Goal: Task Accomplishment & Management: Complete application form

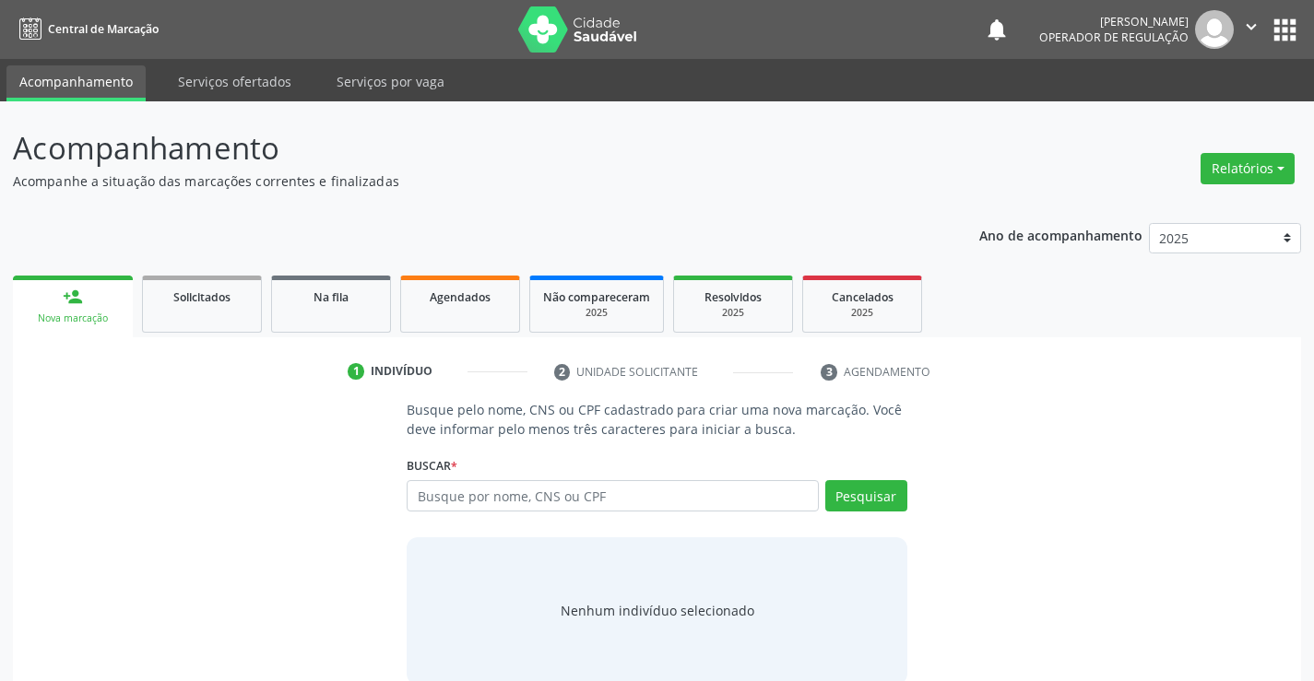
click at [526, 495] on input "text" at bounding box center [612, 495] width 411 height 31
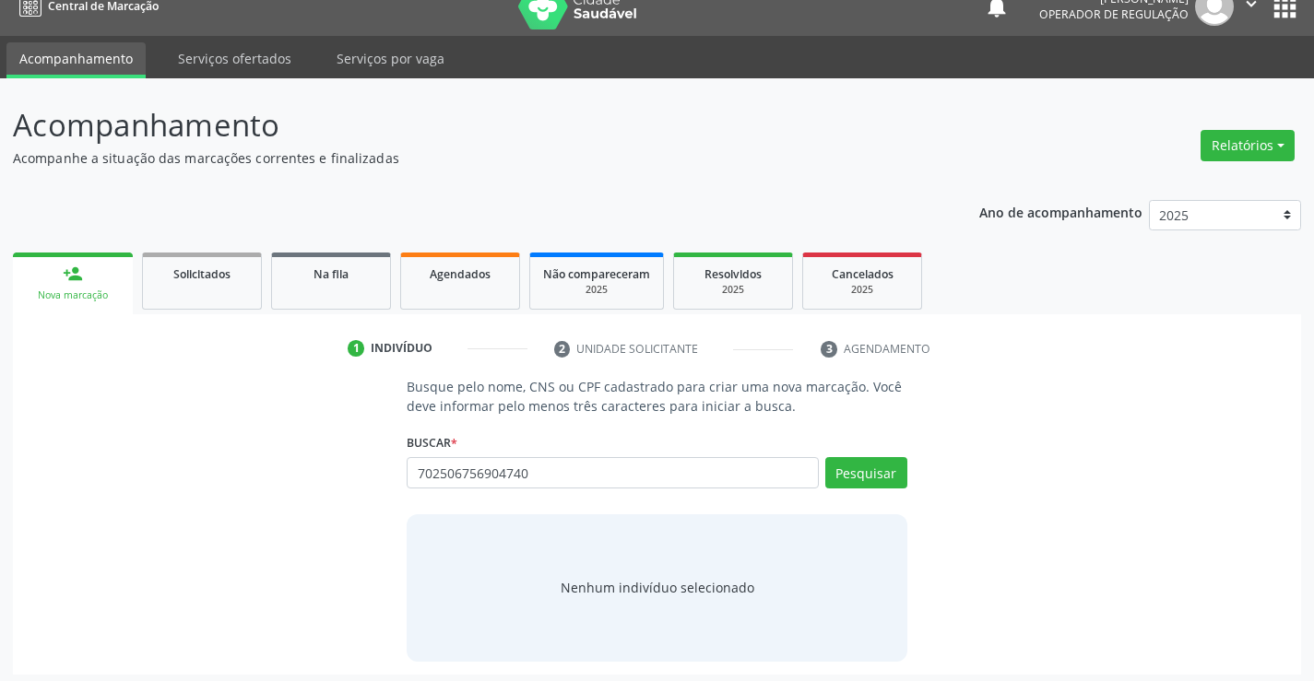
scroll to position [30, 0]
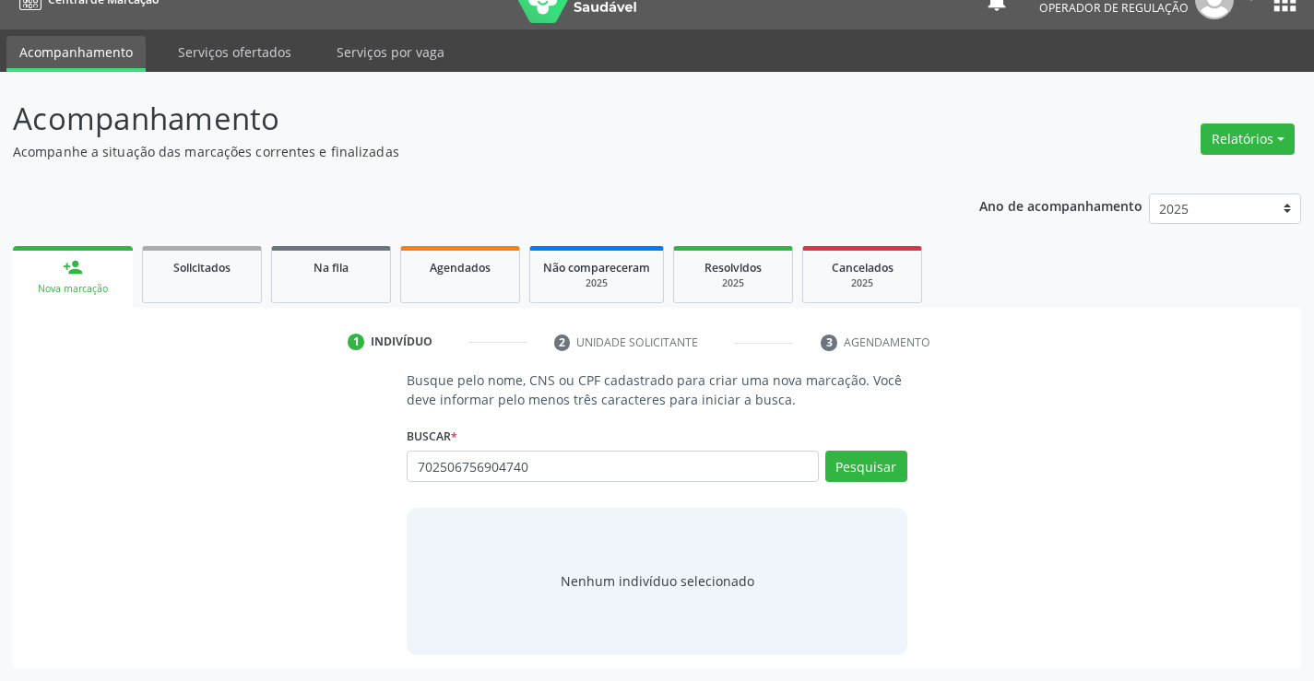
type input "702506756904740"
click at [657, 583] on div "Nenhum indivíduo selecionado" at bounding box center [658, 581] width 194 height 19
click at [861, 458] on button "Pesquisar" at bounding box center [866, 466] width 82 height 31
type input "702506756904740"
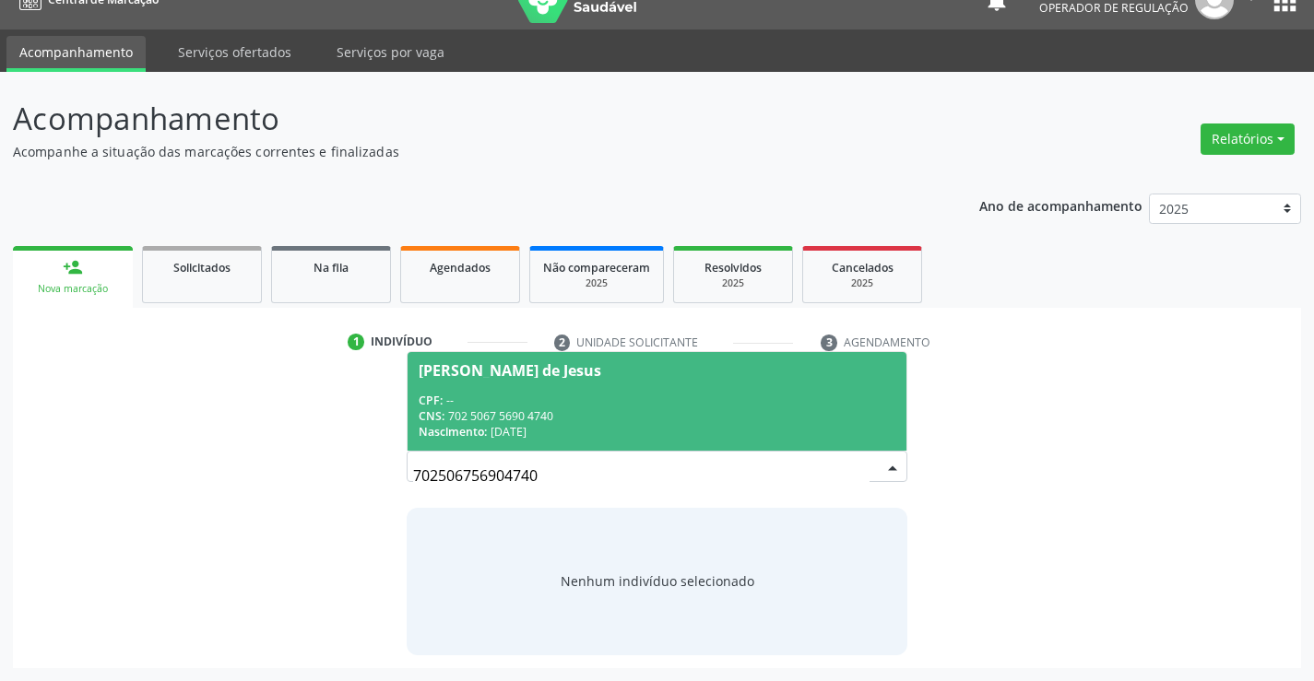
click at [664, 409] on div "CNS: 702 5067 5690 4740" at bounding box center [657, 416] width 476 height 16
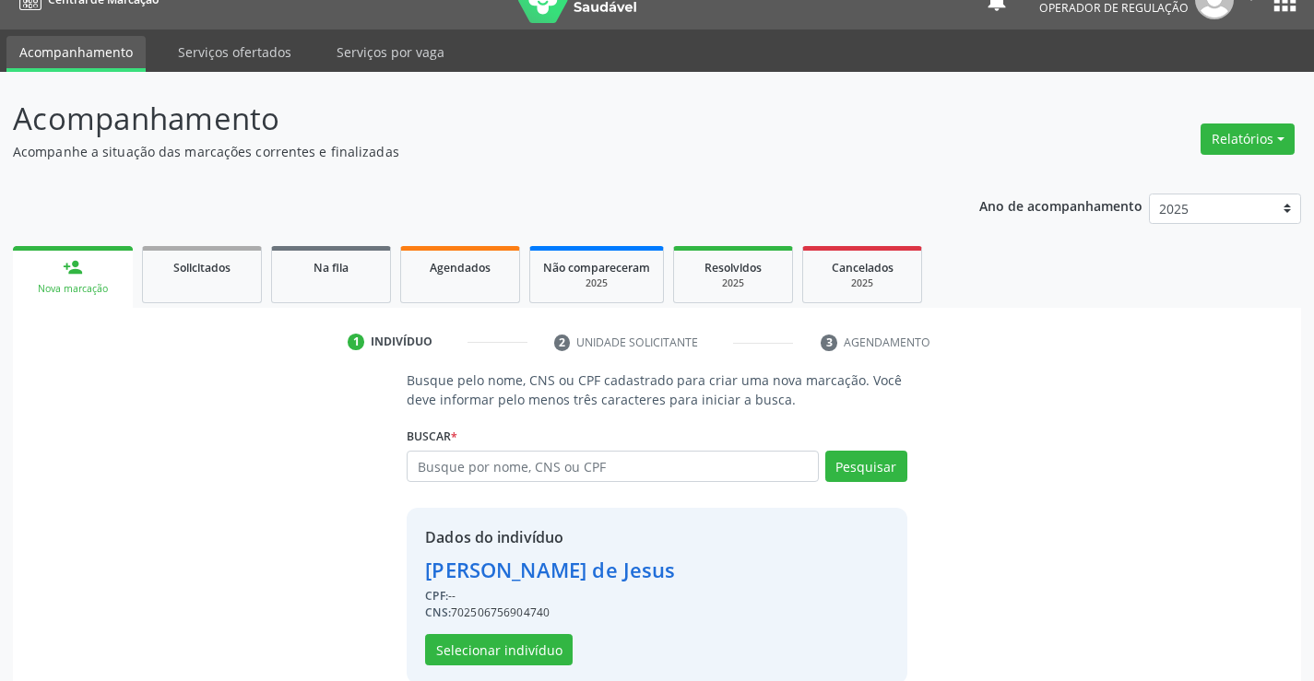
scroll to position [58, 0]
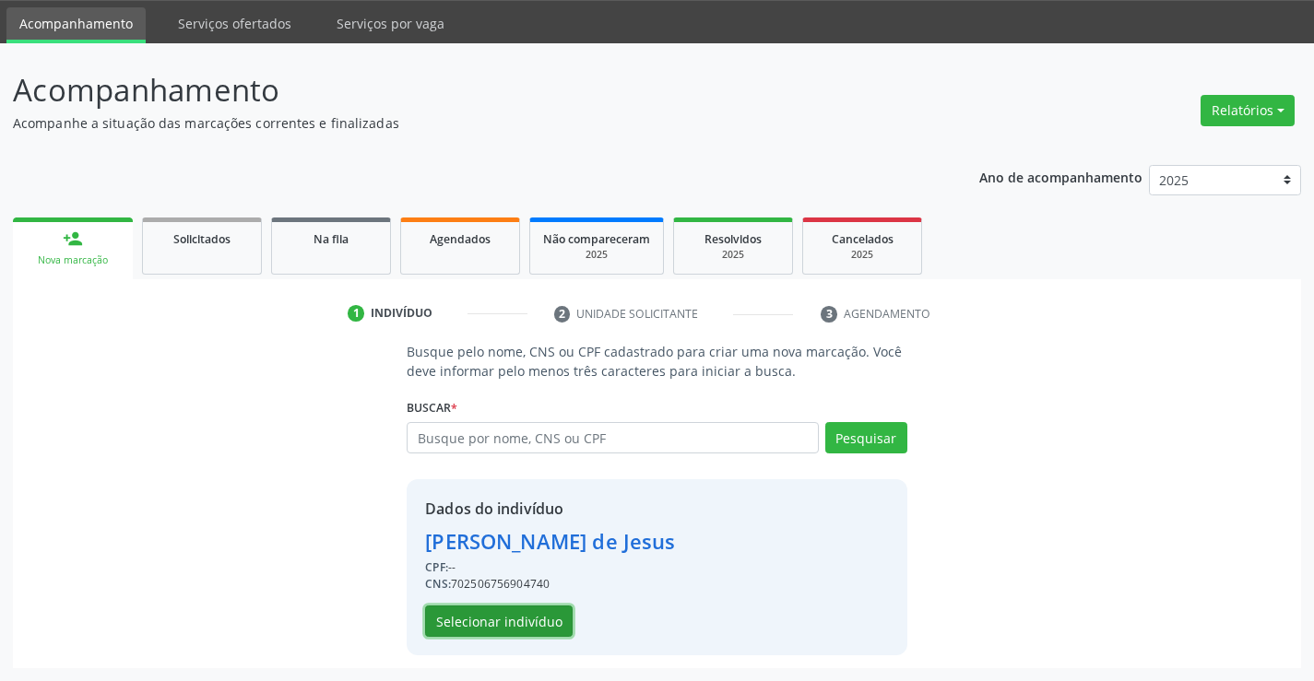
click at [497, 615] on button "Selecionar indivíduo" at bounding box center [499, 621] width 148 height 31
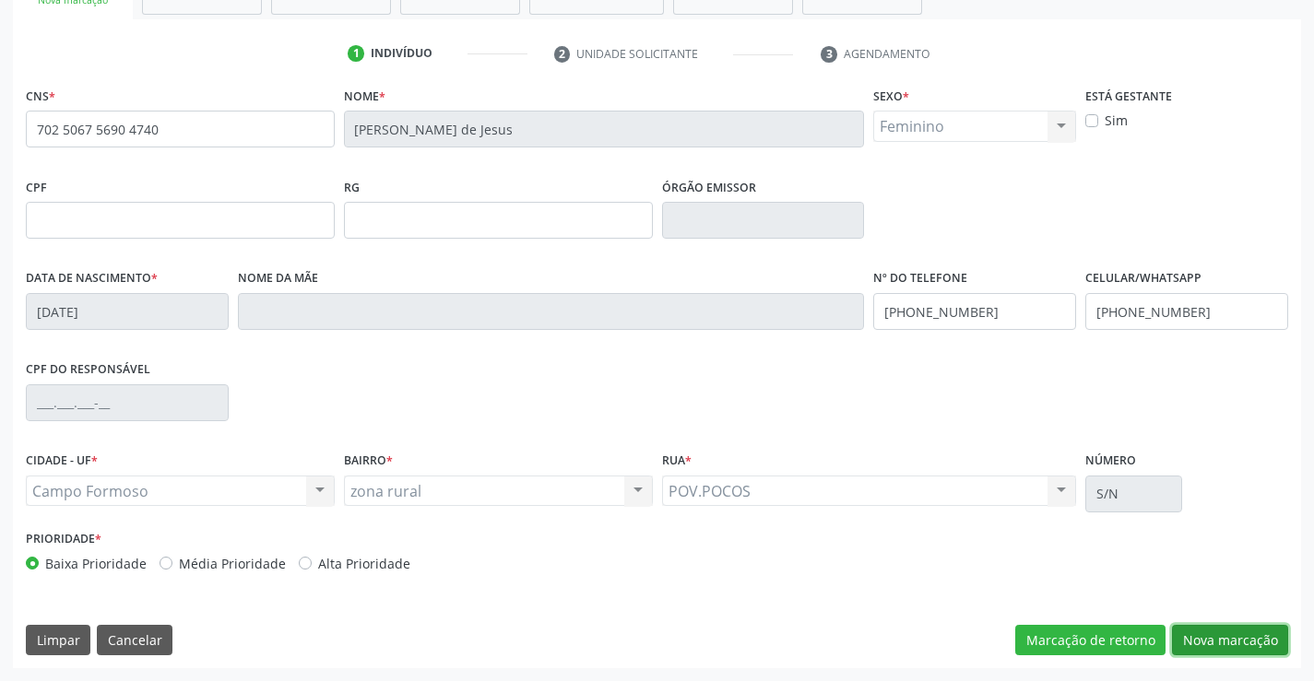
click at [1199, 635] on button "Nova marcação" at bounding box center [1230, 640] width 116 height 31
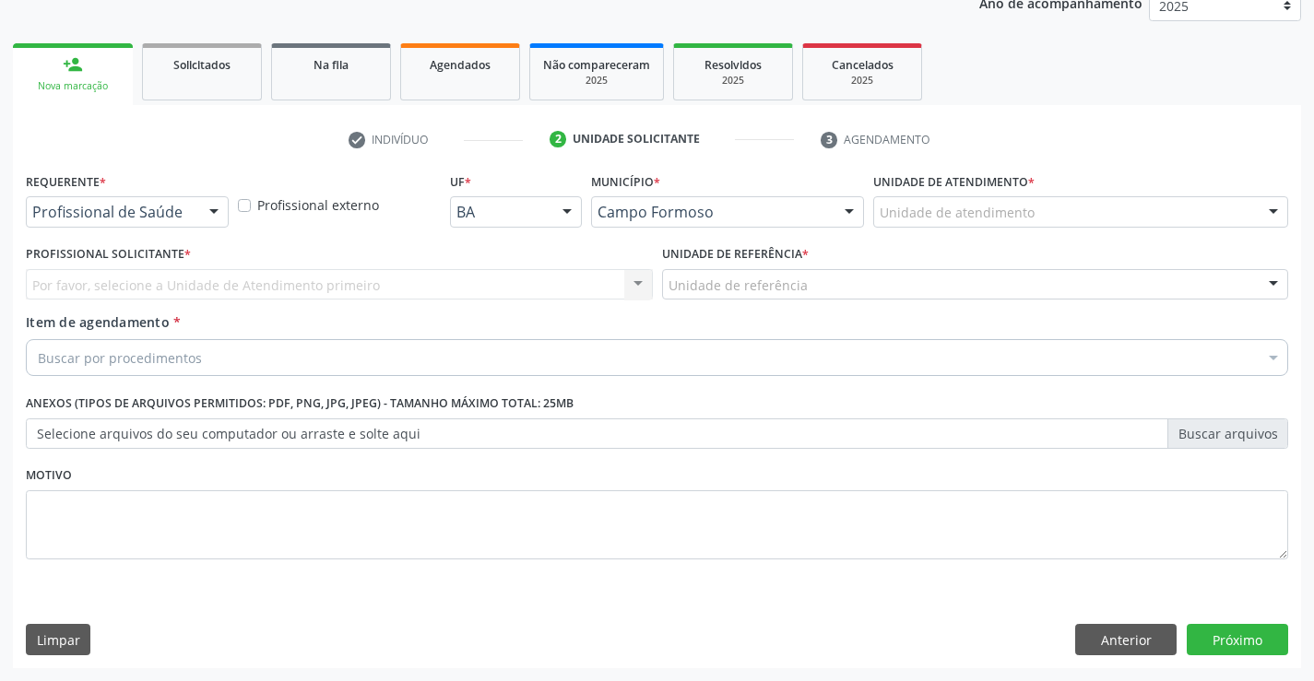
scroll to position [232, 0]
click at [215, 208] on div at bounding box center [214, 212] width 28 height 31
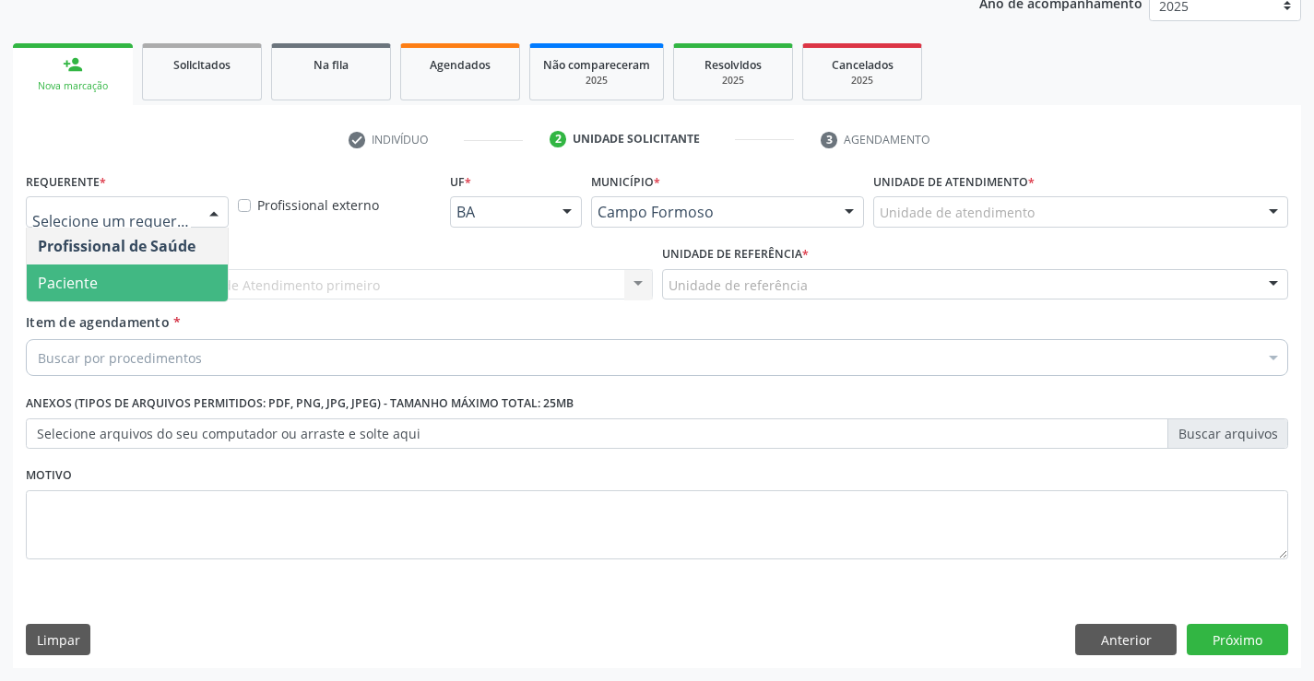
click at [153, 293] on span "Paciente" at bounding box center [127, 283] width 201 height 37
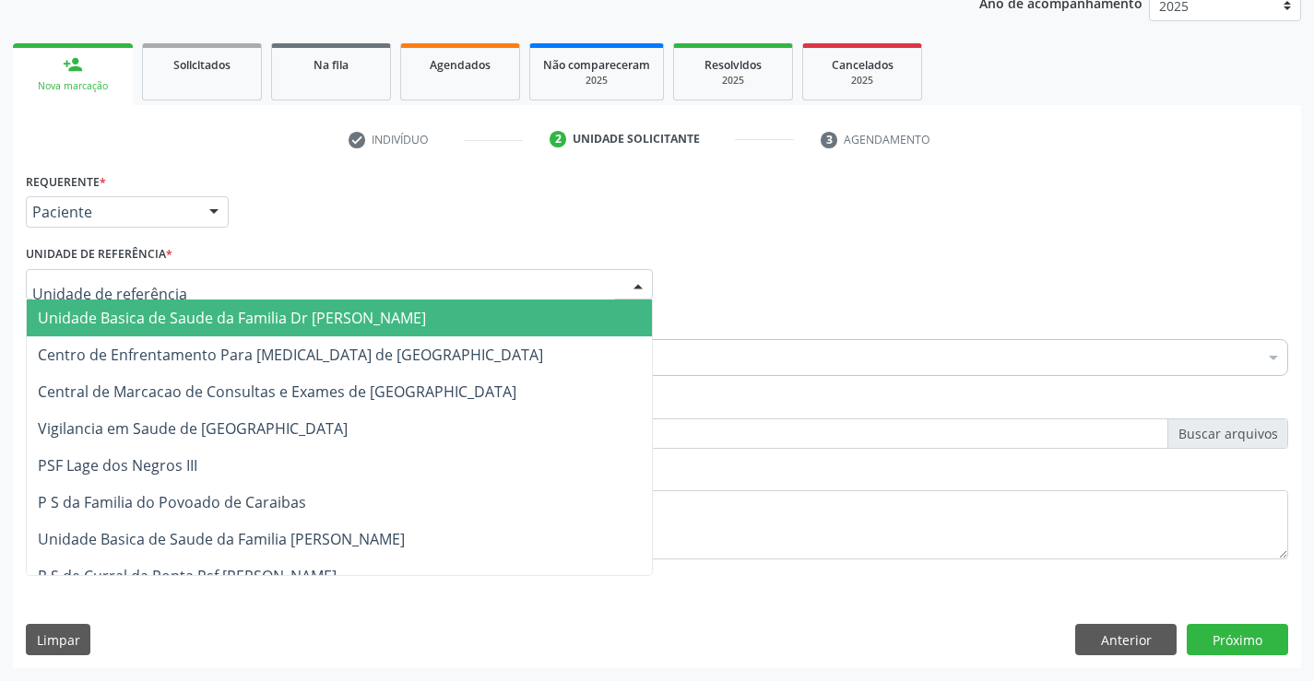
click at [214, 289] on div at bounding box center [339, 284] width 627 height 31
click at [210, 323] on span "Unidade Basica de Saude da Familia Dr [PERSON_NAME]" at bounding box center [232, 318] width 388 height 20
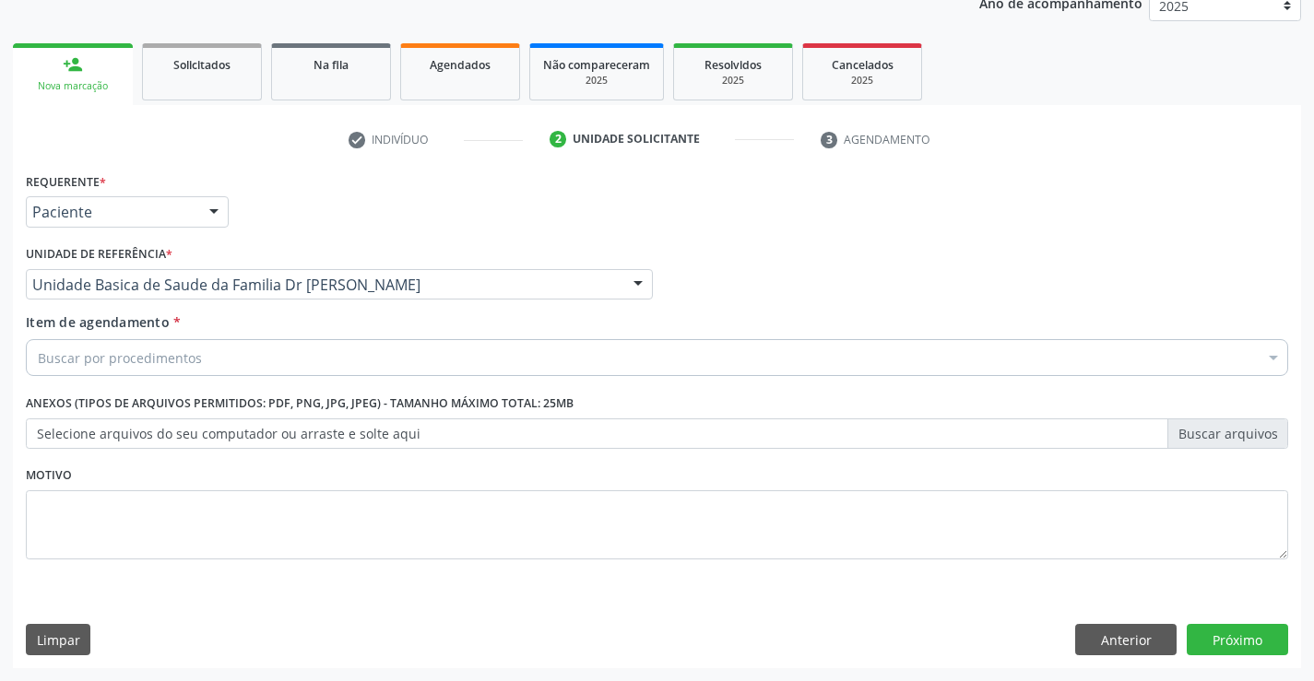
click at [210, 364] on div "Buscar por procedimentos" at bounding box center [657, 357] width 1262 height 37
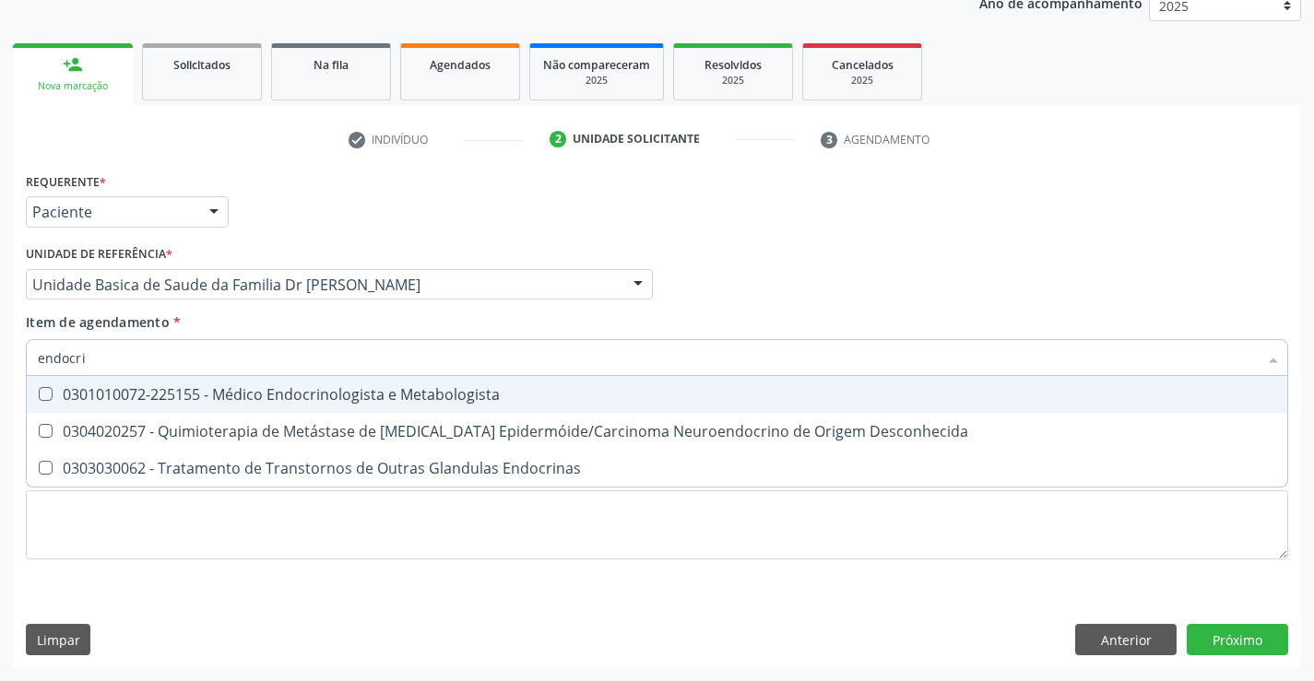
type input "endocrin"
click at [292, 393] on div "0301010072-225155 - Médico Endocrinologista e Metabologista" at bounding box center [657, 394] width 1238 height 15
checkbox Metabologista "true"
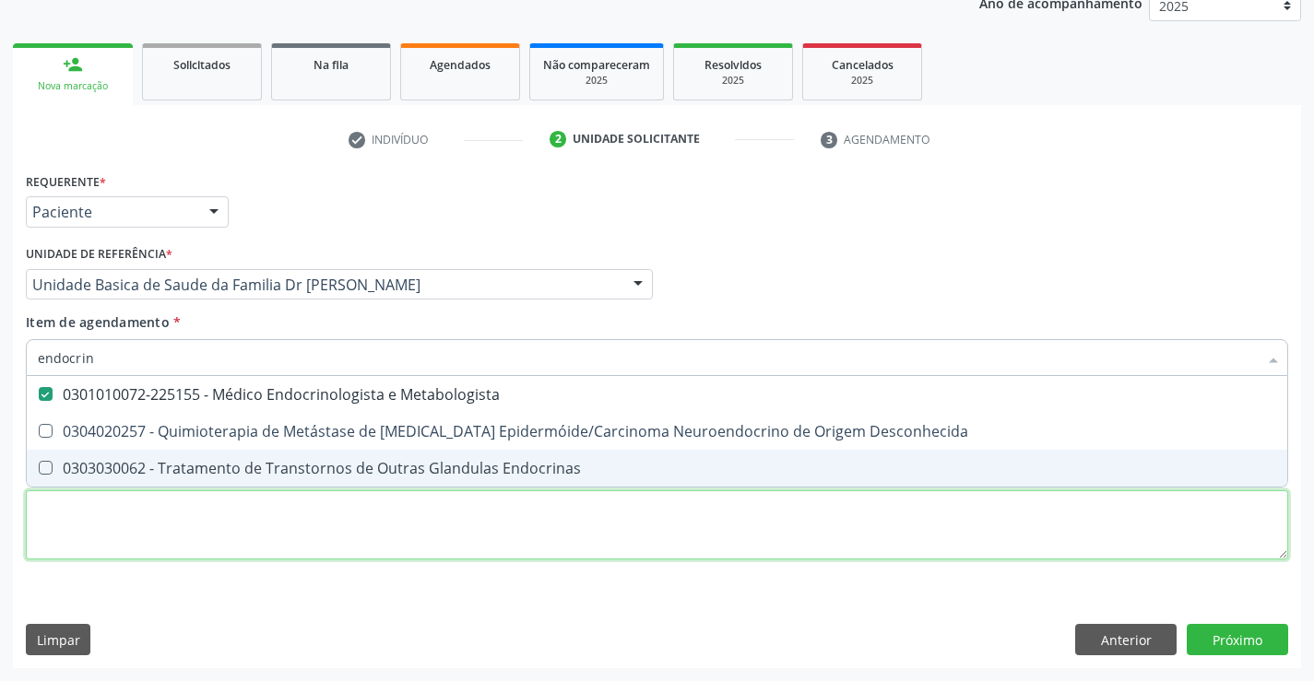
click at [402, 526] on div "Requerente * Paciente Profissional de Saúde Paciente Nenhum resultado encontrad…" at bounding box center [657, 377] width 1262 height 418
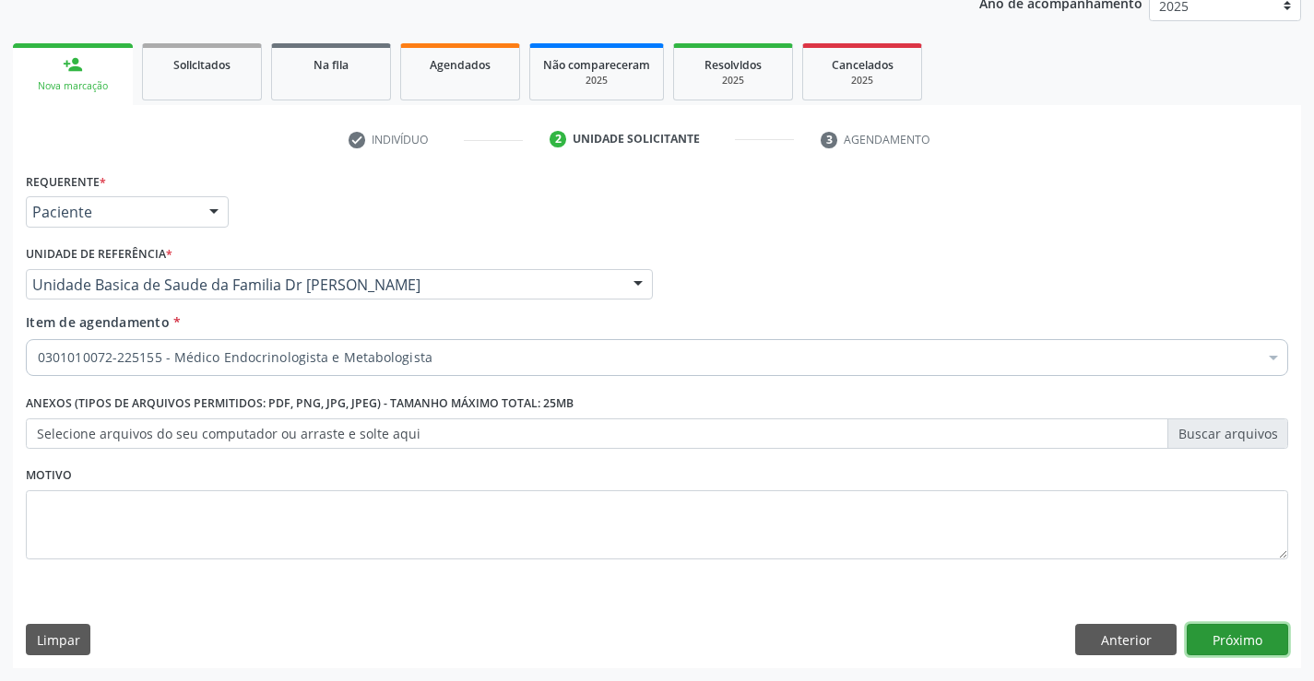
click at [1231, 630] on button "Próximo" at bounding box center [1237, 639] width 101 height 31
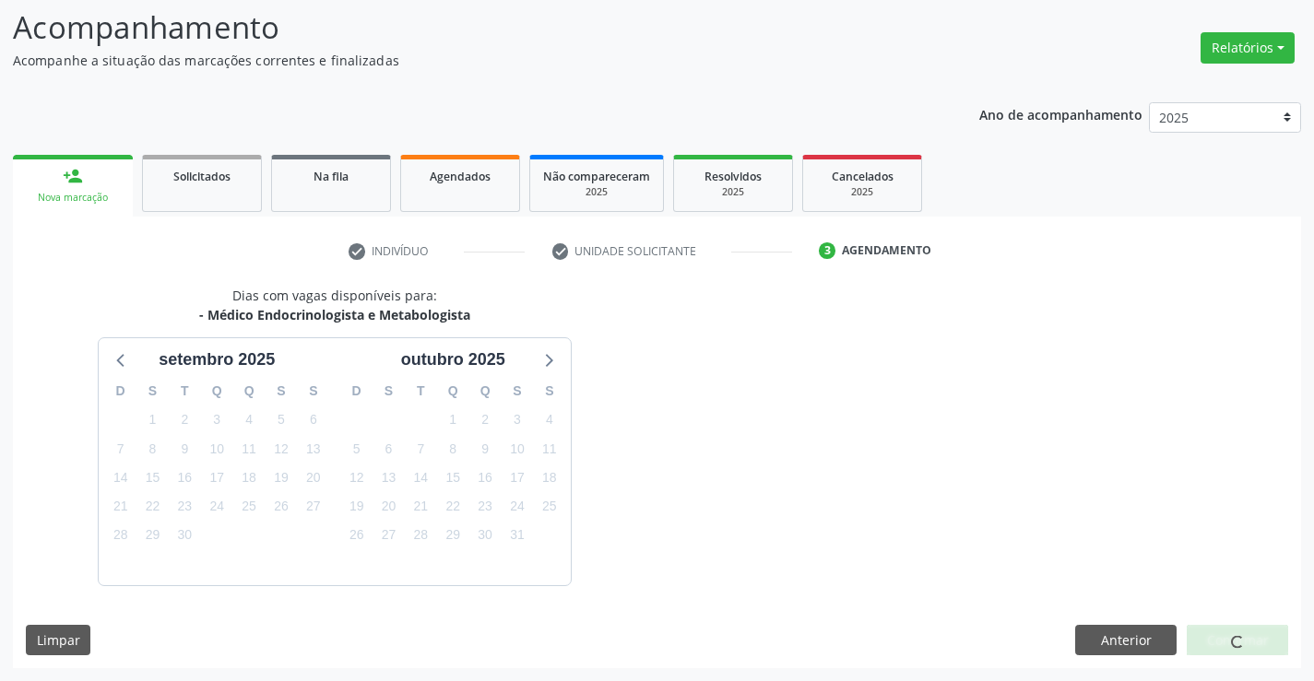
scroll to position [175, 0]
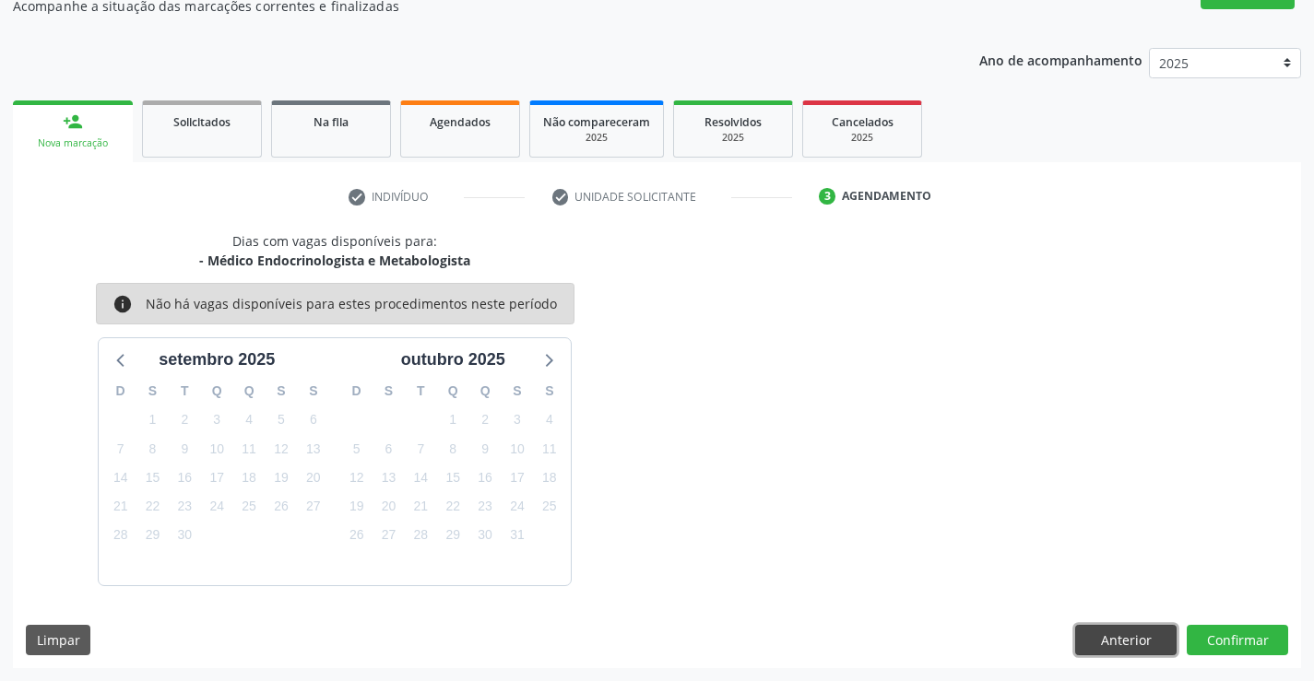
click at [1110, 633] on button "Anterior" at bounding box center [1125, 640] width 101 height 31
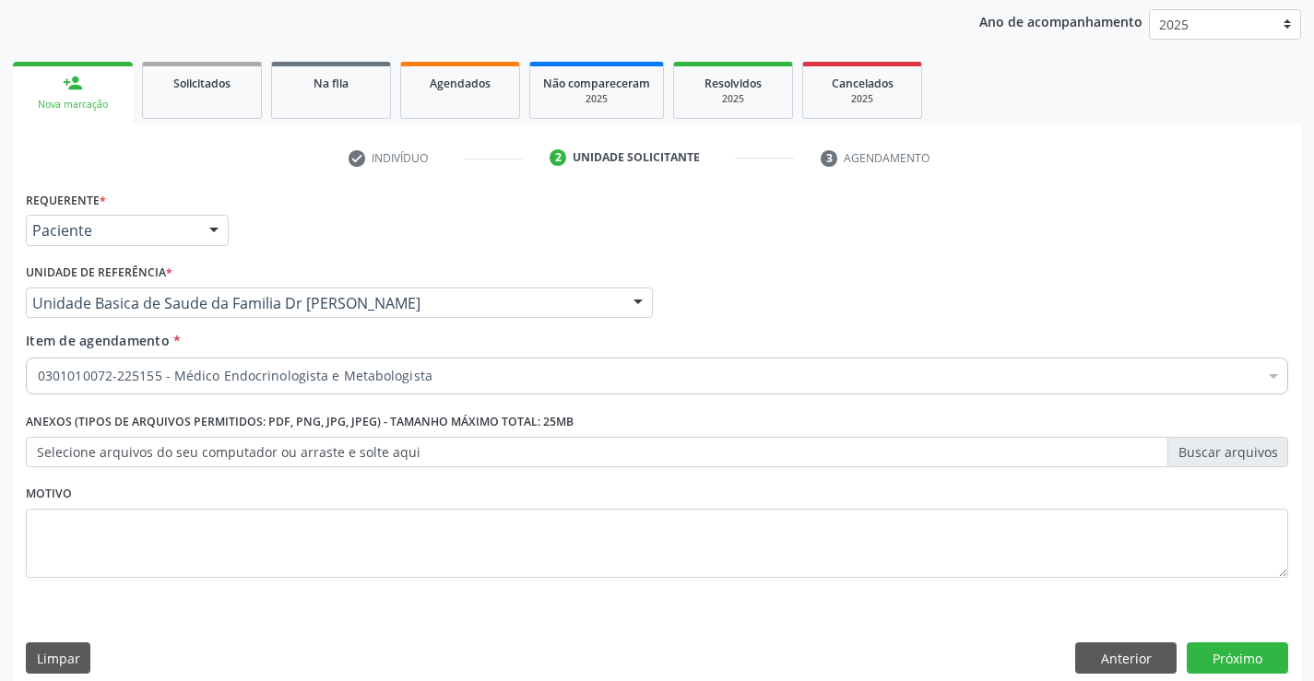
scroll to position [232, 0]
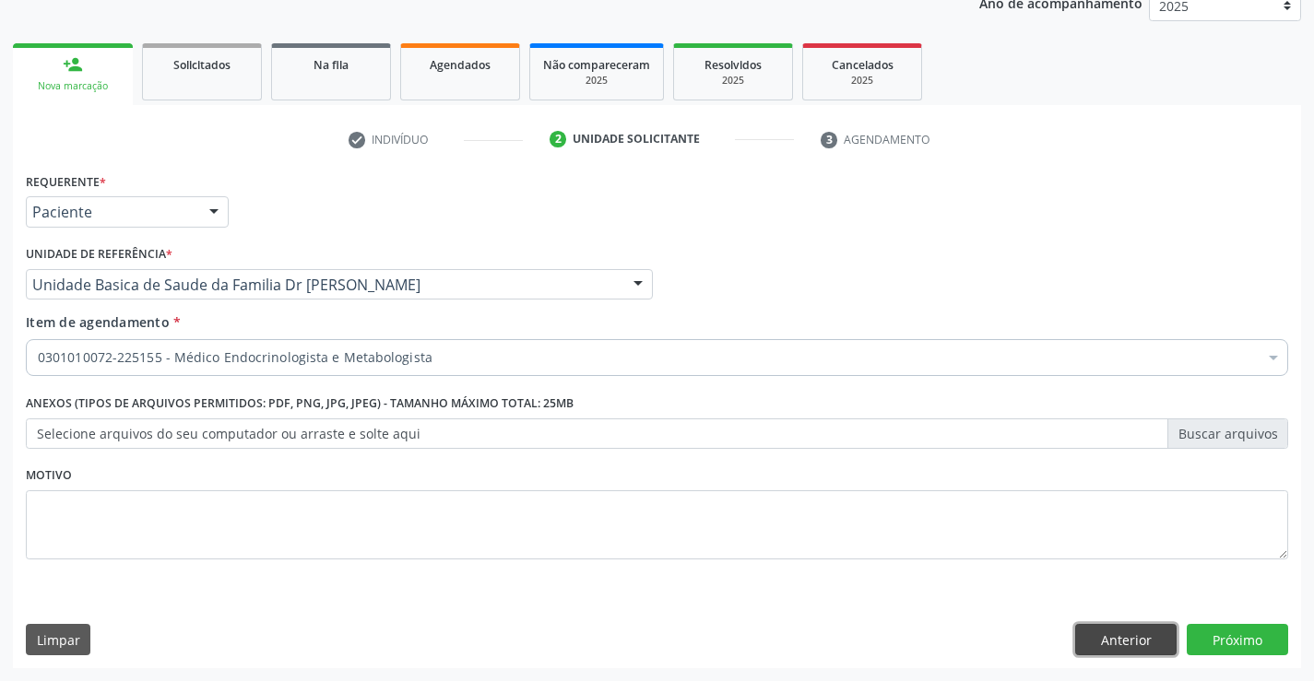
click at [1094, 636] on button "Anterior" at bounding box center [1125, 639] width 101 height 31
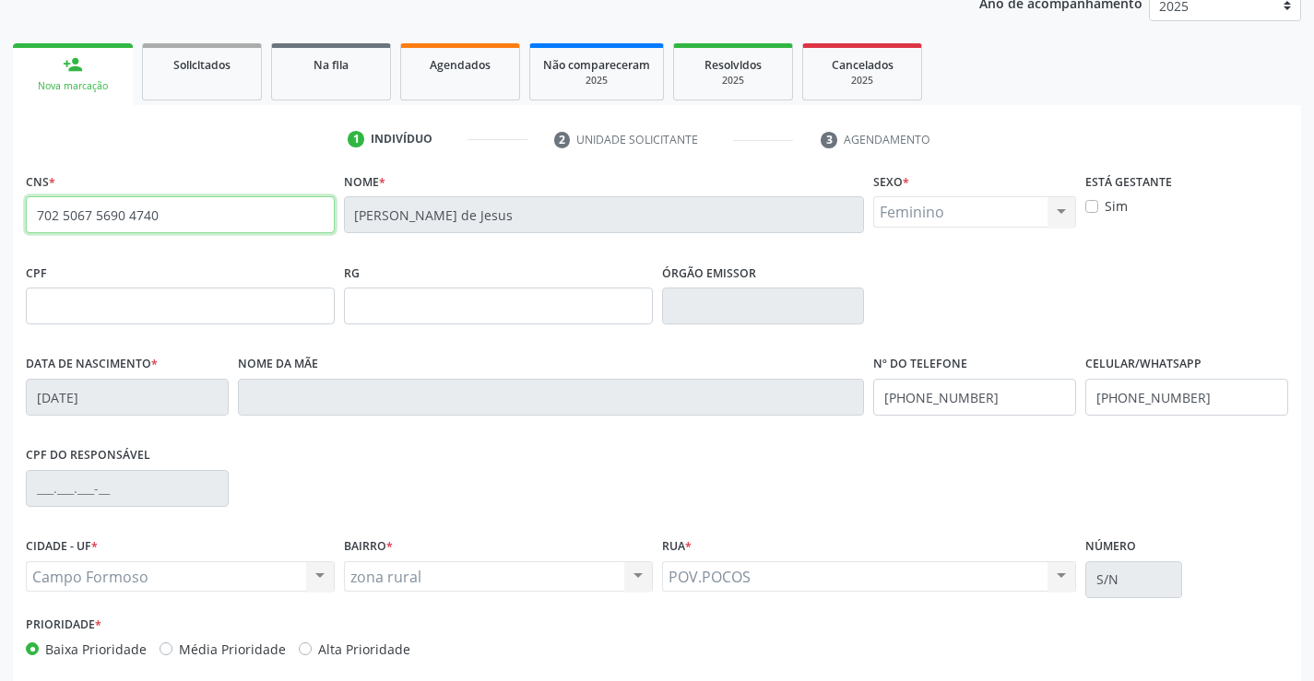
click at [211, 217] on input "702 5067 5690 4740" at bounding box center [180, 214] width 309 height 37
type input "7"
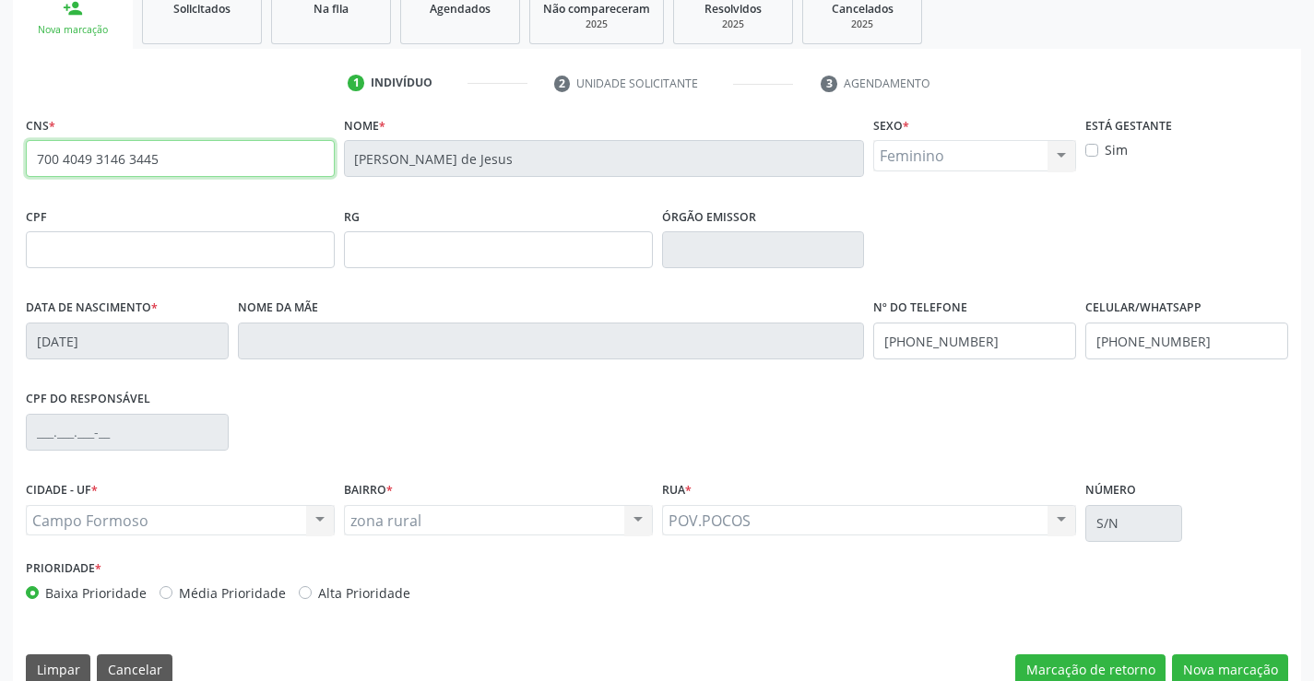
scroll to position [318, 0]
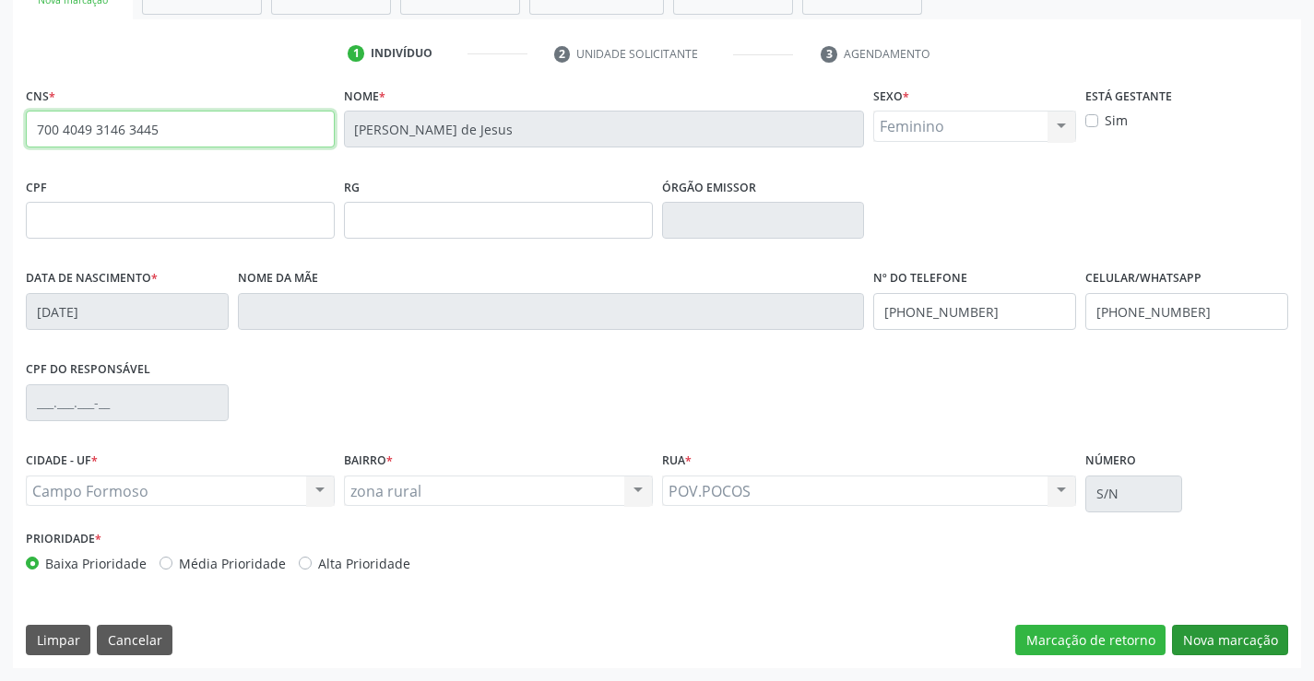
type input "700 4049 3146 3445"
click at [1234, 637] on button "Nova marcação" at bounding box center [1230, 640] width 116 height 31
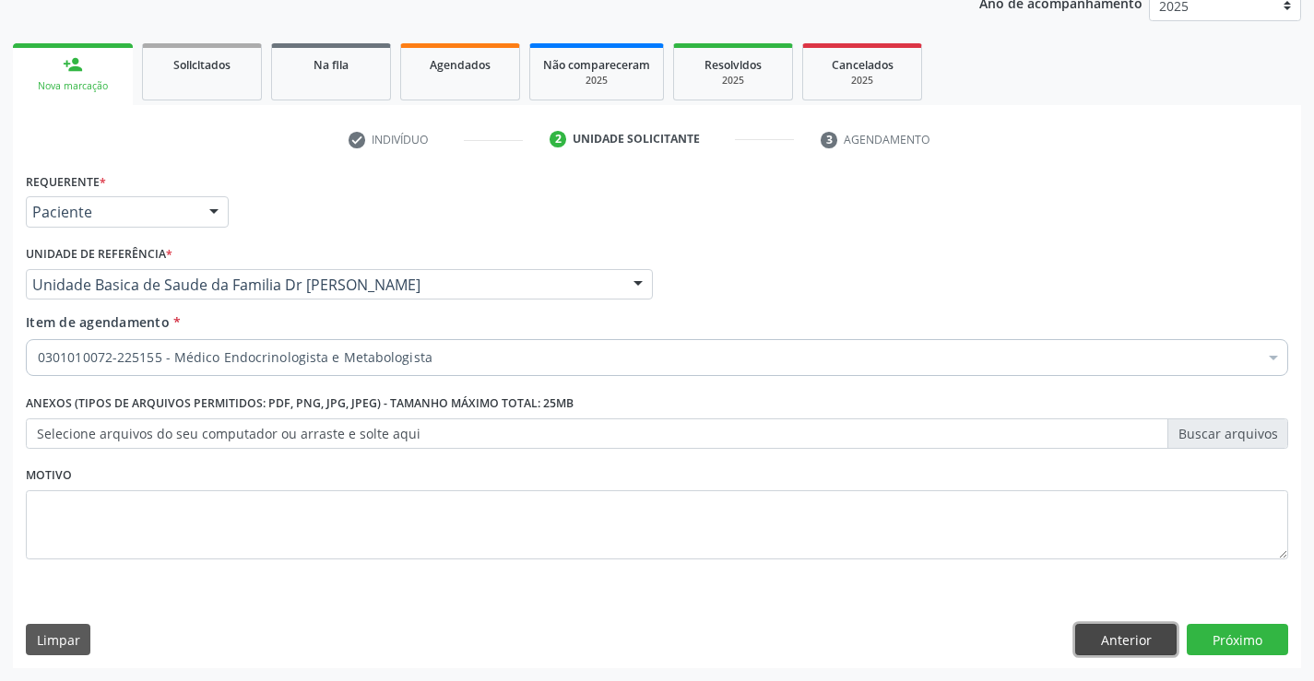
click at [1117, 637] on button "Anterior" at bounding box center [1125, 639] width 101 height 31
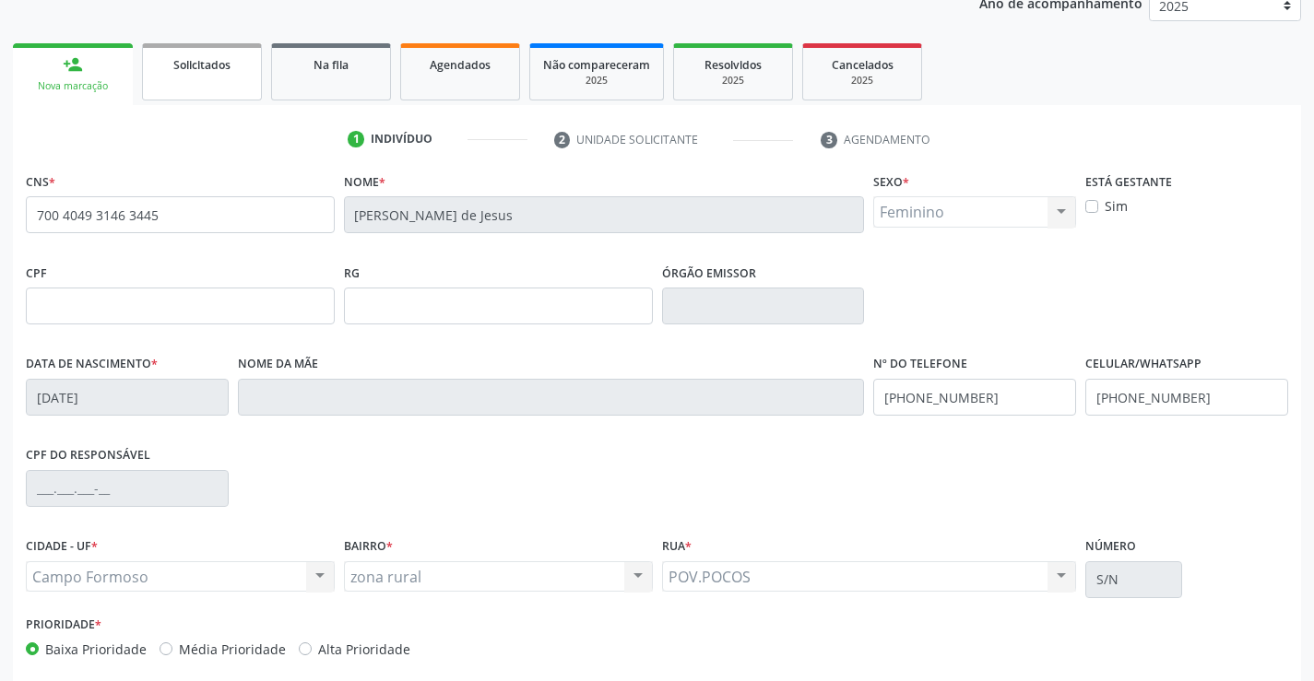
click at [194, 77] on link "Solicitados" at bounding box center [202, 71] width 120 height 57
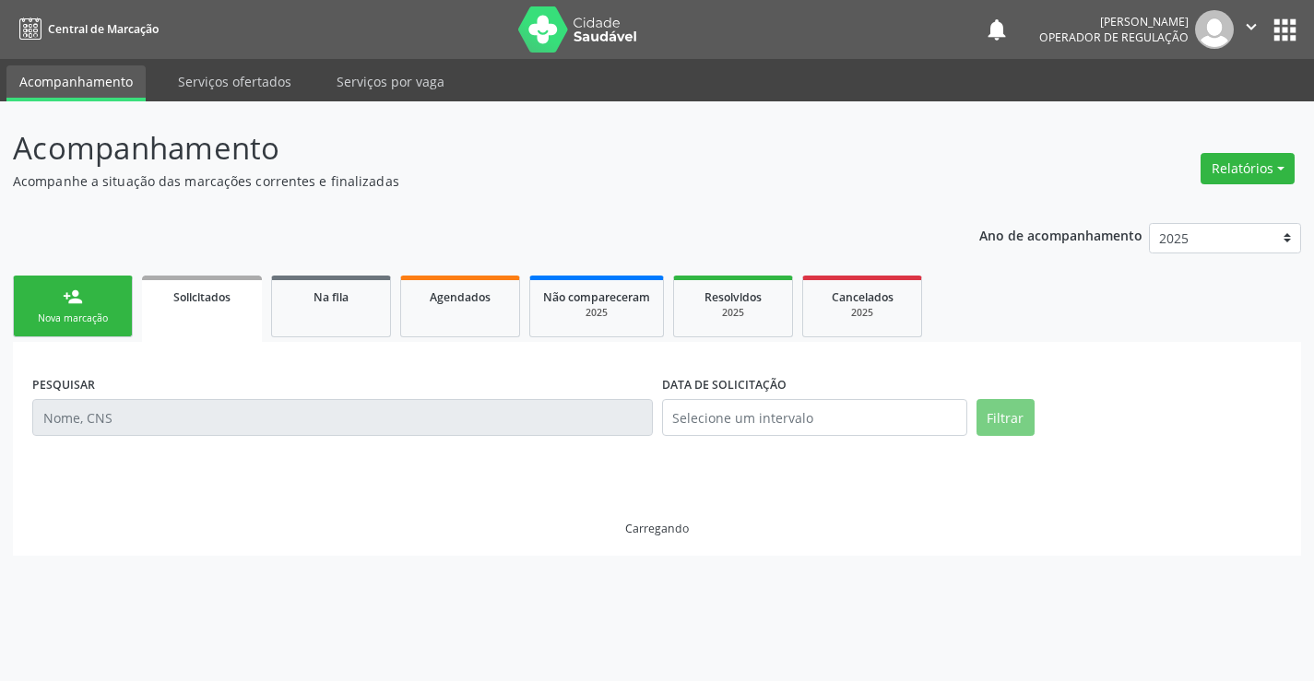
scroll to position [0, 0]
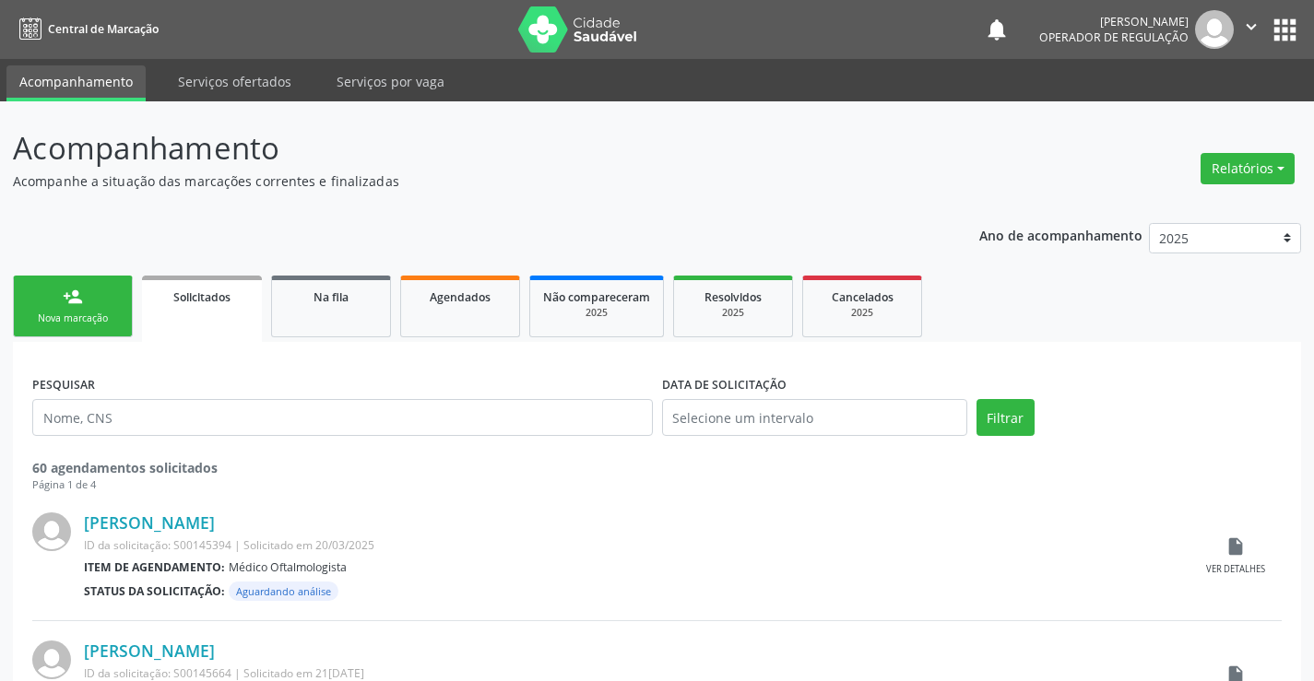
click at [112, 320] on div "Nova marcação" at bounding box center [73, 319] width 92 height 14
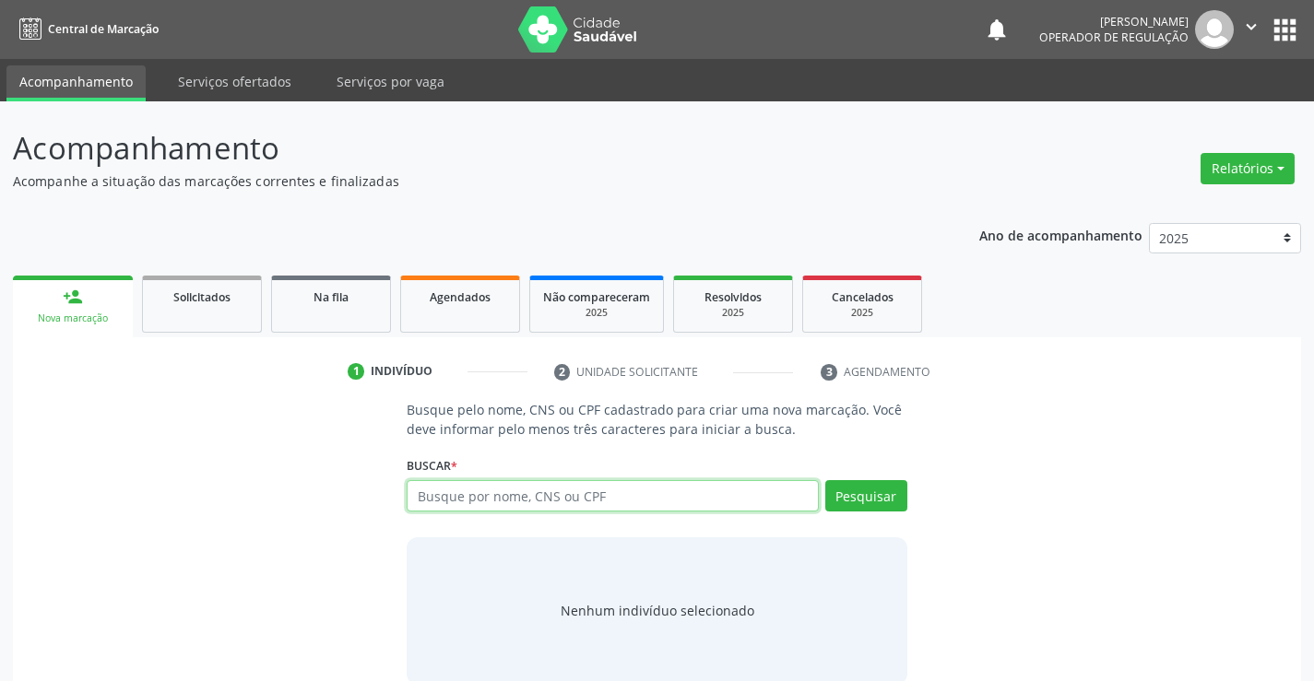
click at [587, 498] on input "text" at bounding box center [612, 495] width 411 height 31
type input "700404931463445"
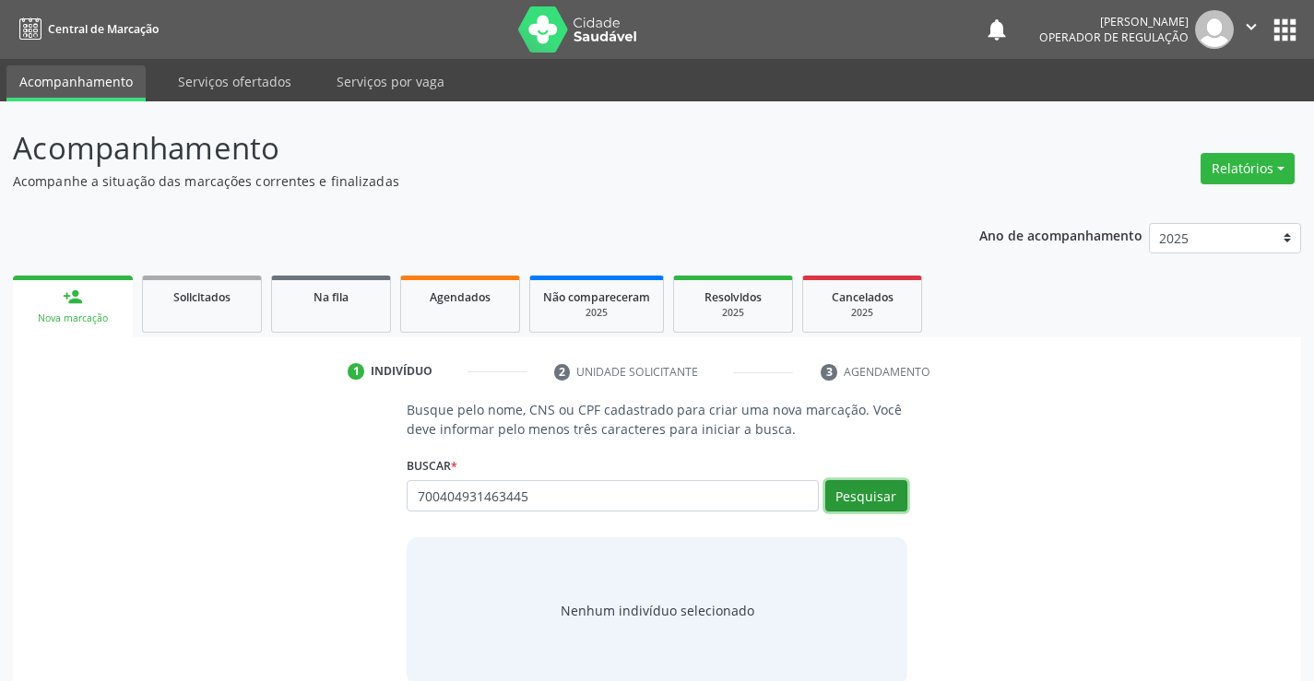
click at [865, 485] on button "Pesquisar" at bounding box center [866, 495] width 82 height 31
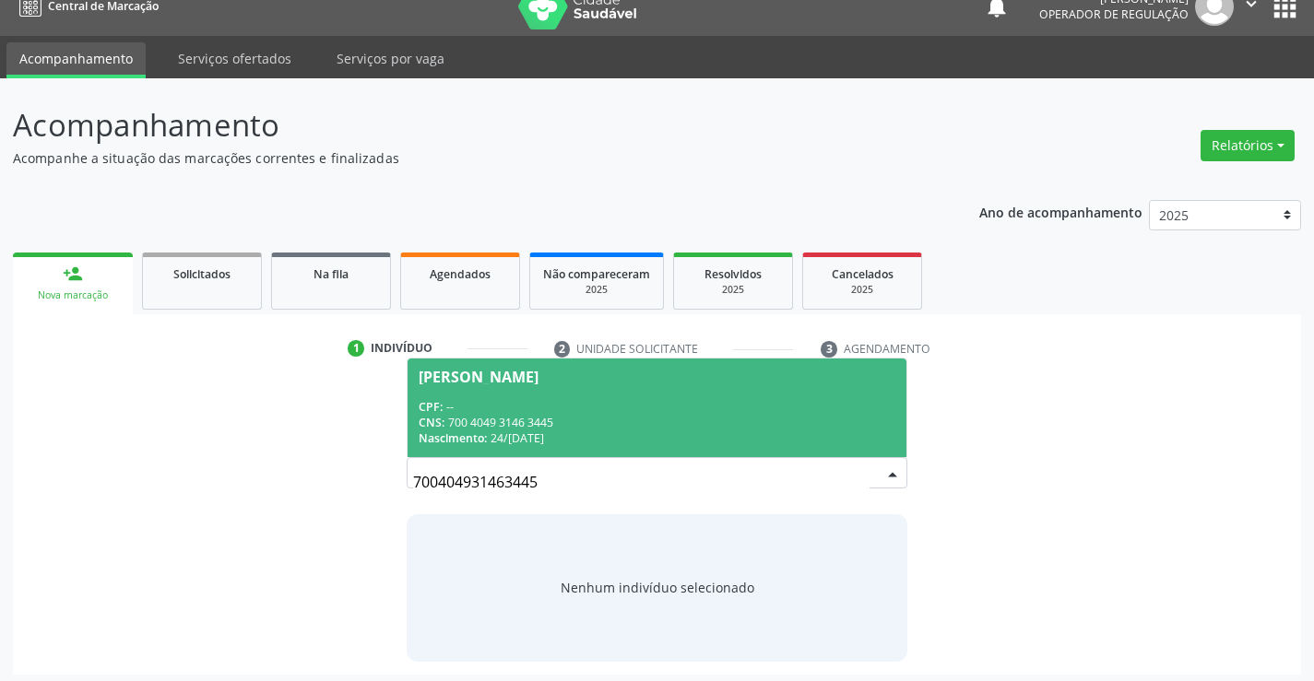
scroll to position [30, 0]
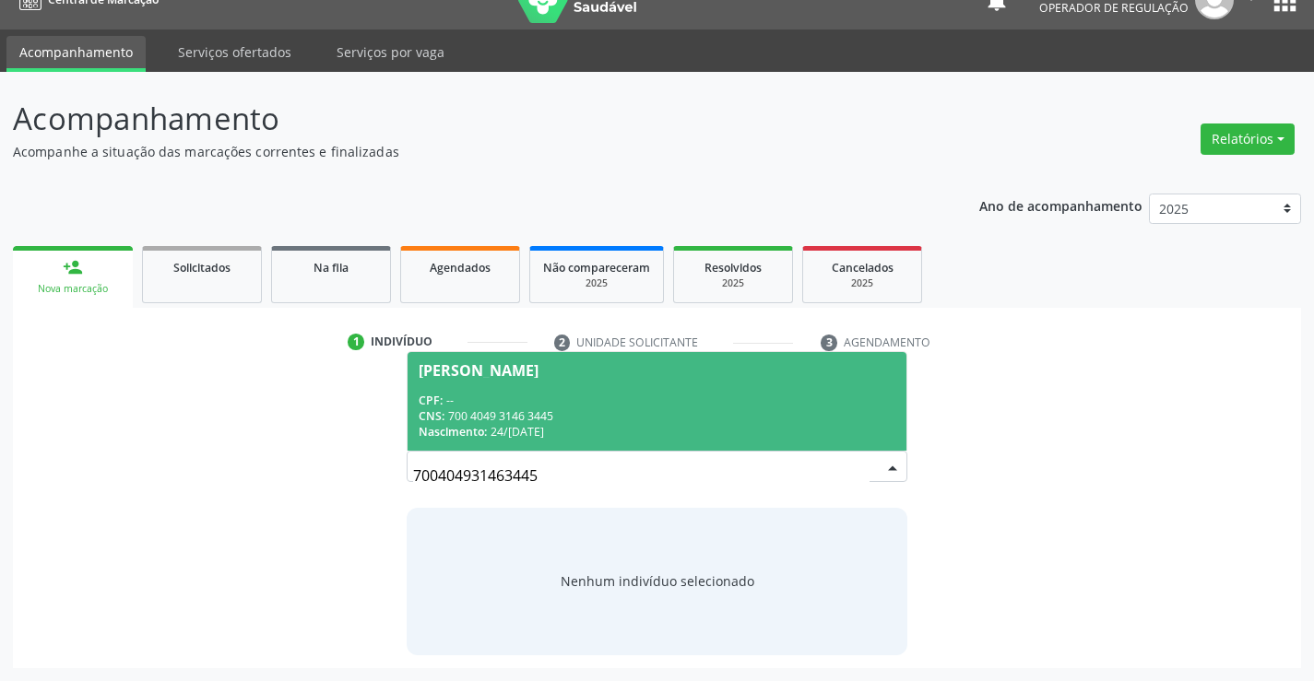
click at [605, 417] on div "CNS: 700 4049 3146 3445" at bounding box center [657, 416] width 476 height 16
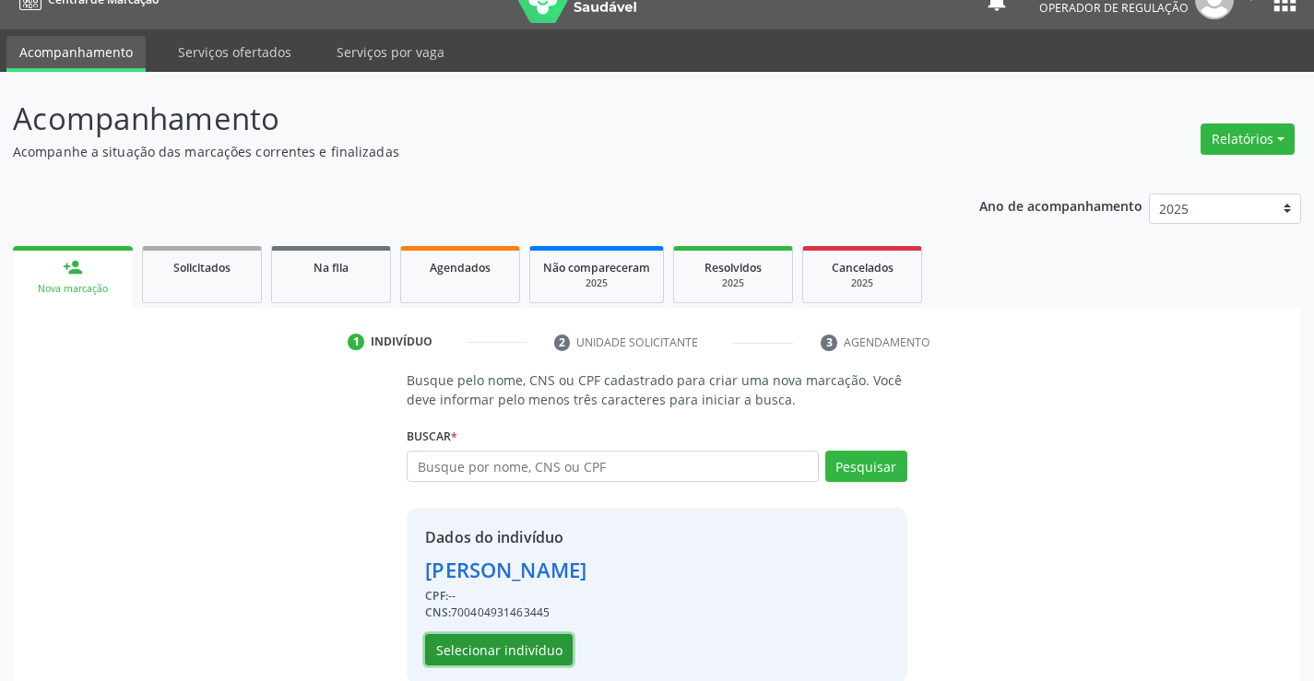
click at [482, 647] on button "Selecionar indivíduo" at bounding box center [499, 649] width 148 height 31
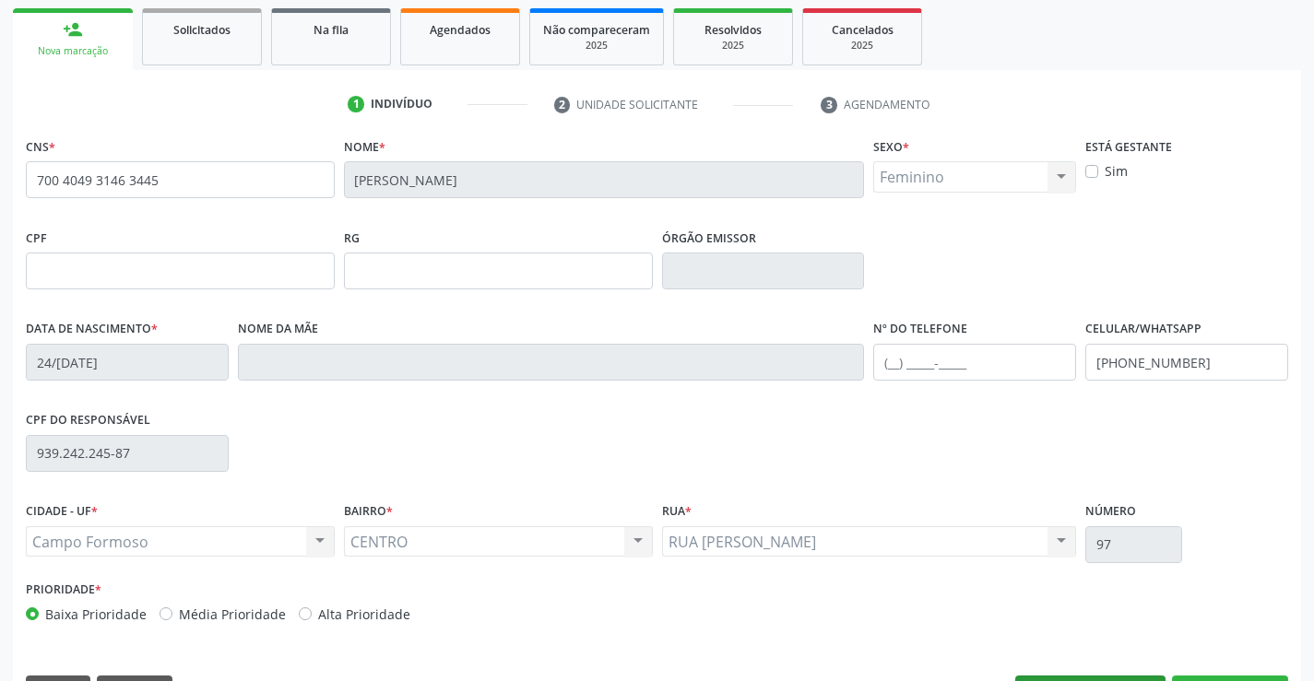
scroll to position [318, 0]
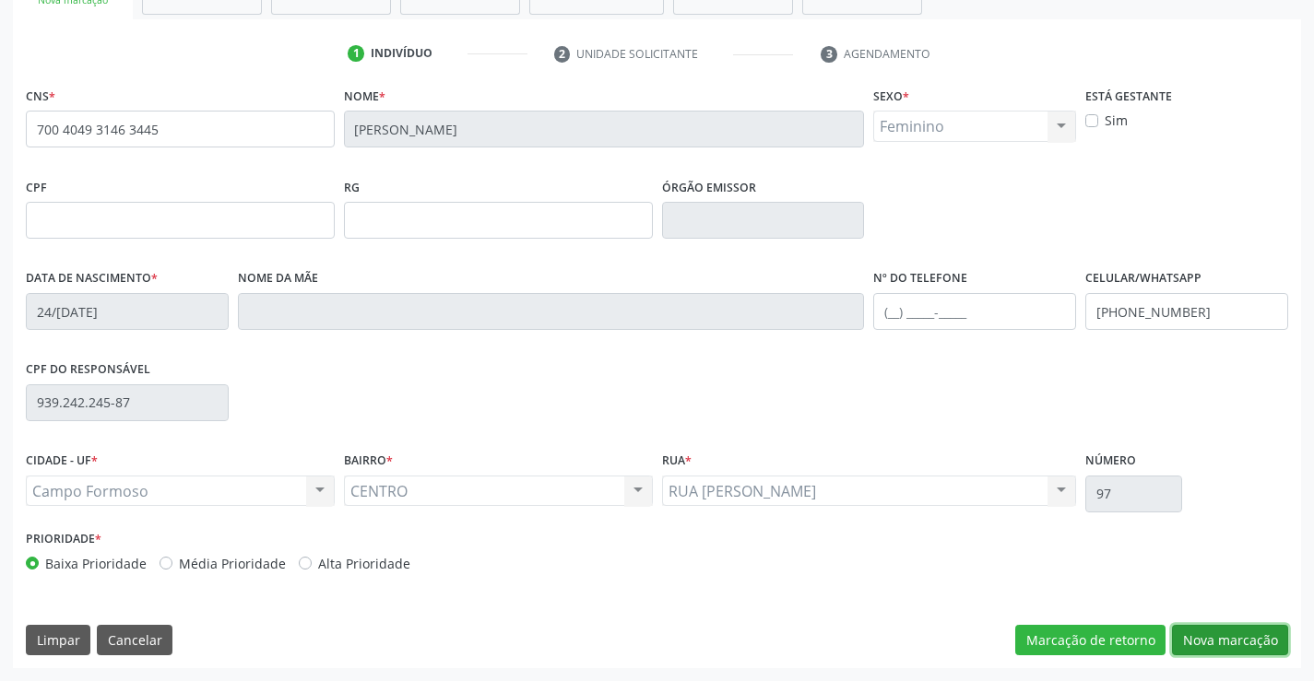
click at [1209, 637] on button "Nova marcação" at bounding box center [1230, 640] width 116 height 31
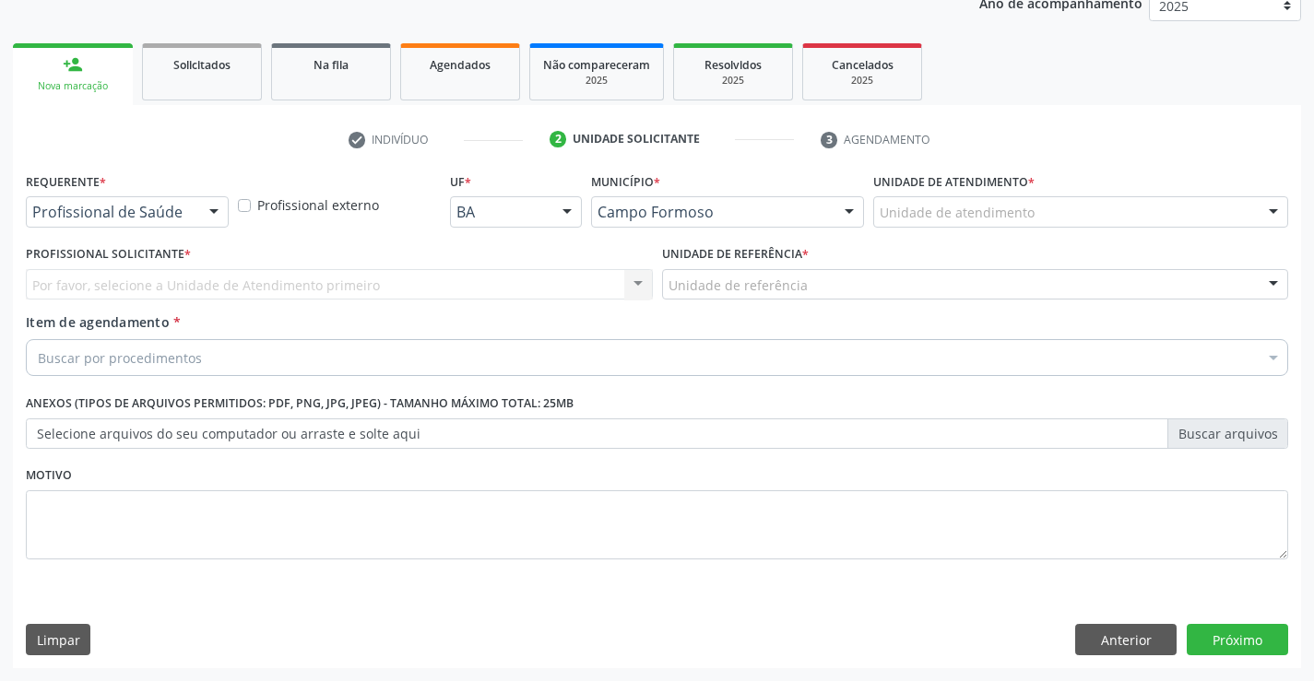
scroll to position [232, 0]
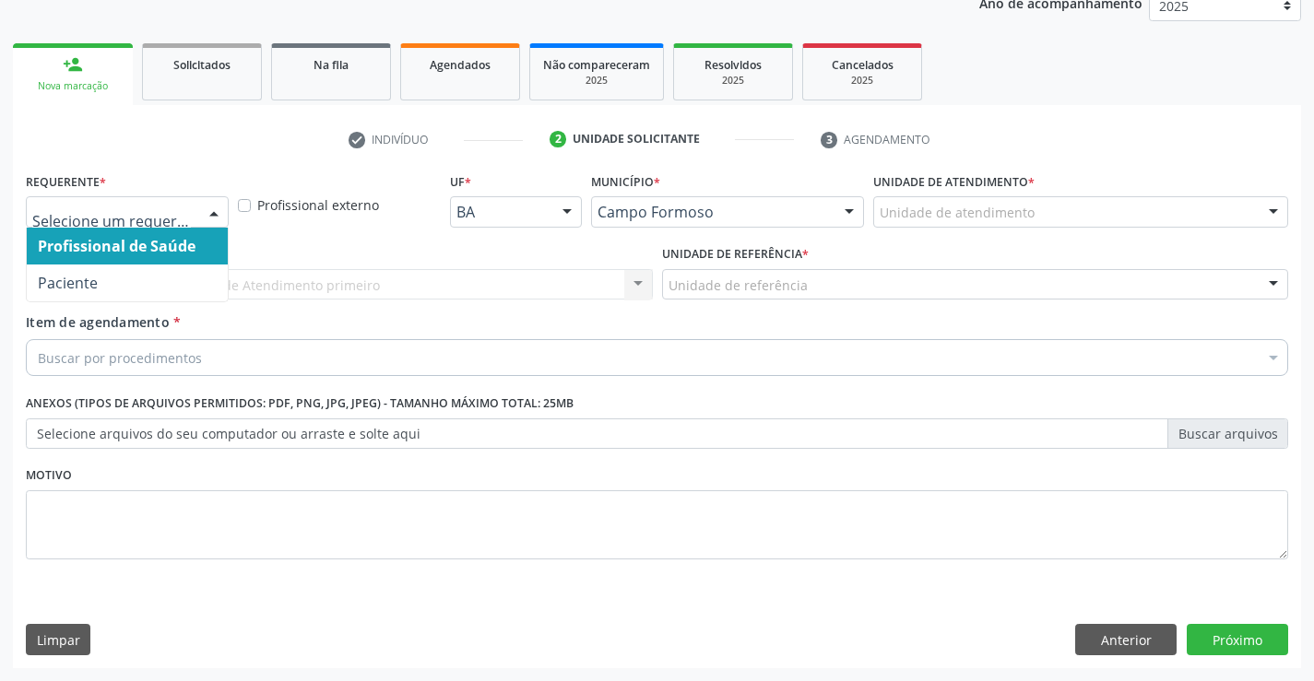
click at [212, 208] on div at bounding box center [214, 212] width 28 height 31
click at [175, 246] on span "Profissional de Saúde" at bounding box center [117, 246] width 158 height 20
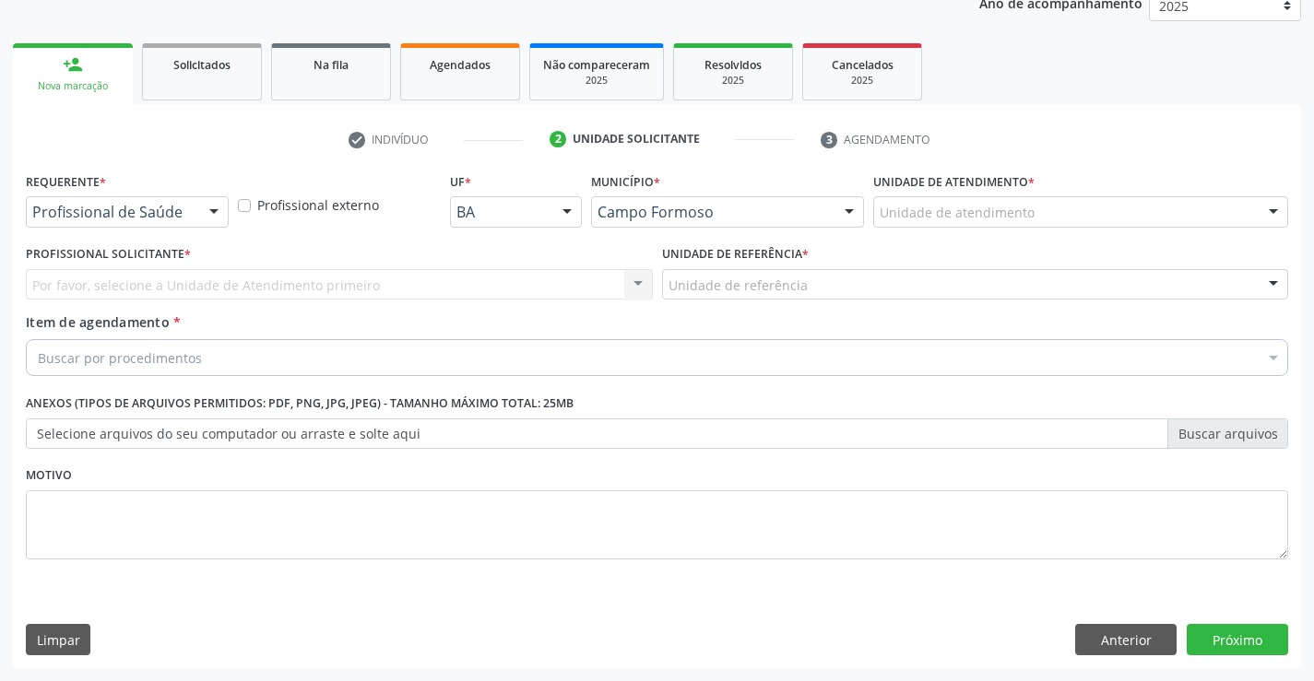
click at [172, 280] on div "Por favor, selecione a Unidade de Atendimento primeiro Nenhum resultado encontr…" at bounding box center [339, 284] width 627 height 31
click at [241, 285] on div "Por favor, selecione a Unidade de Atendimento primeiro Nenhum resultado encontr…" at bounding box center [339, 284] width 627 height 31
click at [187, 286] on div "Por favor, selecione a Unidade de Atendimento primeiro Nenhum resultado encontr…" at bounding box center [339, 284] width 627 height 31
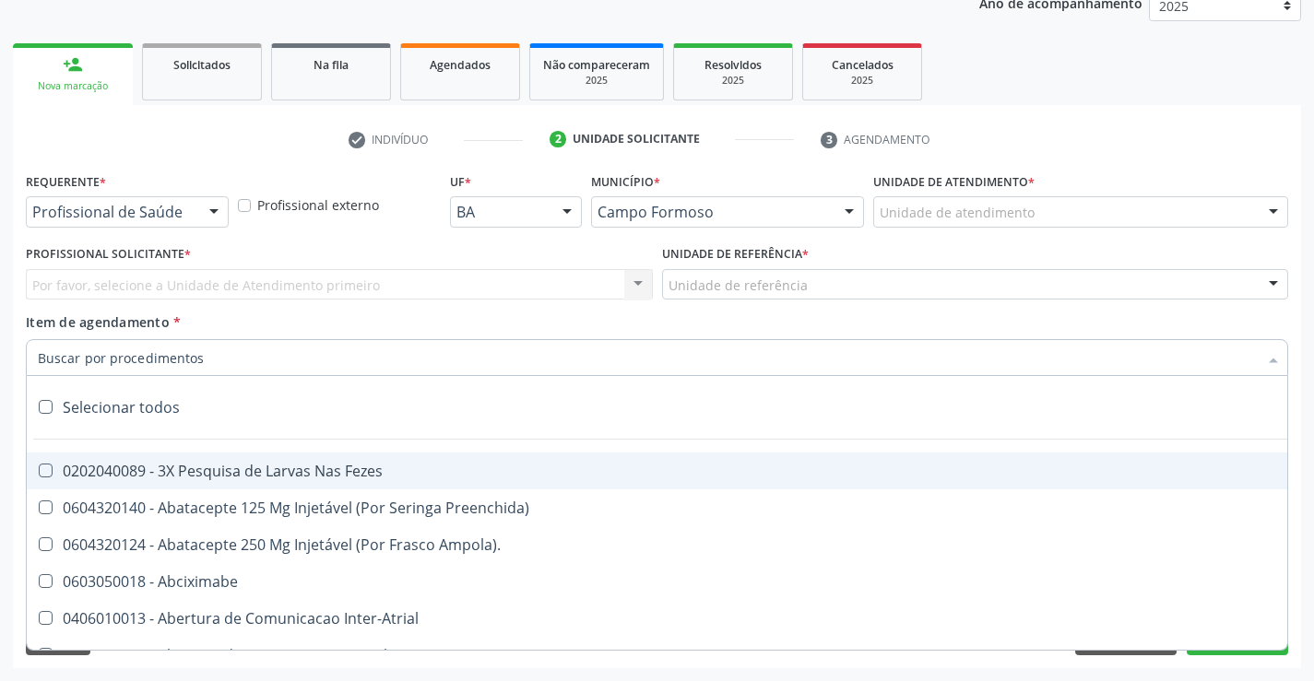
click at [222, 357] on div at bounding box center [657, 357] width 1262 height 37
click at [213, 209] on div at bounding box center [214, 212] width 28 height 31
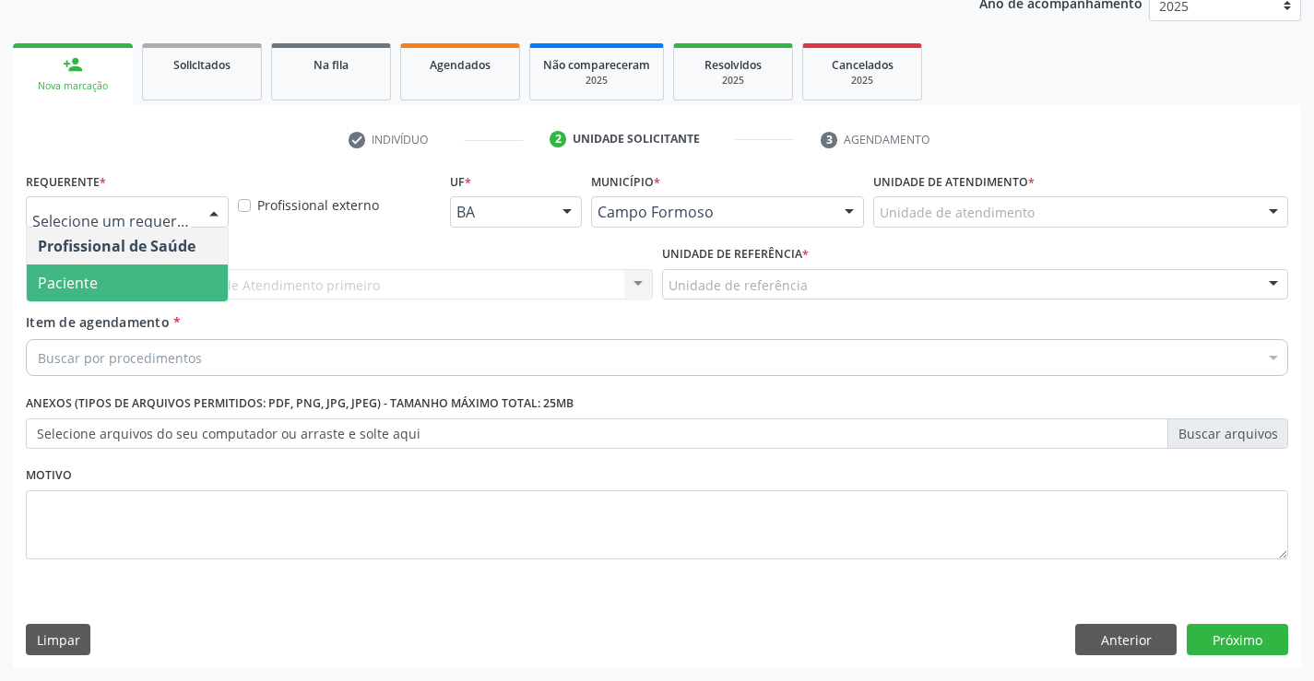
click at [81, 285] on span "Paciente" at bounding box center [68, 283] width 60 height 20
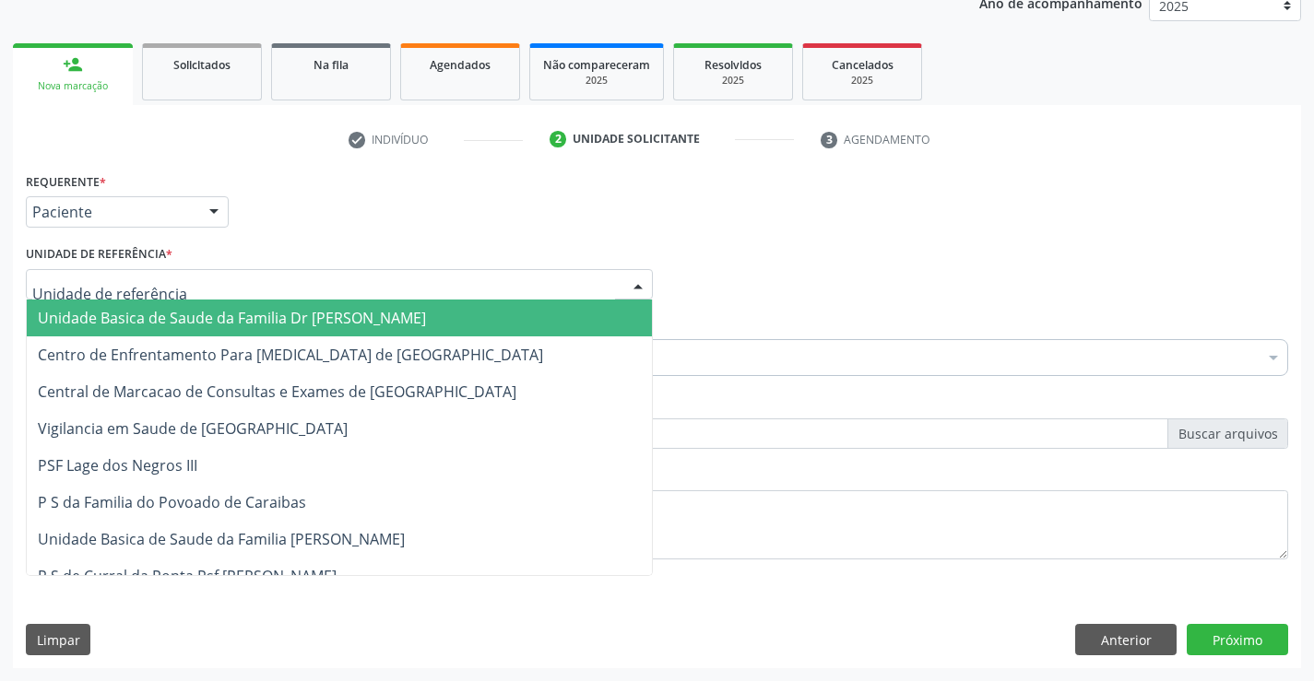
click at [183, 287] on div at bounding box center [339, 284] width 627 height 31
click at [185, 317] on span "Unidade Basica de Saude da Familia Dr [PERSON_NAME]" at bounding box center [232, 318] width 388 height 20
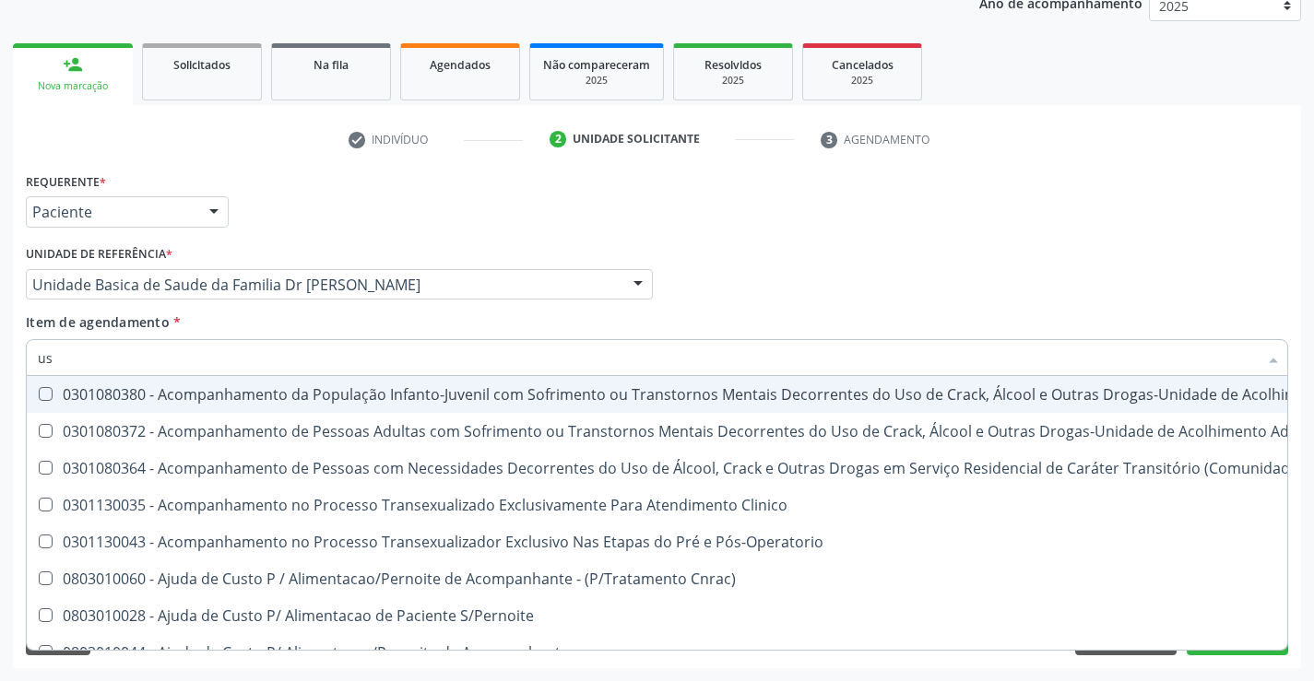
type input "usg"
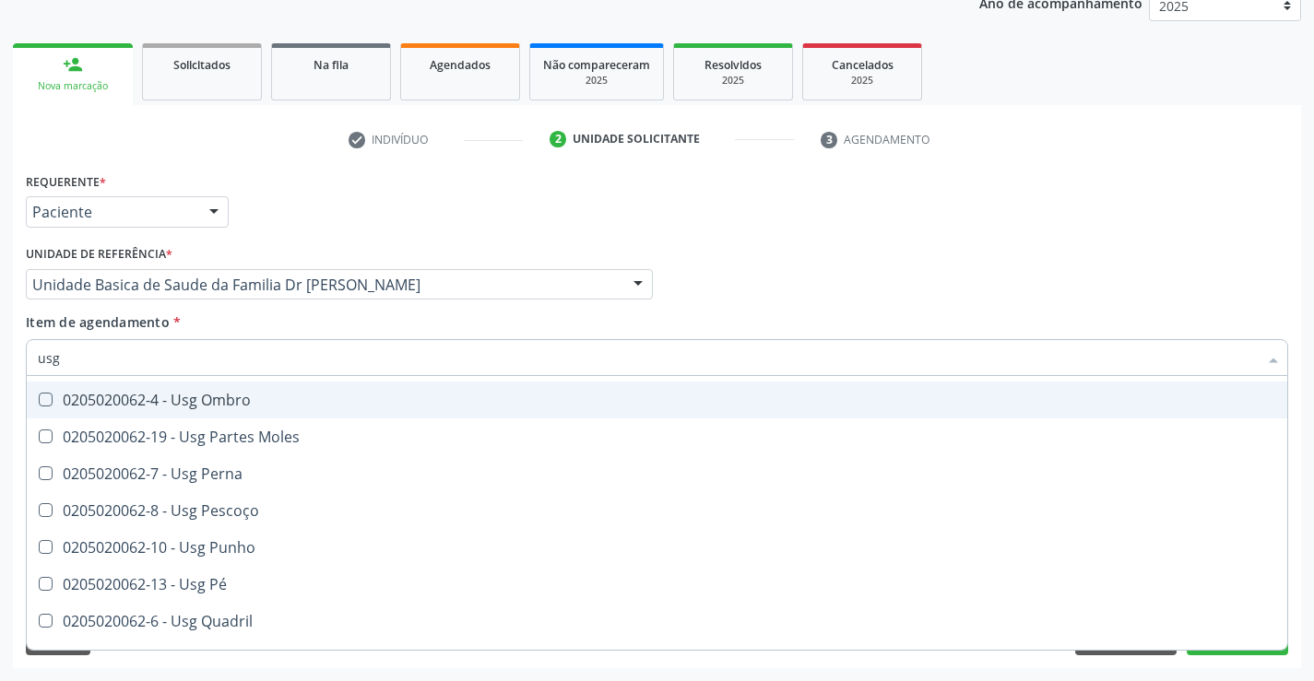
scroll to position [369, 0]
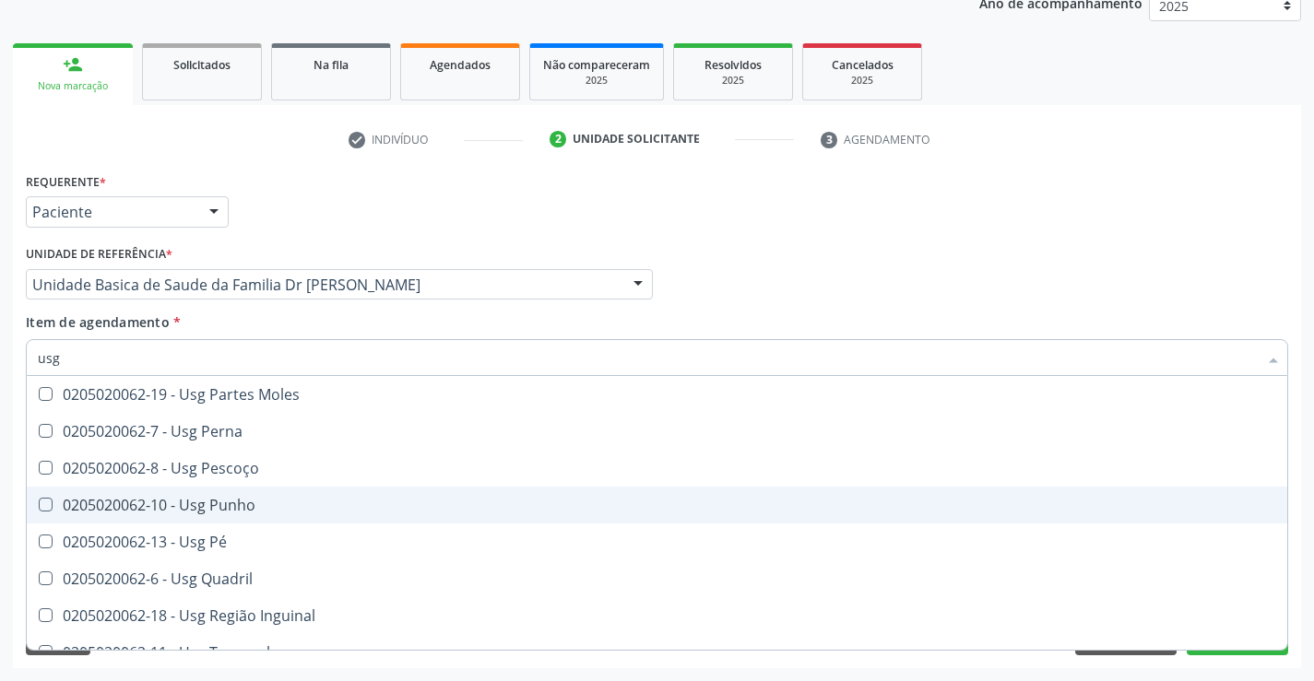
drag, startPoint x: 229, startPoint y: 505, endPoint x: 341, endPoint y: 629, distance: 167.1
click at [230, 505] on div "0205020062-10 - Usg Punho" at bounding box center [657, 505] width 1238 height 15
checkbox Punho "true"
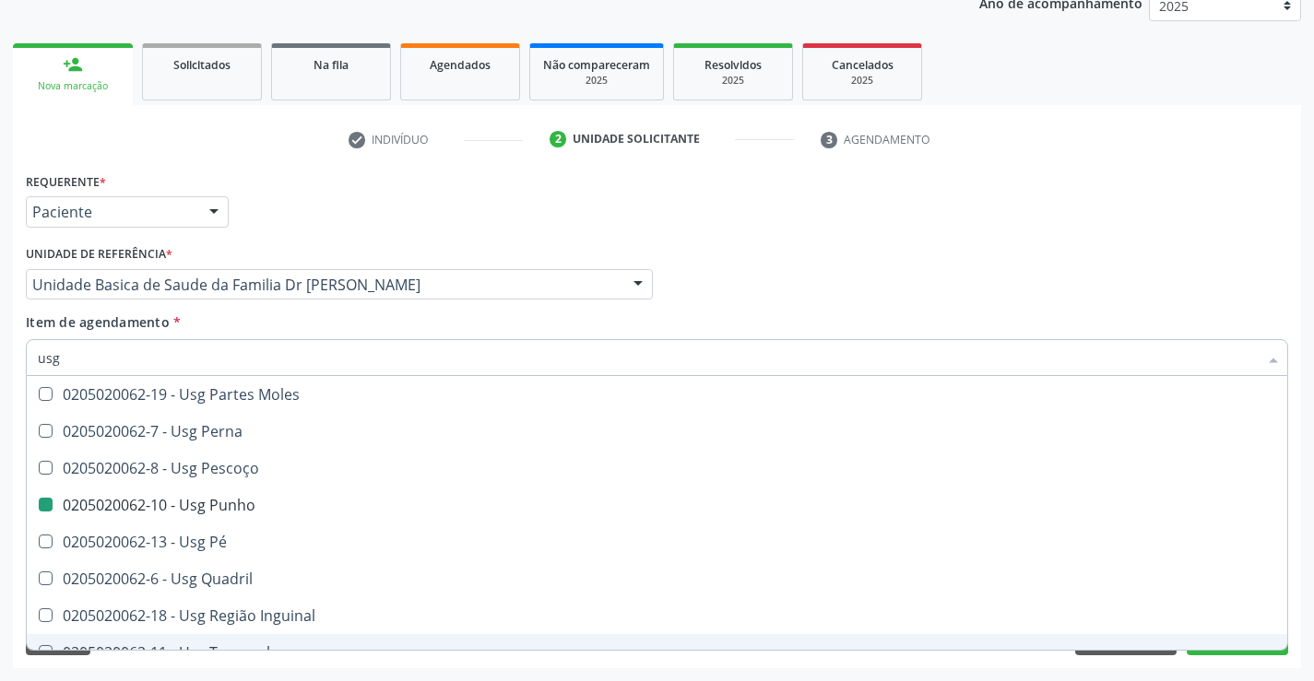
click at [378, 667] on div "Requerente * Paciente Profissional de Saúde Paciente Nenhum resultado encontrad…" at bounding box center [657, 418] width 1288 height 501
checkbox Braço "true"
checkbox Punho "false"
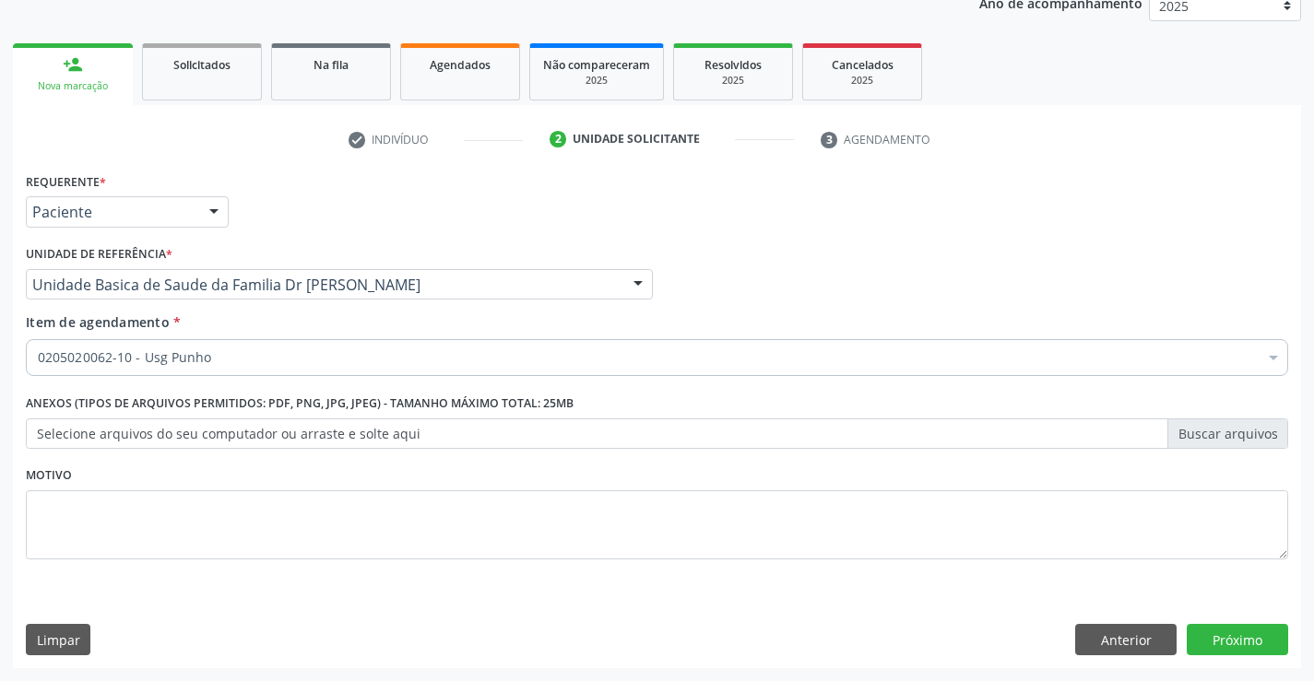
scroll to position [0, 0]
click at [1202, 637] on button "Próximo" at bounding box center [1237, 639] width 101 height 31
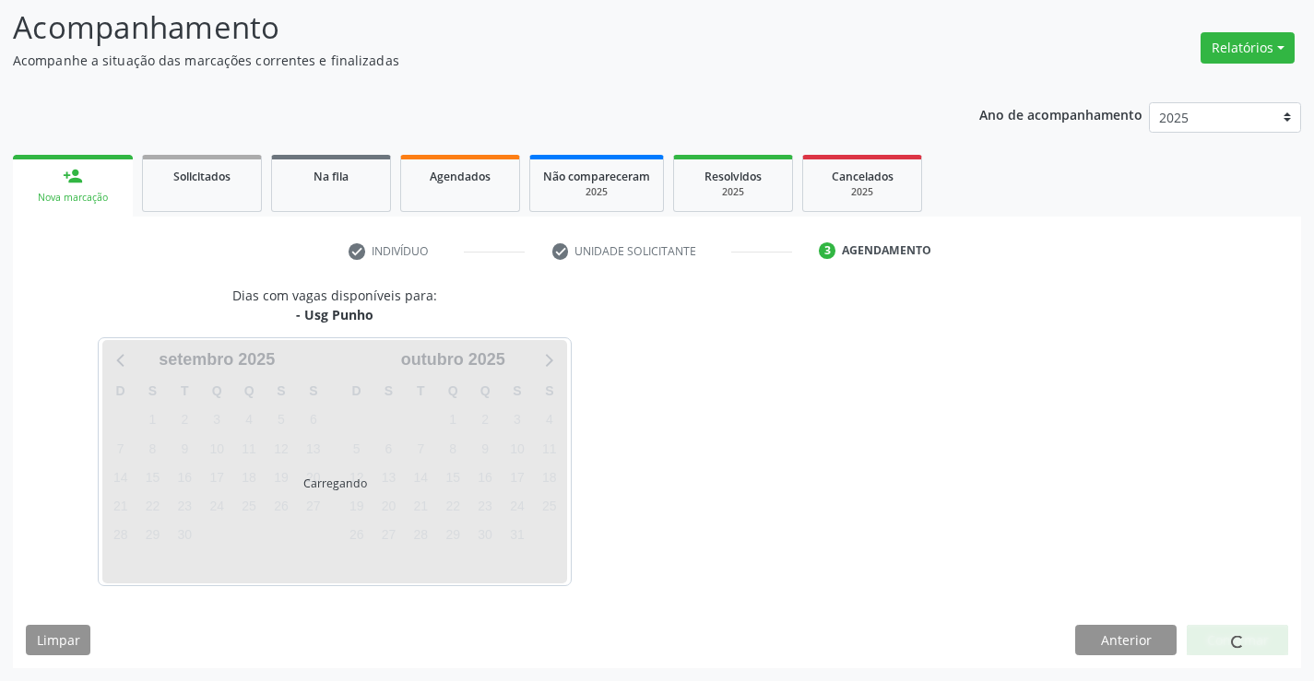
scroll to position [121, 0]
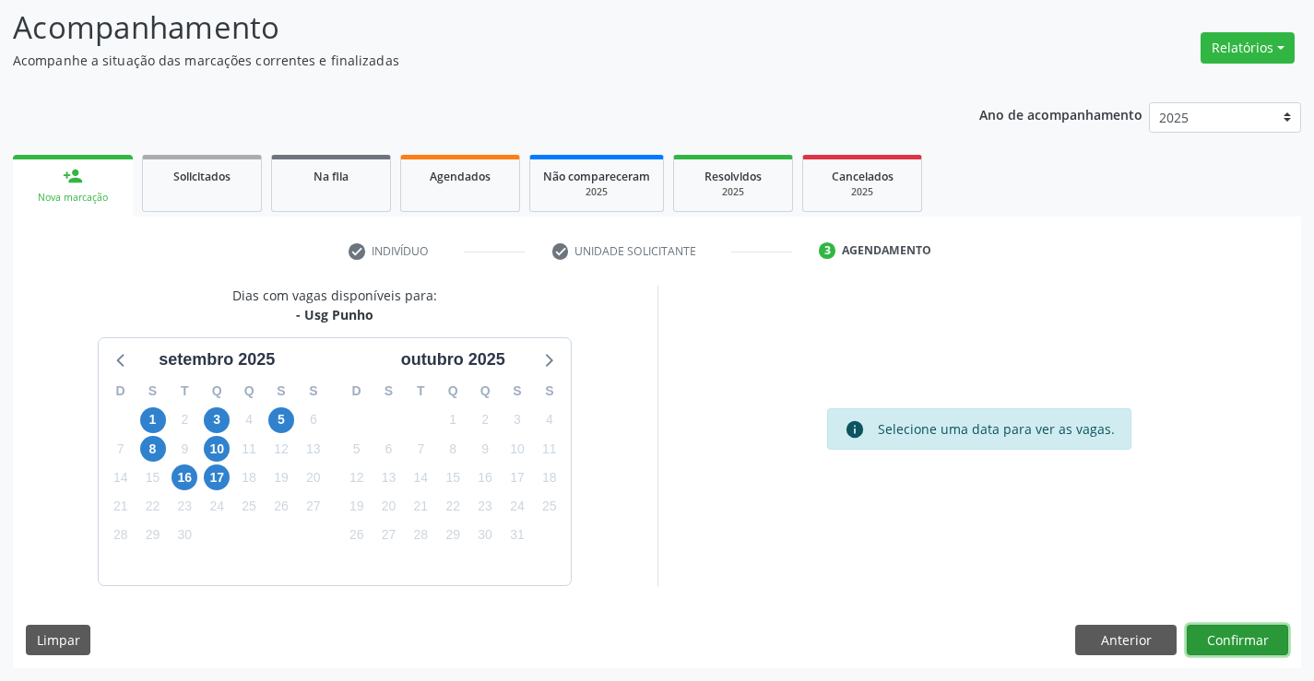
click at [1199, 637] on button "Confirmar" at bounding box center [1237, 640] width 101 height 31
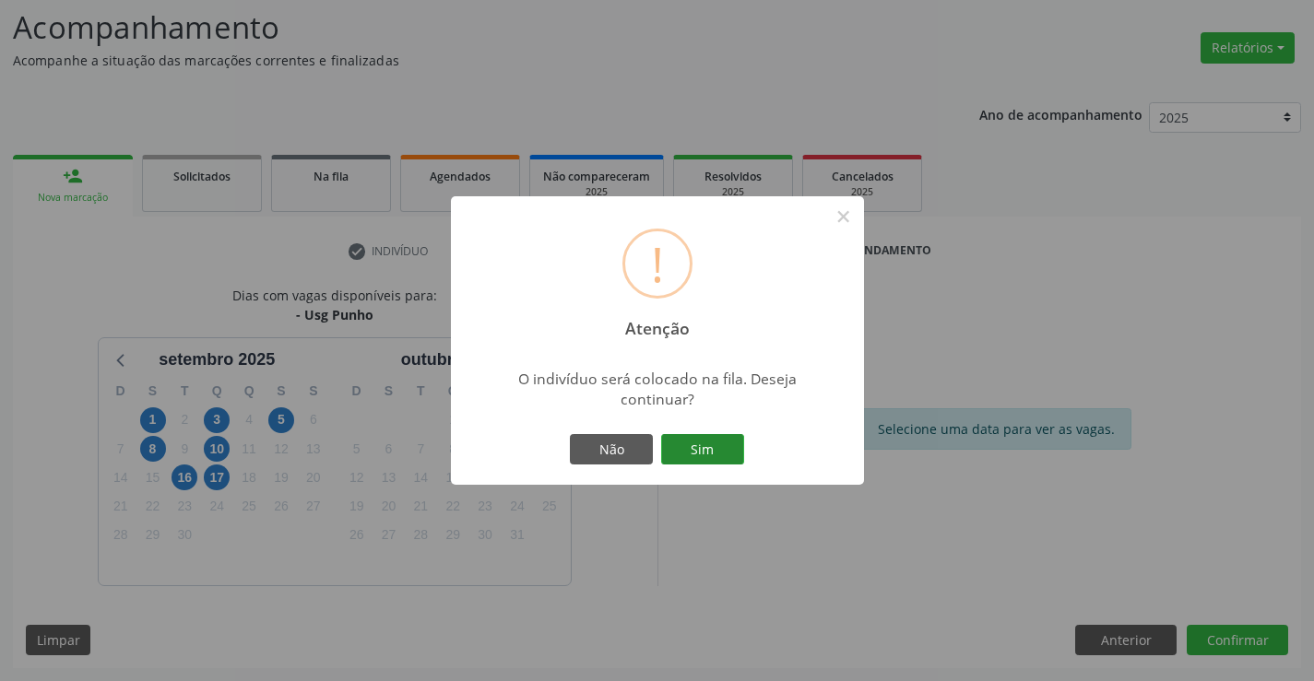
click at [727, 447] on button "Sim" at bounding box center [702, 449] width 83 height 31
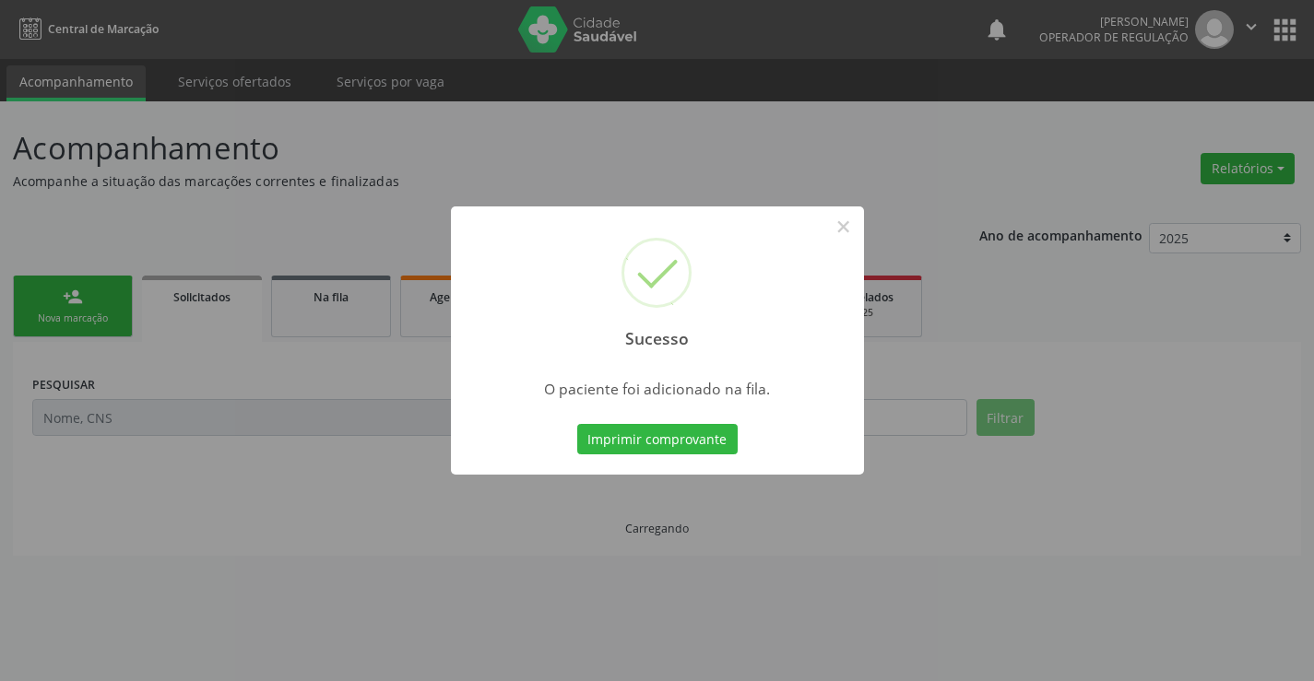
scroll to position [0, 0]
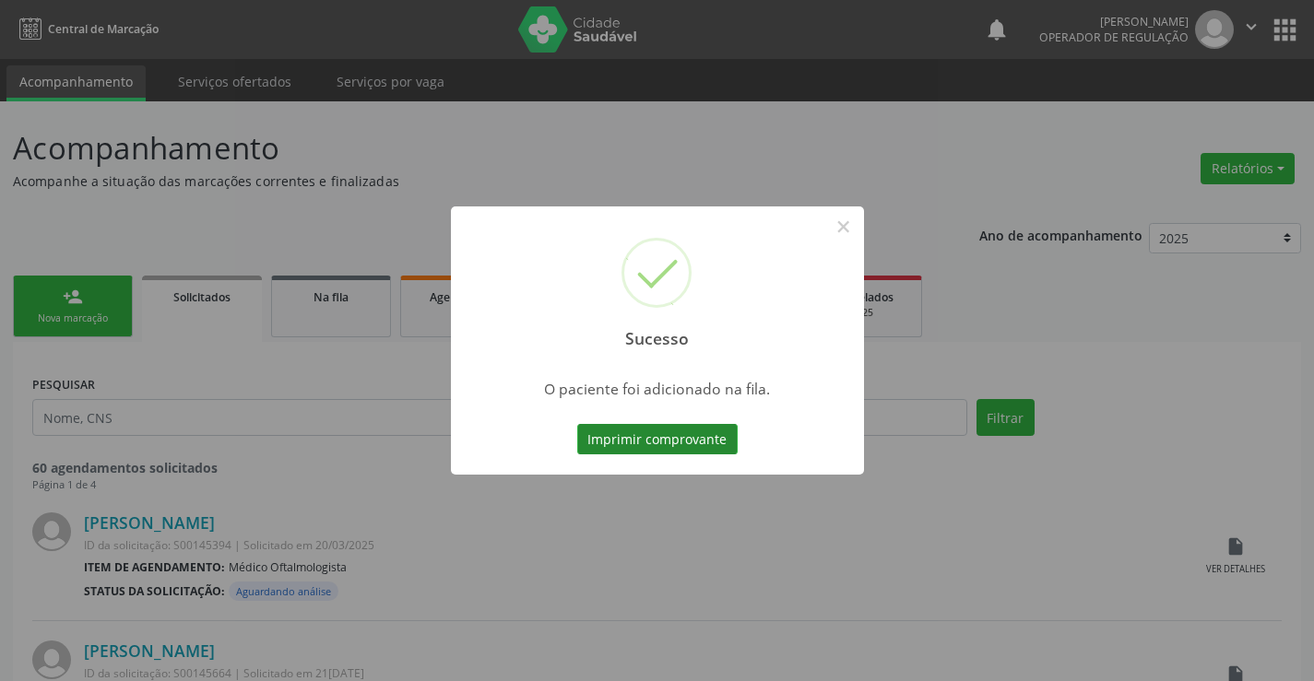
click at [719, 437] on button "Imprimir comprovante" at bounding box center [657, 439] width 160 height 31
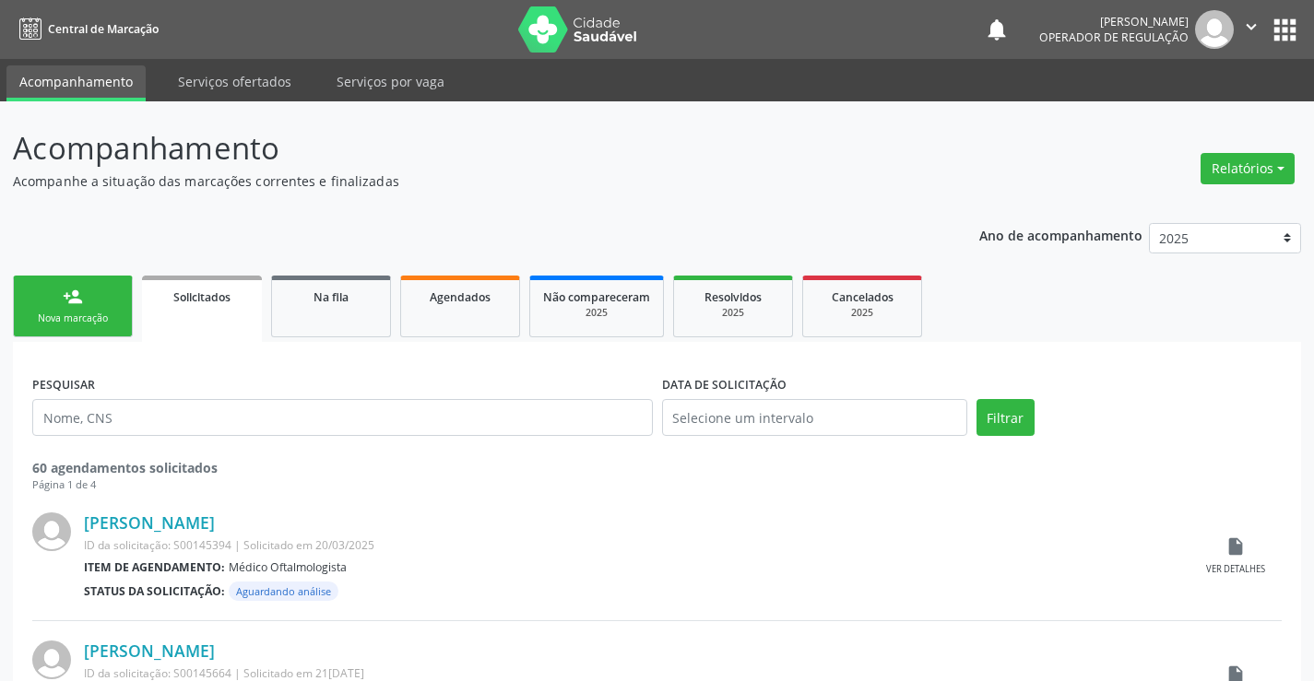
click at [117, 313] on div "Nova marcação" at bounding box center [73, 319] width 92 height 14
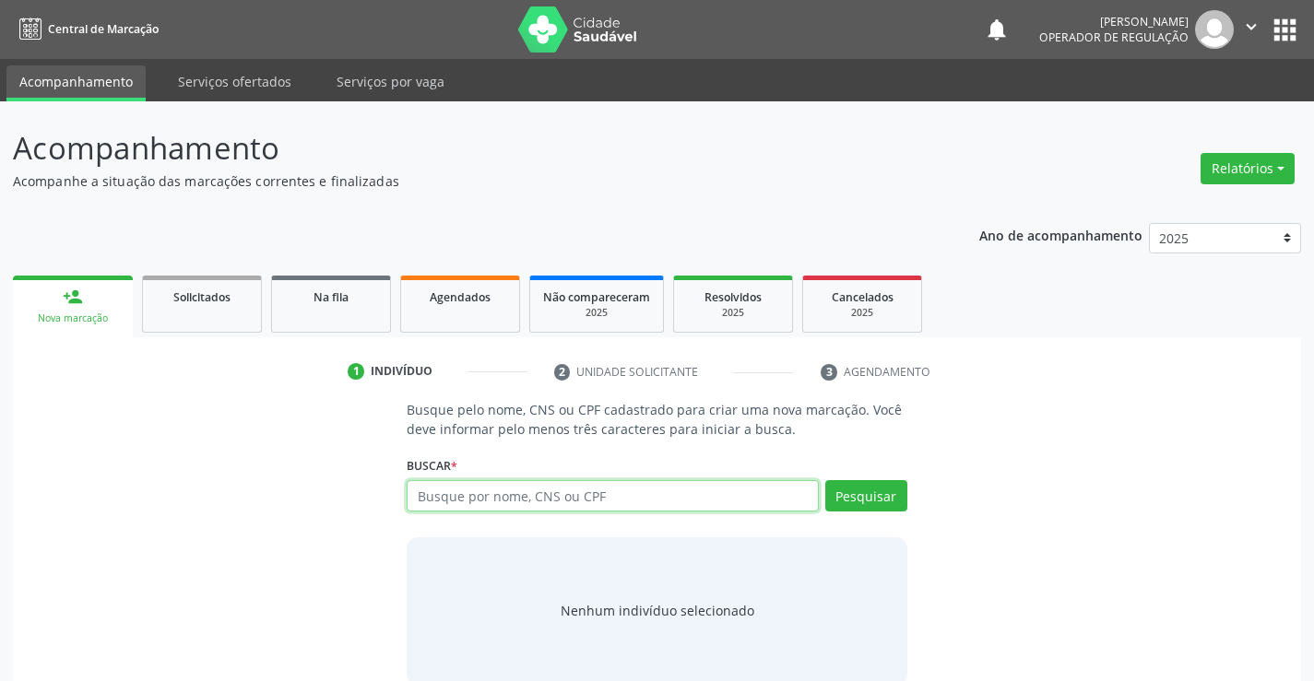
click at [469, 489] on input "text" at bounding box center [612, 495] width 411 height 31
type input "708500361410579"
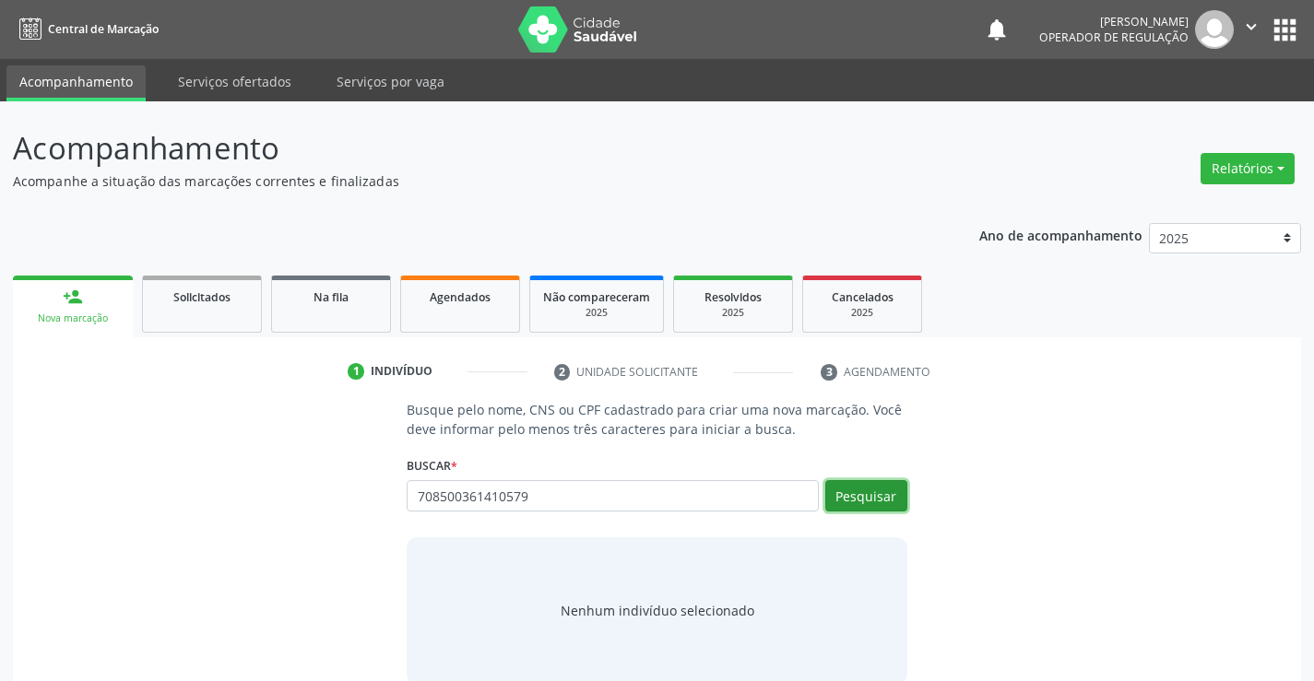
click at [859, 501] on button "Pesquisar" at bounding box center [866, 495] width 82 height 31
type input "708500361410579"
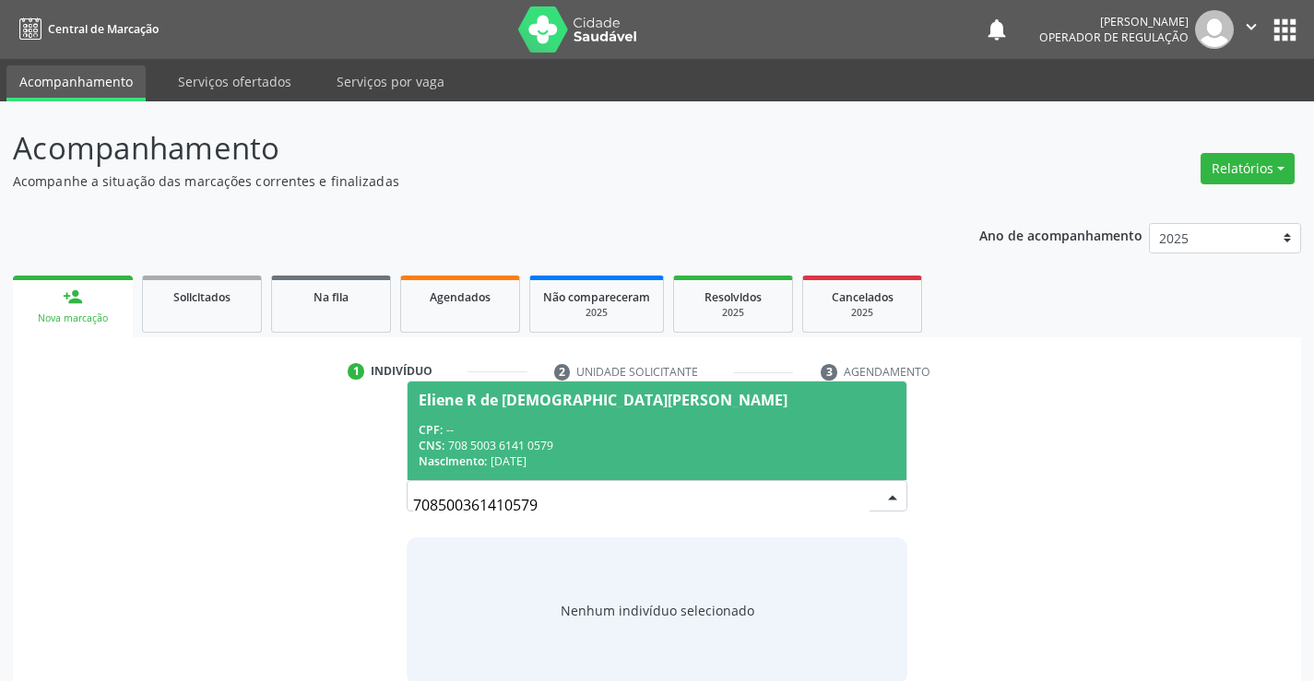
click at [652, 441] on div "CNS: 708 5003 6141 0579" at bounding box center [657, 446] width 476 height 16
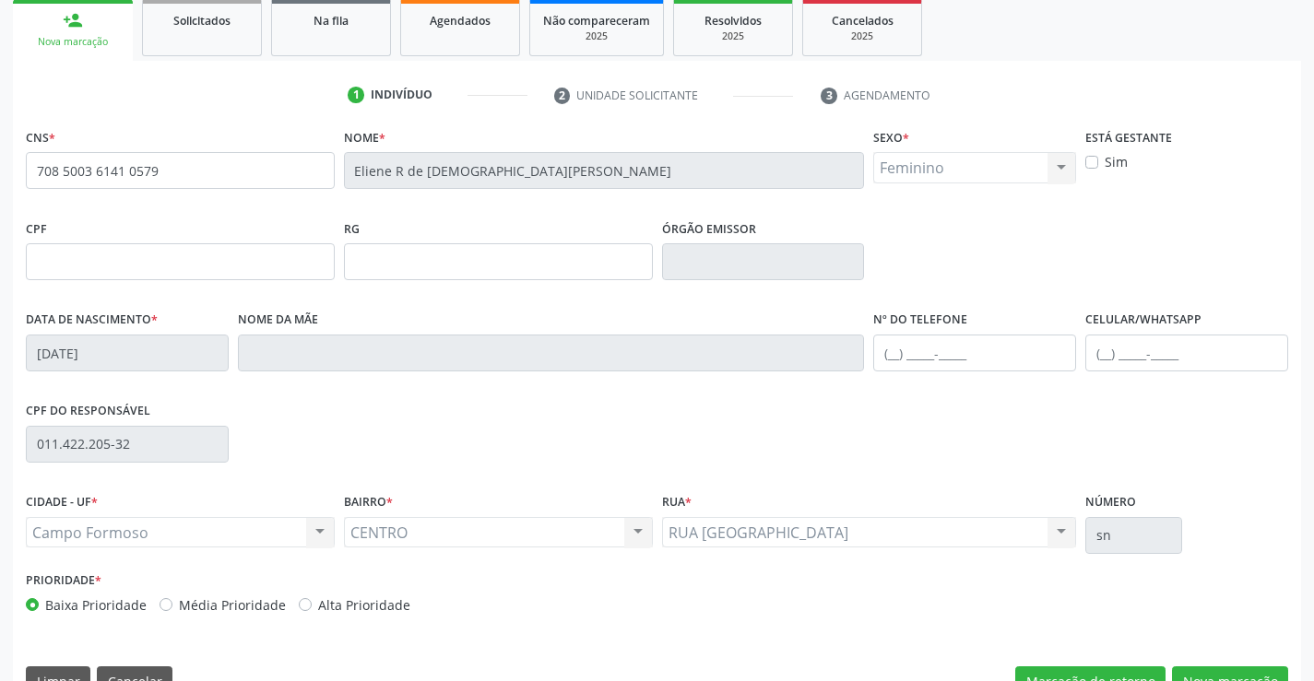
scroll to position [318, 0]
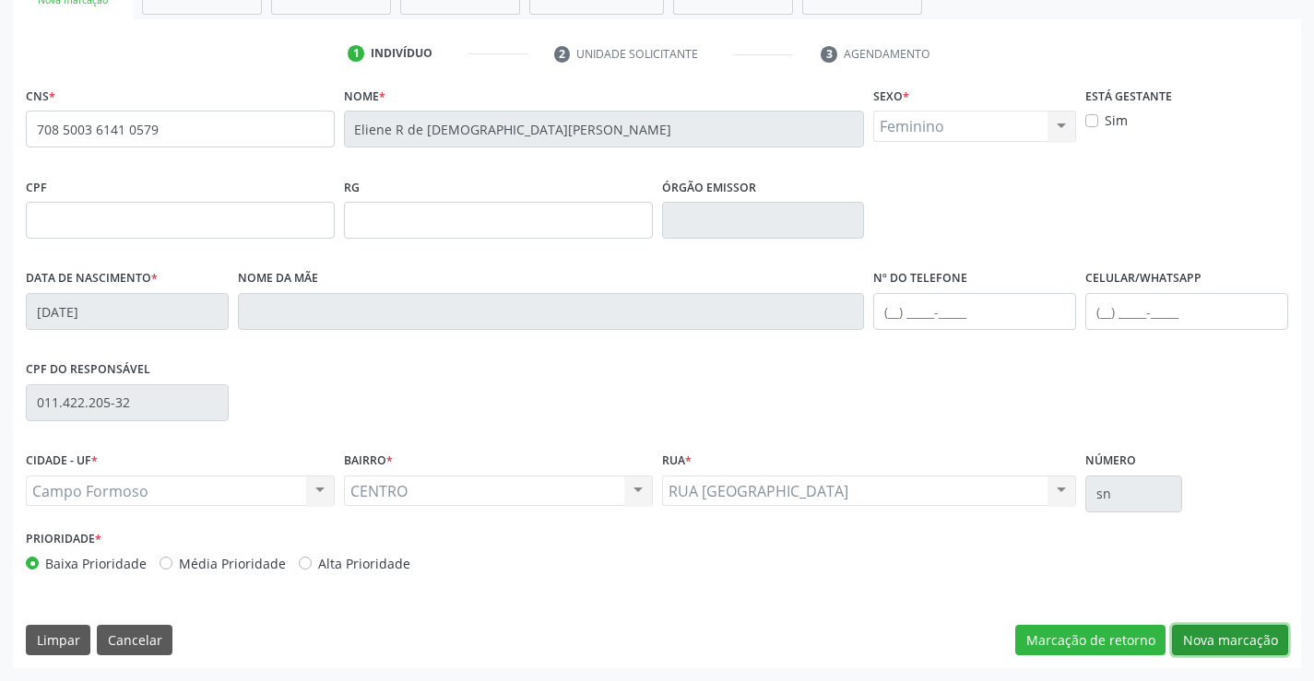
click at [1216, 635] on button "Nova marcação" at bounding box center [1230, 640] width 116 height 31
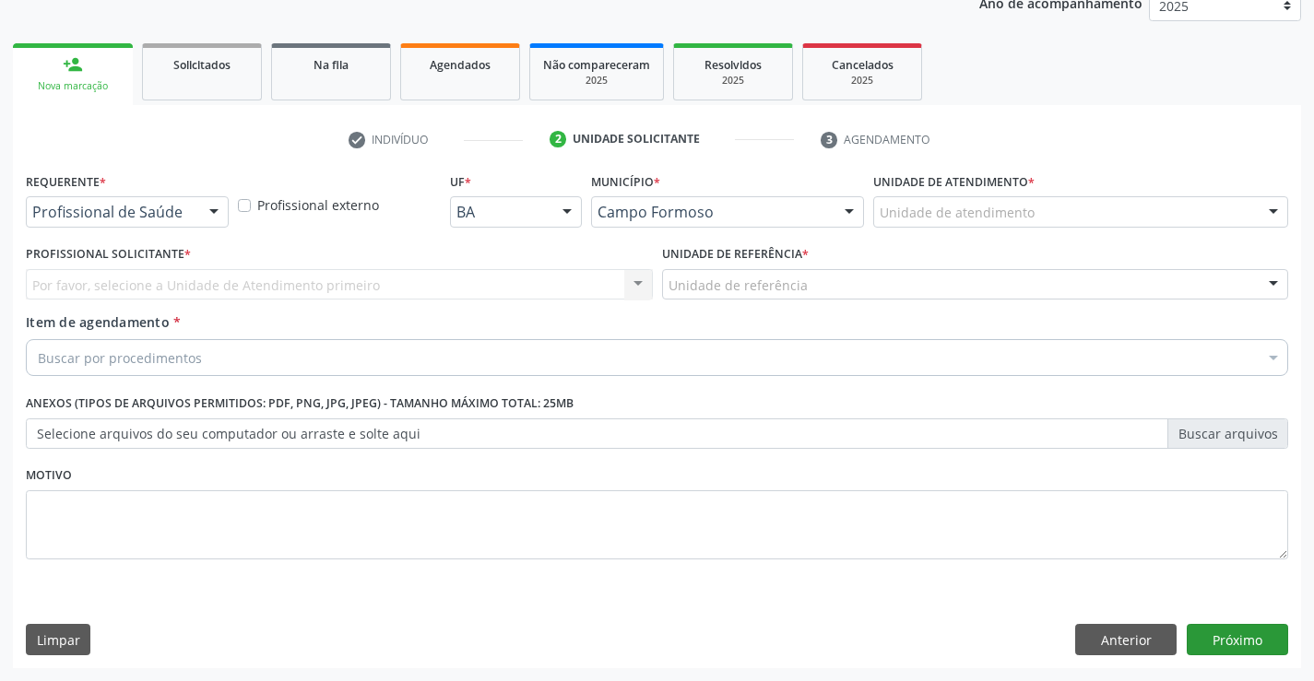
scroll to position [232, 0]
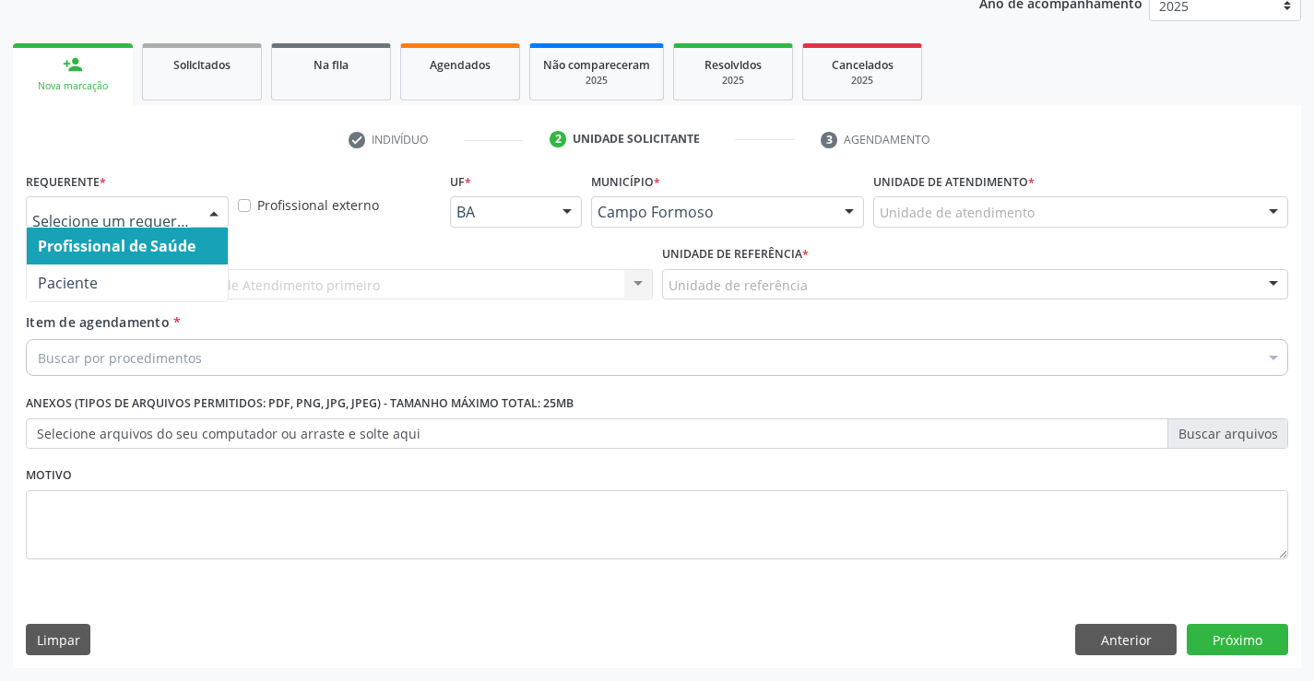
click at [214, 210] on div at bounding box center [214, 212] width 28 height 31
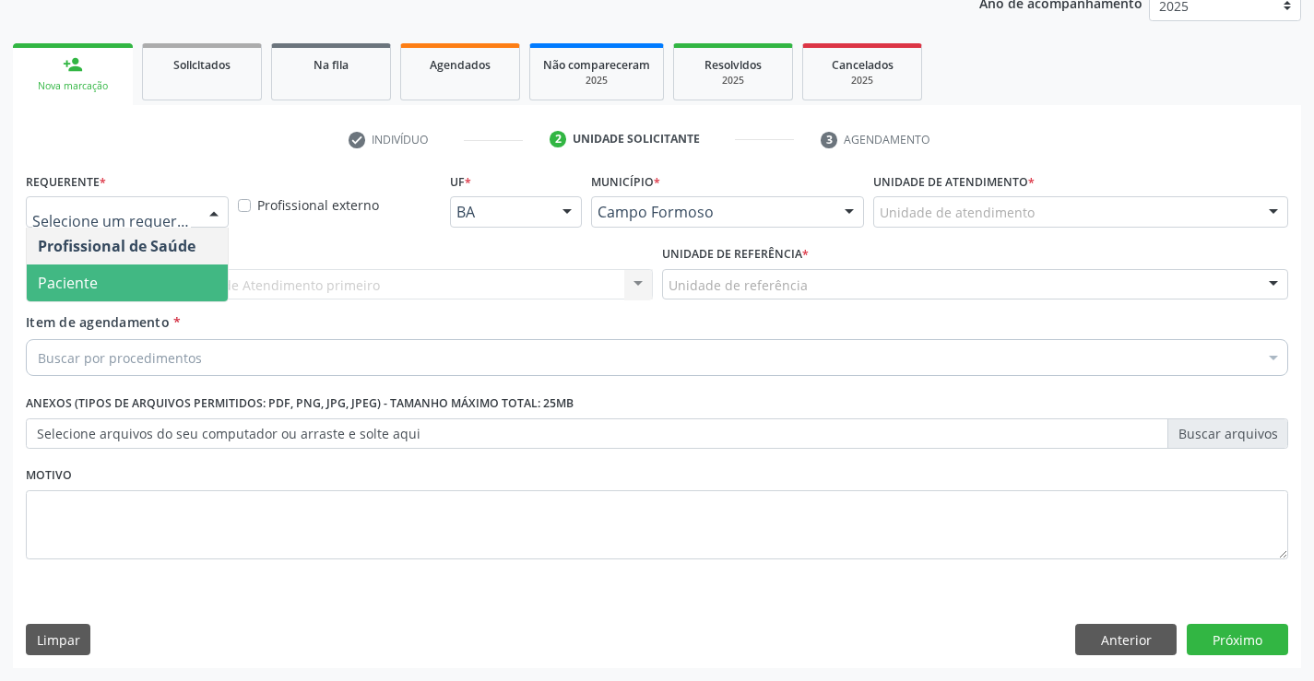
click at [149, 289] on span "Paciente" at bounding box center [127, 283] width 201 height 37
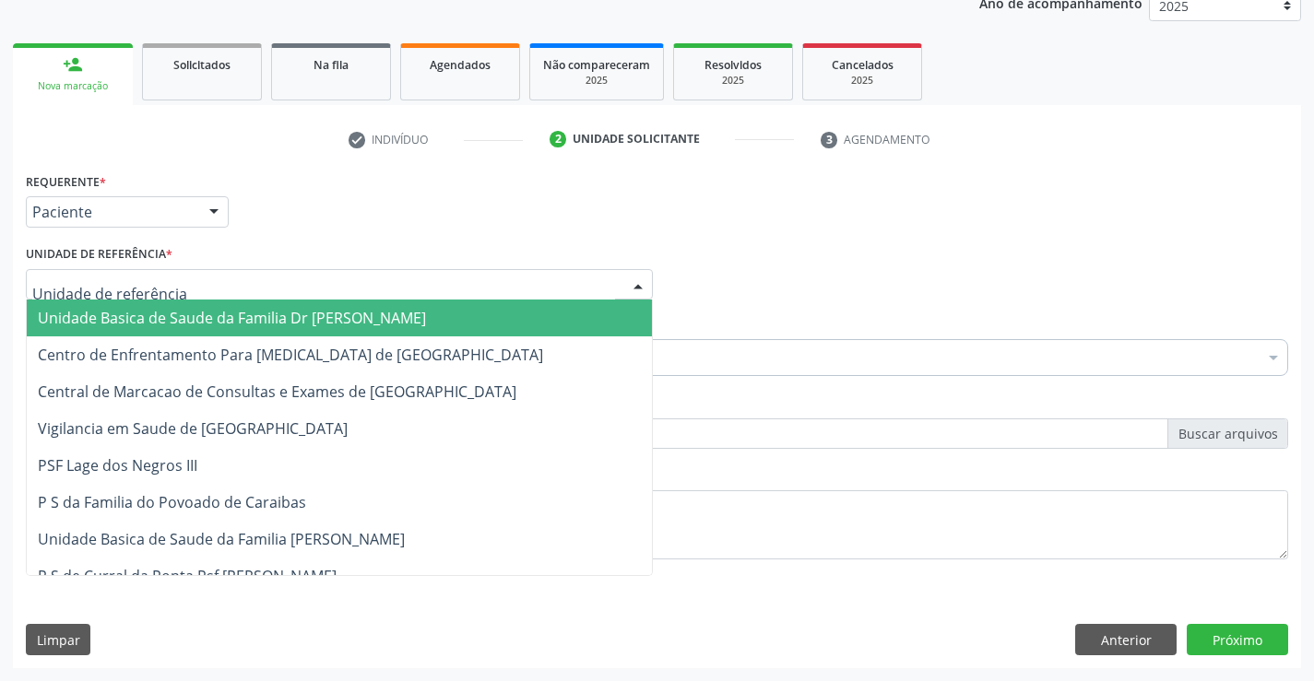
click at [229, 292] on div at bounding box center [339, 284] width 627 height 31
click at [237, 312] on span "Unidade Basica de Saude da Familia Dr [PERSON_NAME]" at bounding box center [232, 318] width 388 height 20
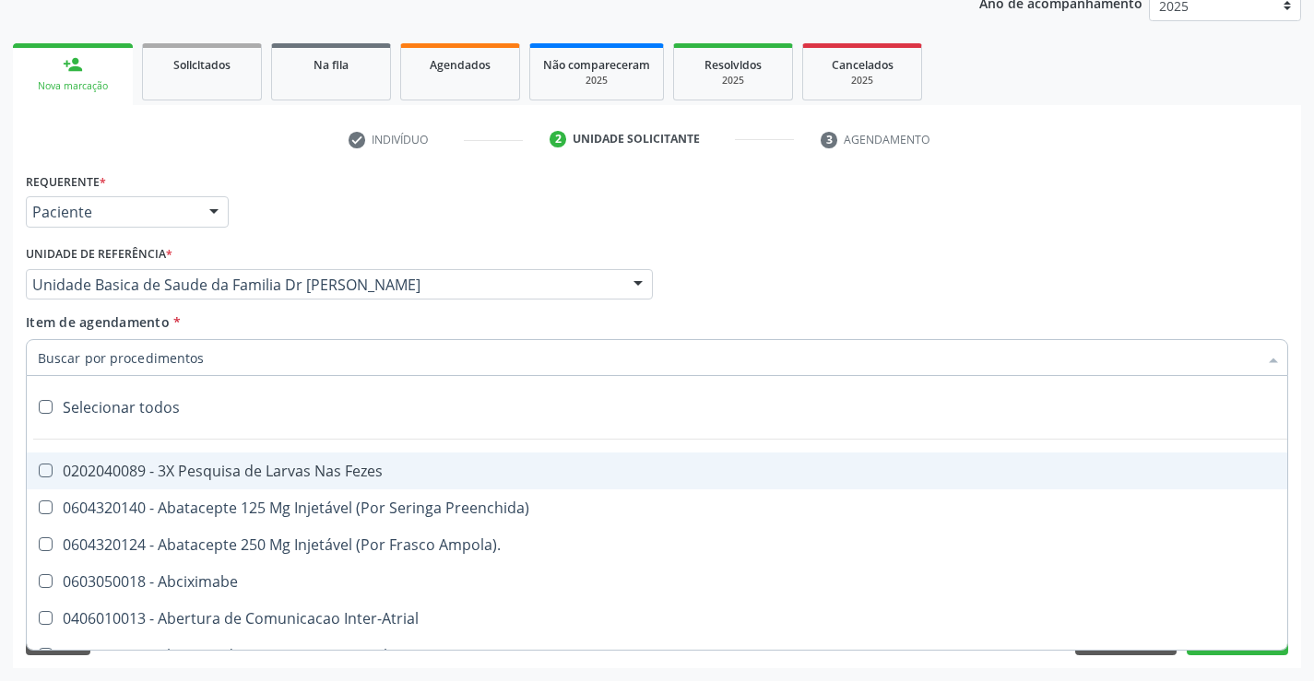
click at [227, 360] on div at bounding box center [657, 357] width 1262 height 37
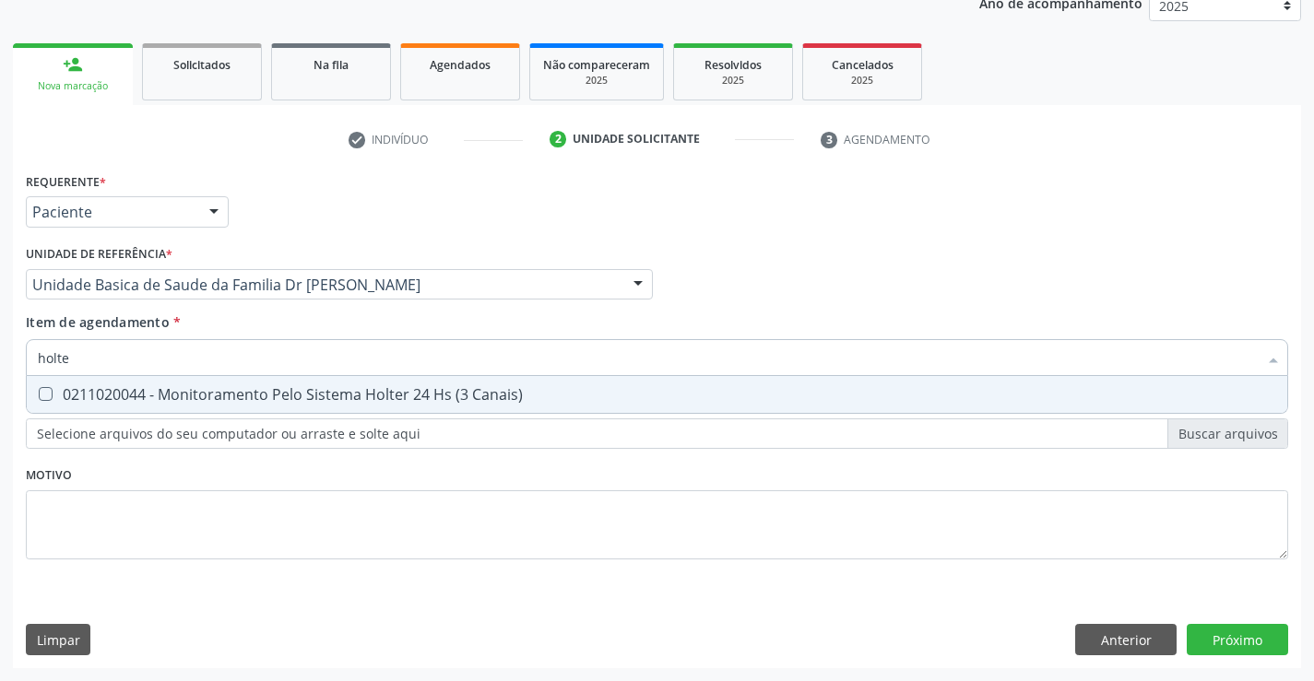
type input "holter"
click at [259, 390] on div "0211020044 - Monitoramento Pelo Sistema Holter 24 Hs (3 Canais)" at bounding box center [657, 394] width 1238 height 15
checkbox Canais\) "true"
click at [249, 493] on div "Requerente * Paciente Profissional de Saúde Paciente Nenhum resultado encontrad…" at bounding box center [657, 377] width 1262 height 418
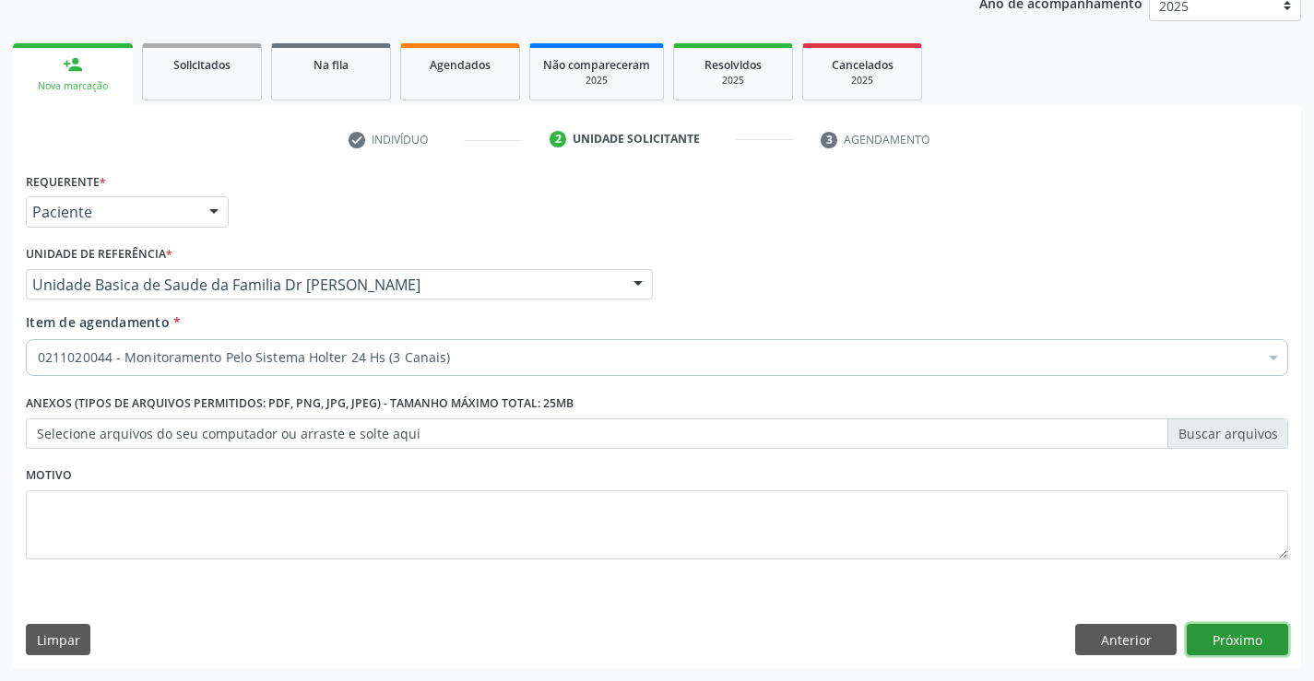
click at [1217, 635] on button "Próximo" at bounding box center [1237, 639] width 101 height 31
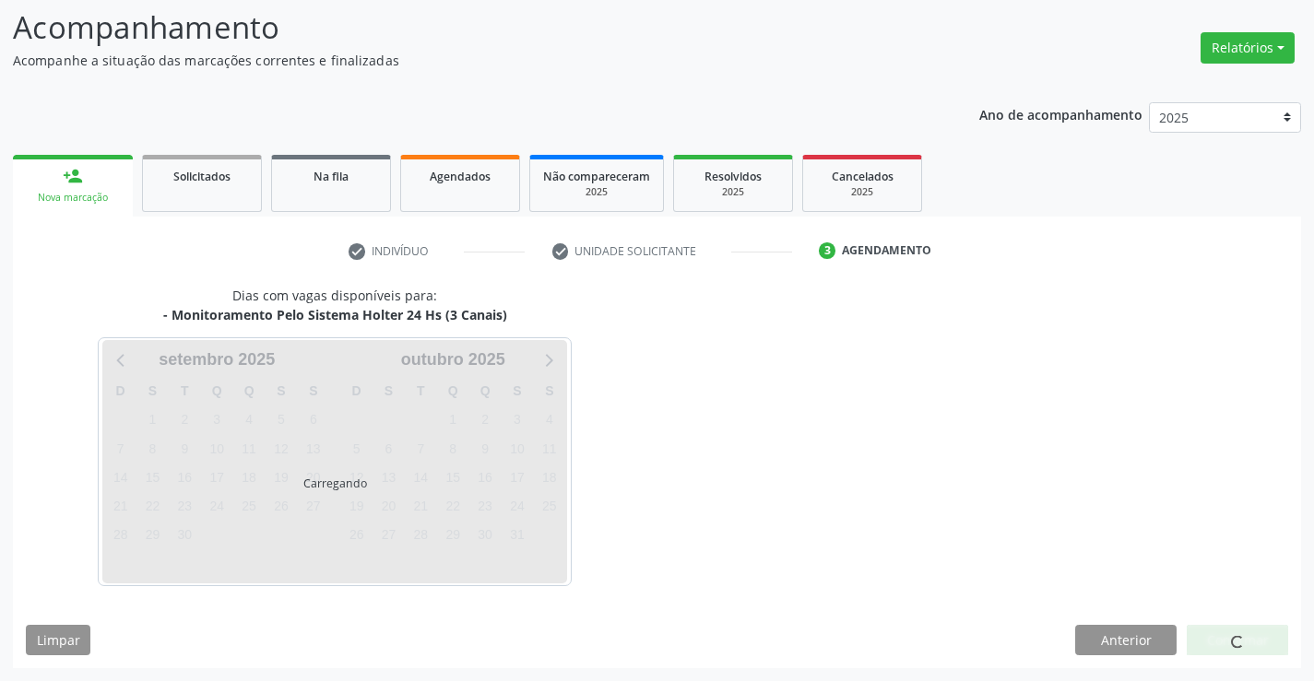
scroll to position [175, 0]
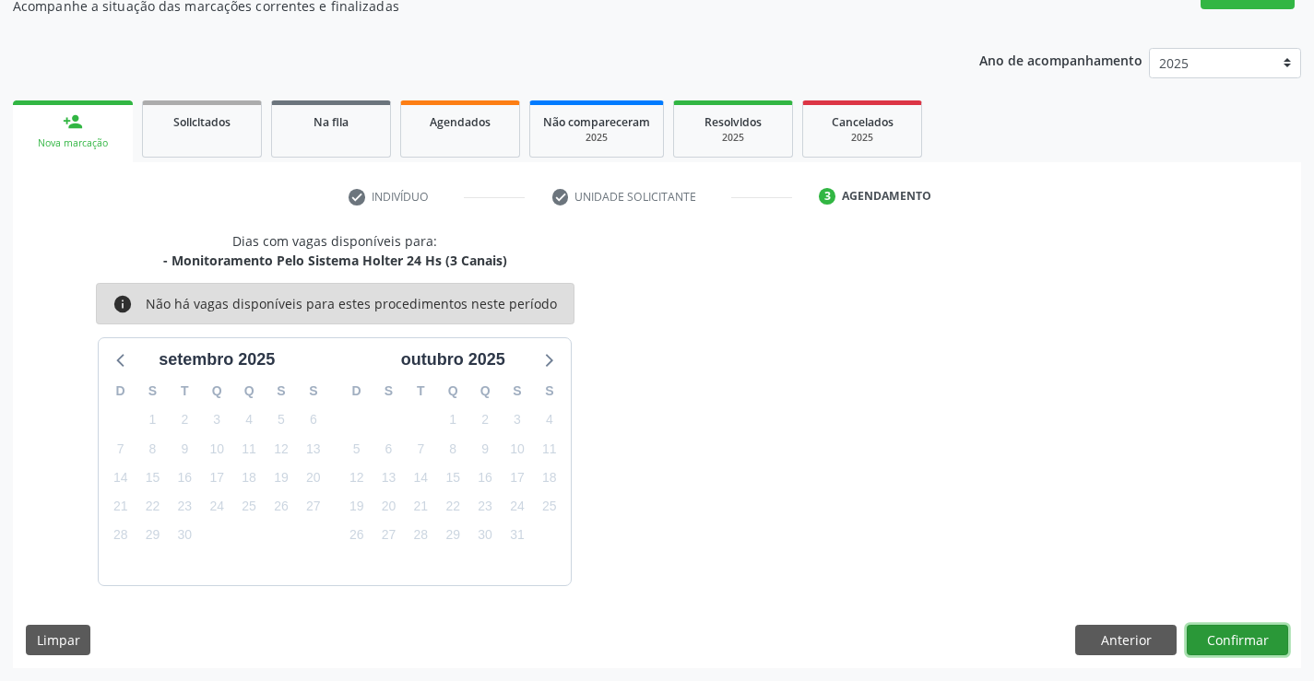
click at [1217, 636] on button "Confirmar" at bounding box center [1237, 640] width 101 height 31
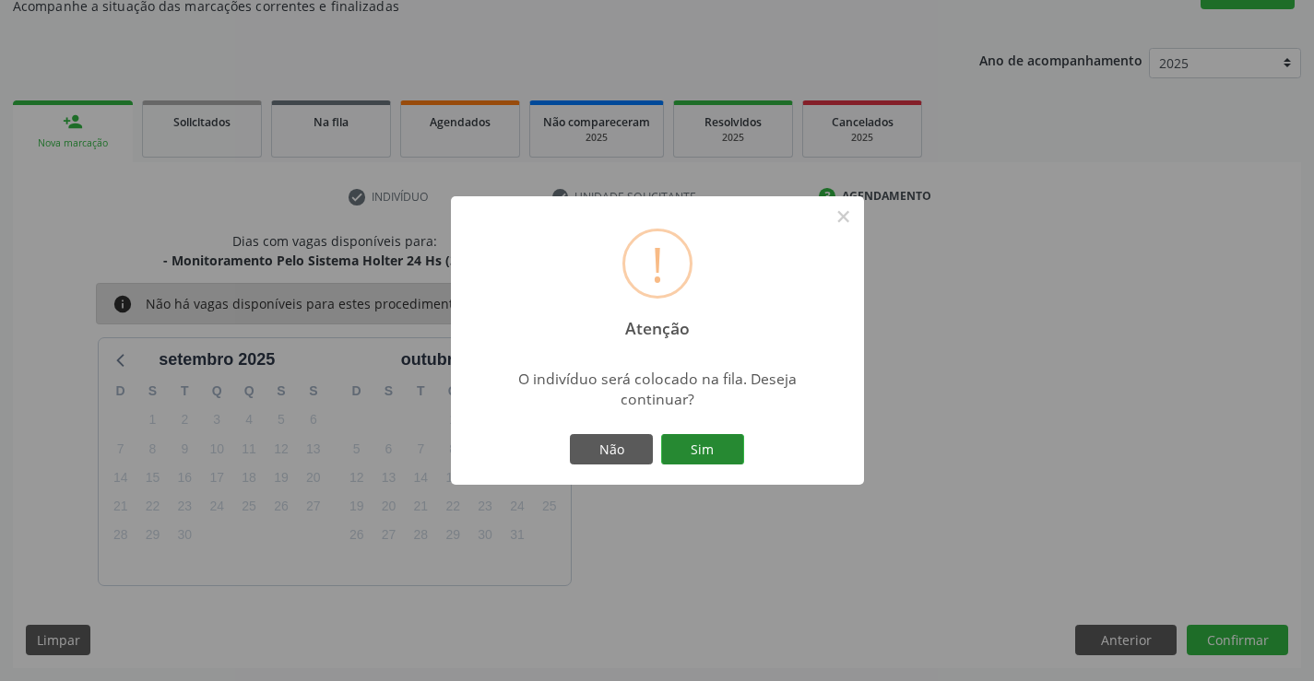
click at [700, 449] on button "Sim" at bounding box center [702, 449] width 83 height 31
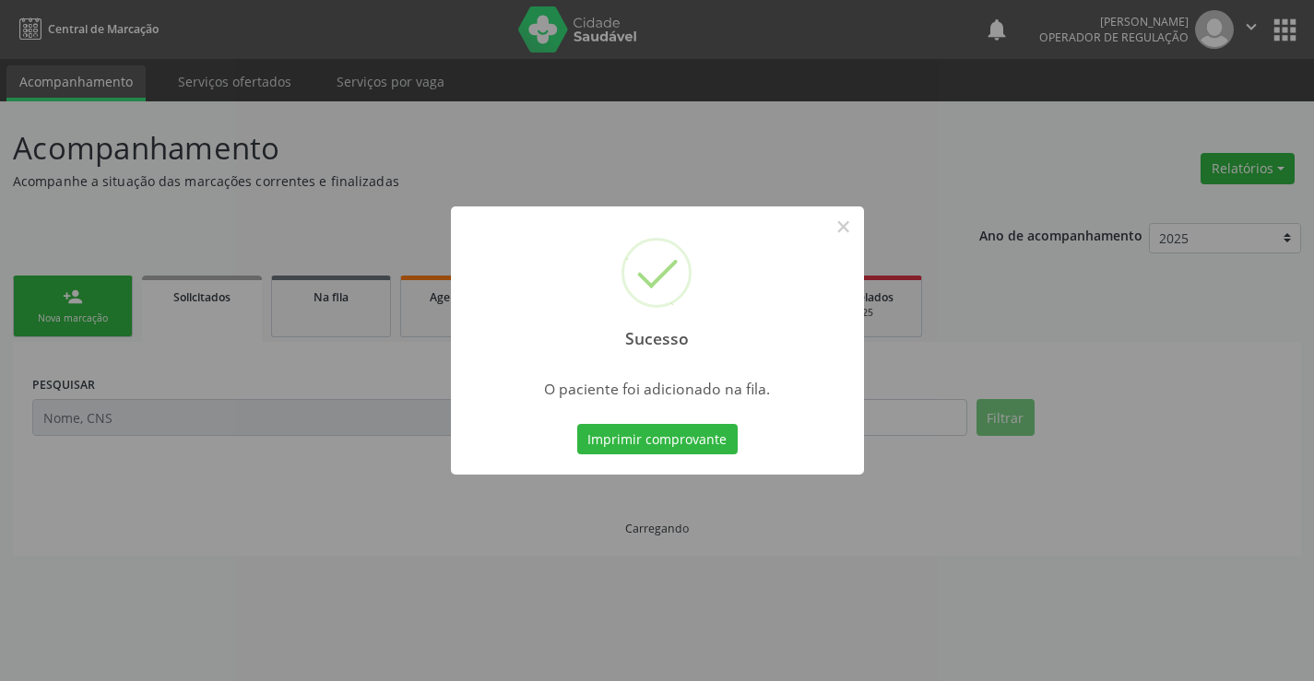
scroll to position [0, 0]
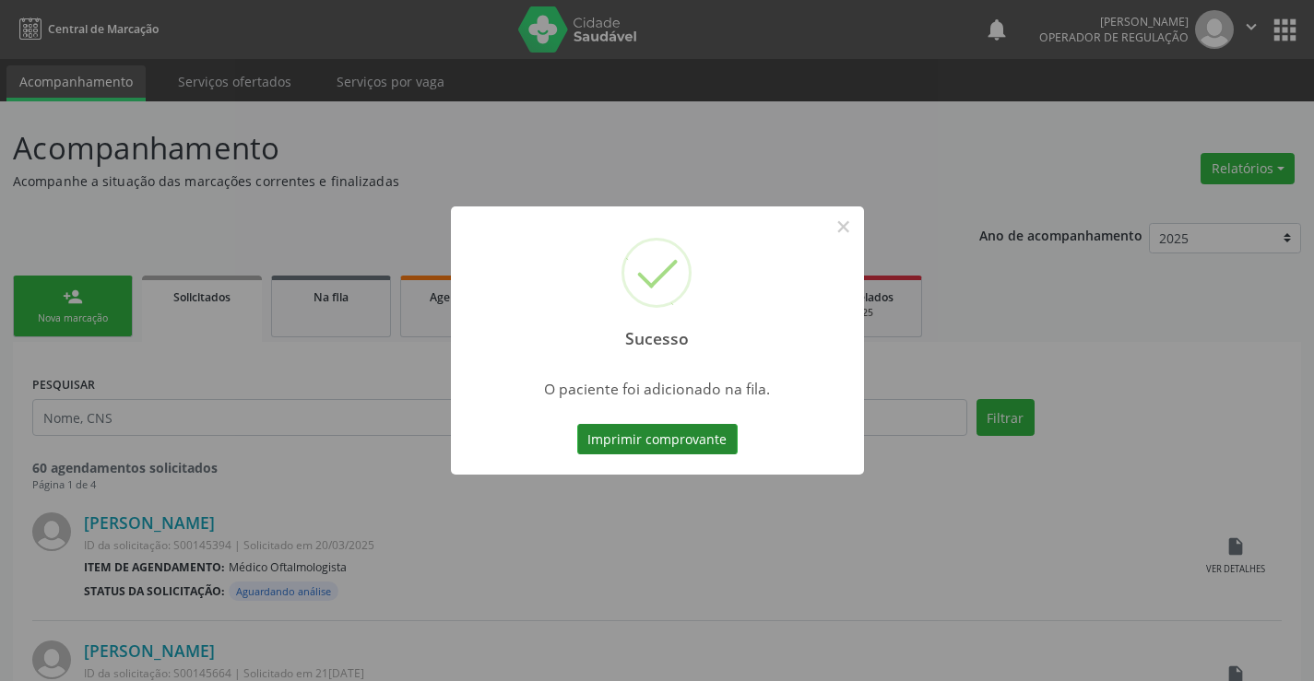
click at [698, 434] on button "Imprimir comprovante" at bounding box center [657, 439] width 160 height 31
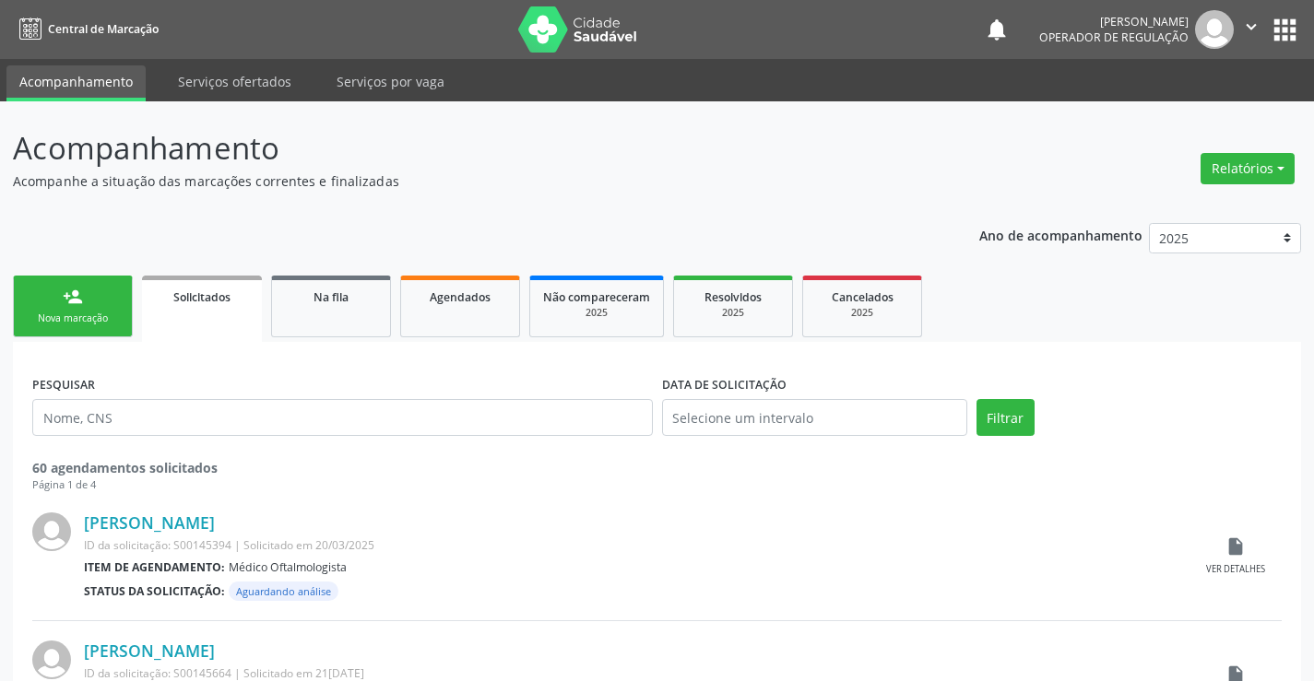
click at [110, 317] on div "Nova marcação" at bounding box center [73, 319] width 92 height 14
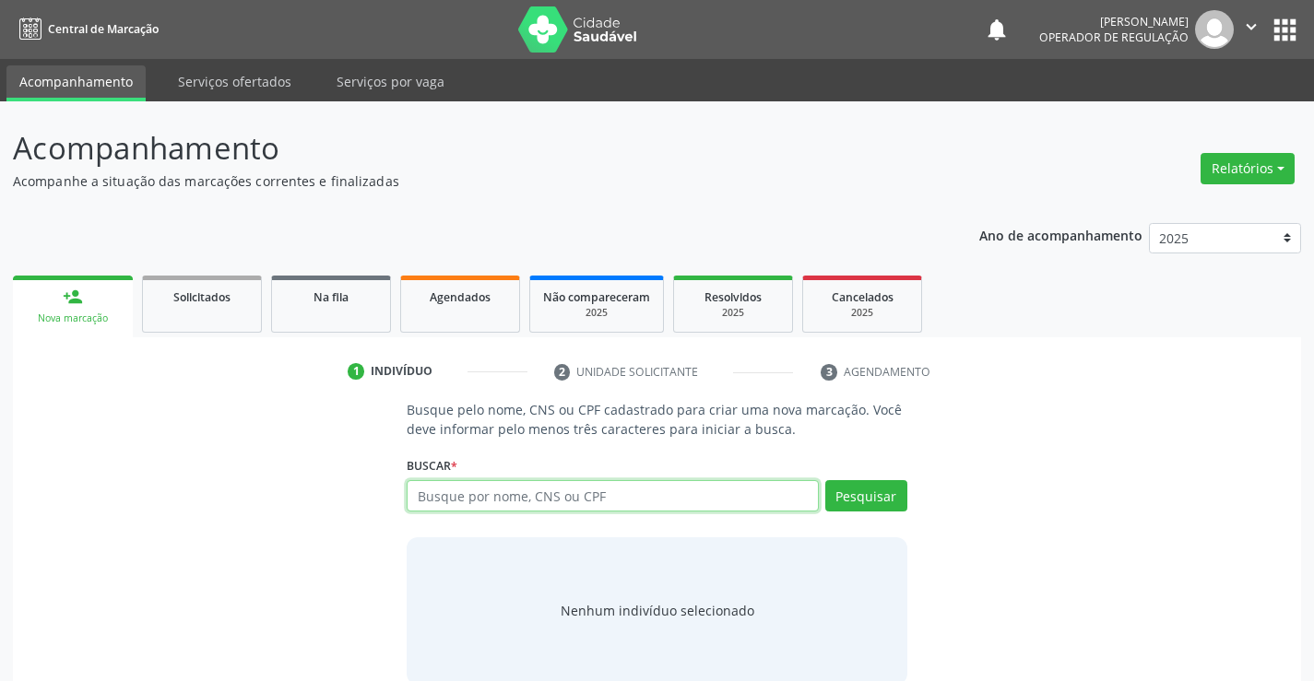
click at [477, 498] on input "text" at bounding box center [612, 495] width 411 height 31
type input "708500361410579"
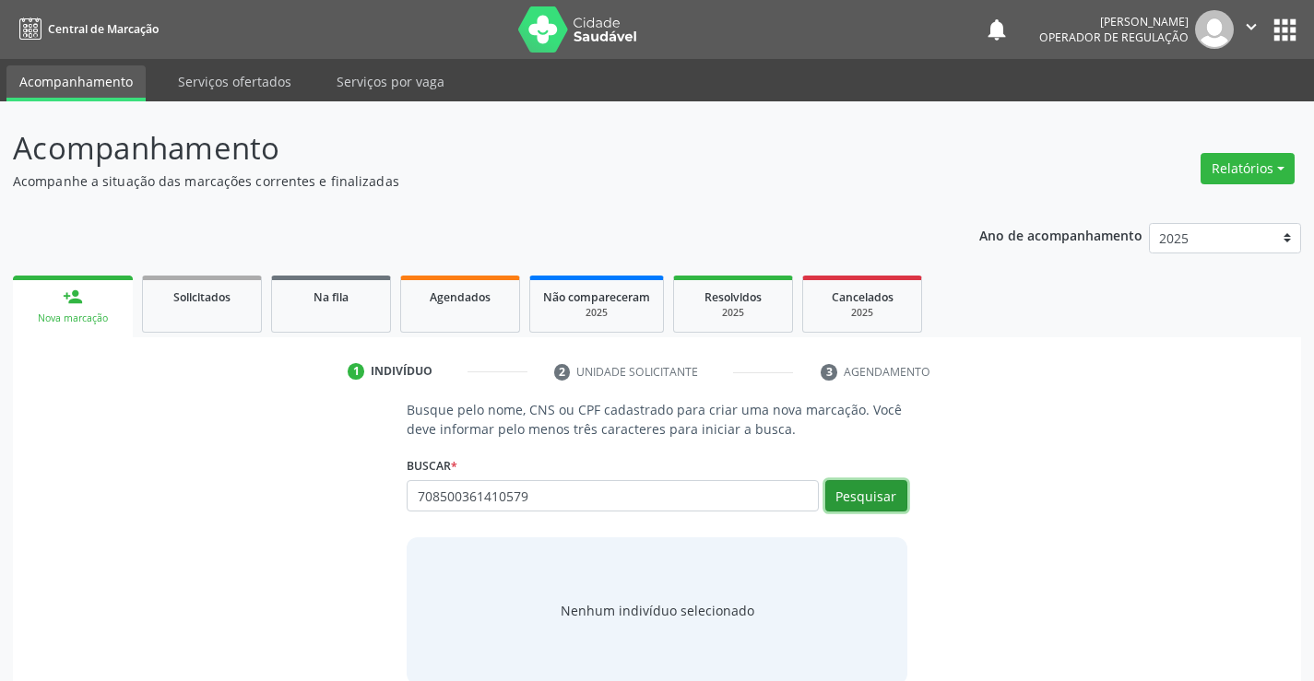
click at [883, 492] on button "Pesquisar" at bounding box center [866, 495] width 82 height 31
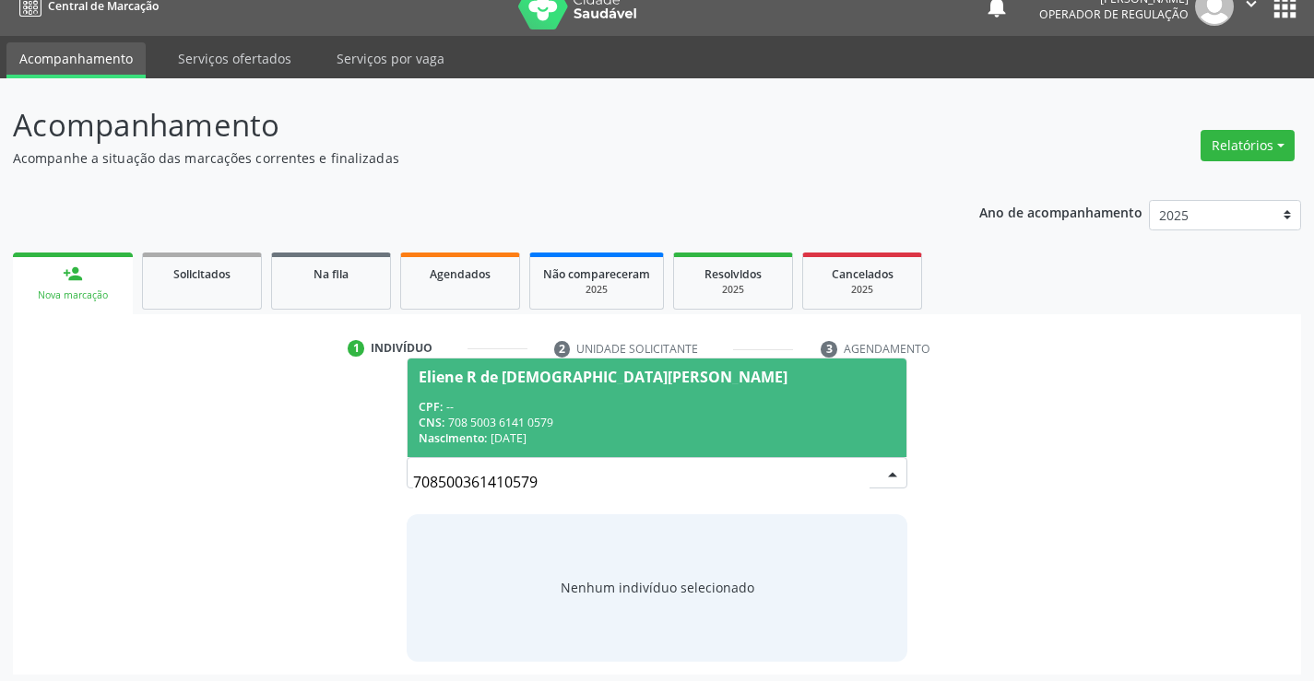
scroll to position [30, 0]
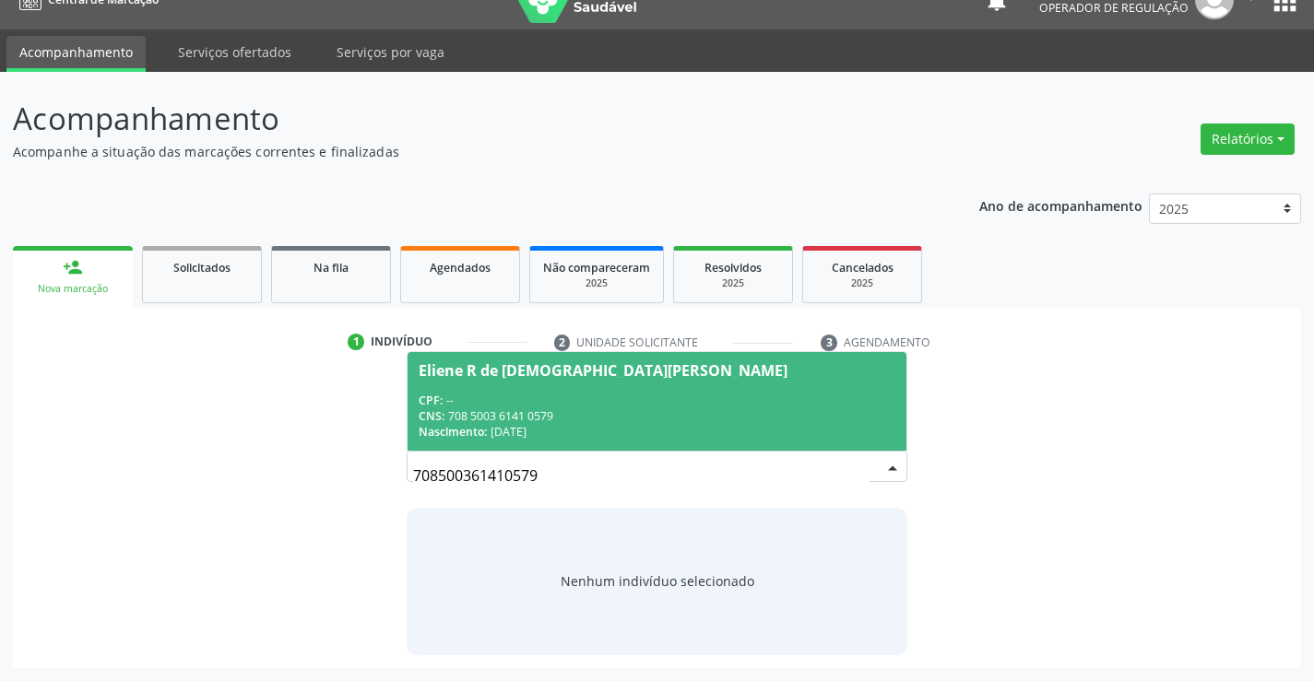
click at [620, 419] on div "CNS: 708 5003 6141 0579" at bounding box center [657, 416] width 476 height 16
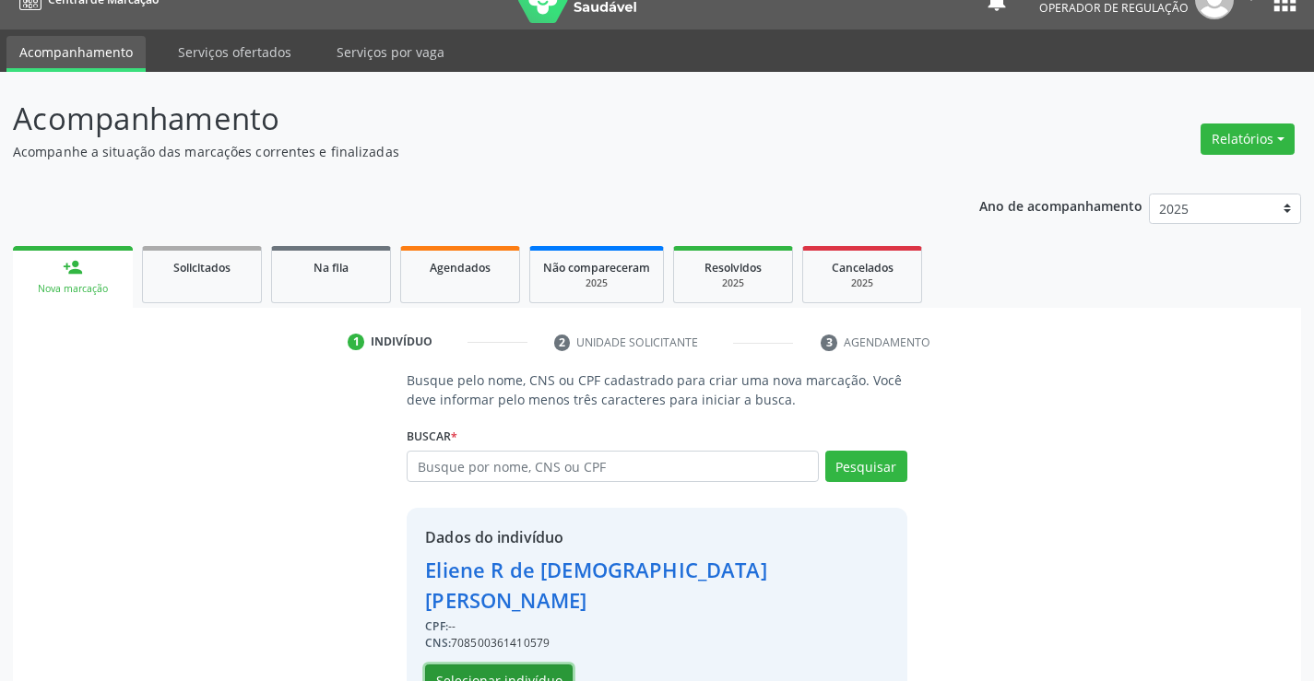
click at [516, 665] on button "Selecionar indivíduo" at bounding box center [499, 680] width 148 height 31
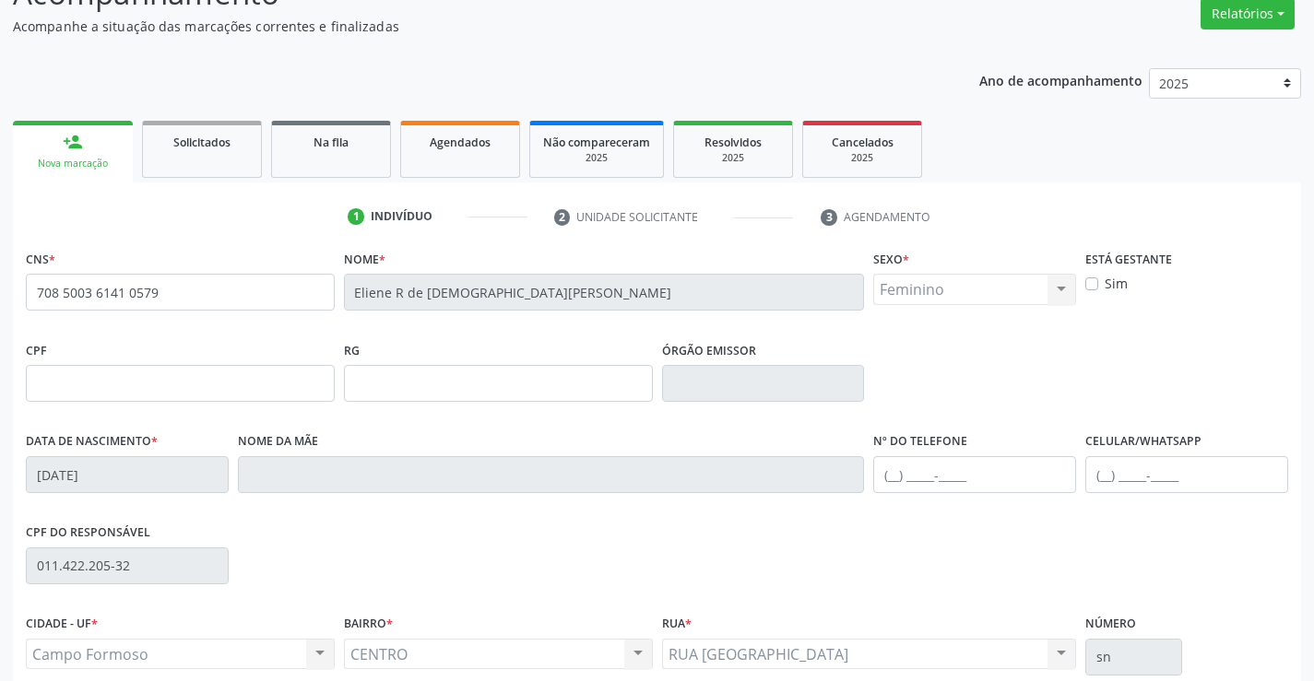
scroll to position [122, 0]
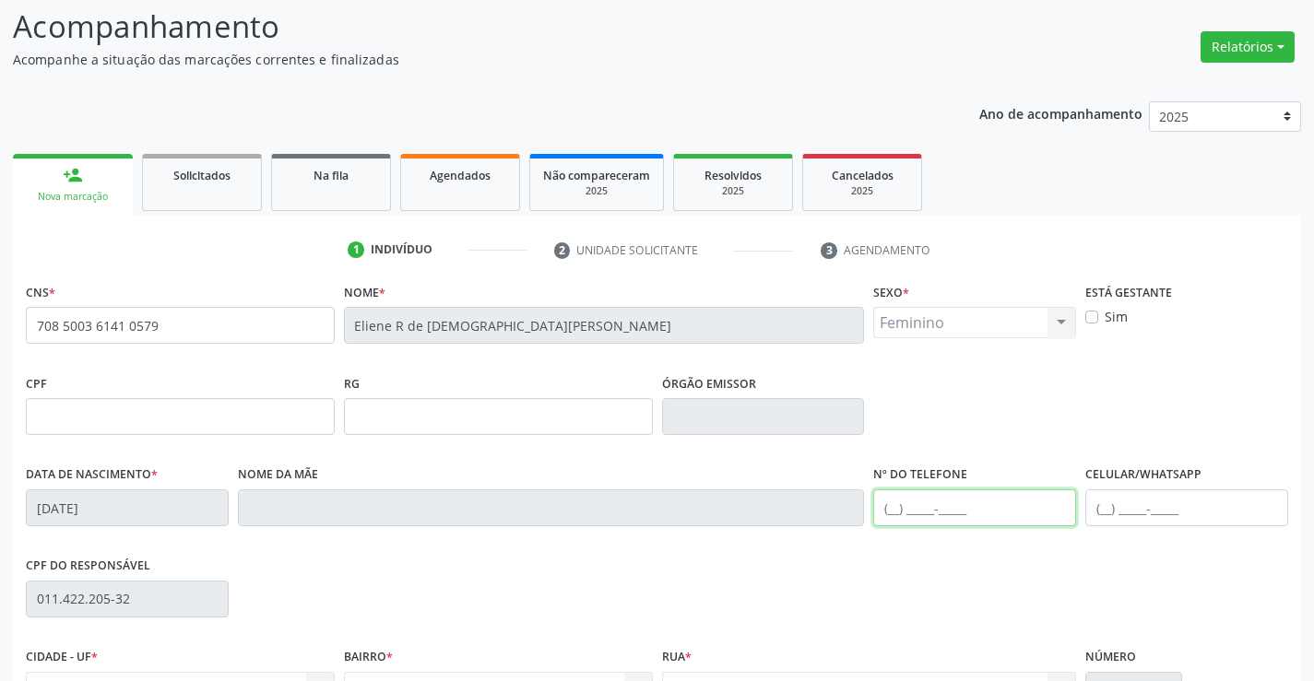
click at [892, 513] on input "text" at bounding box center [974, 508] width 203 height 37
type input "[PHONE_NUMBER]"
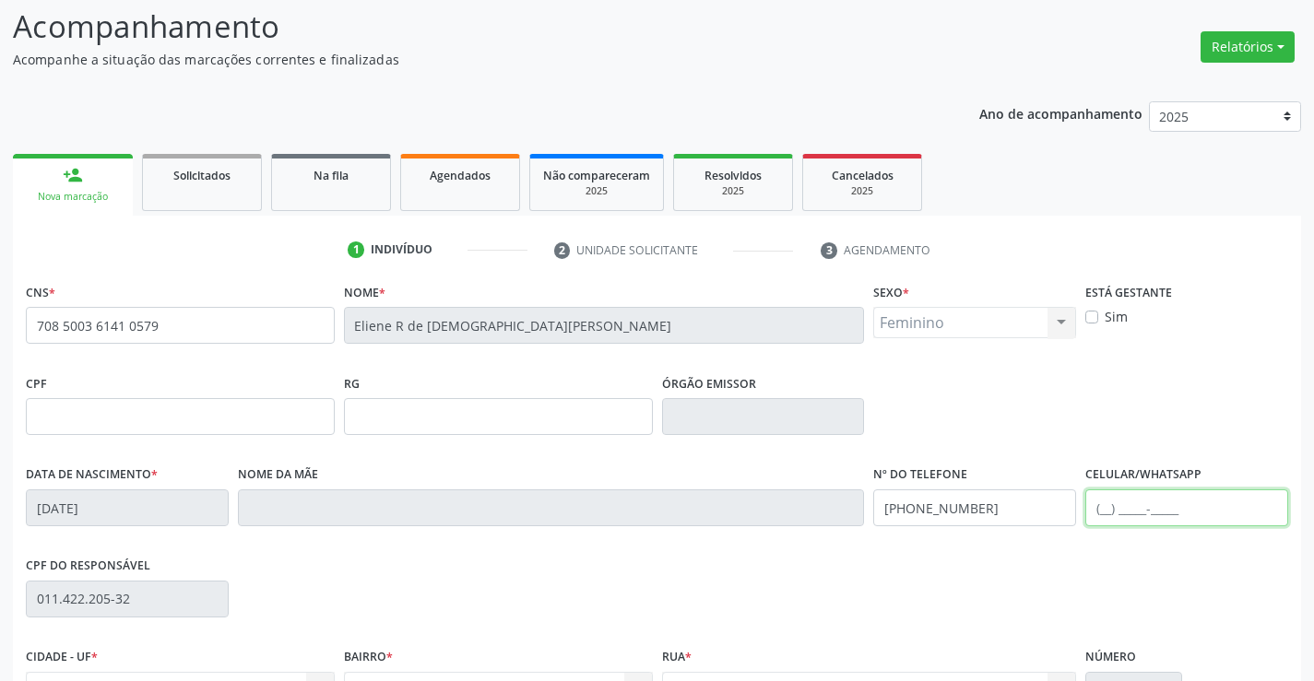
click at [1107, 511] on input "text" at bounding box center [1186, 508] width 203 height 37
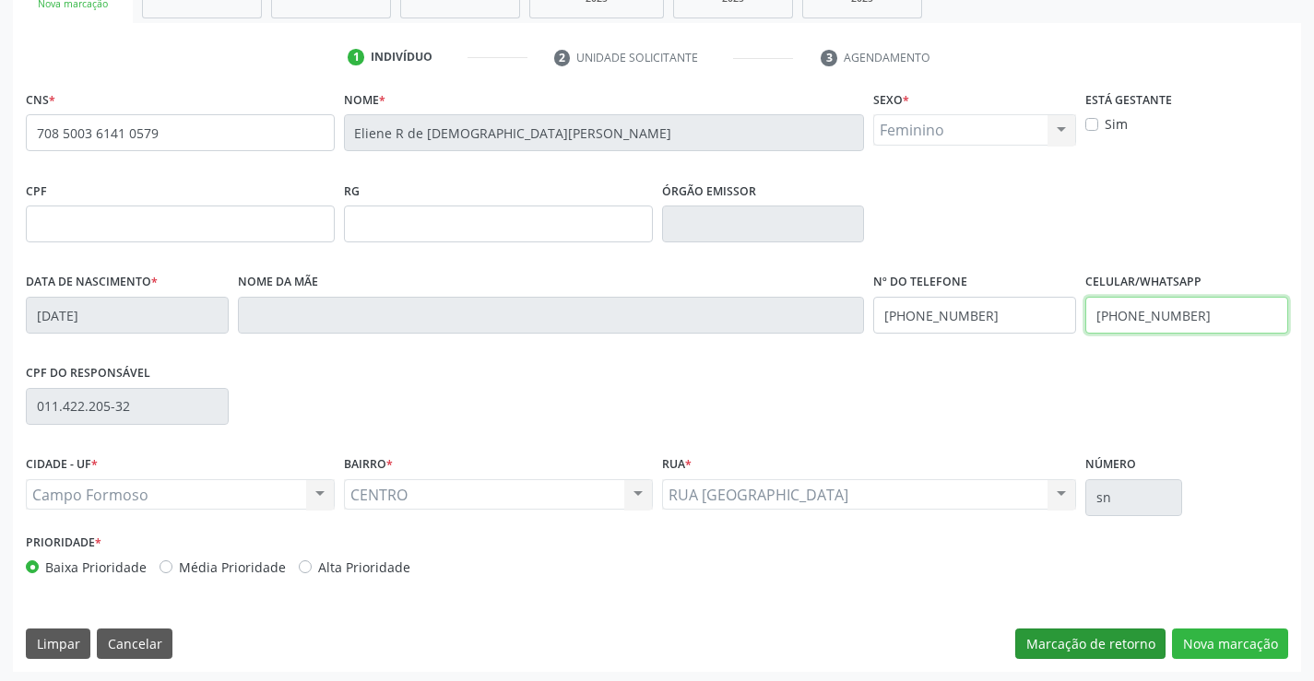
scroll to position [318, 0]
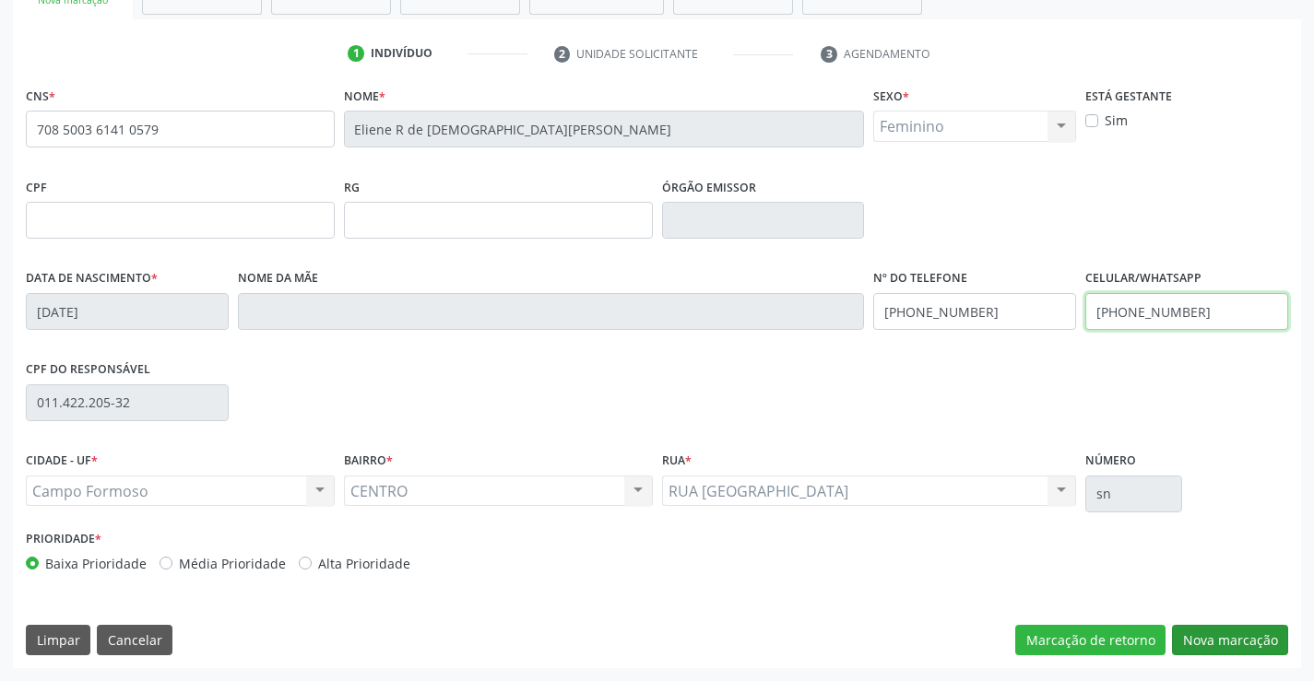
type input "[PHONE_NUMBER]"
click at [1239, 641] on button "Nova marcação" at bounding box center [1230, 640] width 116 height 31
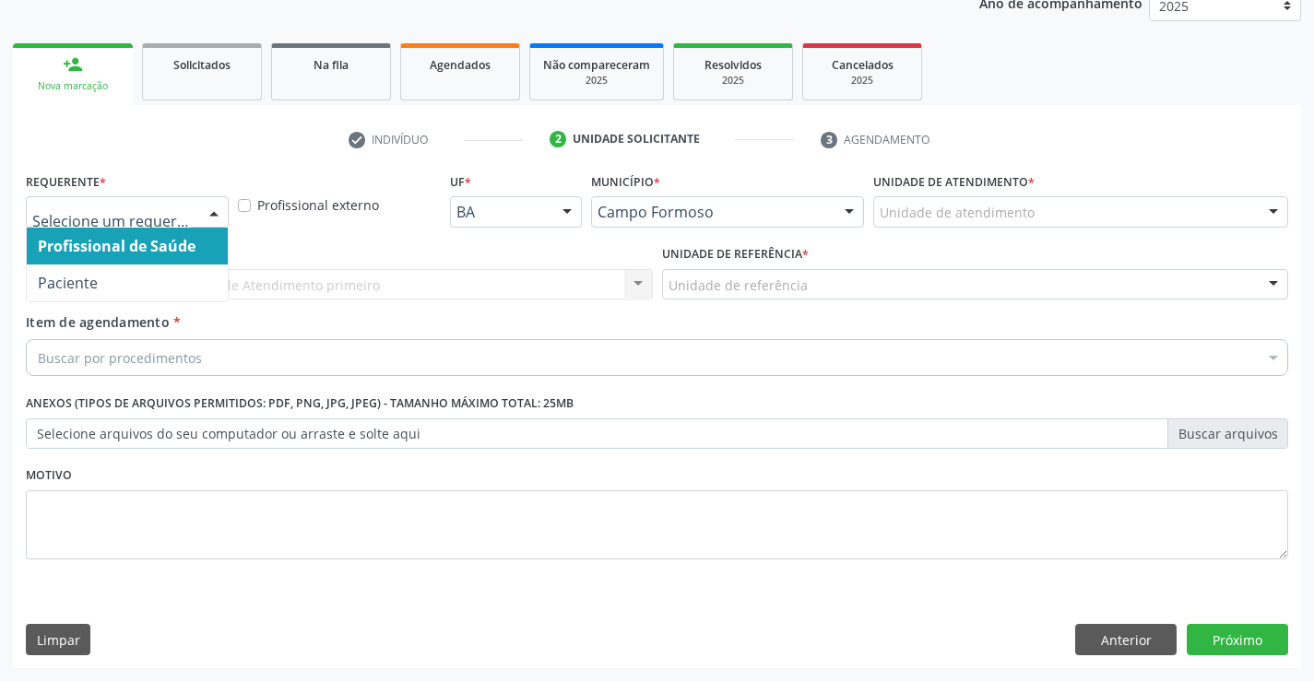
click at [211, 211] on div at bounding box center [214, 212] width 28 height 31
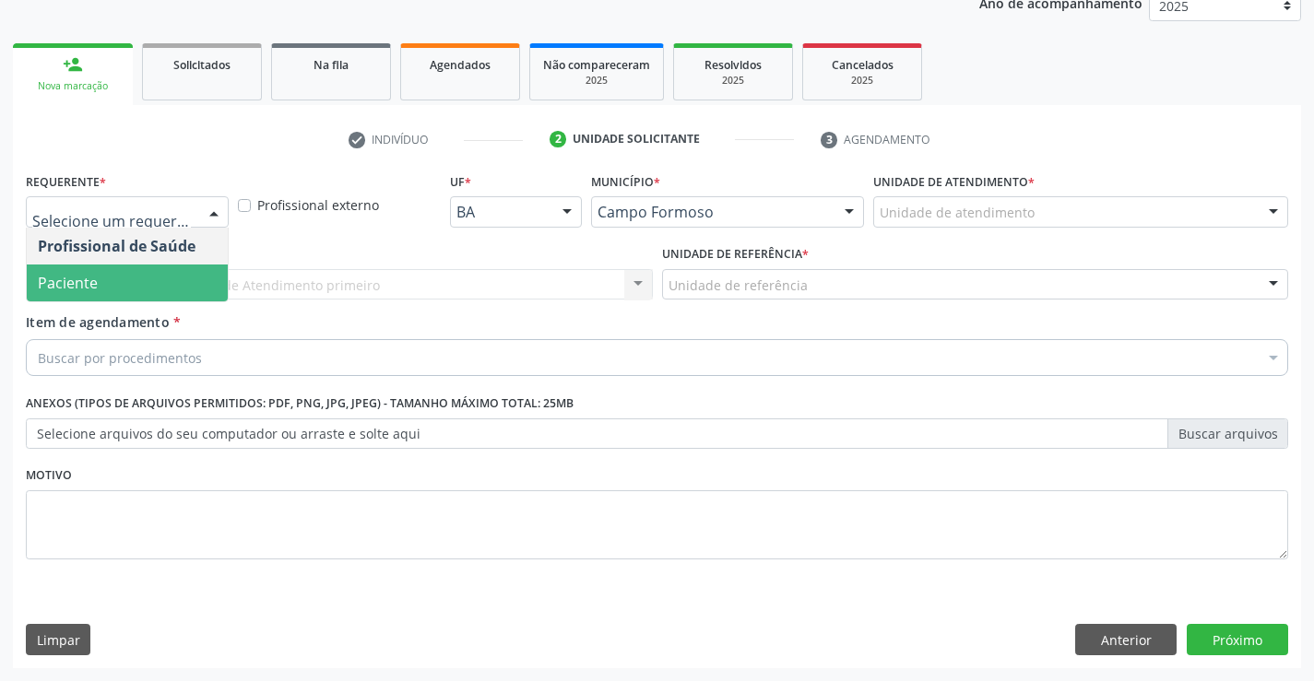
click at [135, 288] on span "Paciente" at bounding box center [127, 283] width 201 height 37
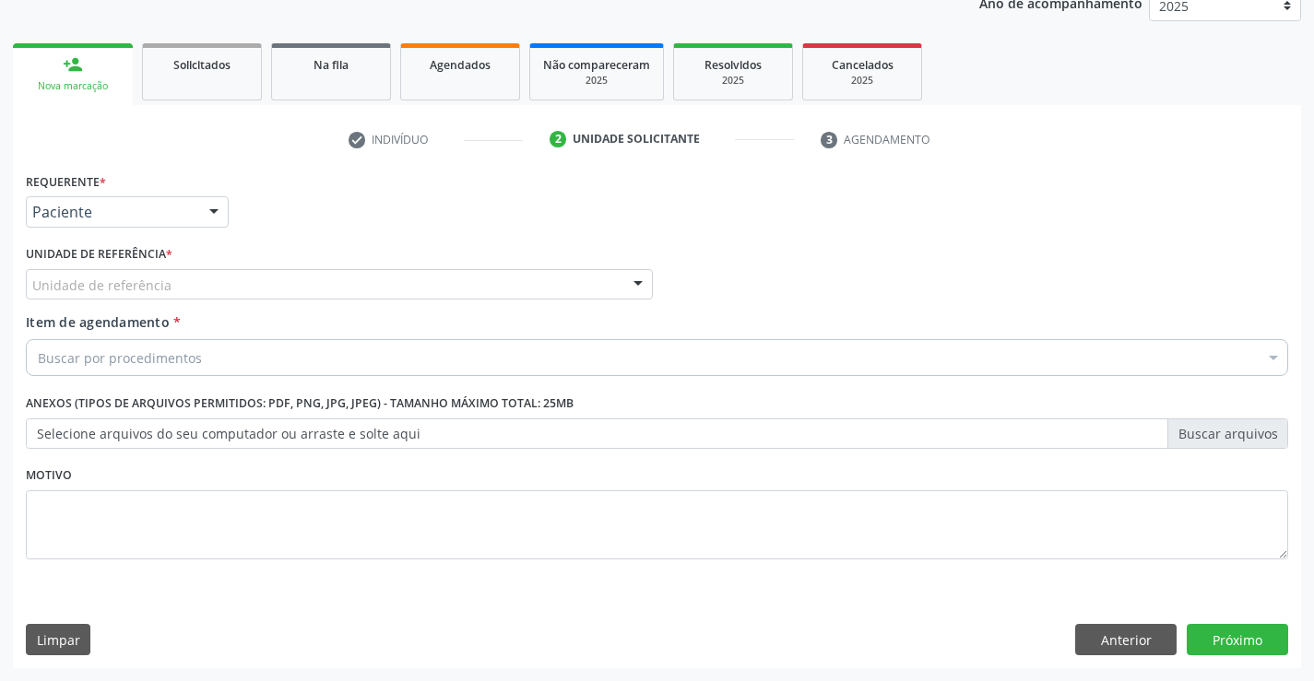
click at [177, 288] on div "Unidade de referência" at bounding box center [339, 284] width 627 height 31
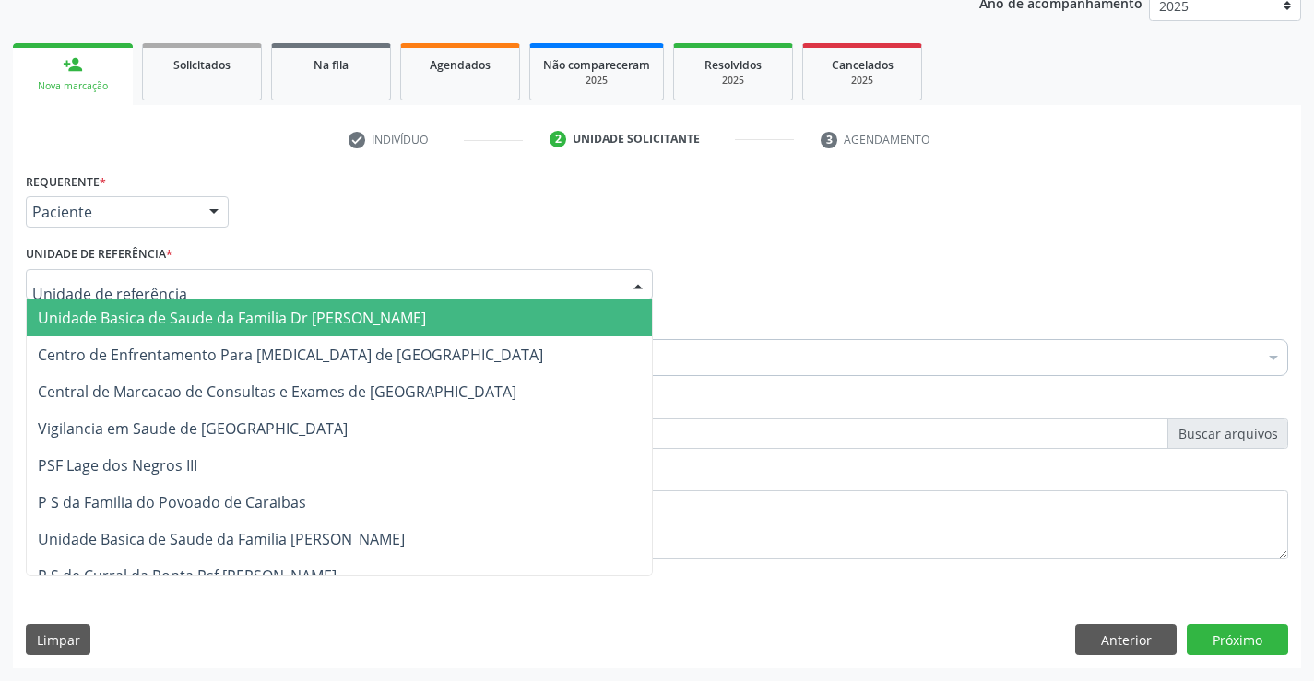
click at [184, 319] on span "Unidade Basica de Saude da Familia Dr [PERSON_NAME]" at bounding box center [232, 318] width 388 height 20
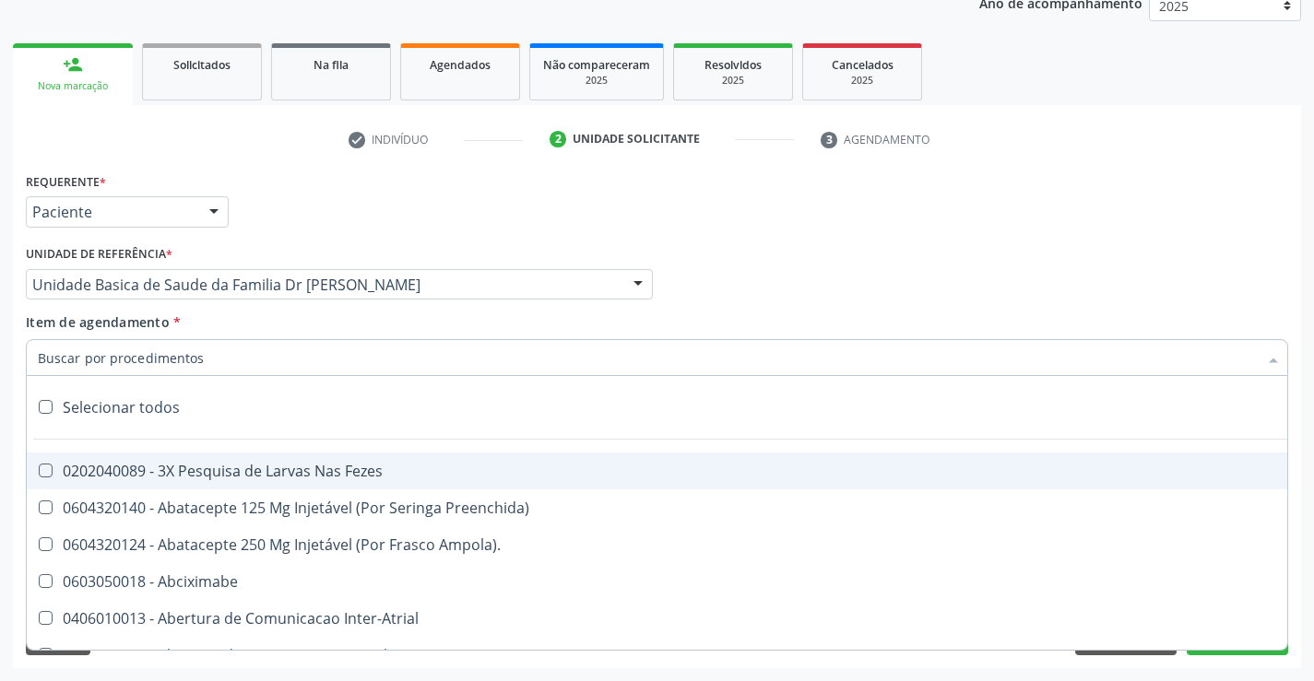
click at [213, 361] on div at bounding box center [657, 357] width 1262 height 37
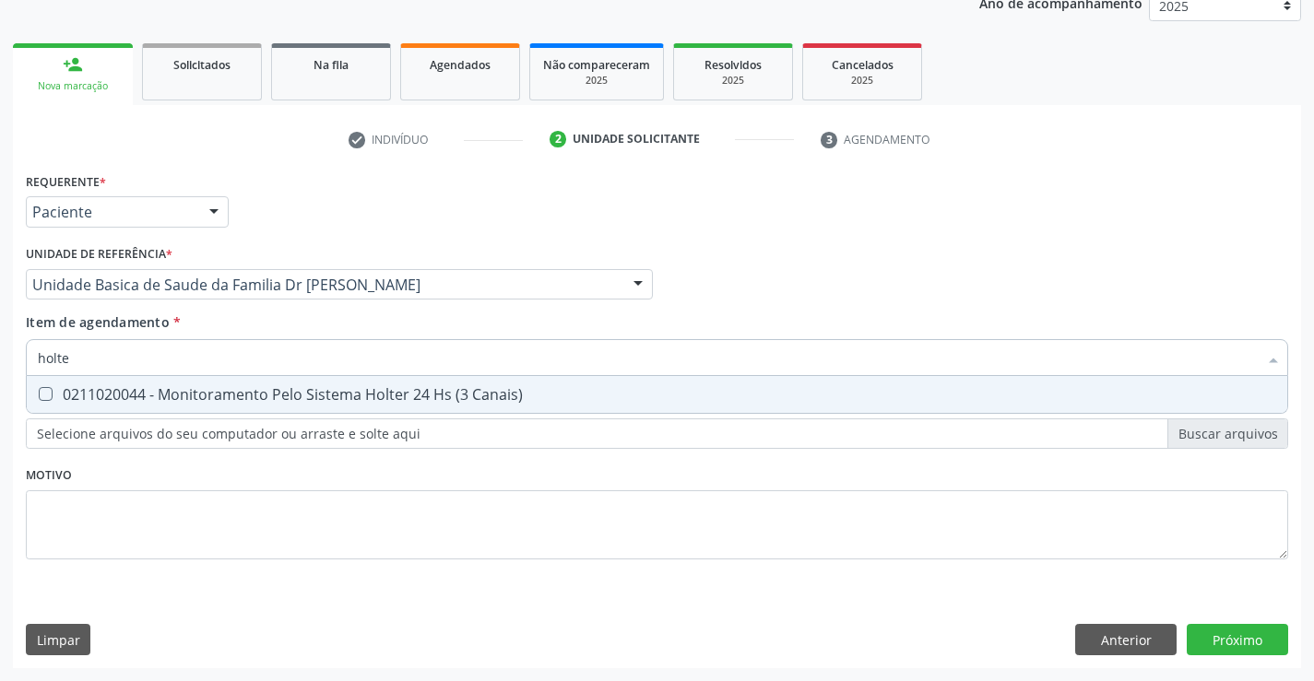
type input "holter"
click at [427, 398] on div "0211020044 - Monitoramento Pelo Sistema Holter 24 Hs (3 Canais)" at bounding box center [657, 394] width 1238 height 15
checkbox Canais\) "true"
click at [417, 472] on div "Requerente * Paciente Profissional de Saúde Paciente Nenhum resultado encontrad…" at bounding box center [657, 377] width 1262 height 418
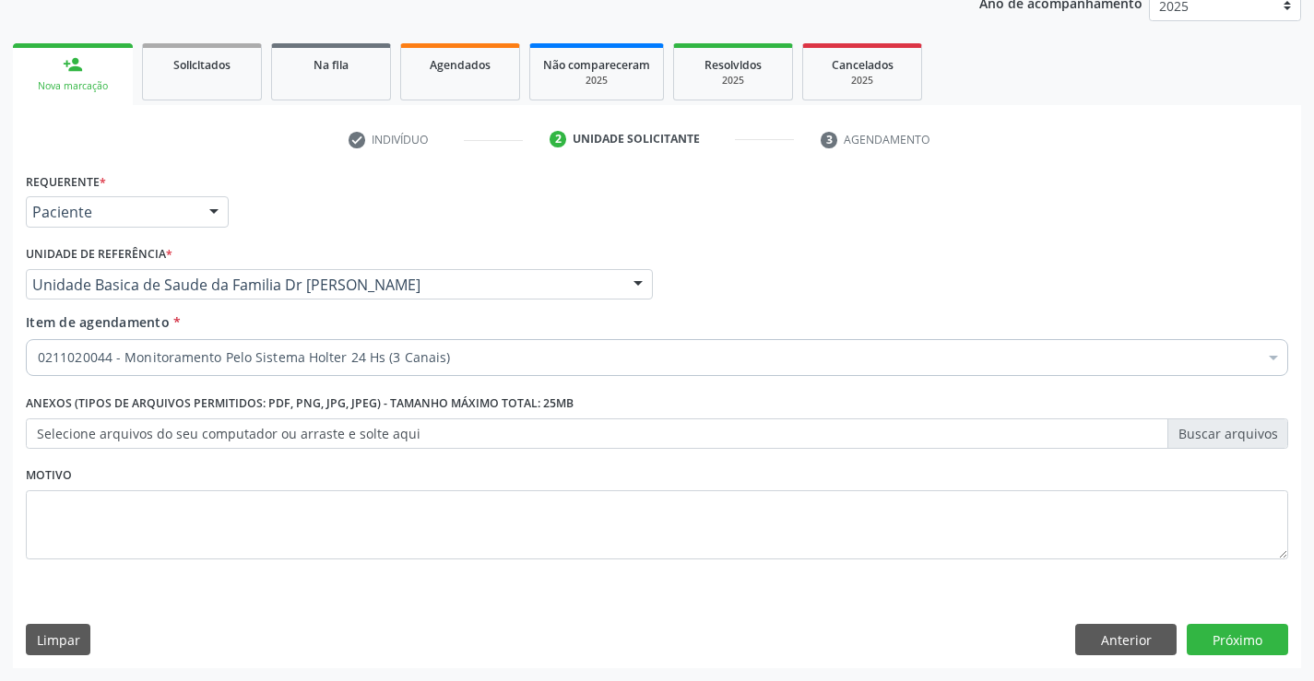
click at [392, 466] on div "Motivo" at bounding box center [657, 511] width 1262 height 98
click at [1211, 635] on button "Próximo" at bounding box center [1237, 639] width 101 height 31
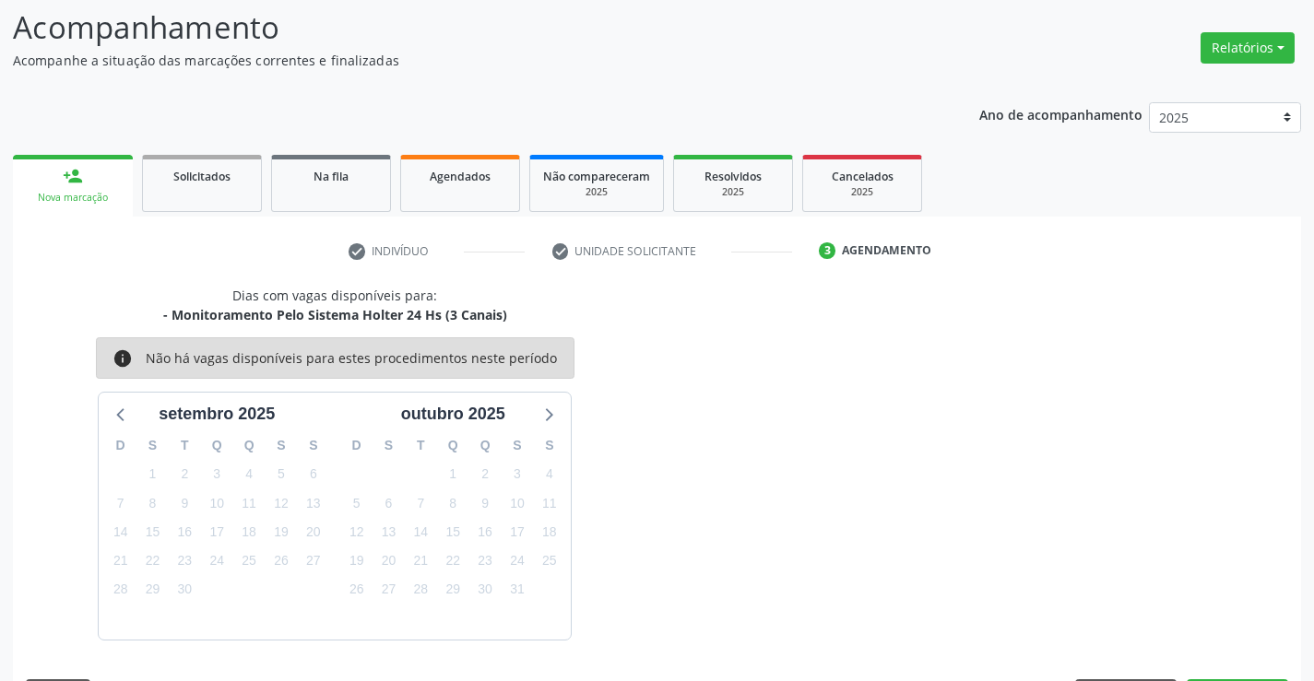
scroll to position [175, 0]
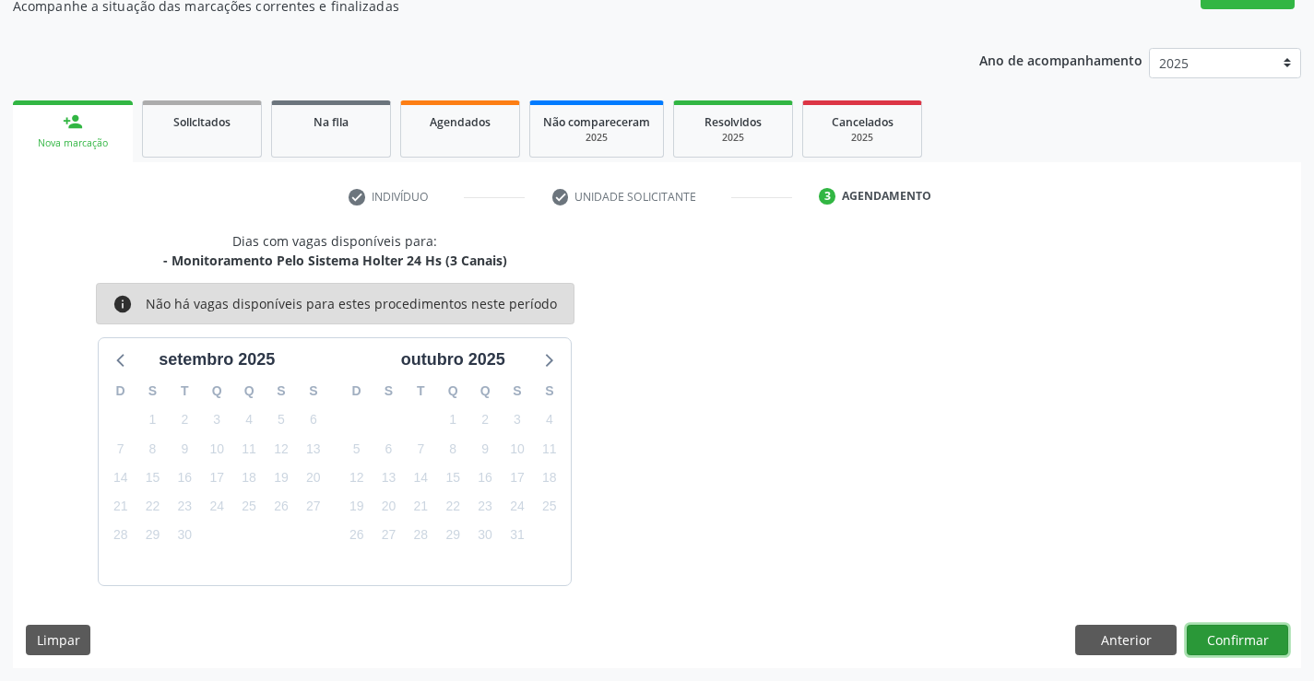
click at [1211, 635] on button "Confirmar" at bounding box center [1237, 640] width 101 height 31
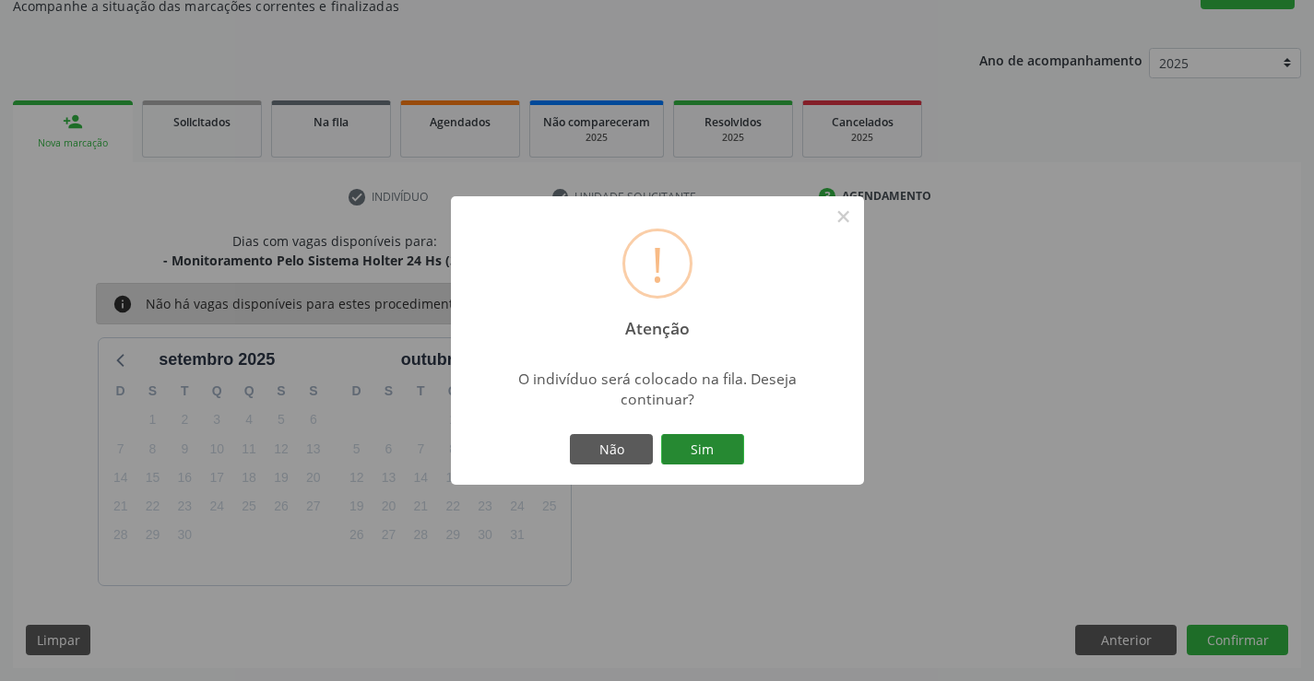
click at [710, 444] on button "Sim" at bounding box center [702, 449] width 83 height 31
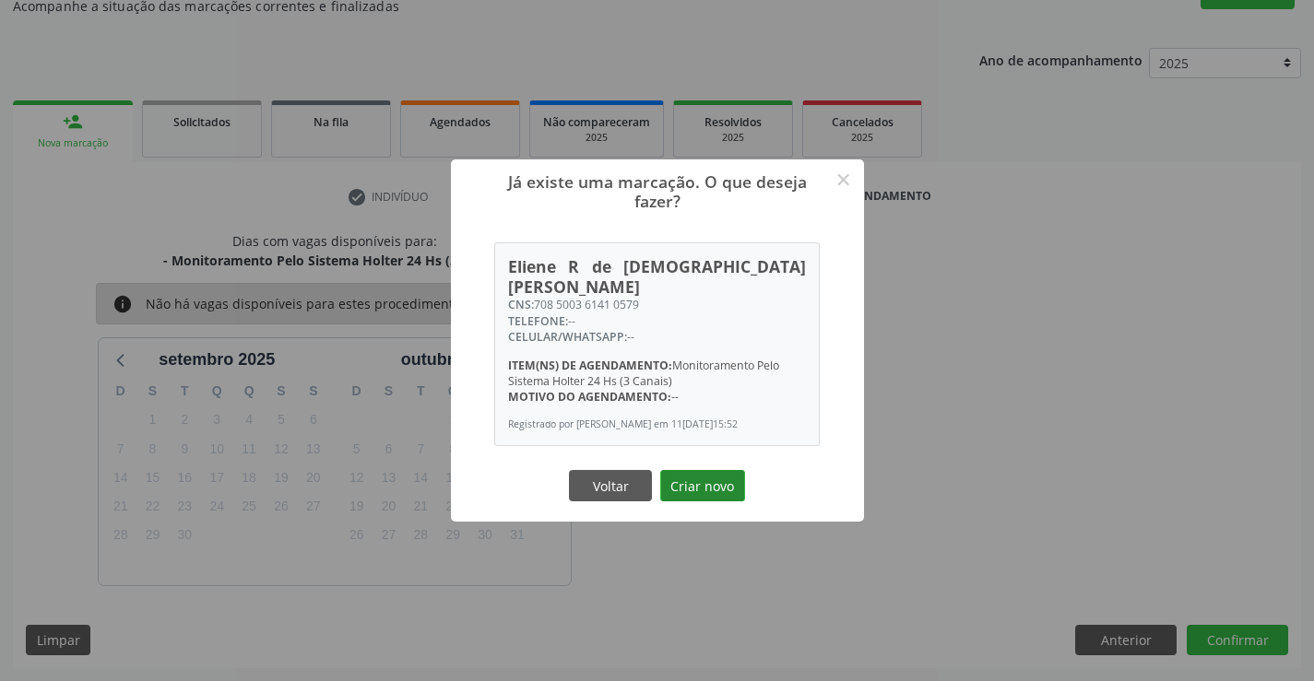
click at [718, 485] on button "Criar novo" at bounding box center [702, 485] width 85 height 31
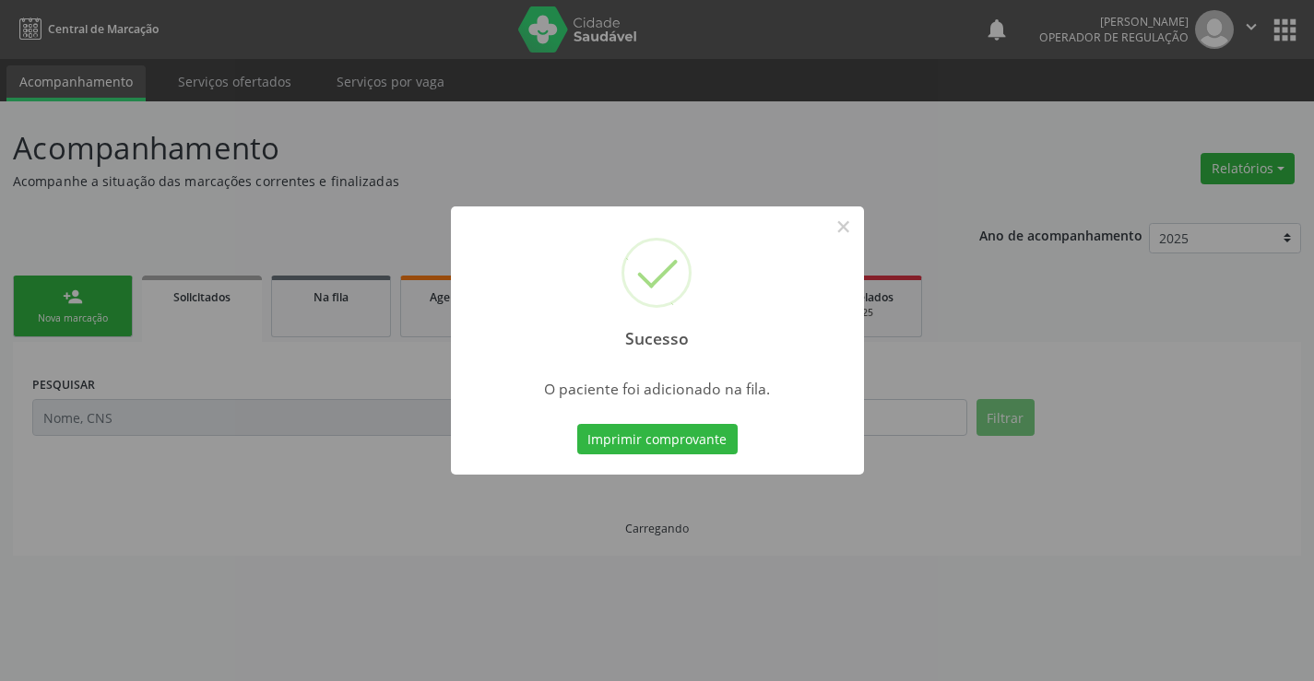
scroll to position [0, 0]
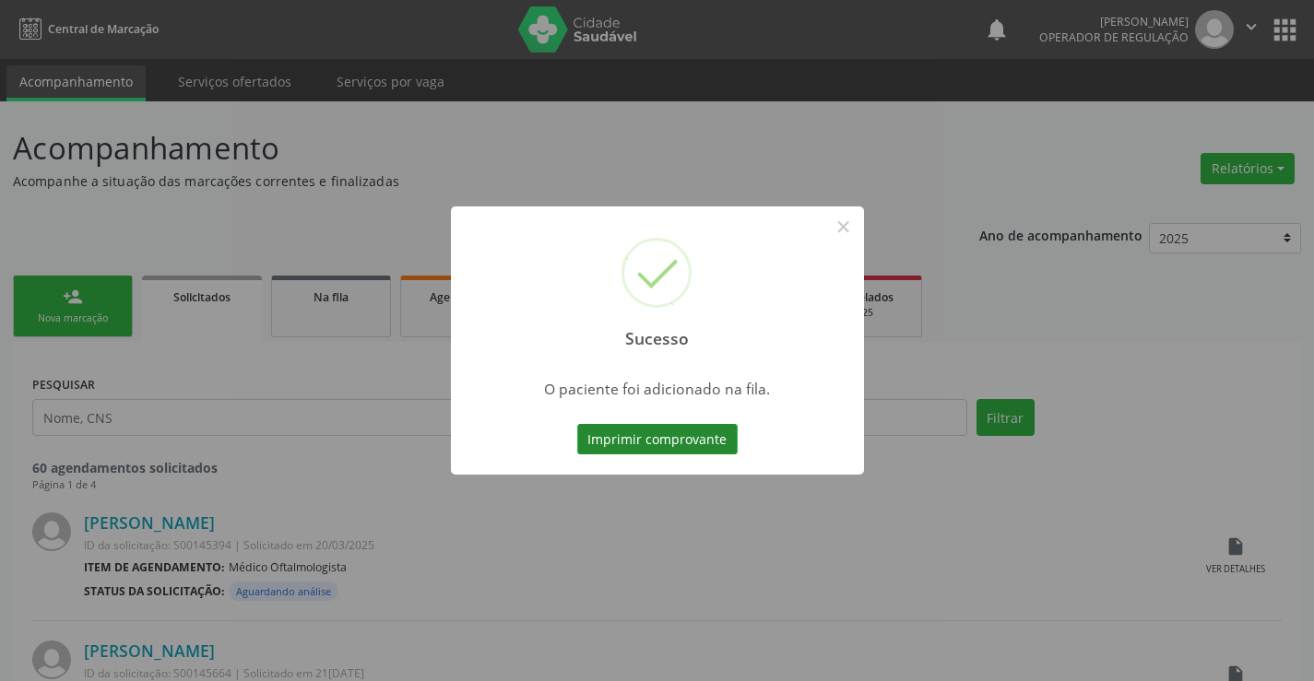
click at [673, 430] on button "Imprimir comprovante" at bounding box center [657, 439] width 160 height 31
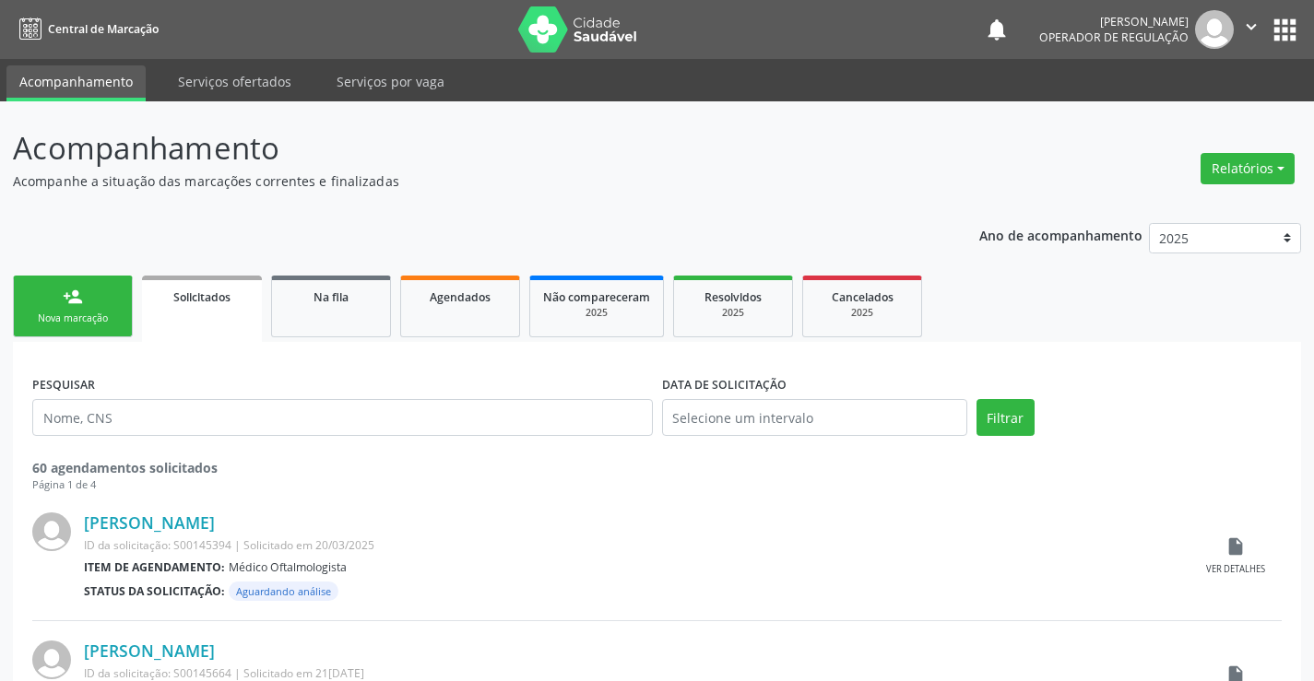
click at [108, 313] on div "Nova marcação" at bounding box center [73, 319] width 92 height 14
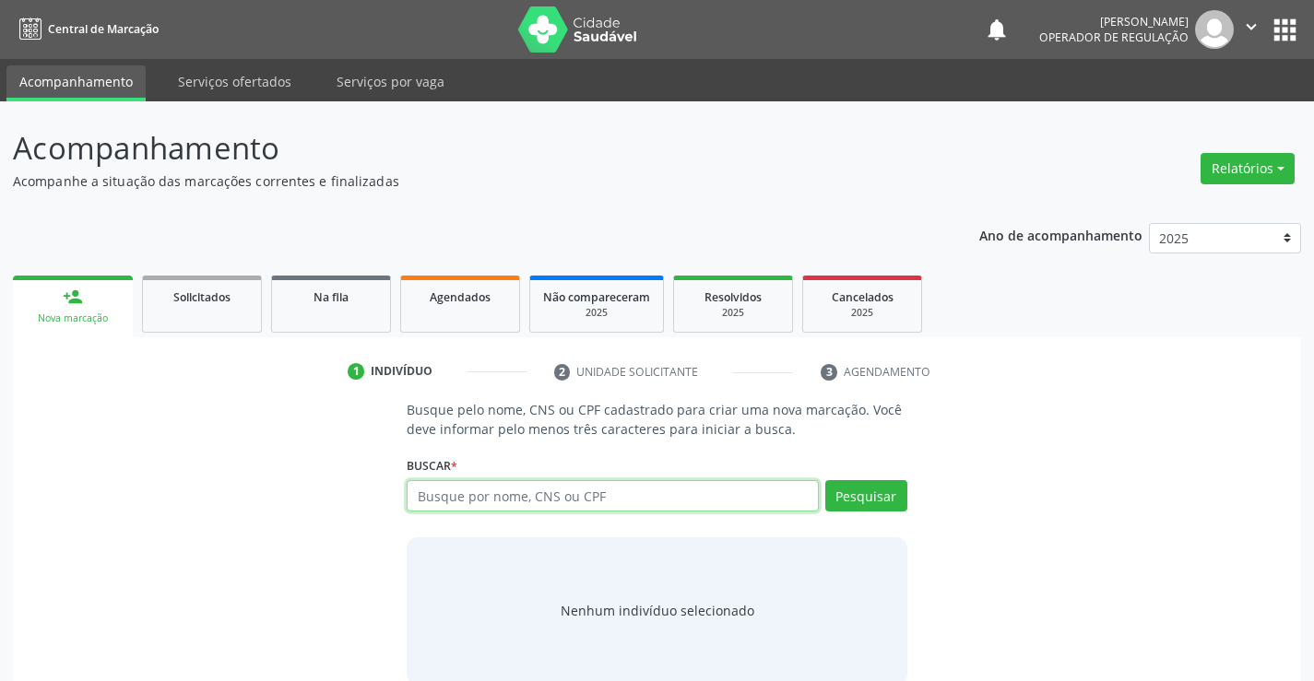
click at [514, 492] on input "text" at bounding box center [612, 495] width 411 height 31
type input "706304755363773"
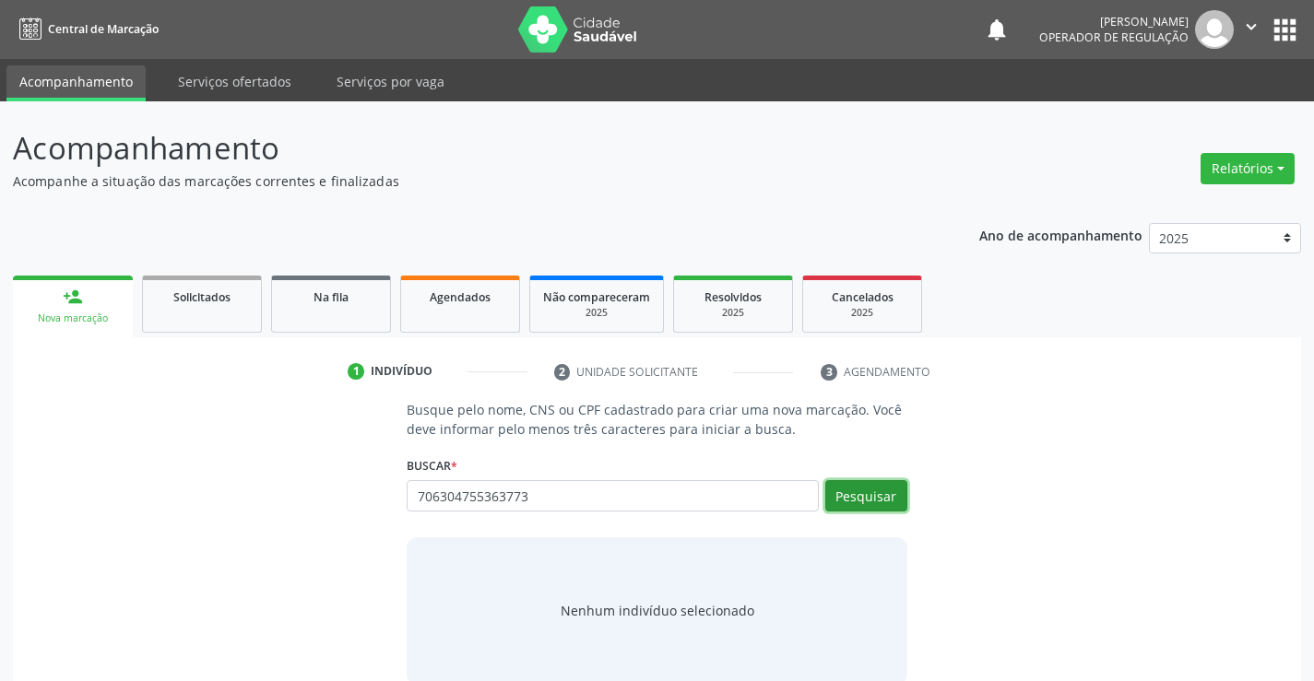
click at [890, 488] on button "Pesquisar" at bounding box center [866, 495] width 82 height 31
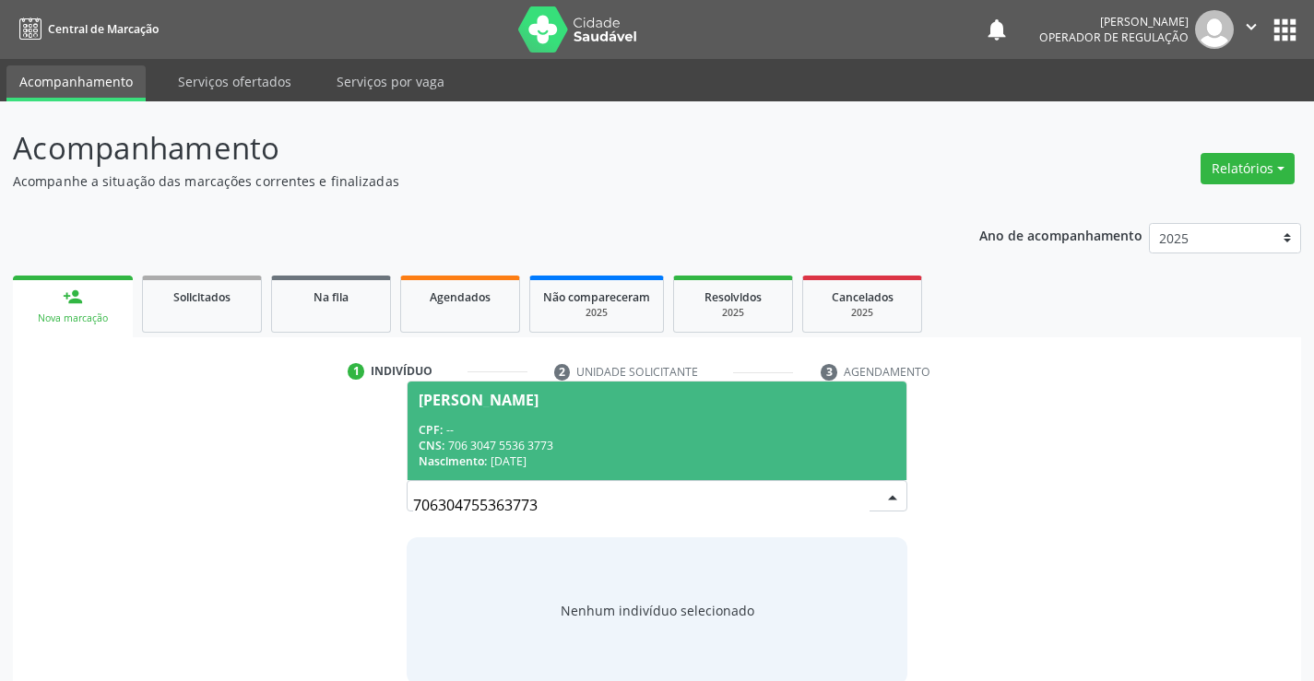
click at [709, 442] on div "CNS: 706 3047 5536 3773" at bounding box center [657, 446] width 476 height 16
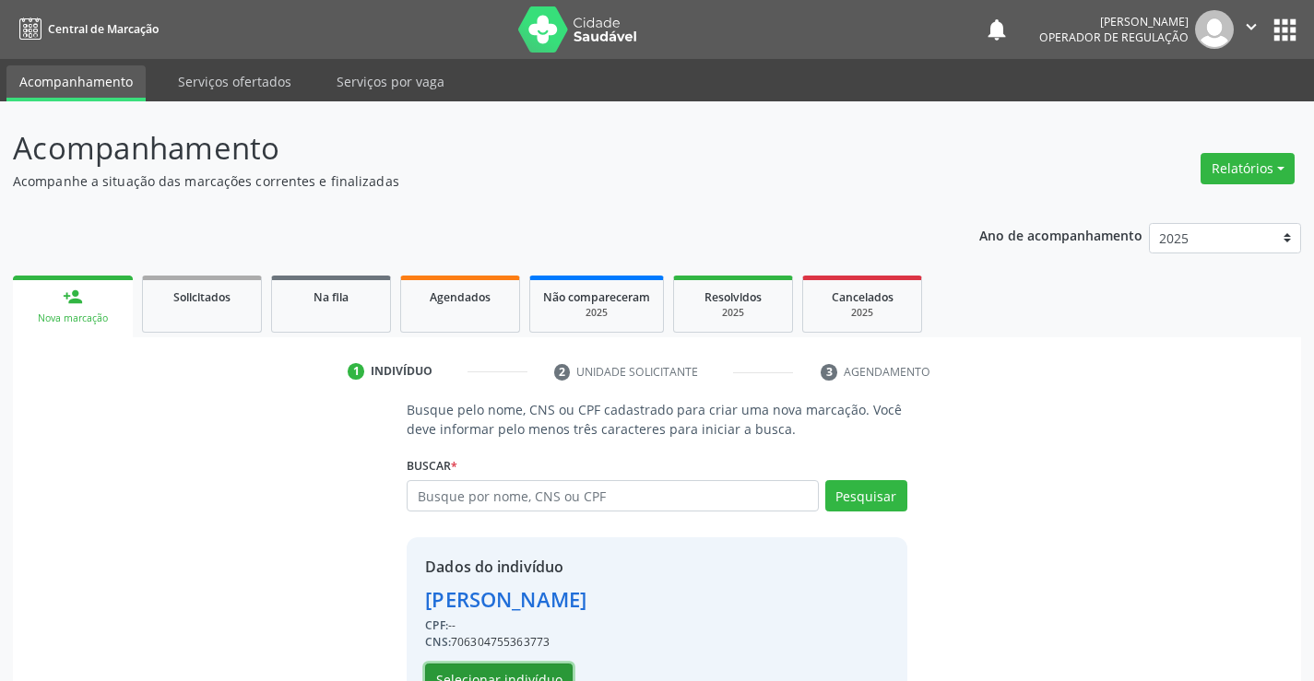
click at [551, 670] on button "Selecionar indivíduo" at bounding box center [499, 679] width 148 height 31
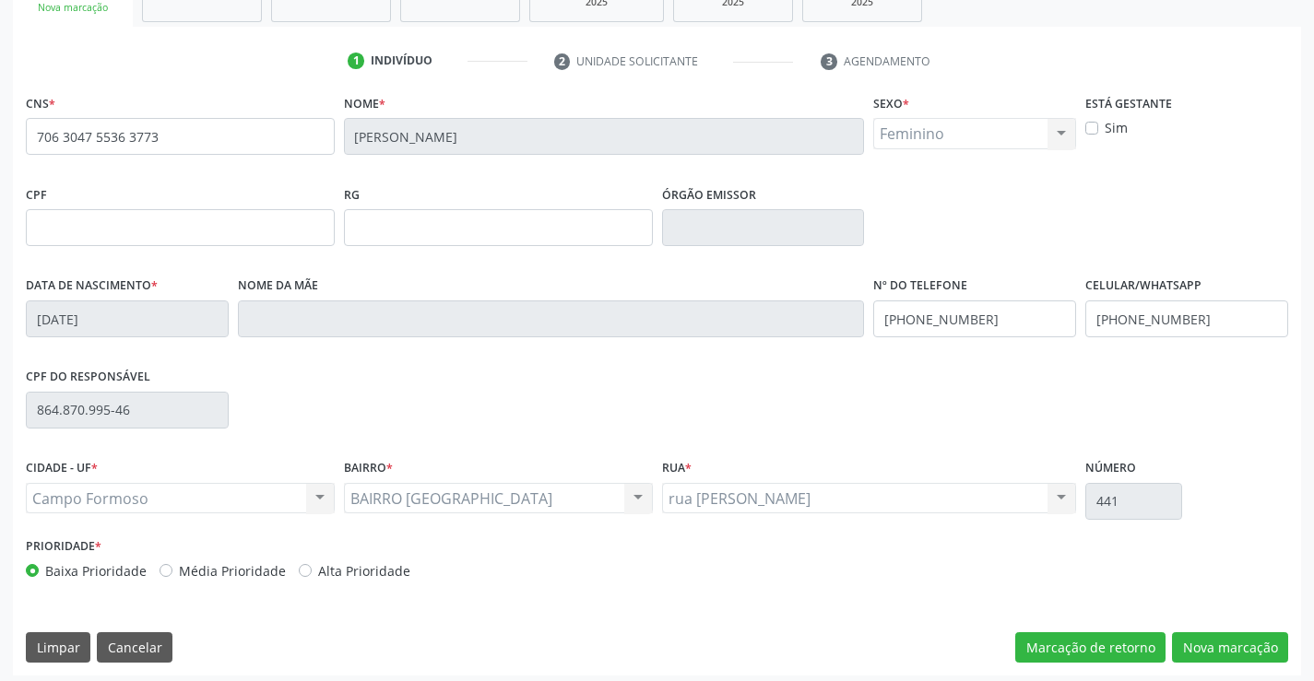
scroll to position [318, 0]
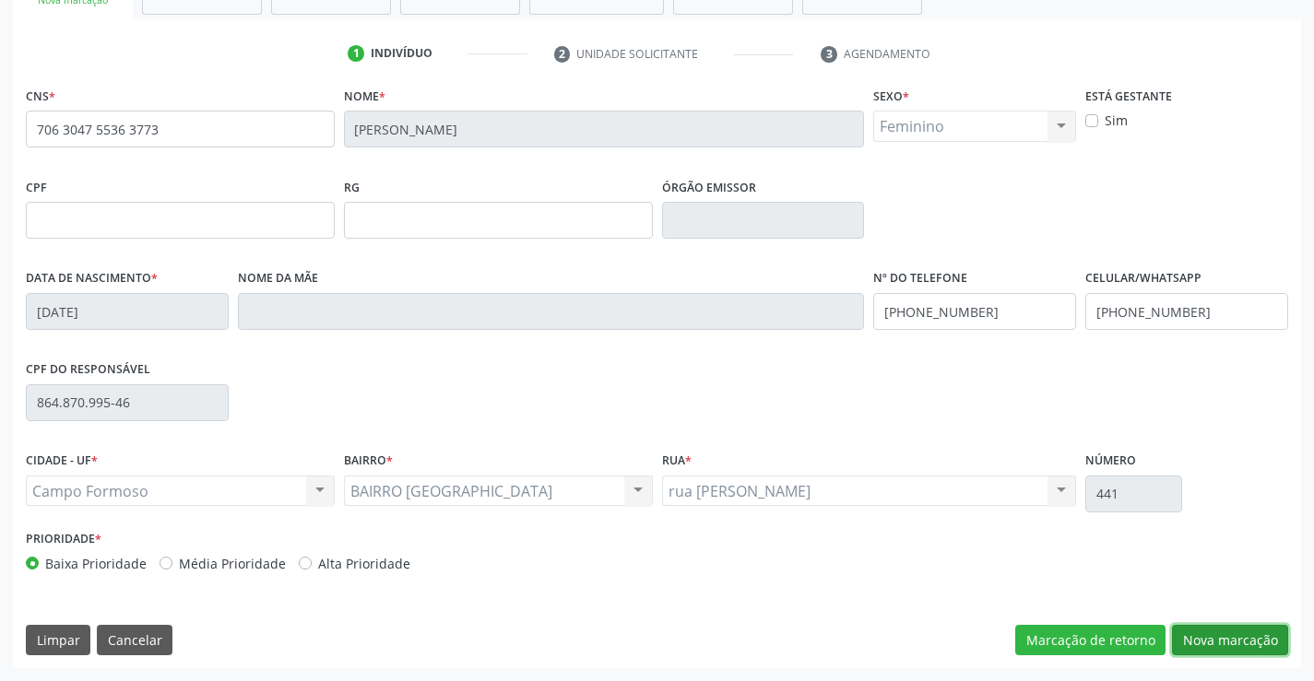
click at [1207, 632] on button "Nova marcação" at bounding box center [1230, 640] width 116 height 31
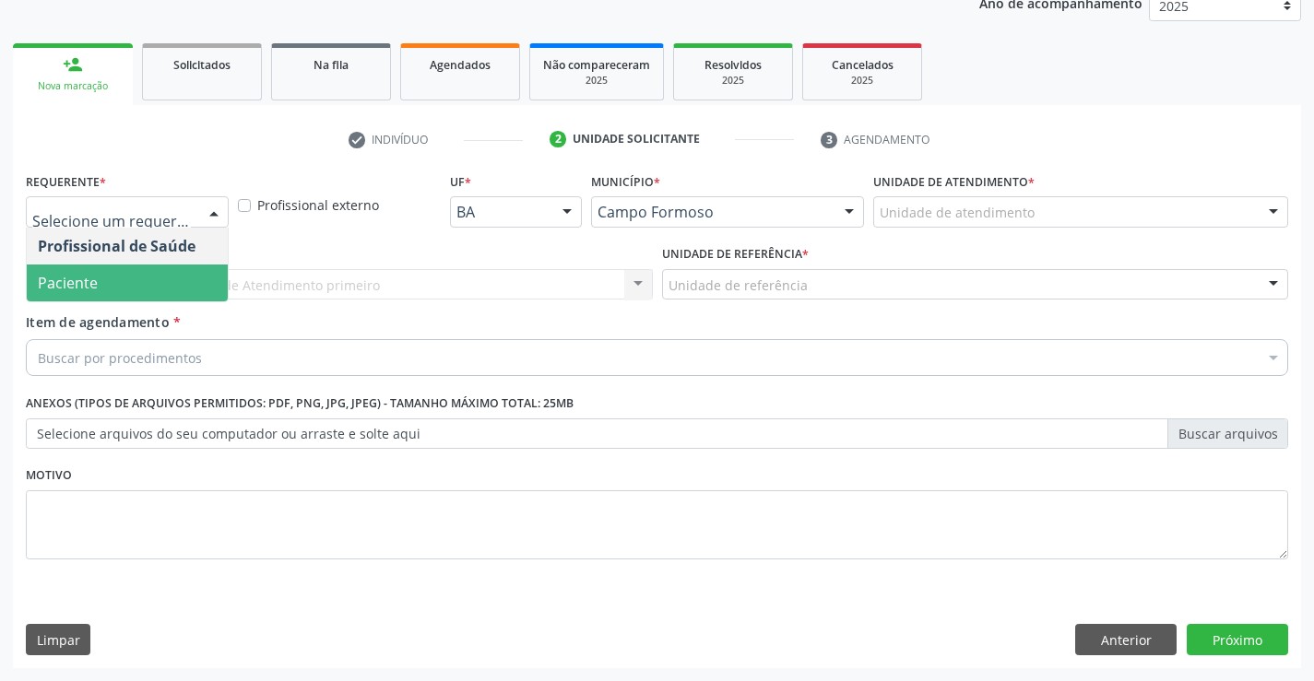
click at [137, 289] on span "Paciente" at bounding box center [127, 283] width 201 height 37
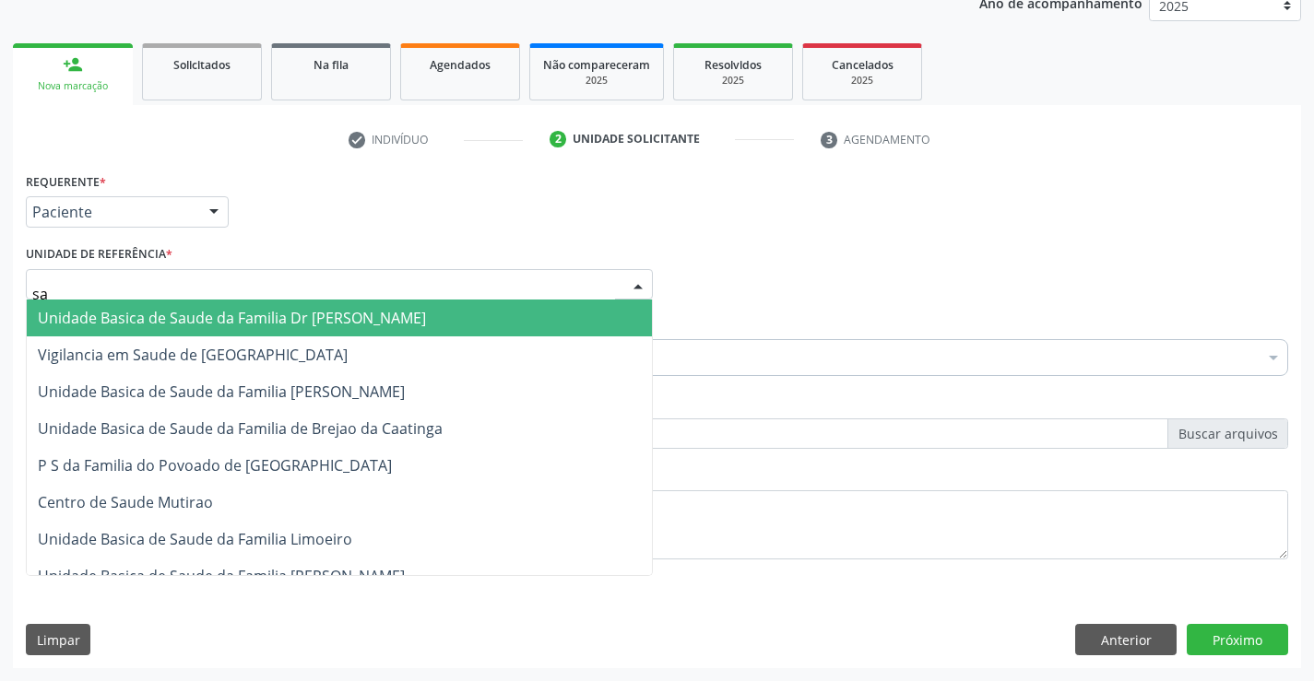
type input "sao"
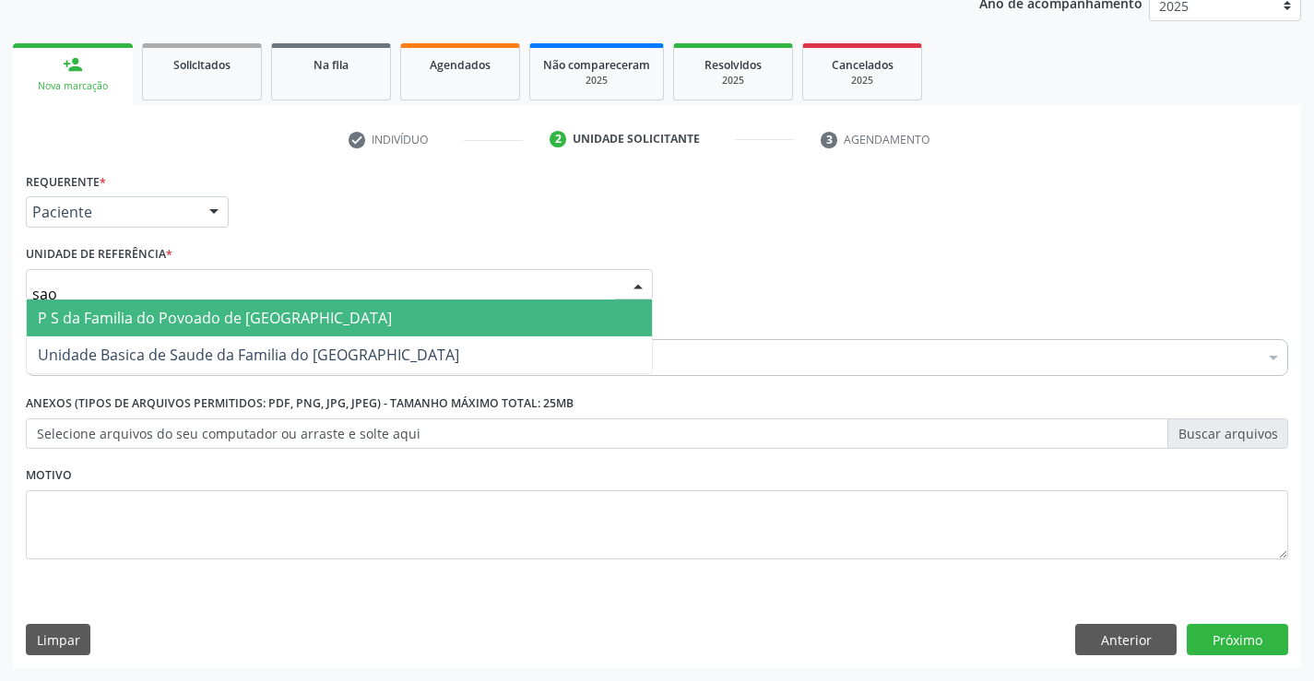
click at [171, 314] on span "P S da Familia do Povoado de [GEOGRAPHIC_DATA]" at bounding box center [215, 318] width 354 height 20
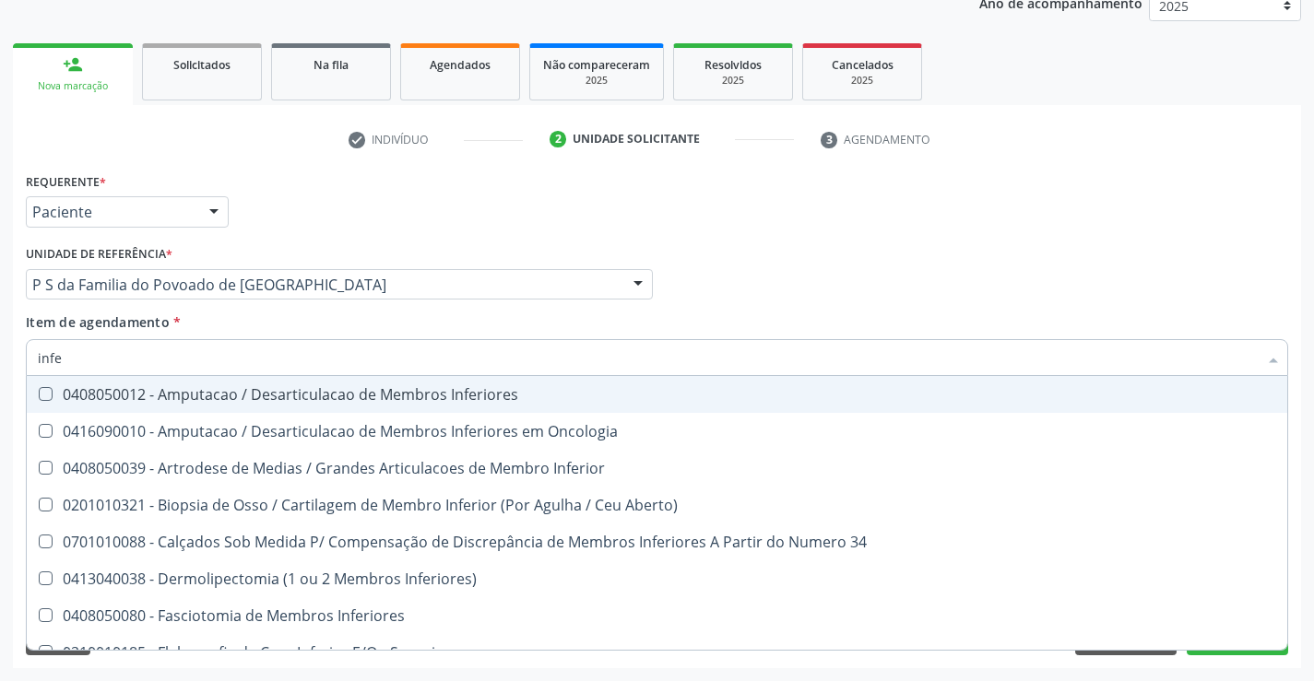
type input "infec"
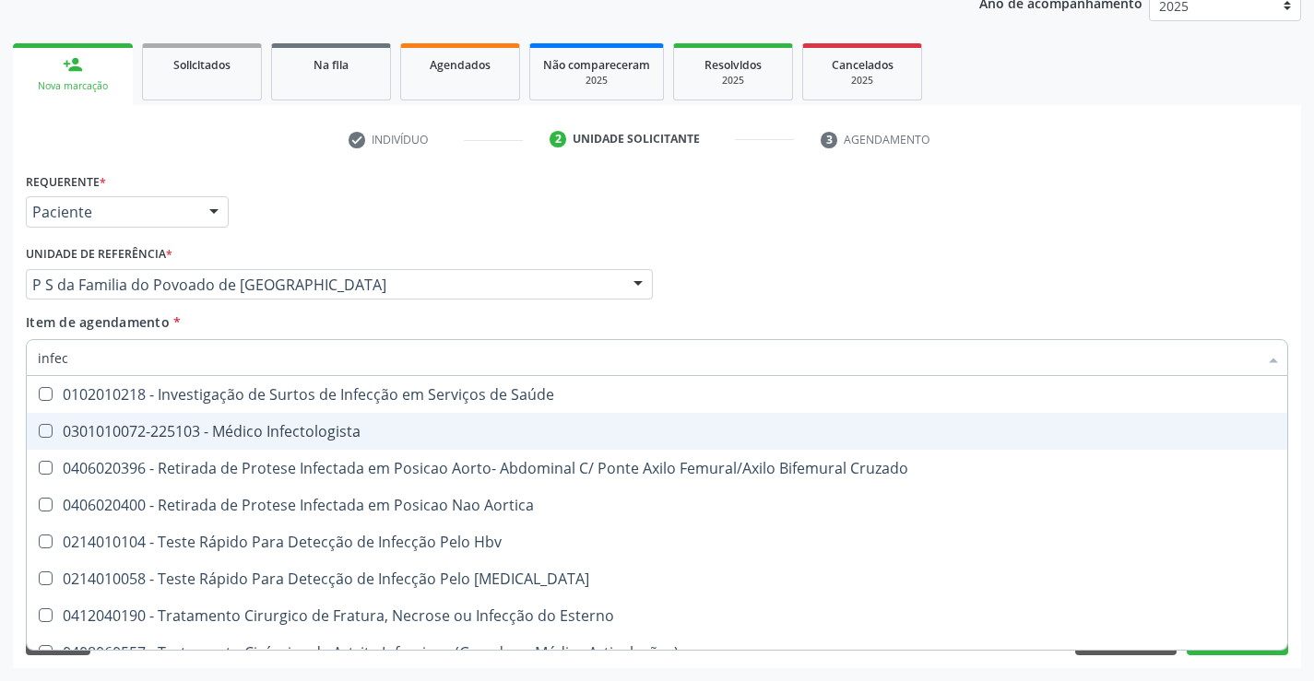
click at [299, 433] on div "0301010072-225103 - Médico Infectologista" at bounding box center [657, 431] width 1238 height 15
checkbox Infectologista "true"
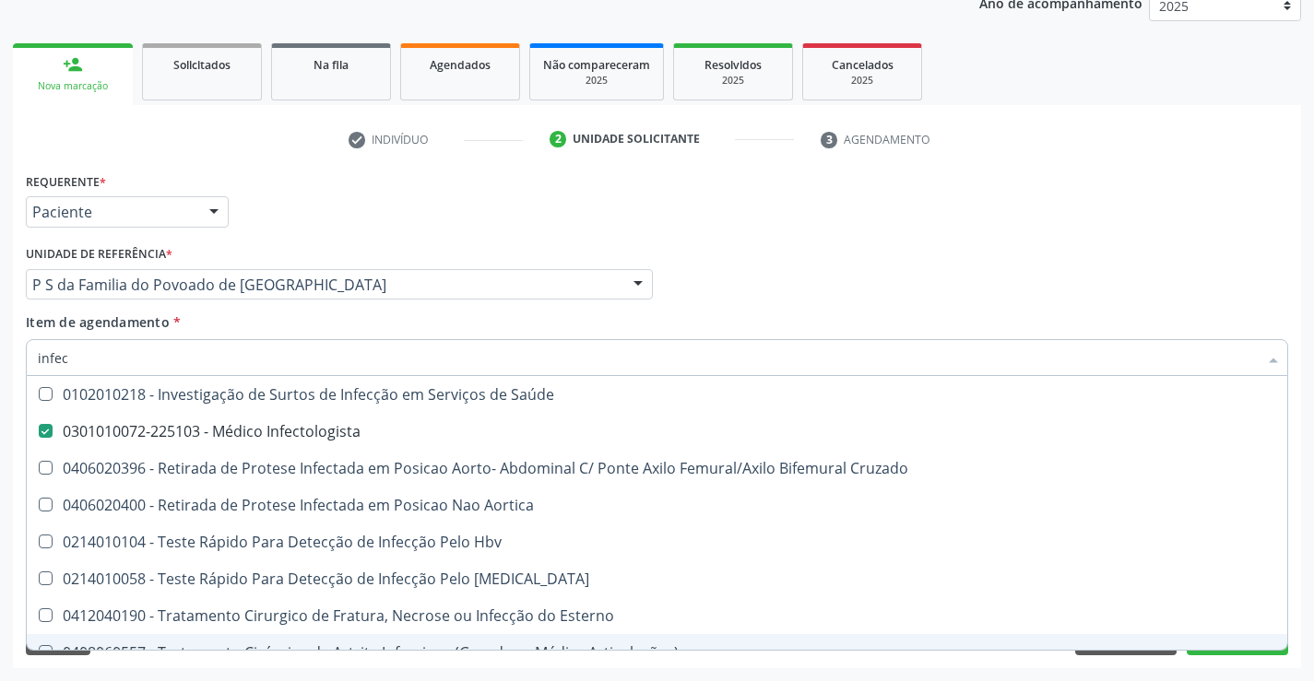
click at [229, 668] on div "Acompanhamento Acompanhe a situação das marcações correntes e finalizadas Relat…" at bounding box center [657, 275] width 1314 height 812
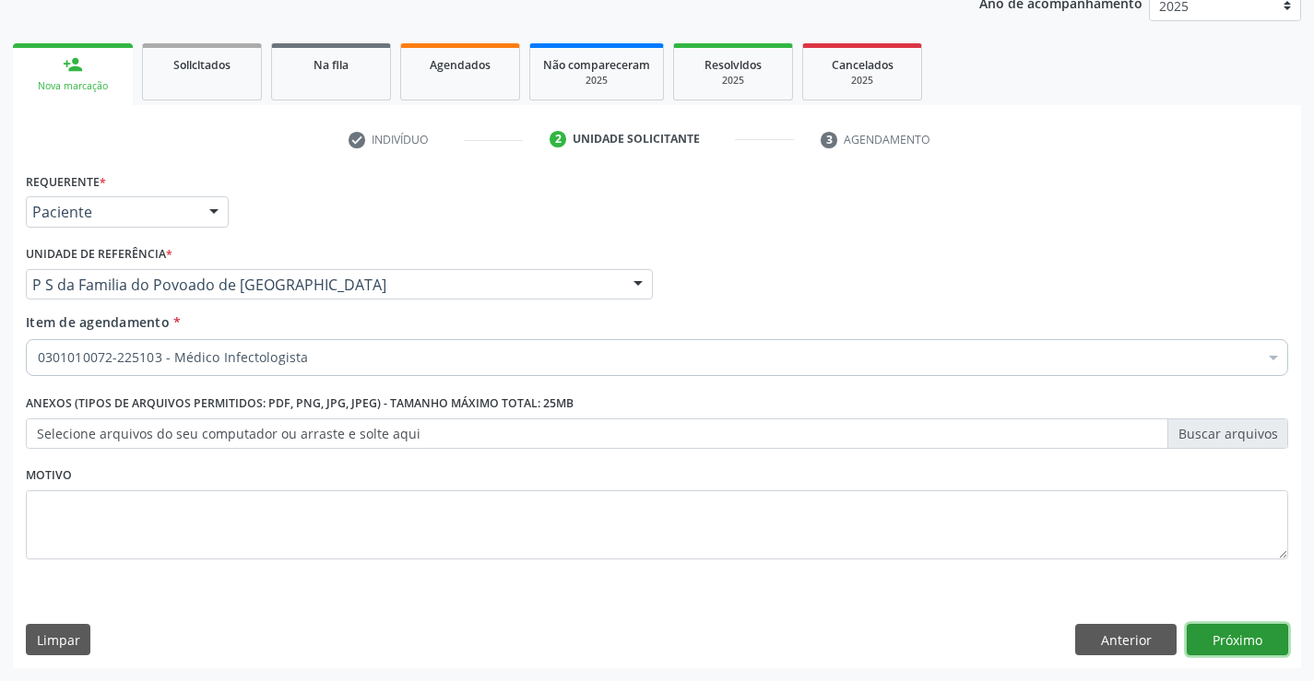
click at [1236, 635] on button "Próximo" at bounding box center [1237, 639] width 101 height 31
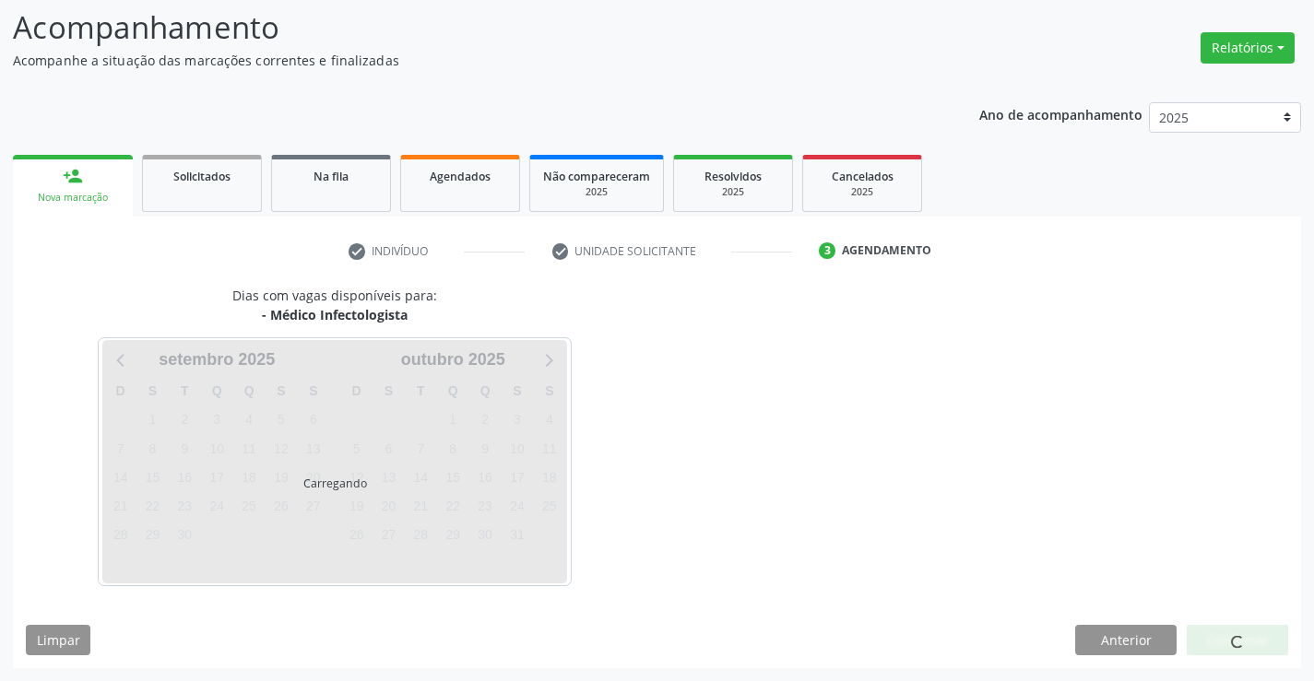
scroll to position [121, 0]
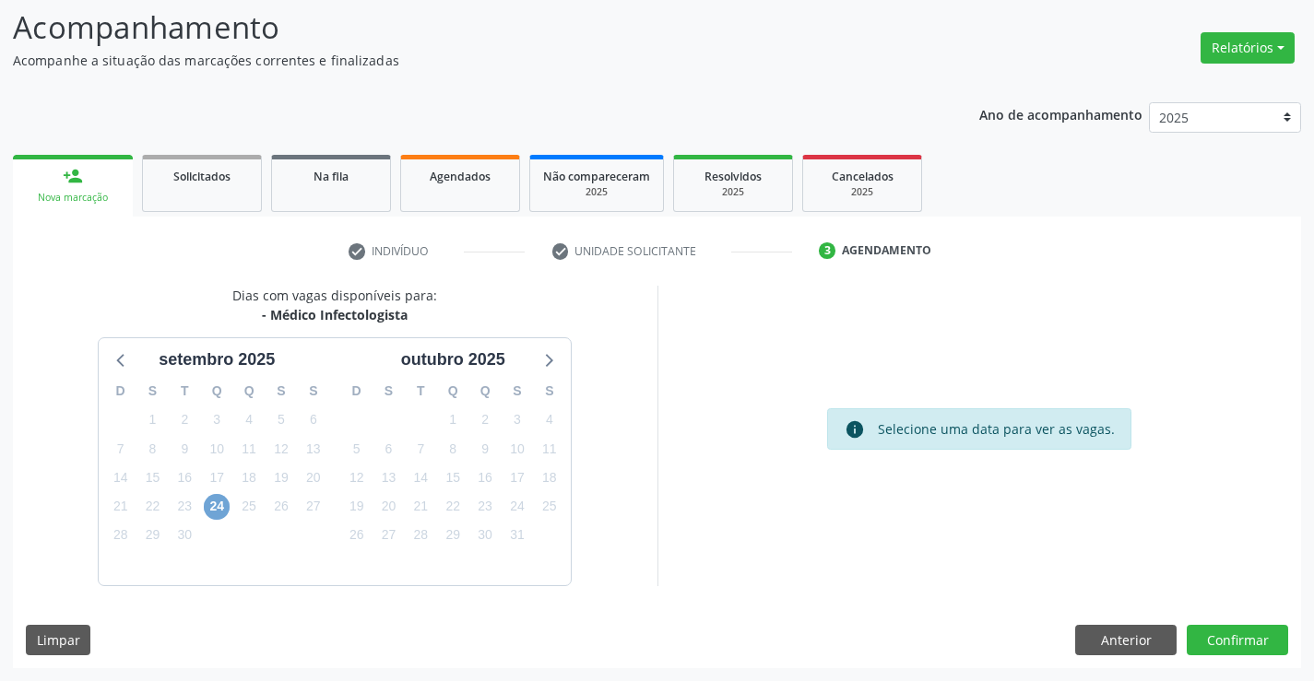
click at [220, 501] on span "24" at bounding box center [217, 507] width 26 height 26
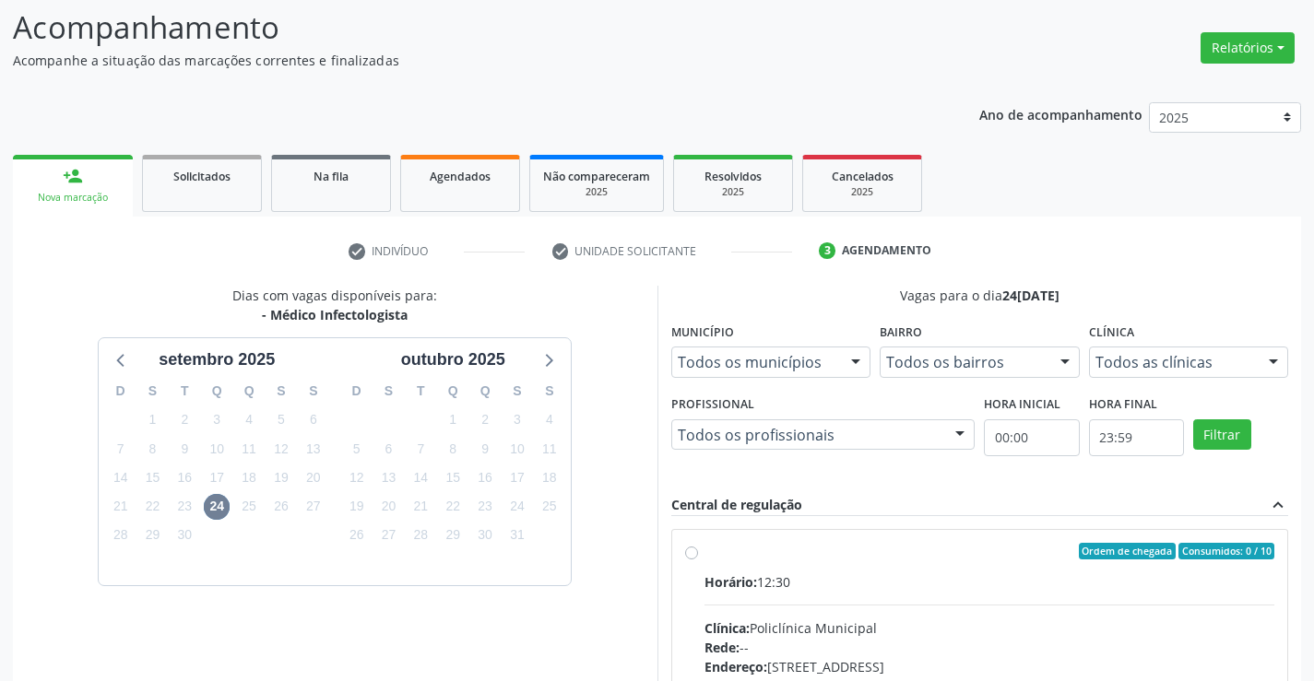
click at [704, 553] on label "Ordem de chegada Consumidos: 0 / 10 Horário: 12:30 Clínica: Policlínica Municip…" at bounding box center [989, 684] width 571 height 283
click at [693, 553] on input "Ordem de chegada Consumidos: 0 / 10 Horário: 12:30 Clínica: Policlínica Municip…" at bounding box center [691, 551] width 13 height 17
radio input "true"
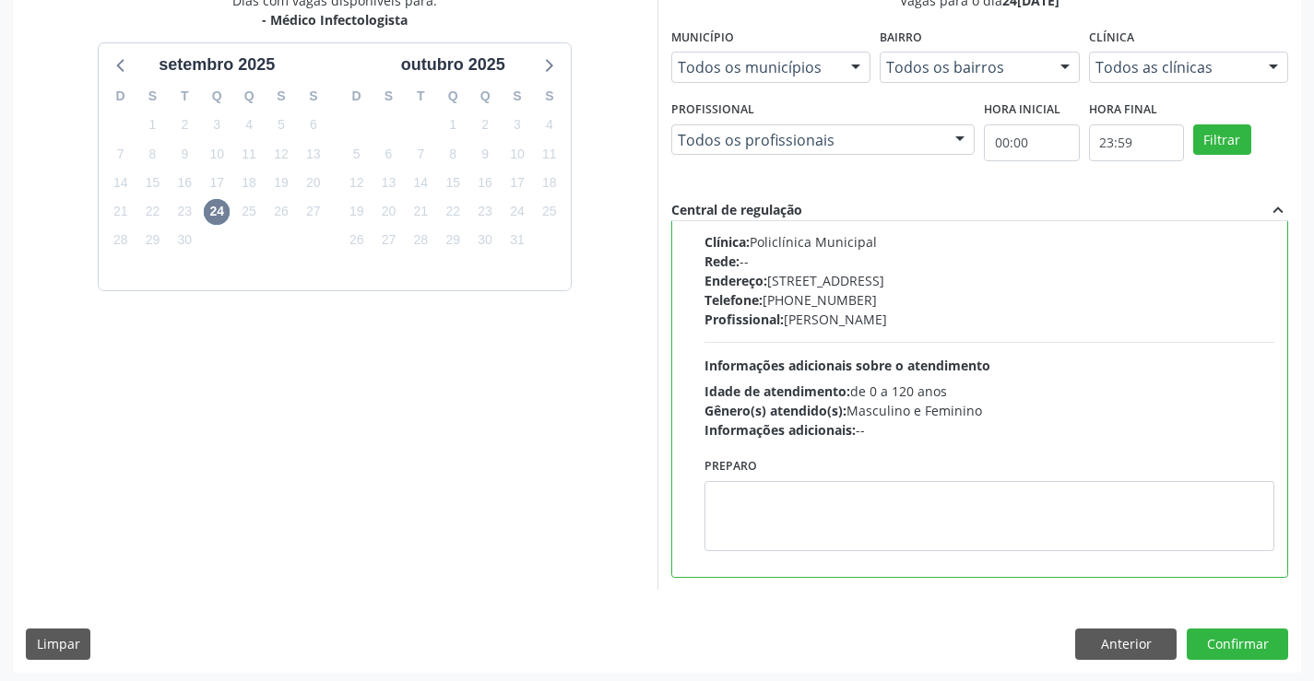
scroll to position [420, 0]
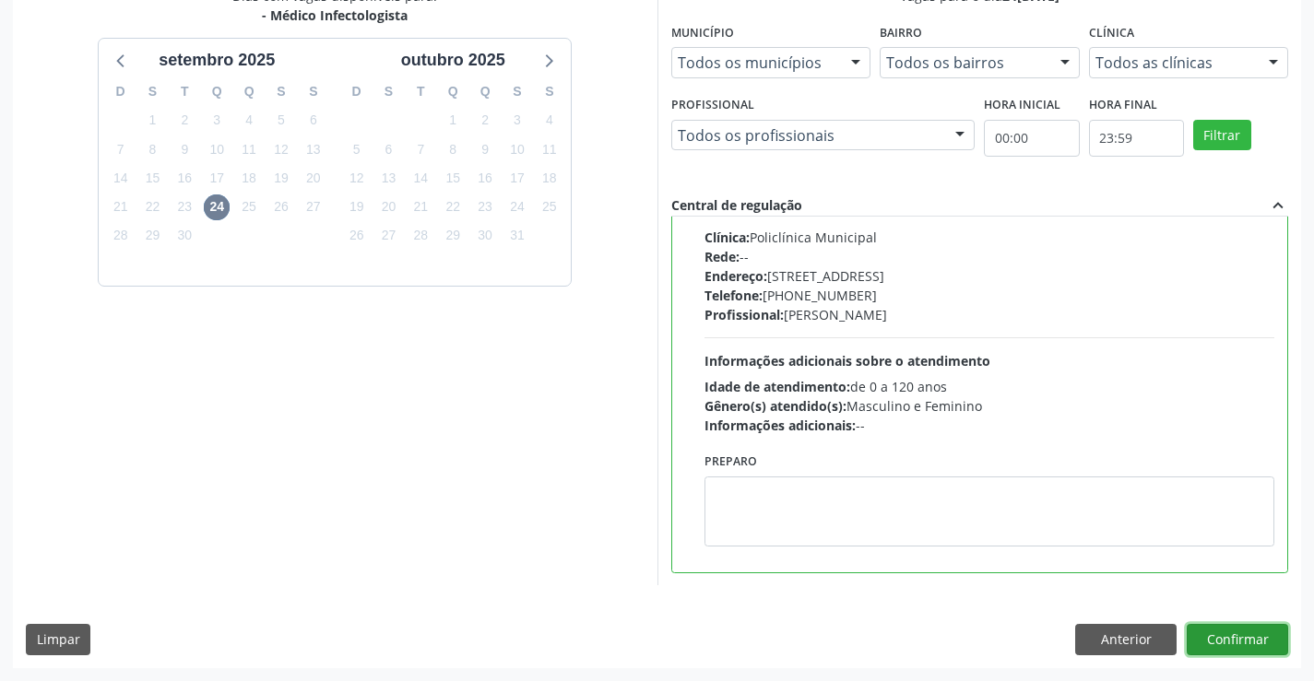
click at [1201, 638] on button "Confirmar" at bounding box center [1237, 639] width 101 height 31
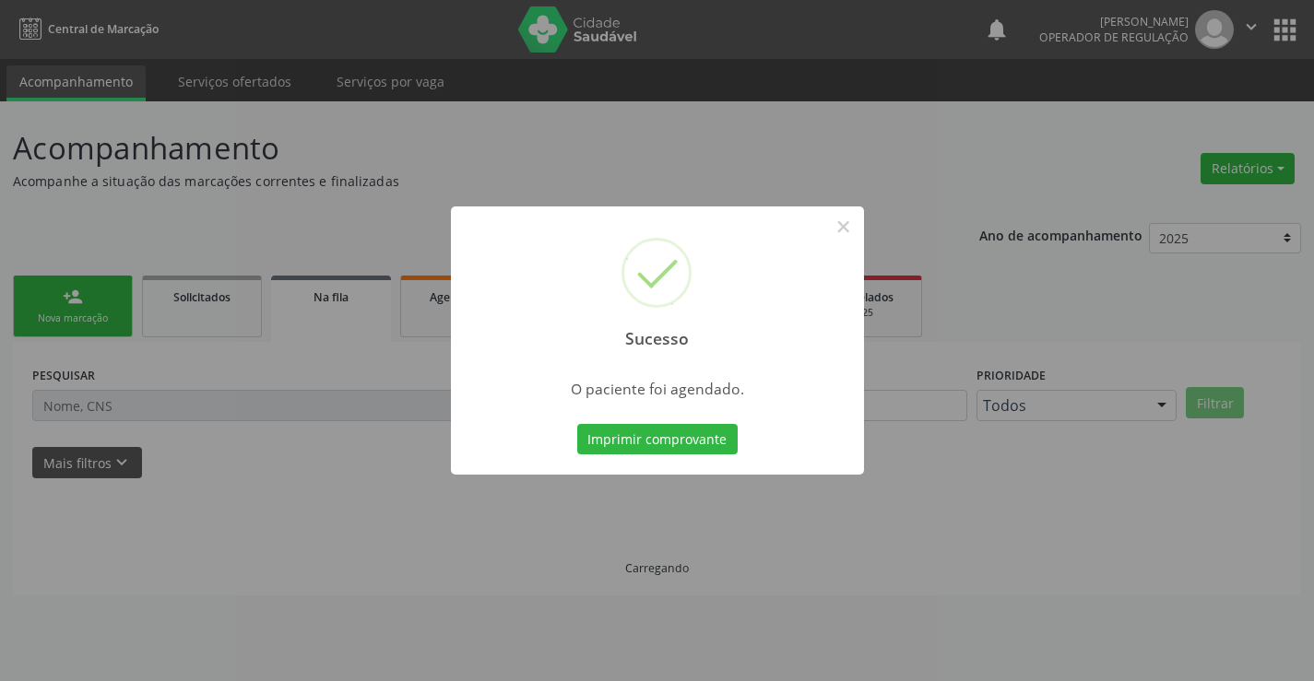
scroll to position [0, 0]
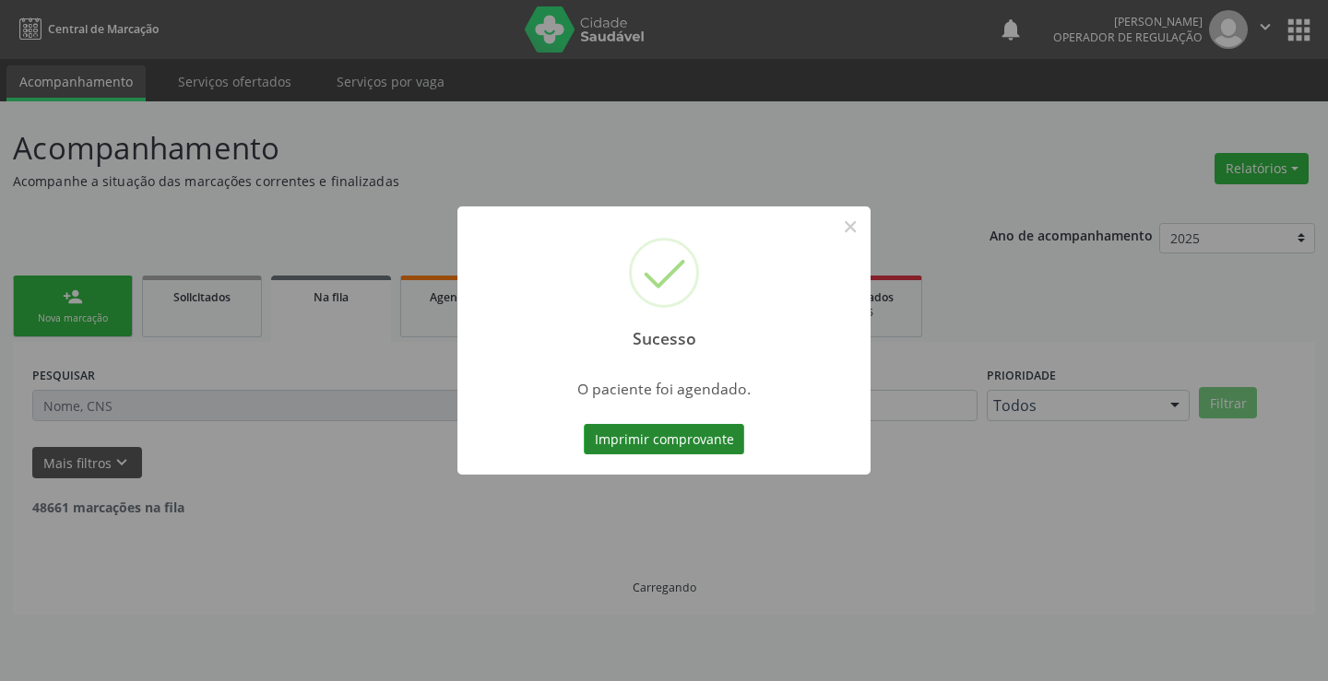
click at [668, 439] on button "Imprimir comprovante" at bounding box center [664, 439] width 160 height 31
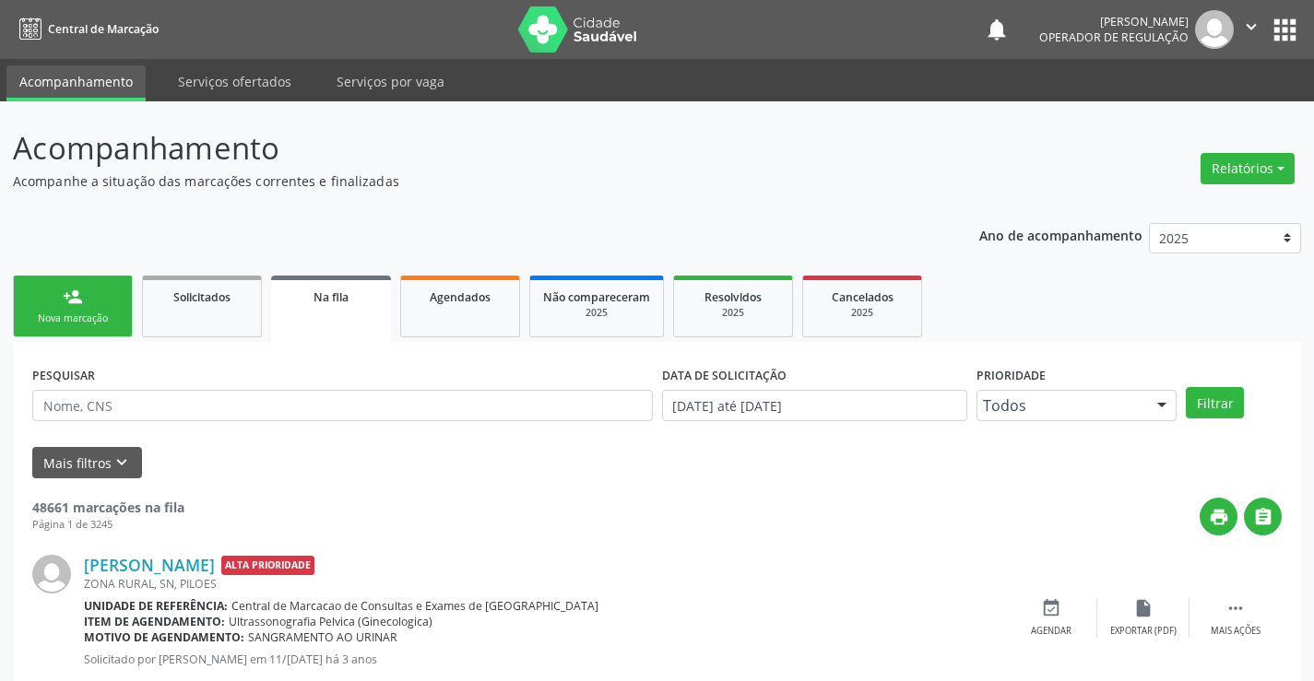
click at [120, 323] on link "person_add Nova marcação" at bounding box center [73, 307] width 120 height 62
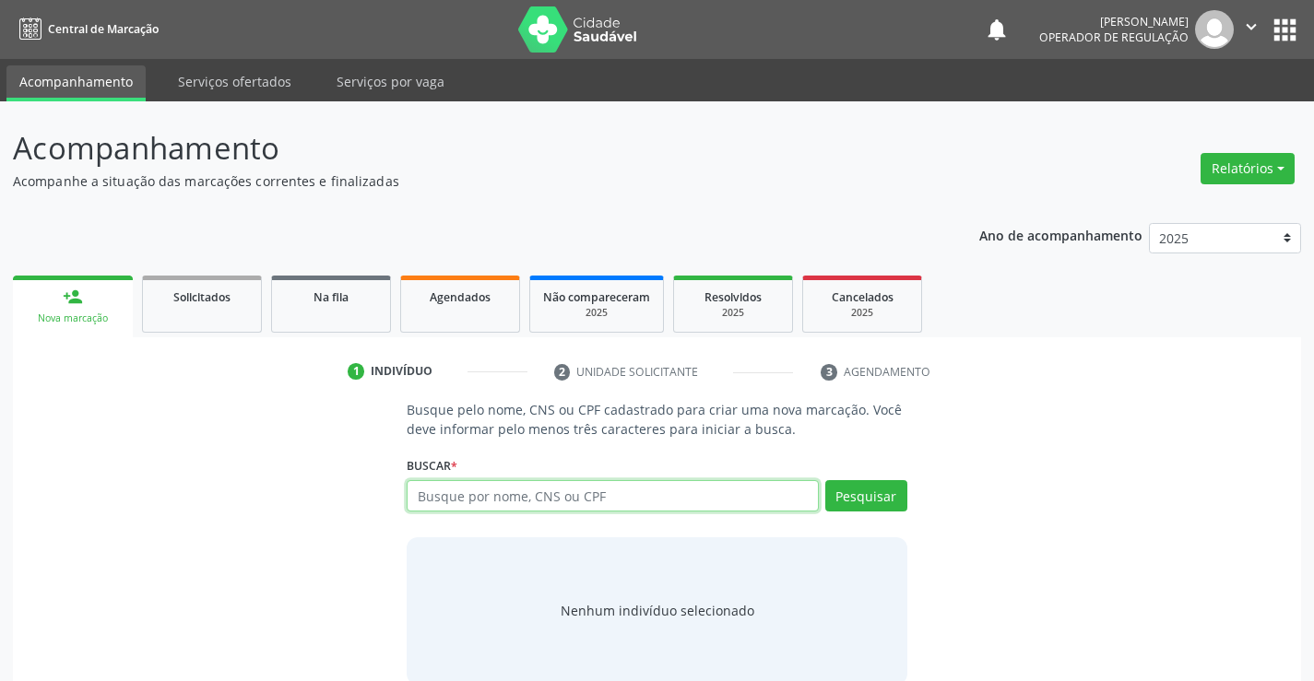
click at [556, 496] on input "text" at bounding box center [612, 495] width 411 height 31
type input "704203288312986"
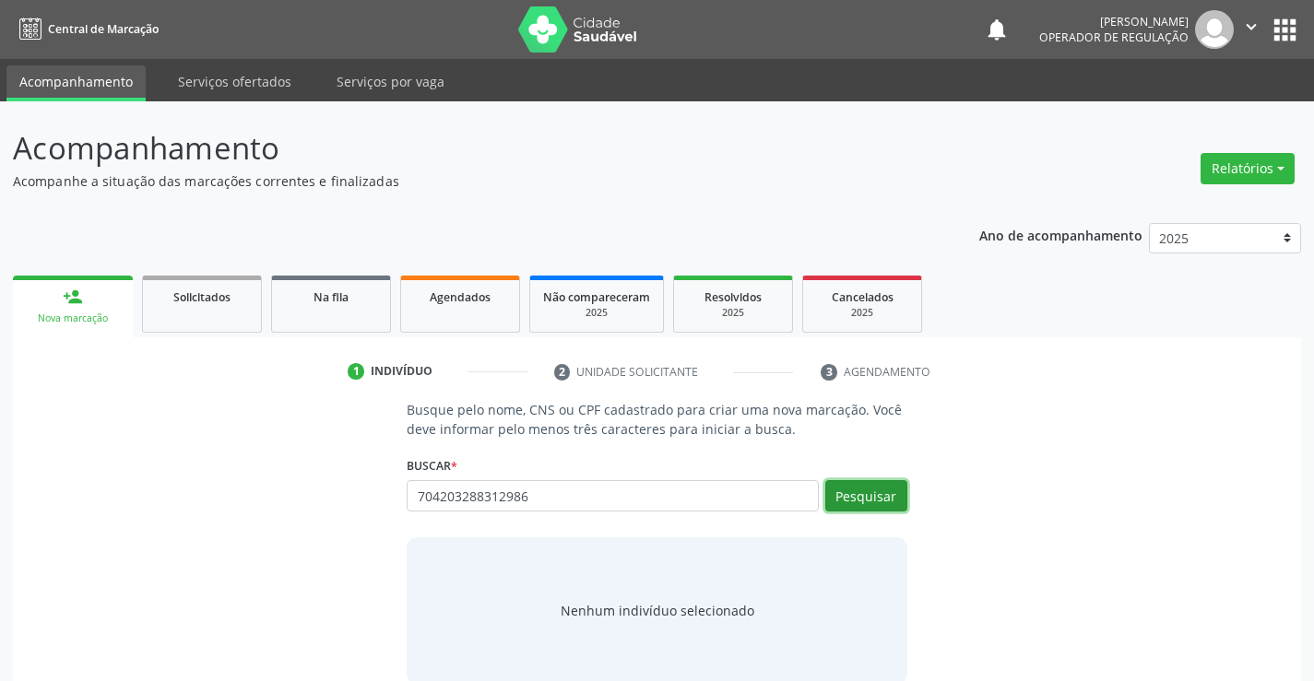
click at [862, 495] on button "Pesquisar" at bounding box center [866, 495] width 82 height 31
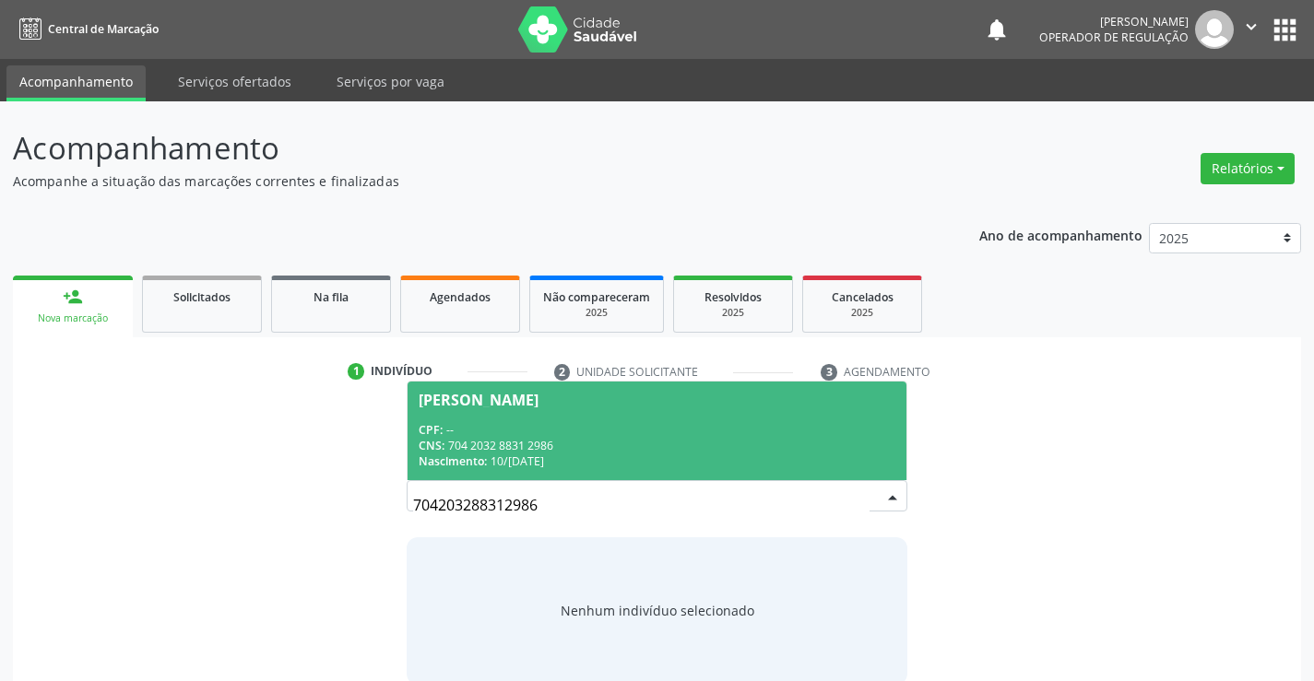
click at [602, 451] on div "CNS: 704 2032 8831 2986" at bounding box center [657, 446] width 476 height 16
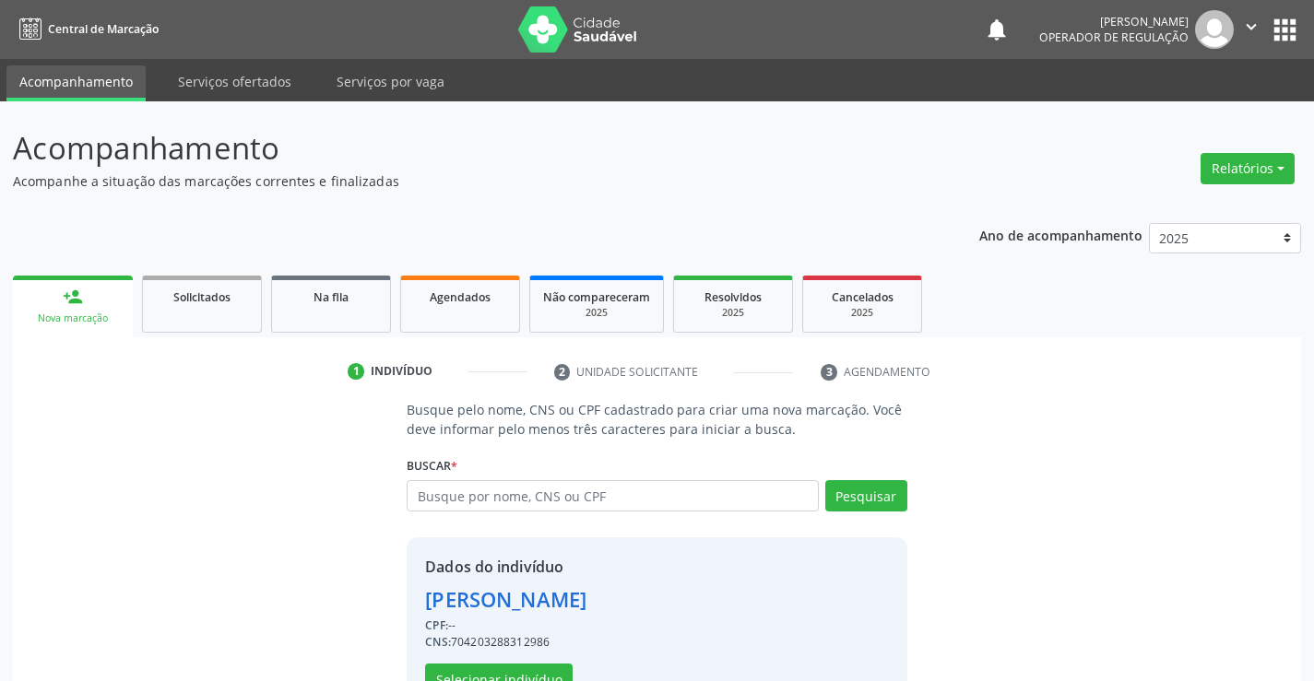
scroll to position [58, 0]
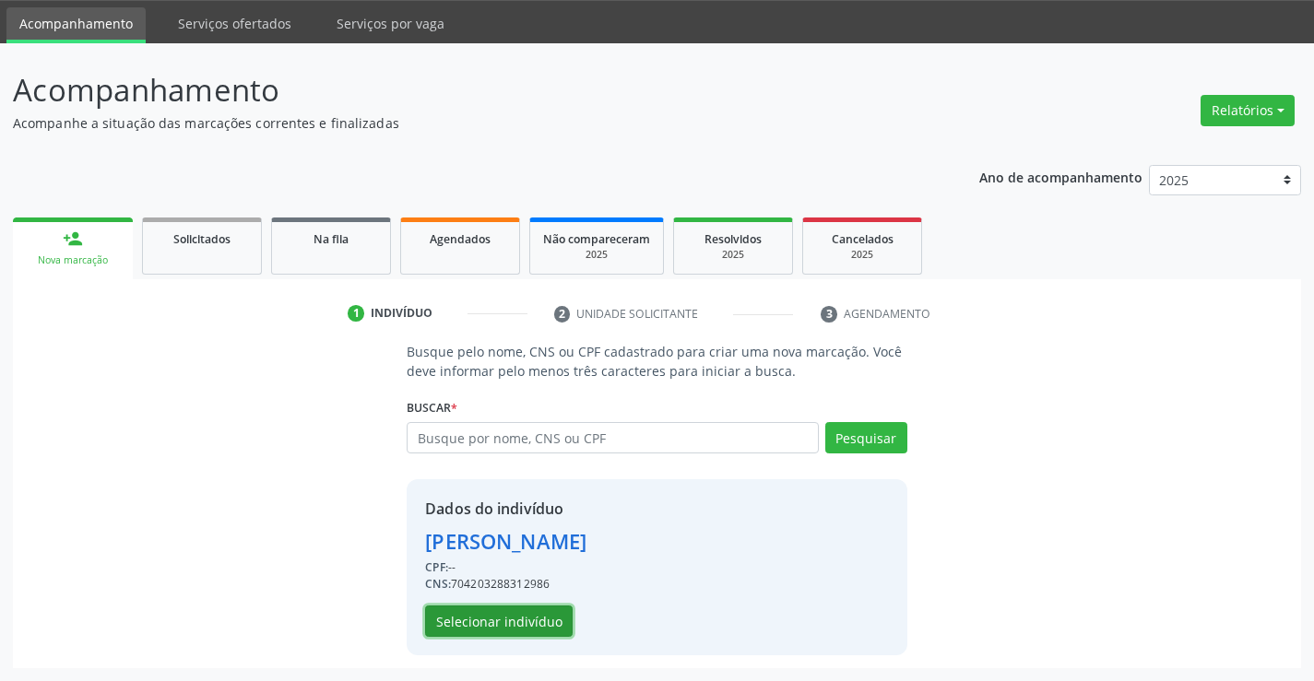
click at [514, 625] on button "Selecionar indivíduo" at bounding box center [499, 621] width 148 height 31
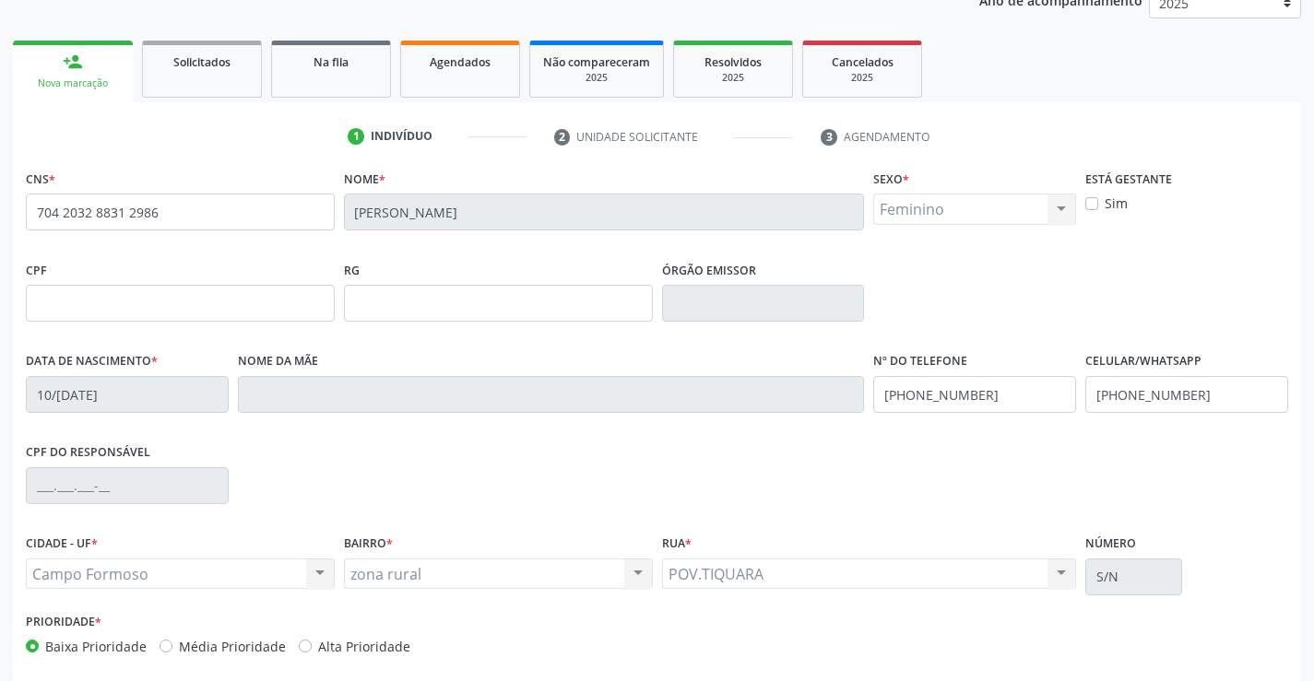
scroll to position [242, 0]
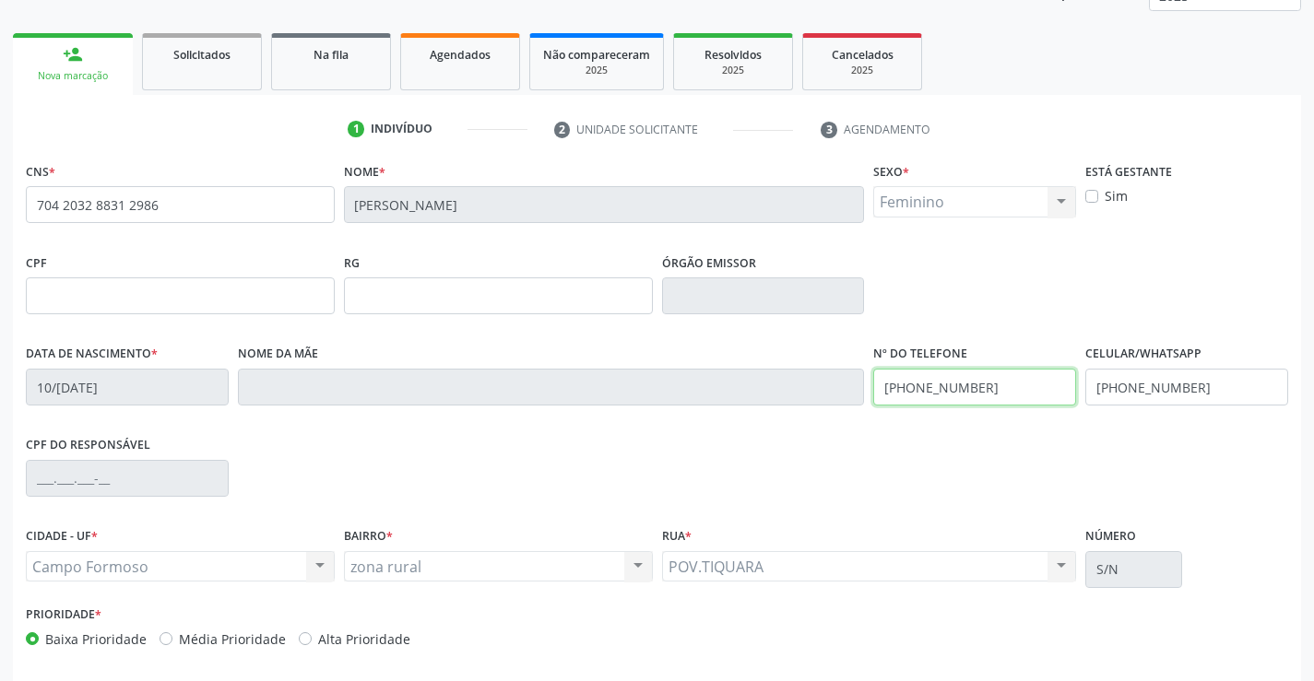
click at [983, 388] on input "[PHONE_NUMBER]" at bounding box center [974, 387] width 203 height 37
type input "[PHONE_NUMBER]"
click at [1197, 384] on input "[PHONE_NUMBER]" at bounding box center [1186, 387] width 203 height 37
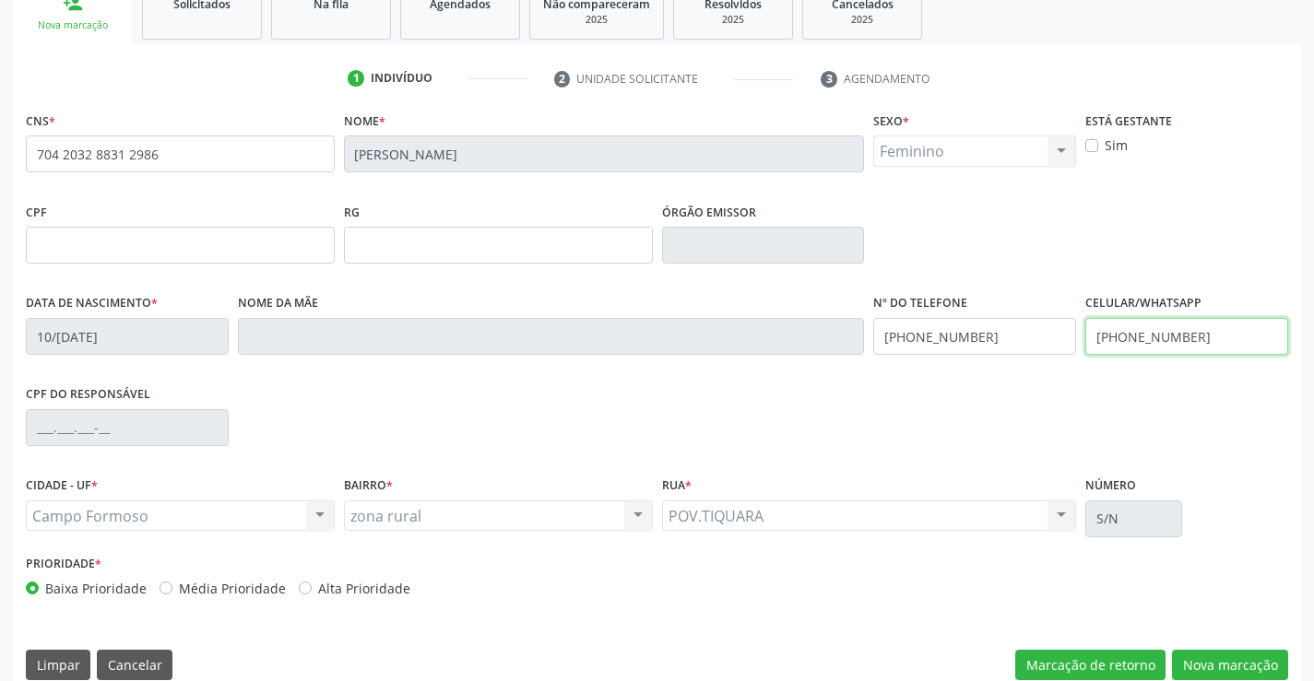
scroll to position [318, 0]
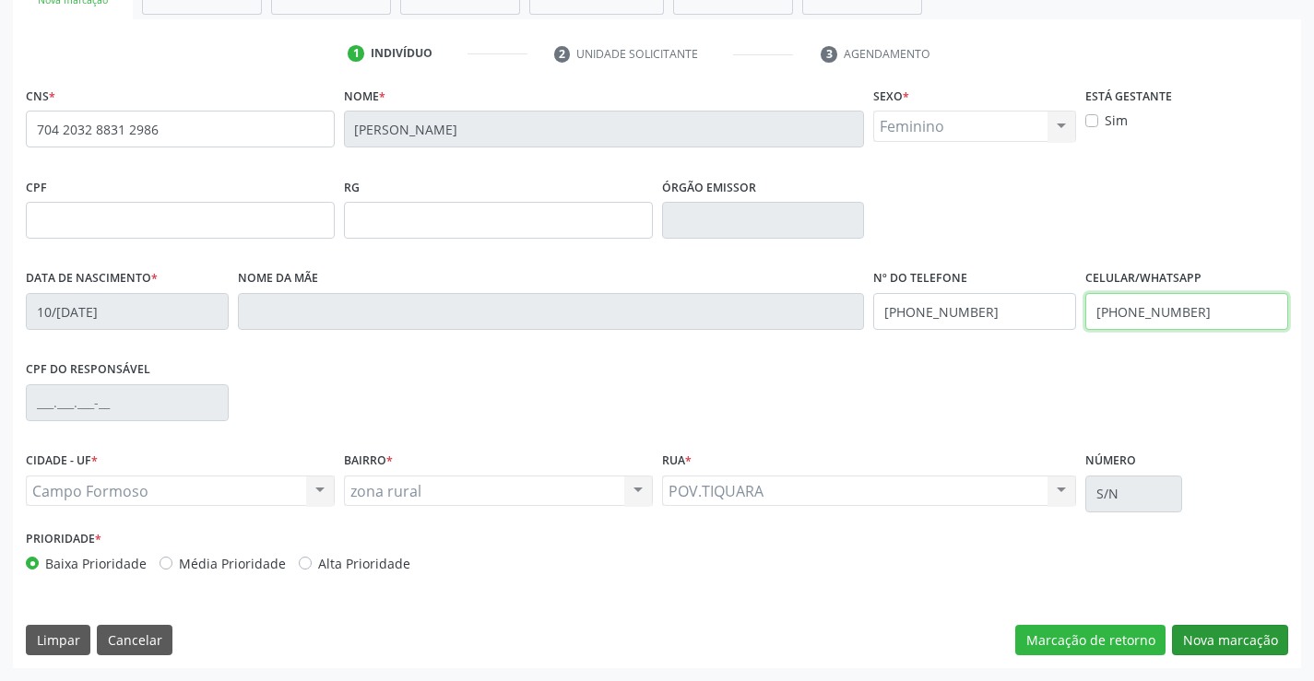
type input "[PHONE_NUMBER]"
click at [1194, 638] on button "Nova marcação" at bounding box center [1230, 640] width 116 height 31
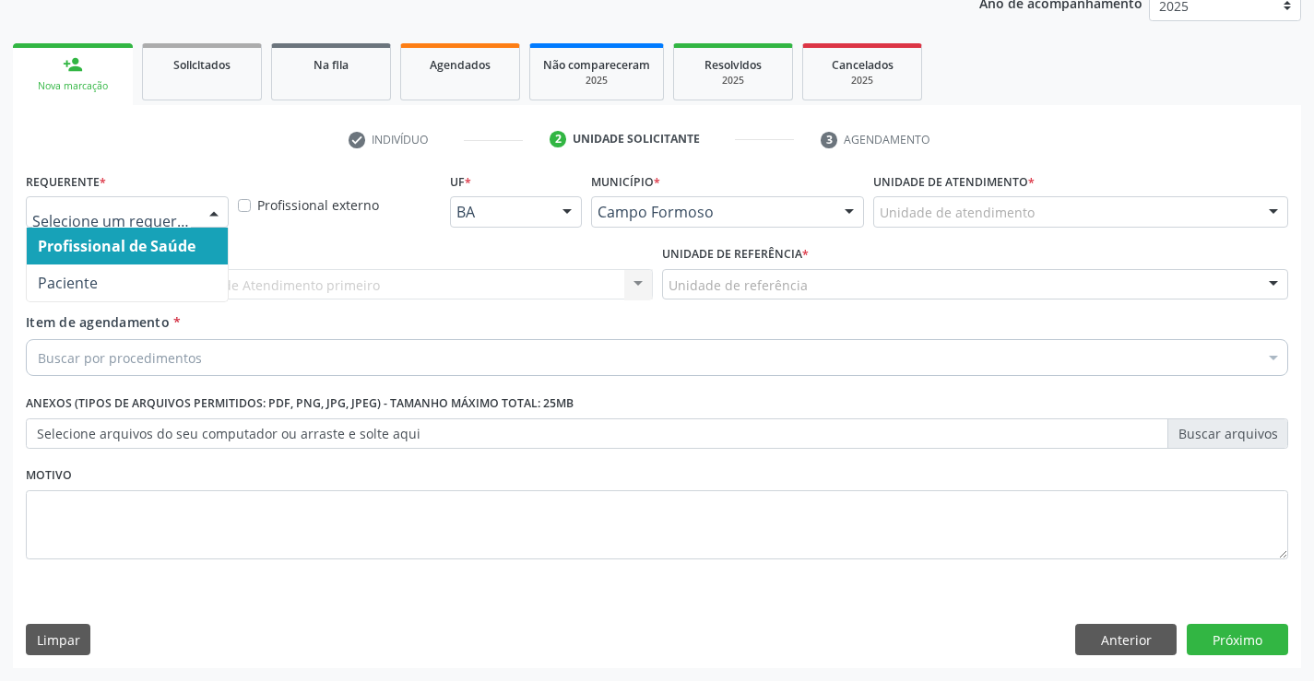
click at [213, 207] on div at bounding box center [214, 212] width 28 height 31
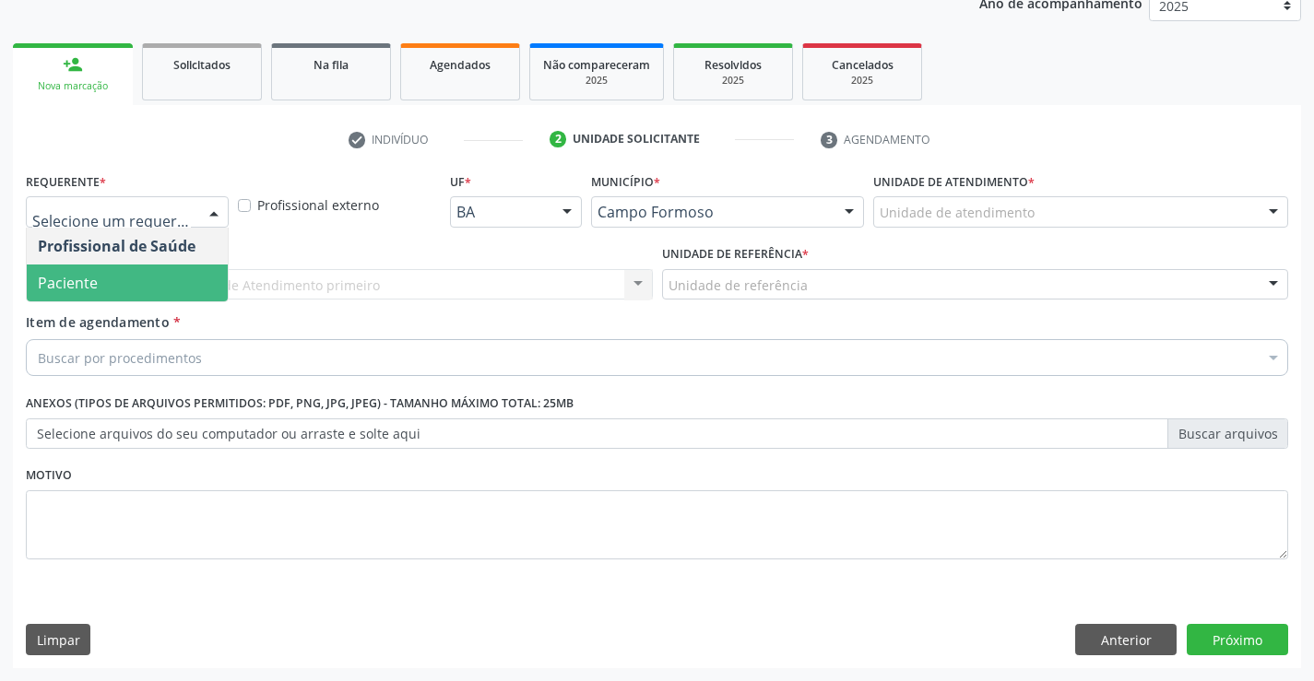
click at [195, 286] on span "Paciente" at bounding box center [127, 283] width 201 height 37
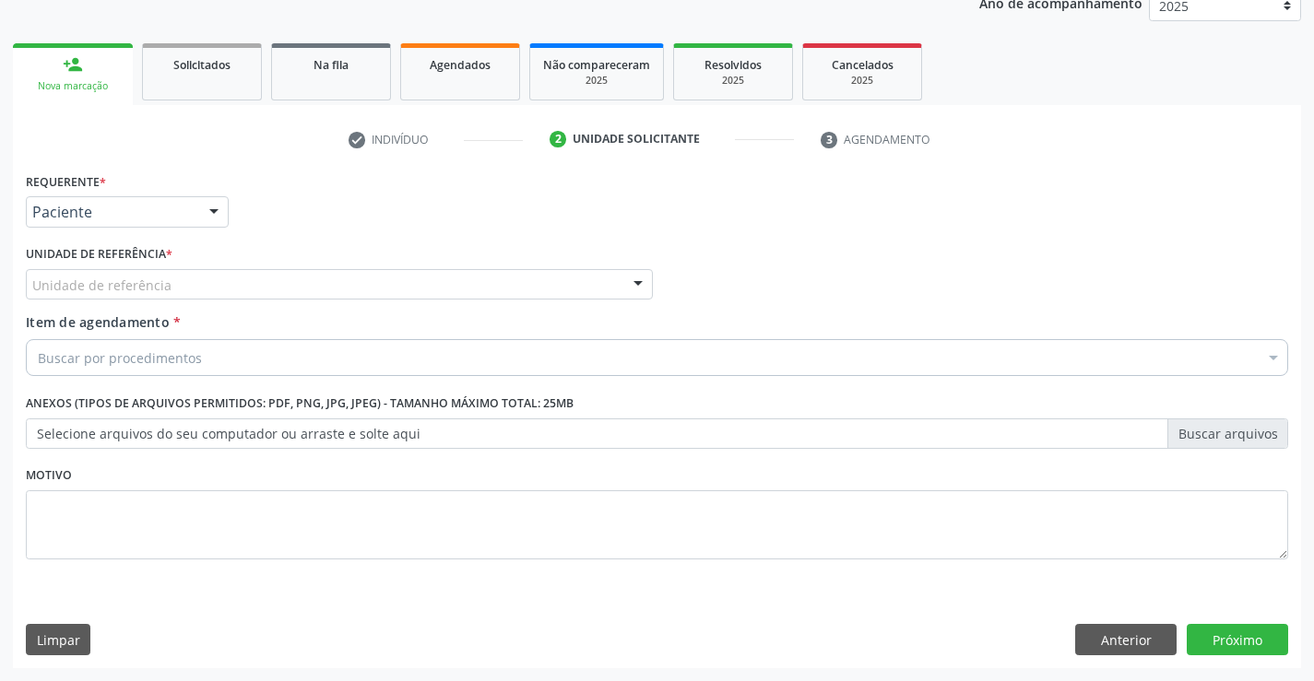
click at [198, 286] on div "Unidade de referência" at bounding box center [339, 284] width 627 height 31
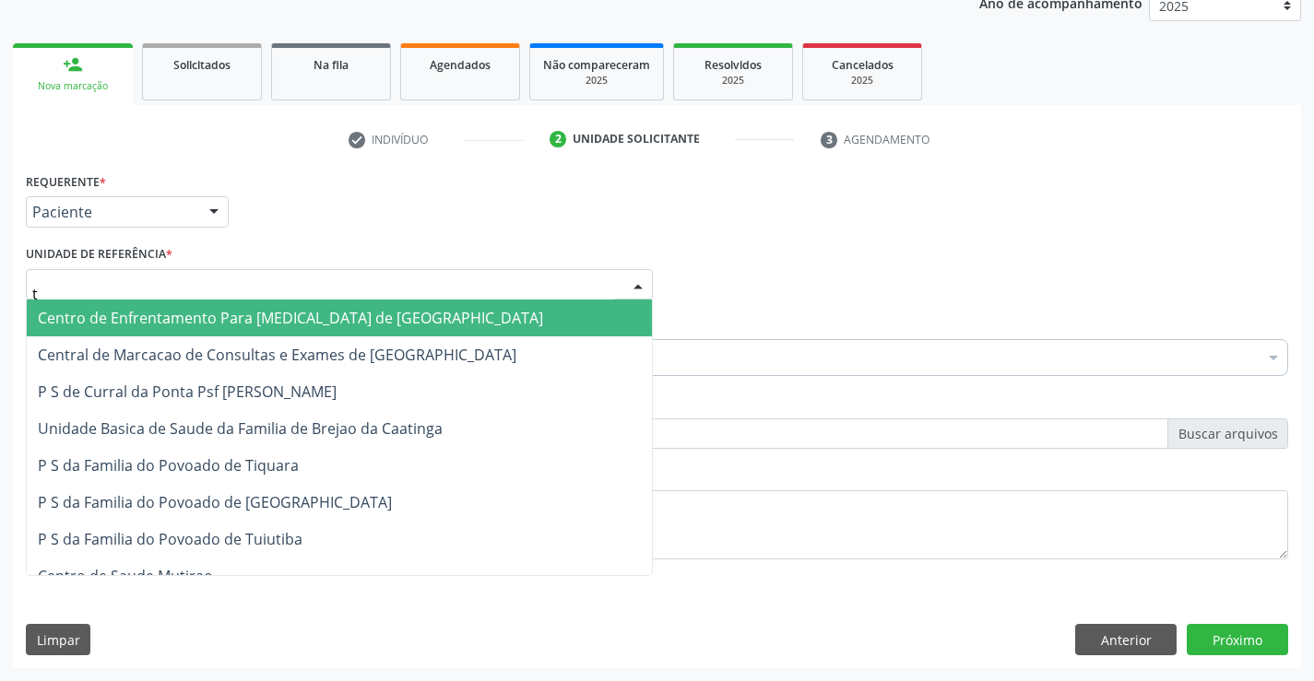
type input "ti"
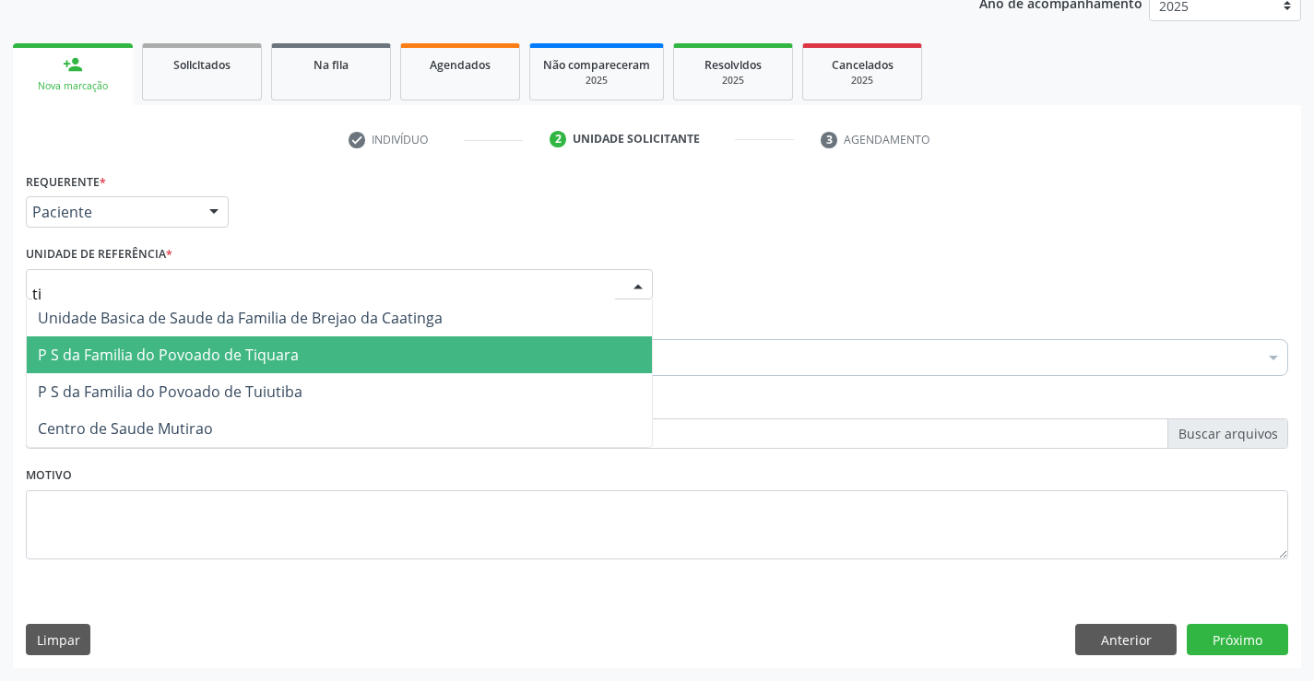
click at [245, 358] on span "P S da Familia do Povoado de Tiquara" at bounding box center [168, 355] width 261 height 20
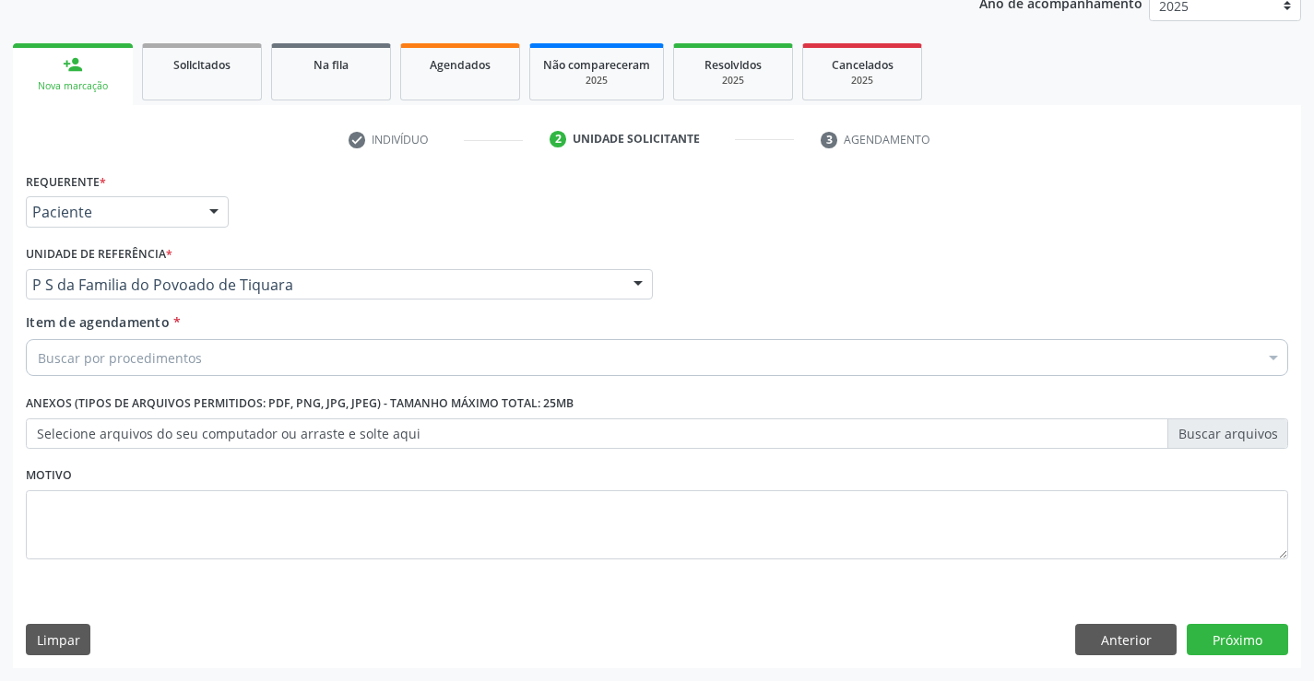
click at [226, 356] on div "Buscar por procedimentos" at bounding box center [657, 357] width 1262 height 37
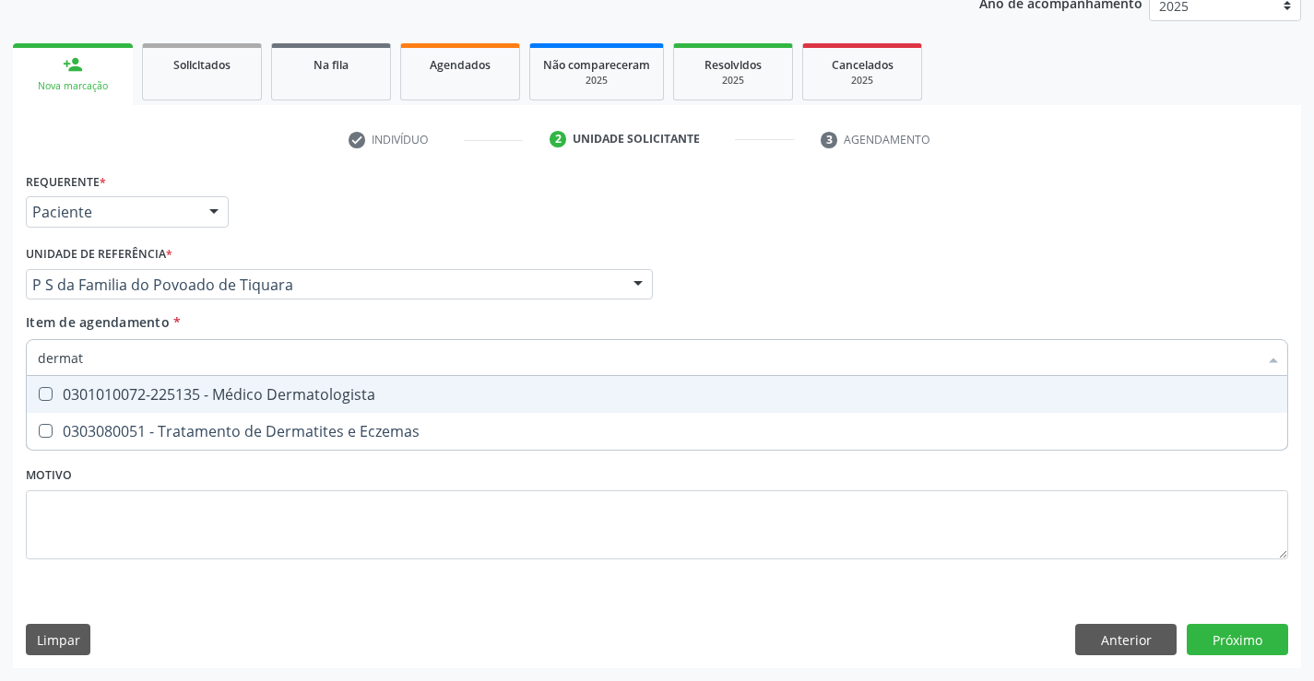
type input "dermato"
click at [308, 395] on div "0301010072-225135 - Médico Dermatologista" at bounding box center [657, 394] width 1238 height 15
checkbox Dermatologista "true"
click at [295, 469] on div "Requerente * Paciente Profissional de Saúde Paciente Nenhum resultado encontrad…" at bounding box center [657, 377] width 1262 height 418
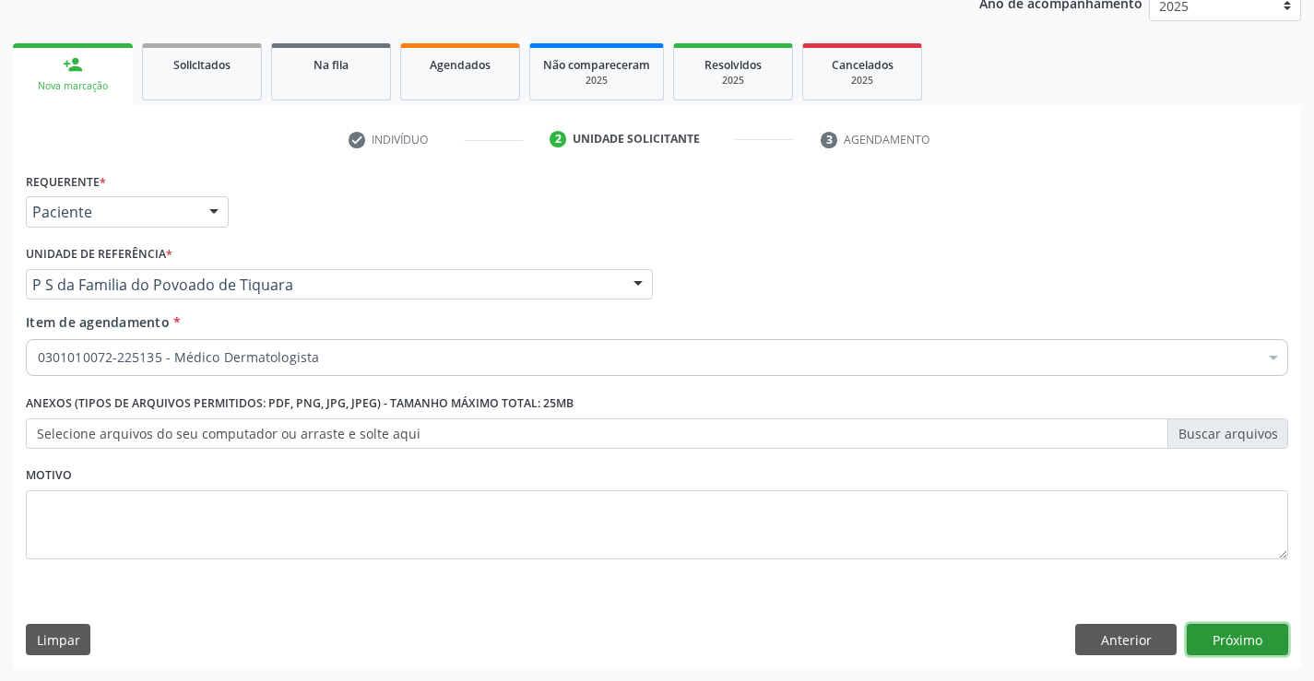
click at [1197, 637] on button "Próximo" at bounding box center [1237, 639] width 101 height 31
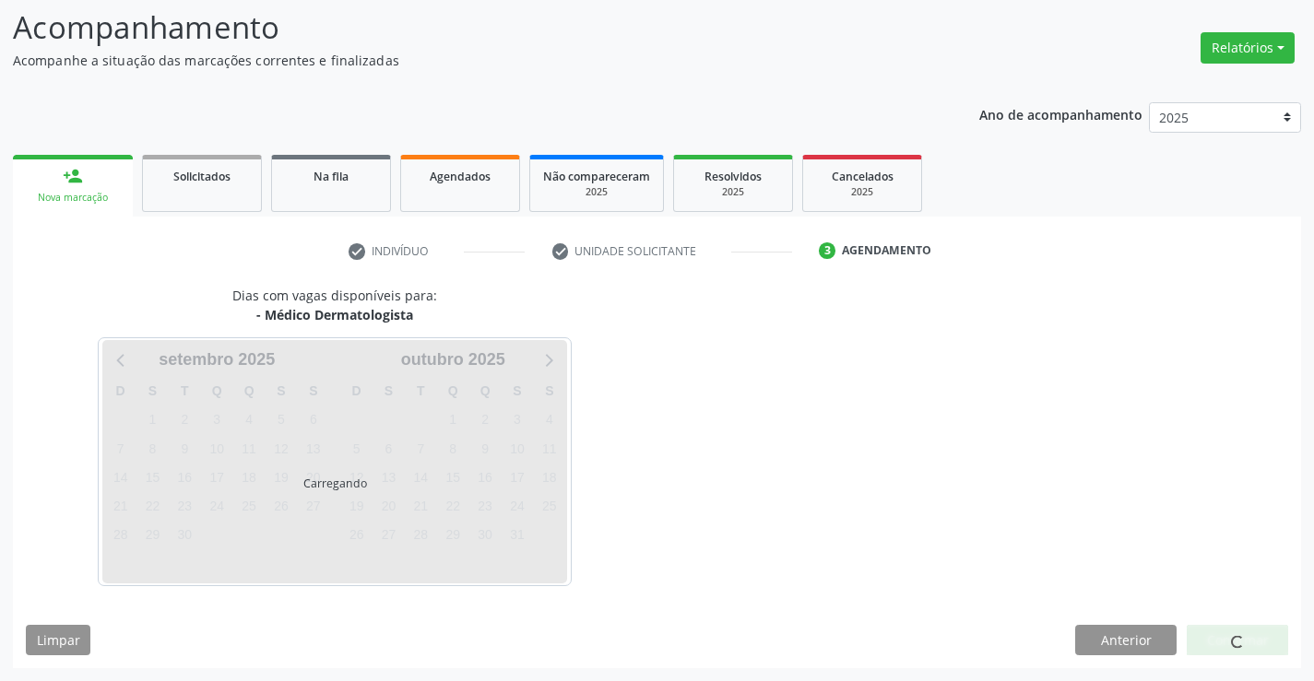
scroll to position [175, 0]
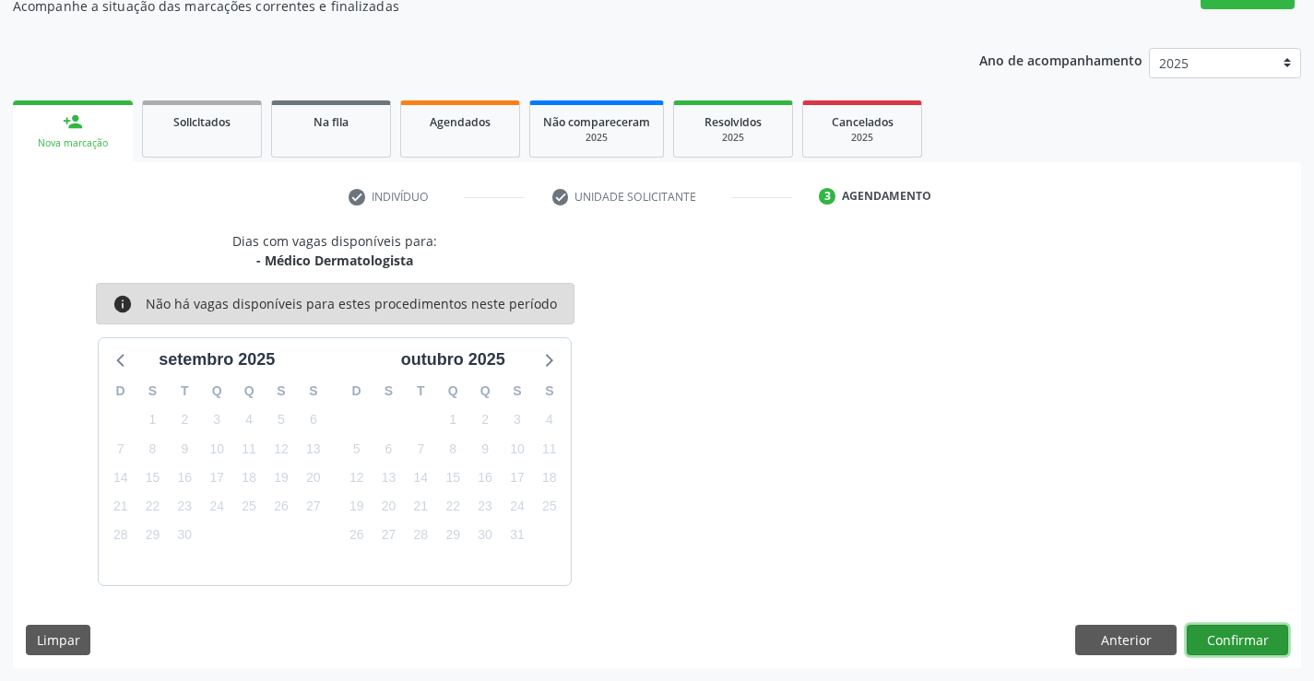
click at [1197, 637] on button "Confirmar" at bounding box center [1237, 640] width 101 height 31
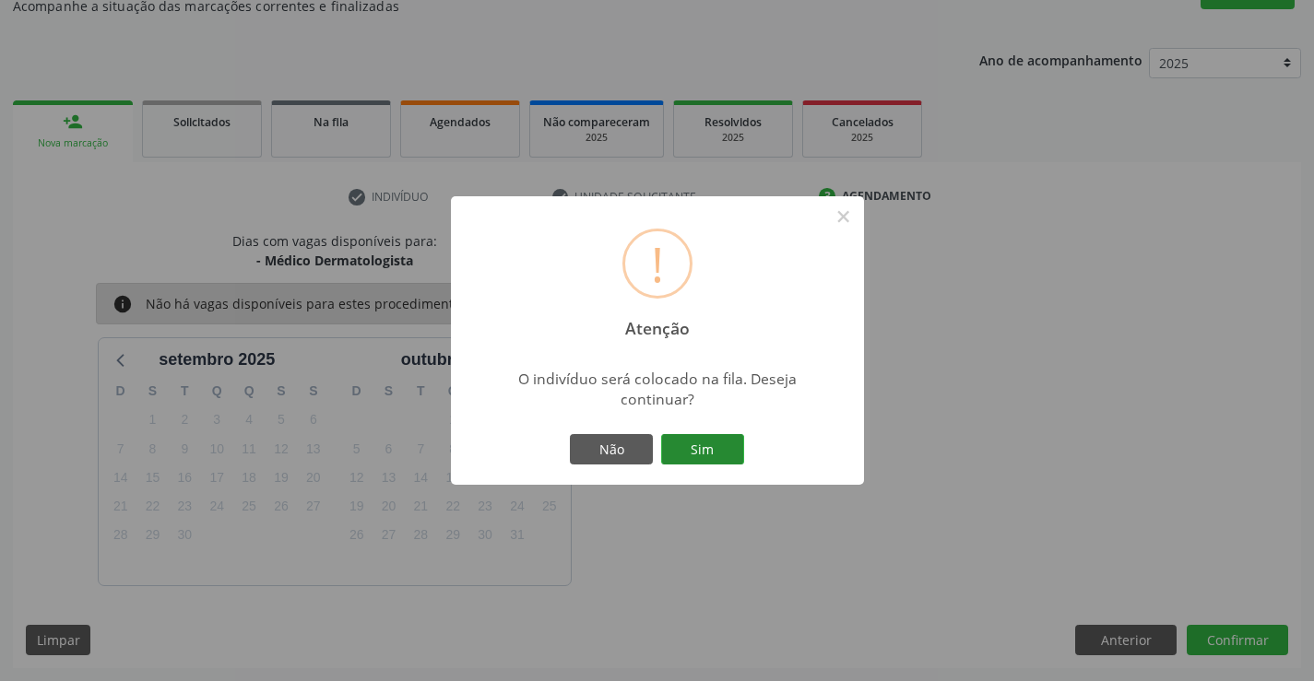
click at [719, 443] on button "Sim" at bounding box center [702, 449] width 83 height 31
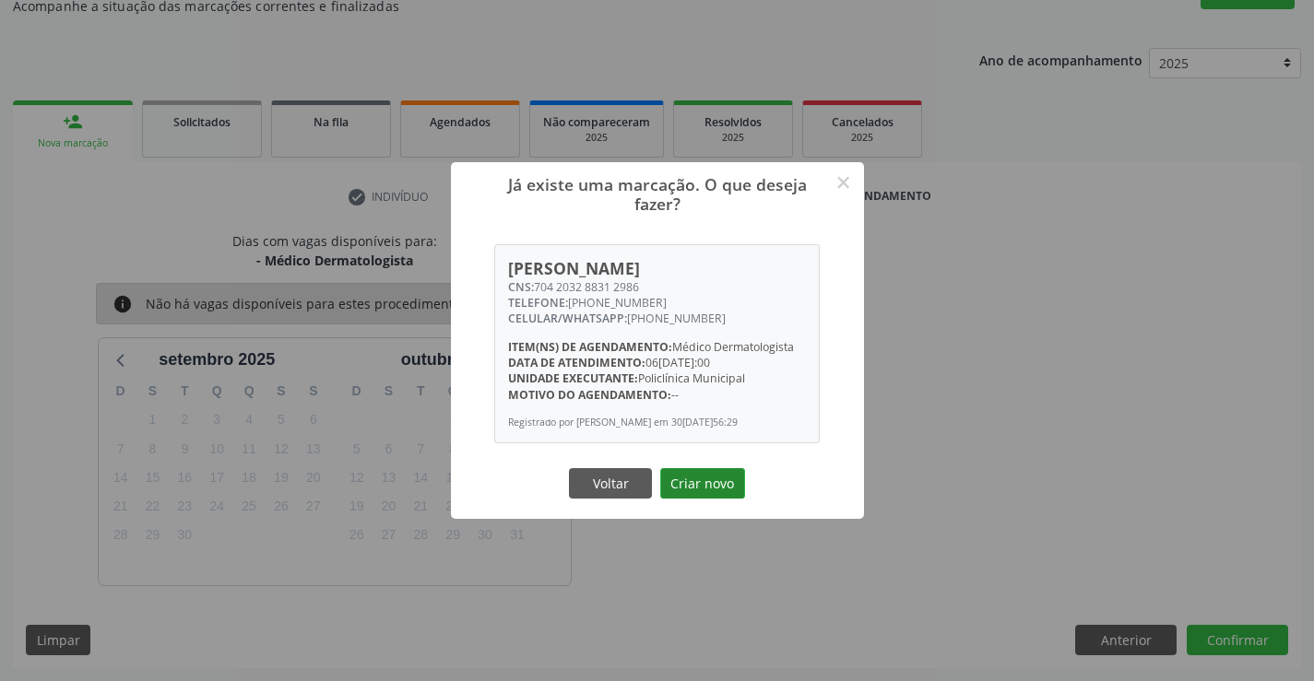
click at [706, 478] on button "Criar novo" at bounding box center [702, 483] width 85 height 31
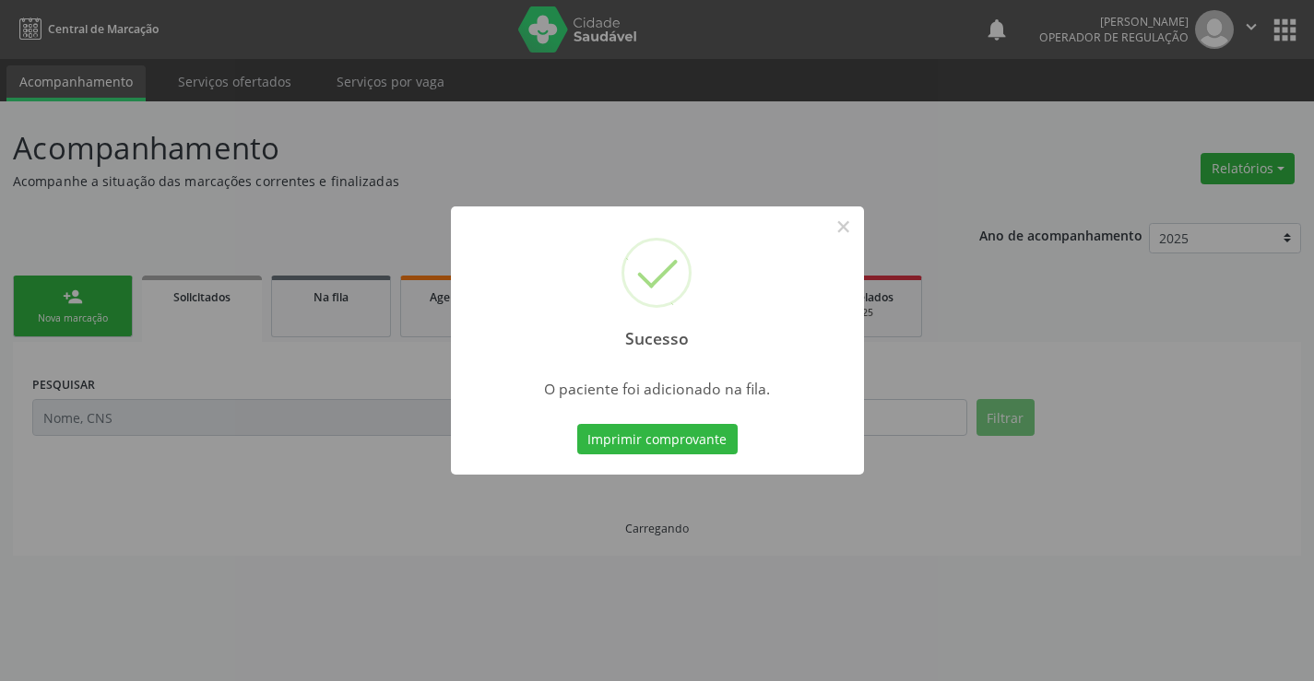
scroll to position [0, 0]
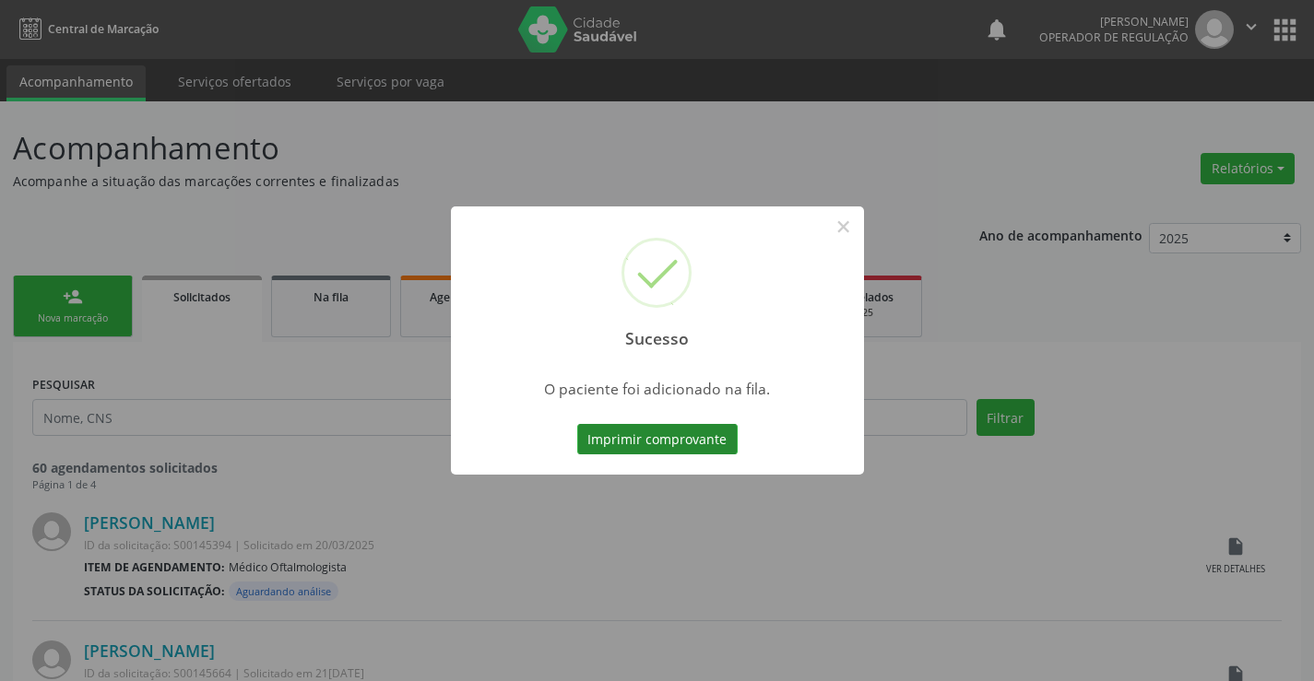
click at [668, 431] on button "Imprimir comprovante" at bounding box center [657, 439] width 160 height 31
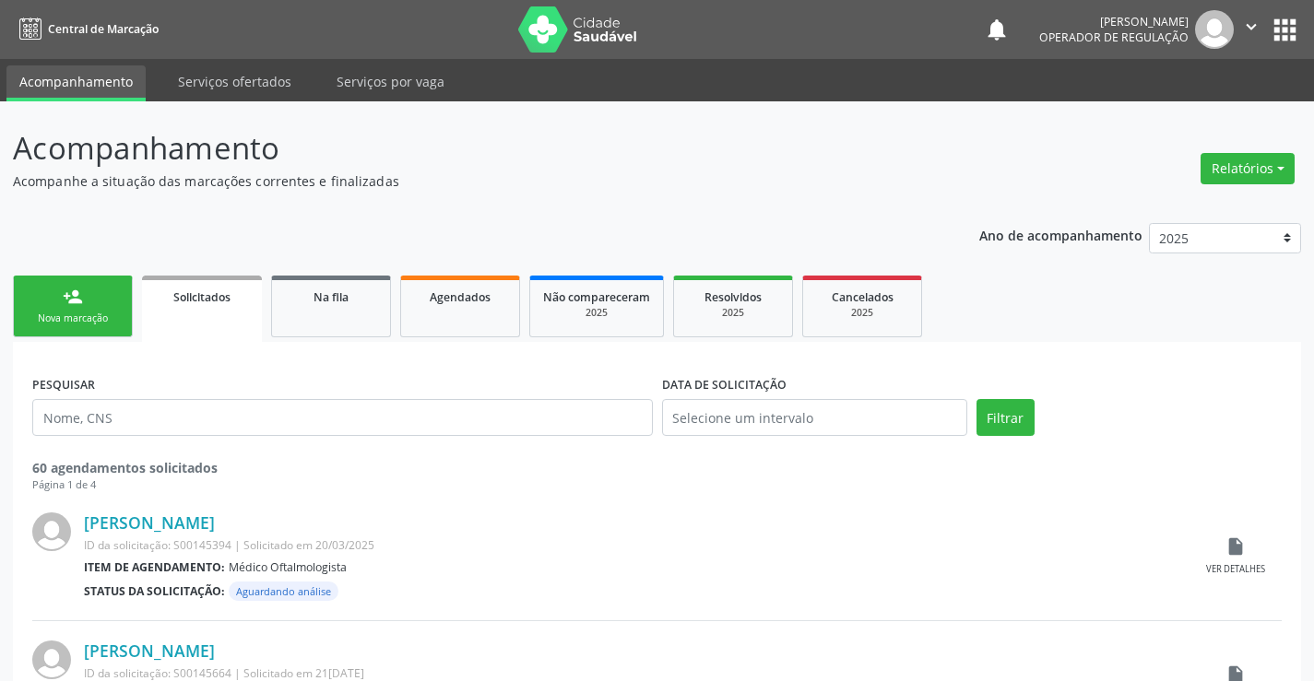
click at [103, 317] on div "Nova marcação" at bounding box center [73, 319] width 92 height 14
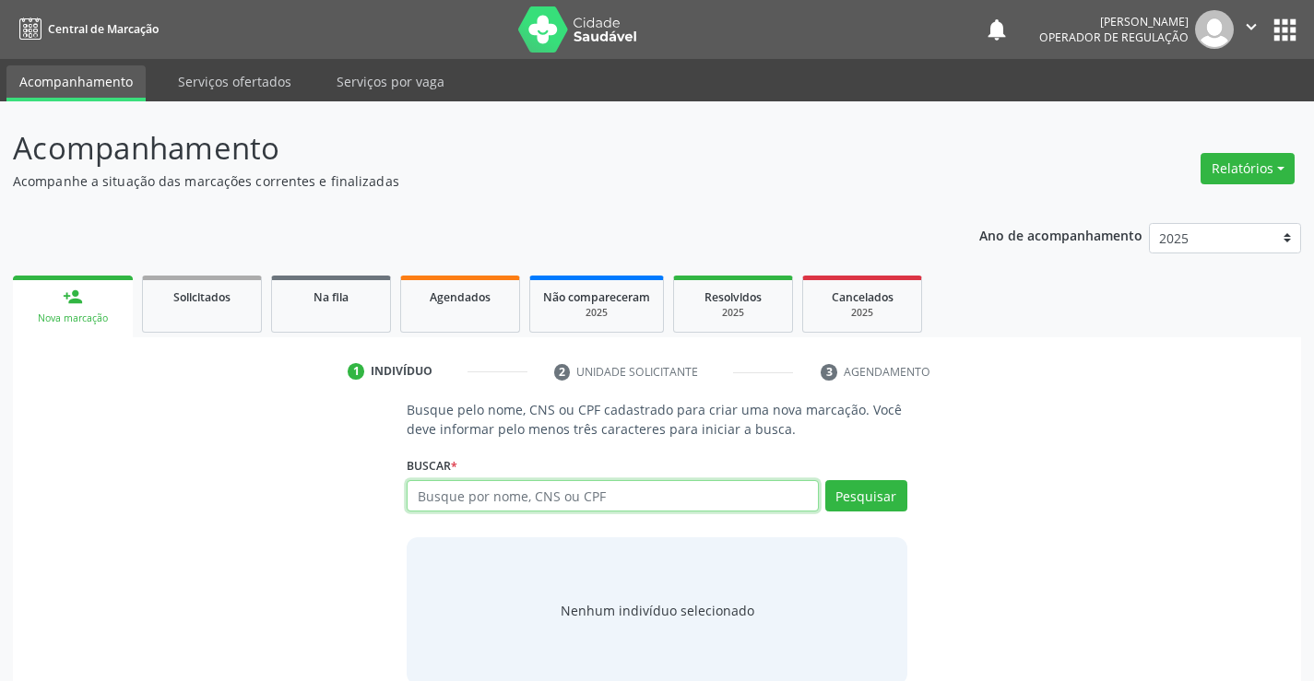
click at [541, 500] on input "text" at bounding box center [612, 495] width 411 height 31
type input "704107733884280"
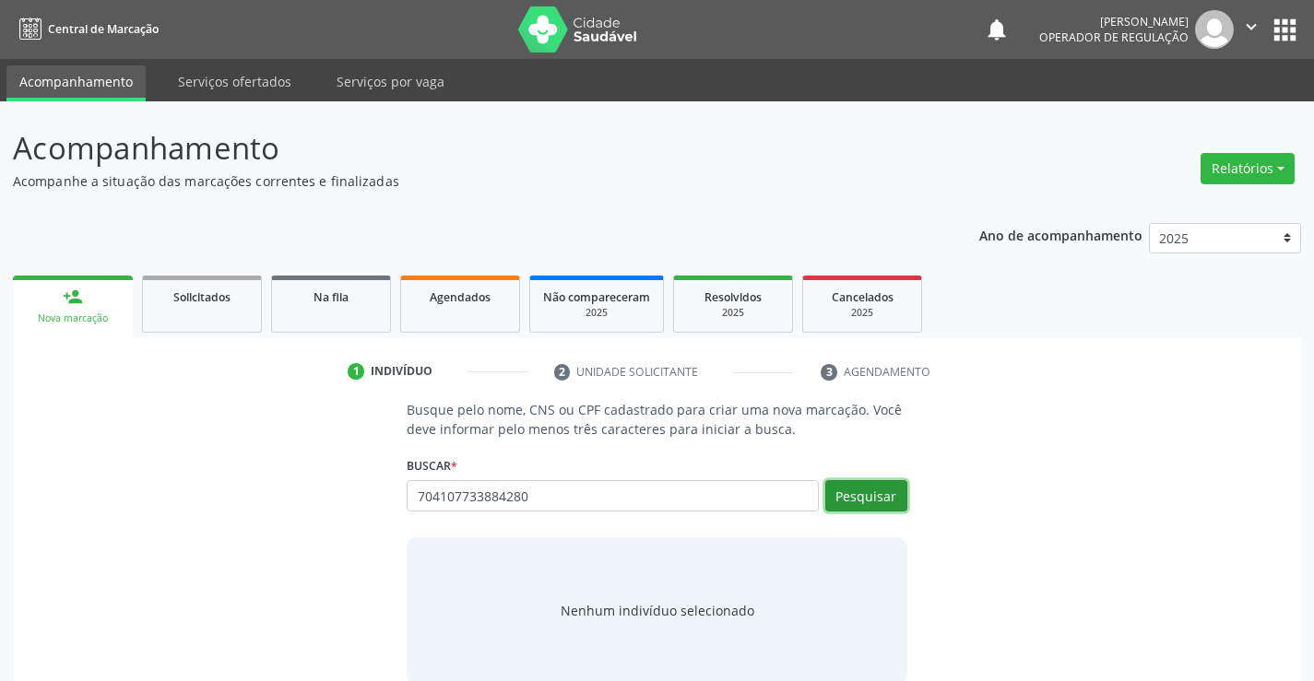
click at [868, 490] on button "Pesquisar" at bounding box center [866, 495] width 82 height 31
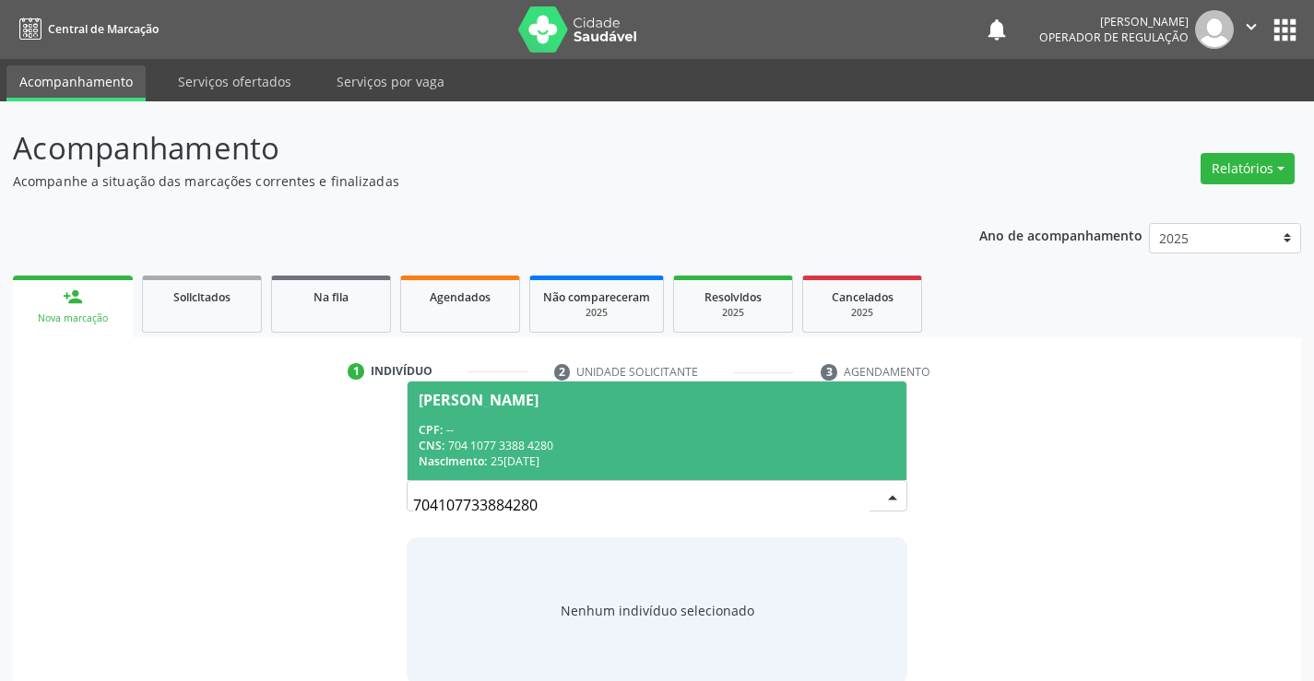
click at [622, 422] on div "CPF: --" at bounding box center [657, 430] width 476 height 16
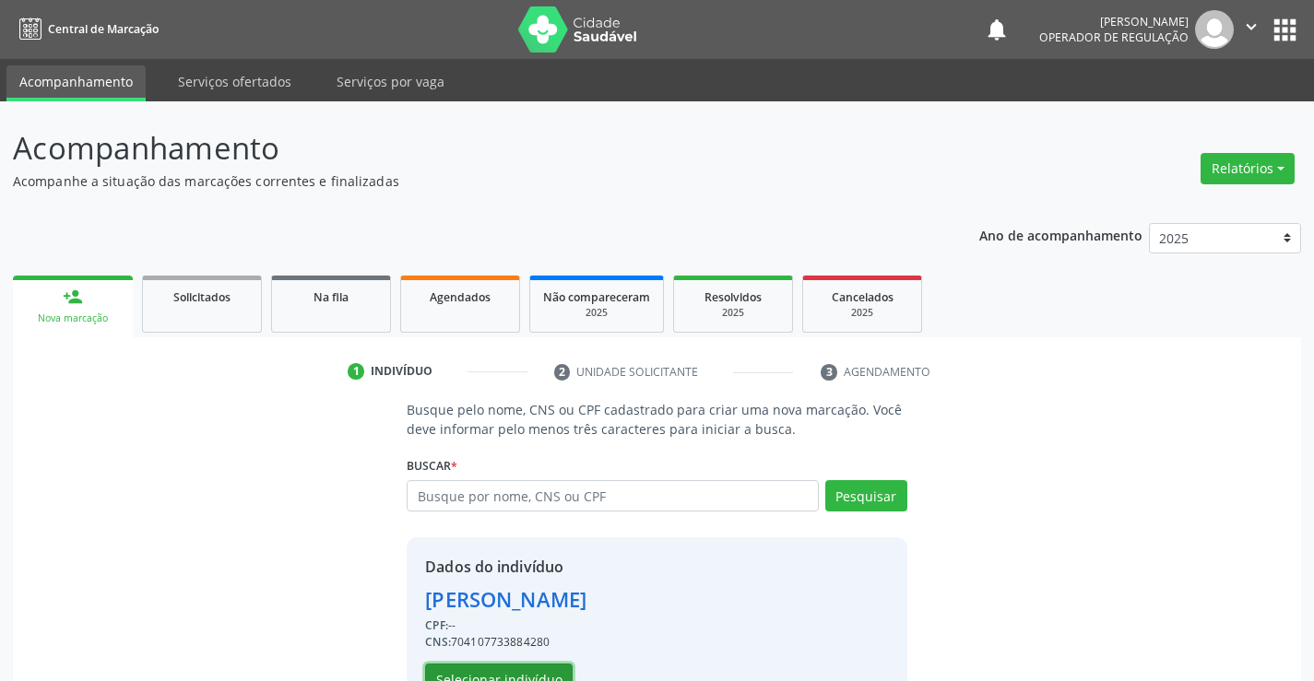
click at [526, 670] on button "Selecionar indivíduo" at bounding box center [499, 679] width 148 height 31
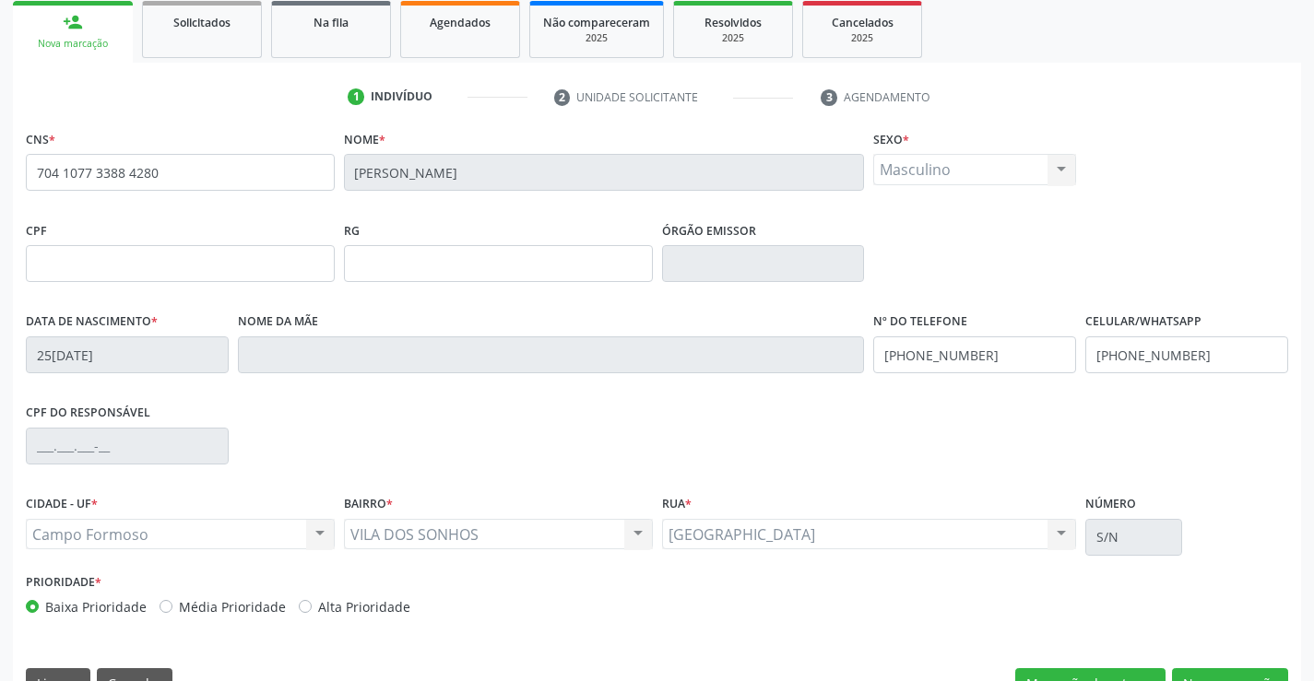
scroll to position [318, 0]
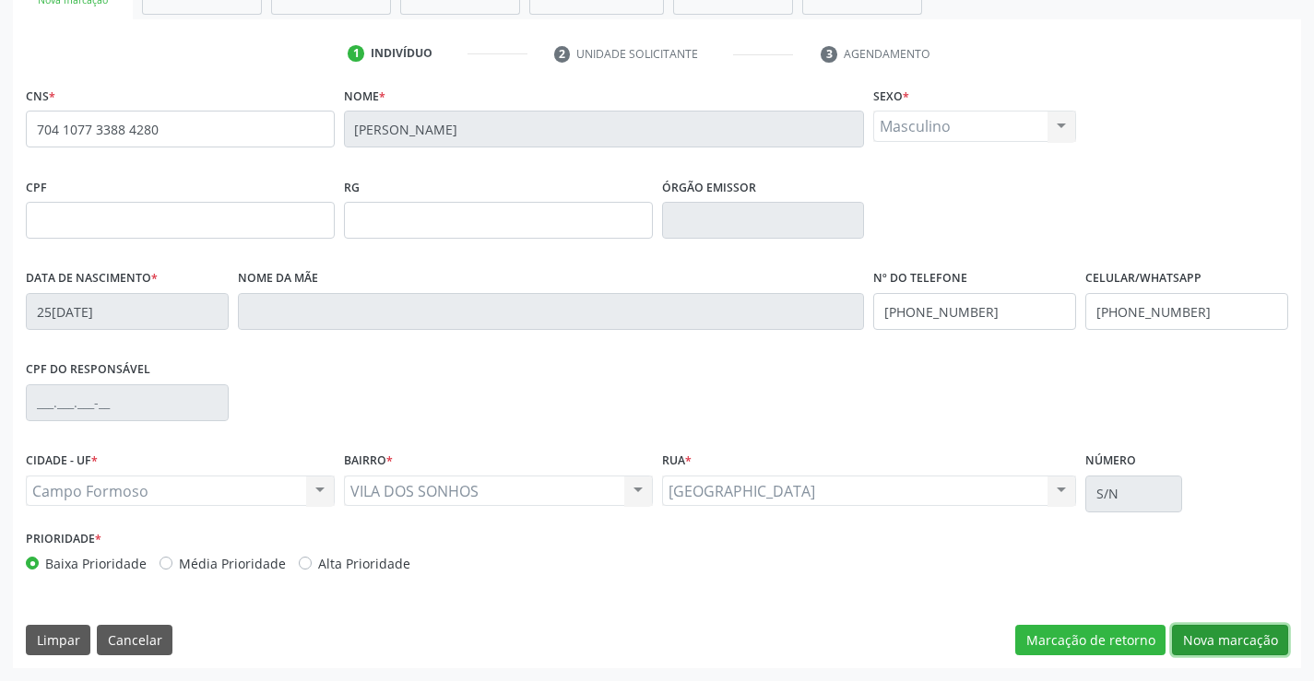
click at [1228, 641] on button "Nova marcação" at bounding box center [1230, 640] width 116 height 31
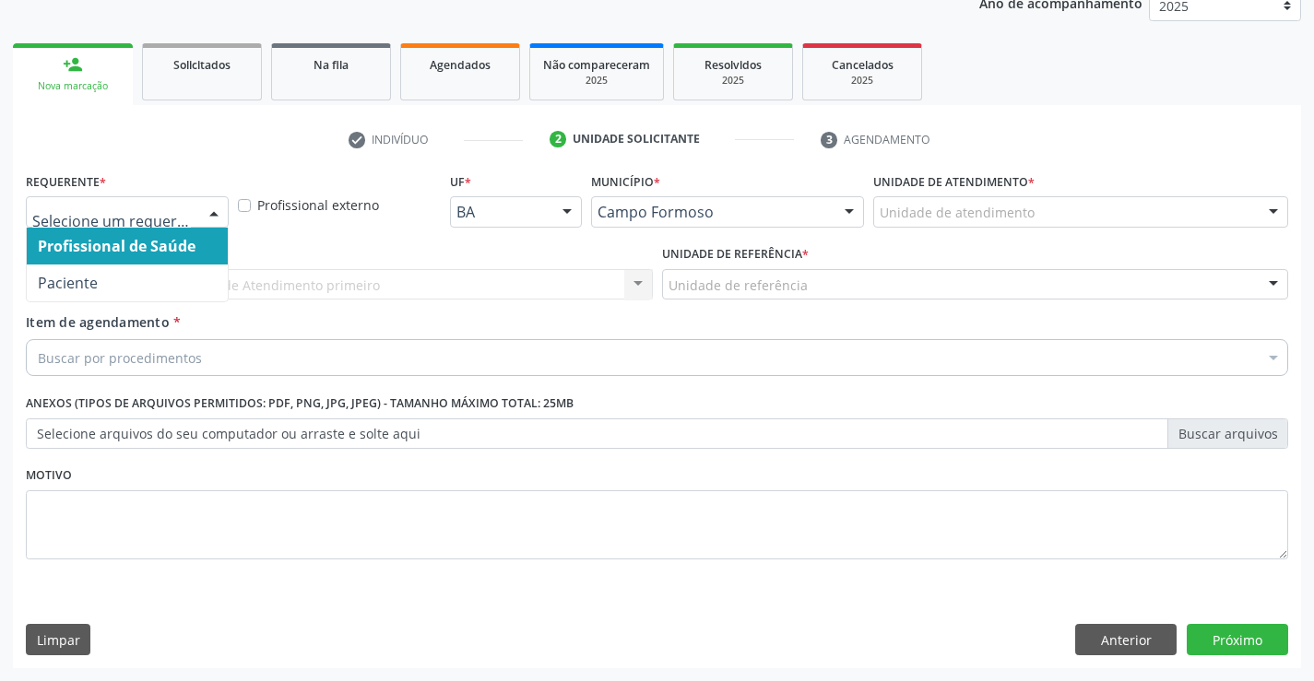
click at [212, 210] on div at bounding box center [214, 212] width 28 height 31
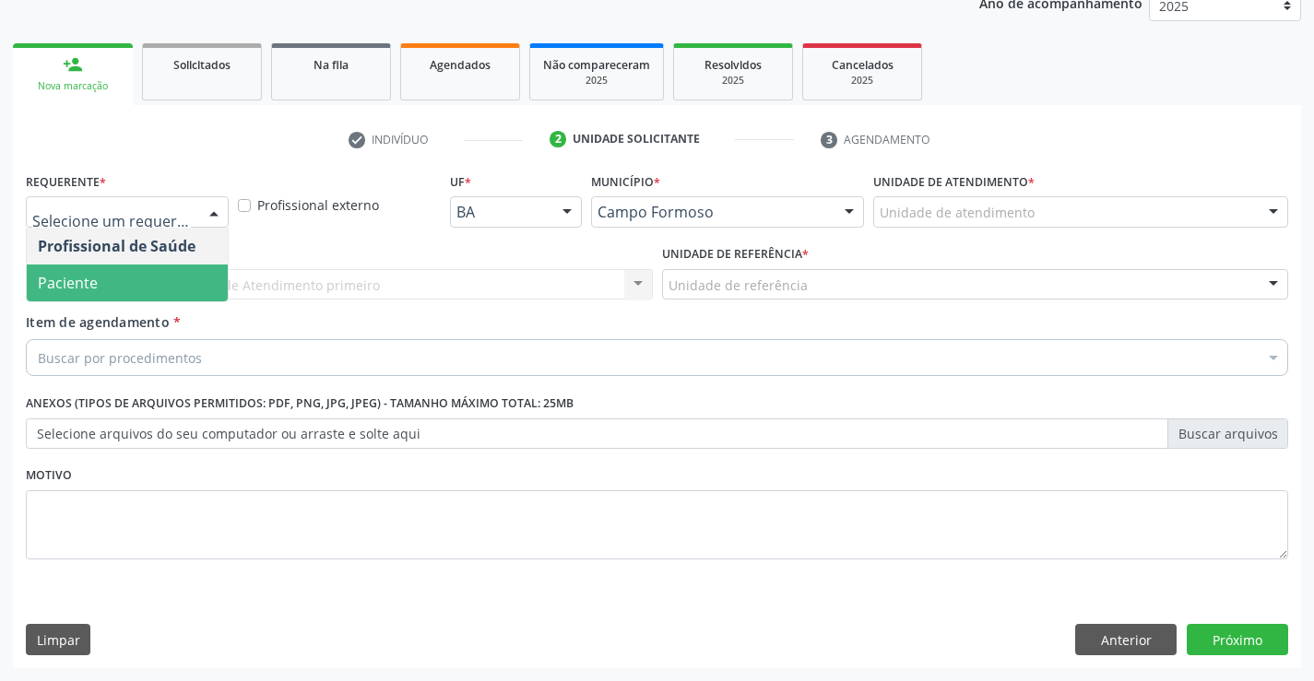
click at [80, 286] on span "Paciente" at bounding box center [68, 283] width 60 height 20
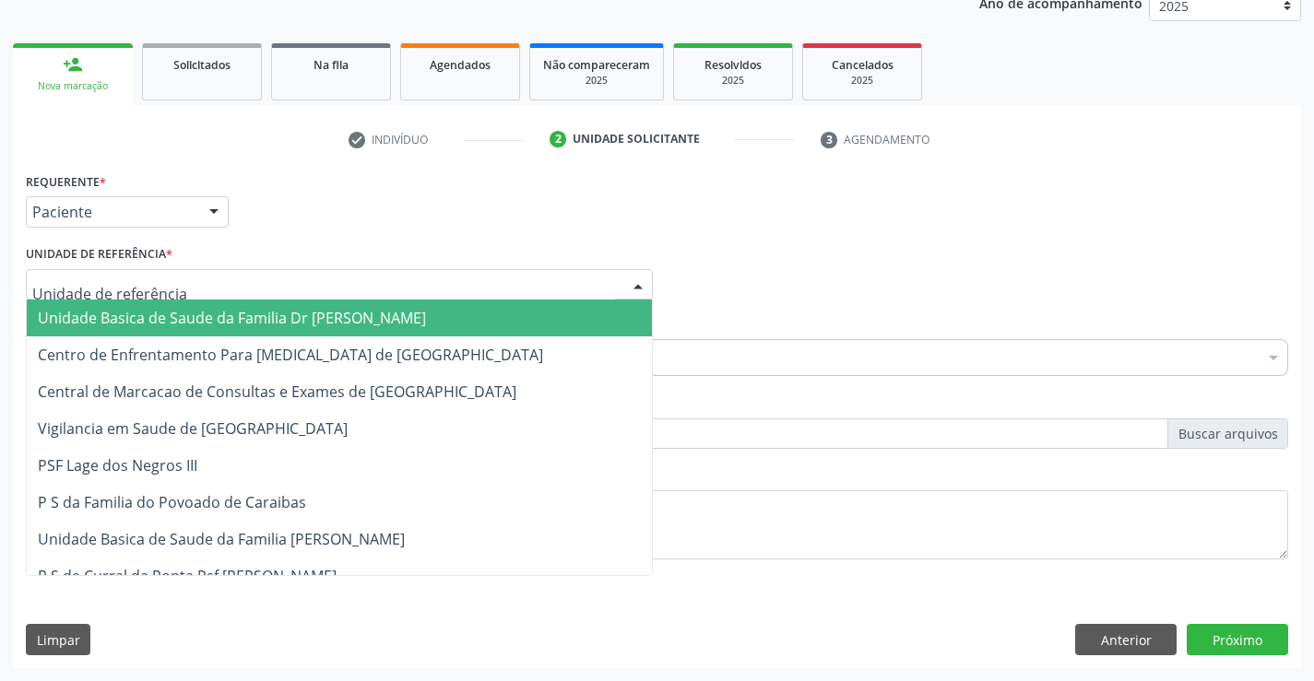
click at [169, 279] on div at bounding box center [339, 284] width 627 height 31
click at [188, 315] on span "Unidade Basica de Saude da Familia Dr [PERSON_NAME]" at bounding box center [232, 318] width 388 height 20
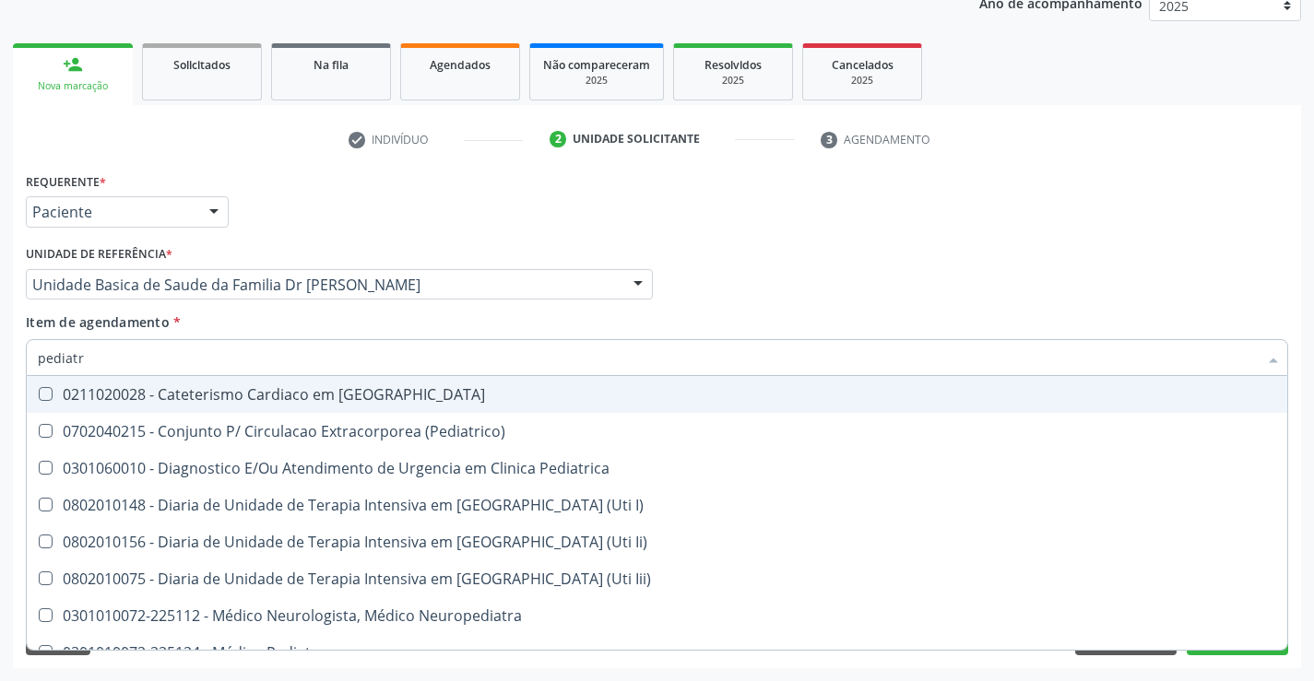
type input "pediatra"
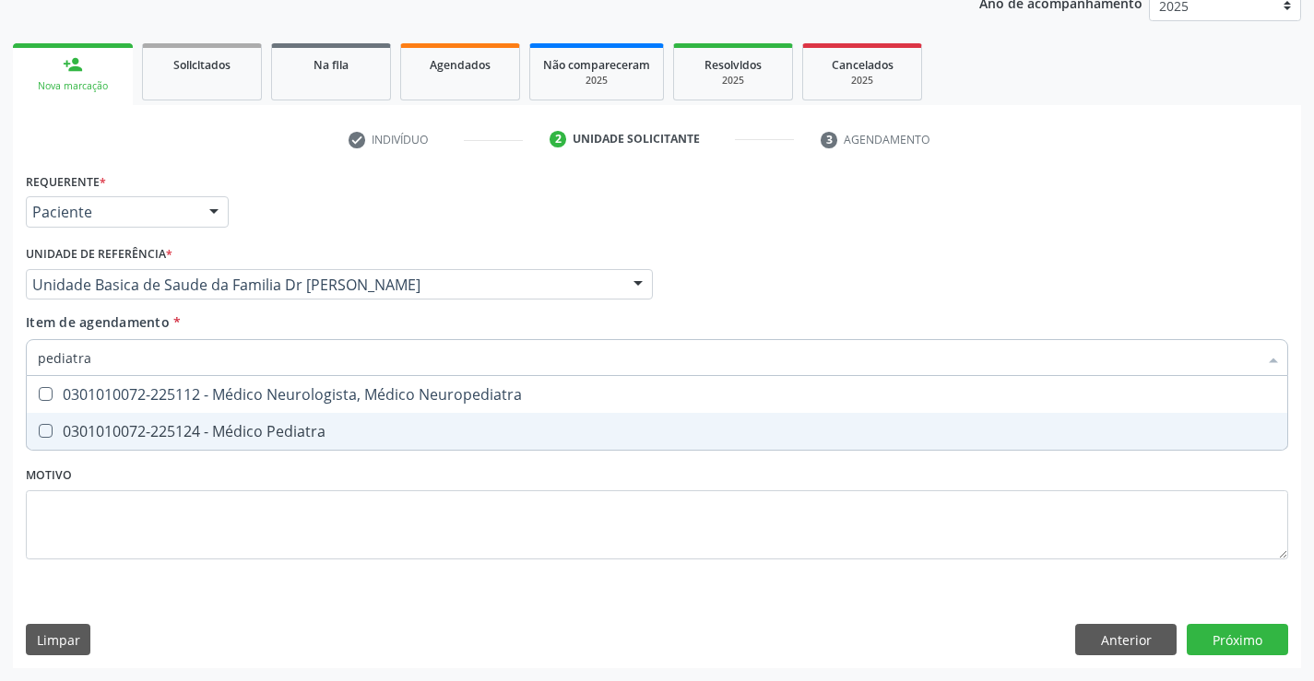
click at [230, 428] on div "0301010072-225124 - Médico Pediatra" at bounding box center [657, 431] width 1238 height 15
checkbox Pediatra "true"
click at [246, 479] on div "Requerente * Paciente Profissional de Saúde Paciente Nenhum resultado encontrad…" at bounding box center [657, 377] width 1262 height 418
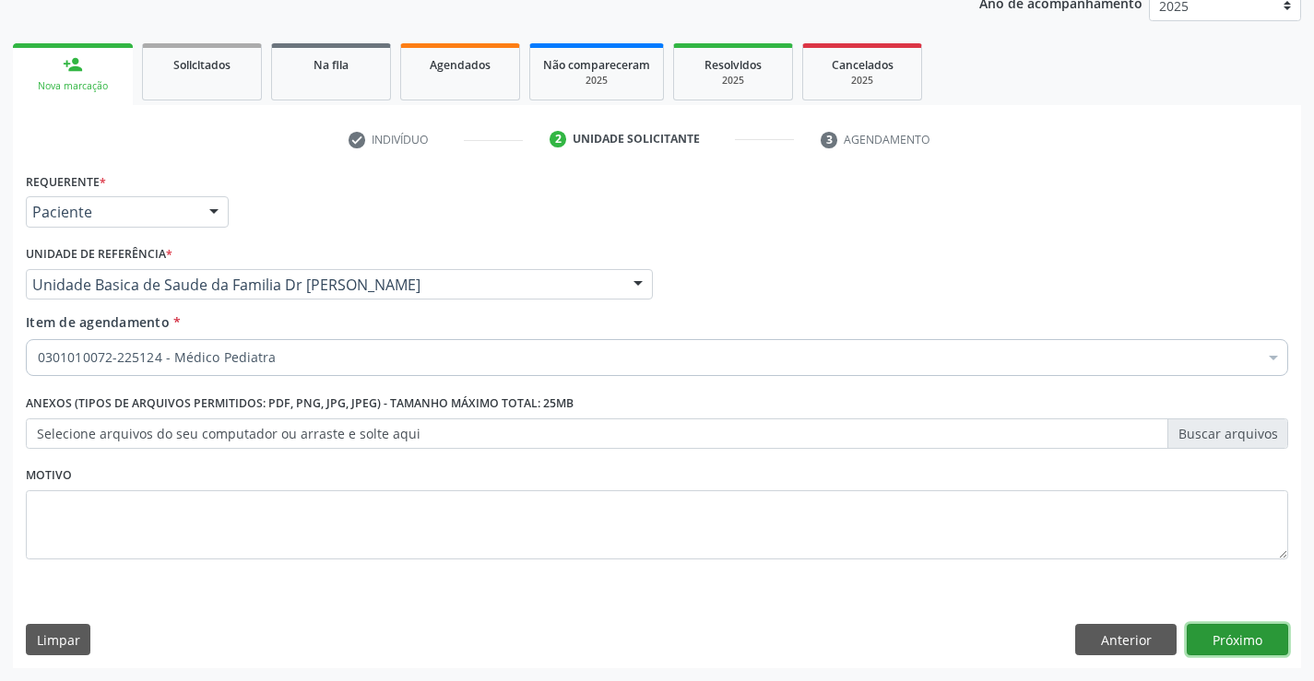
click at [1215, 642] on button "Próximo" at bounding box center [1237, 639] width 101 height 31
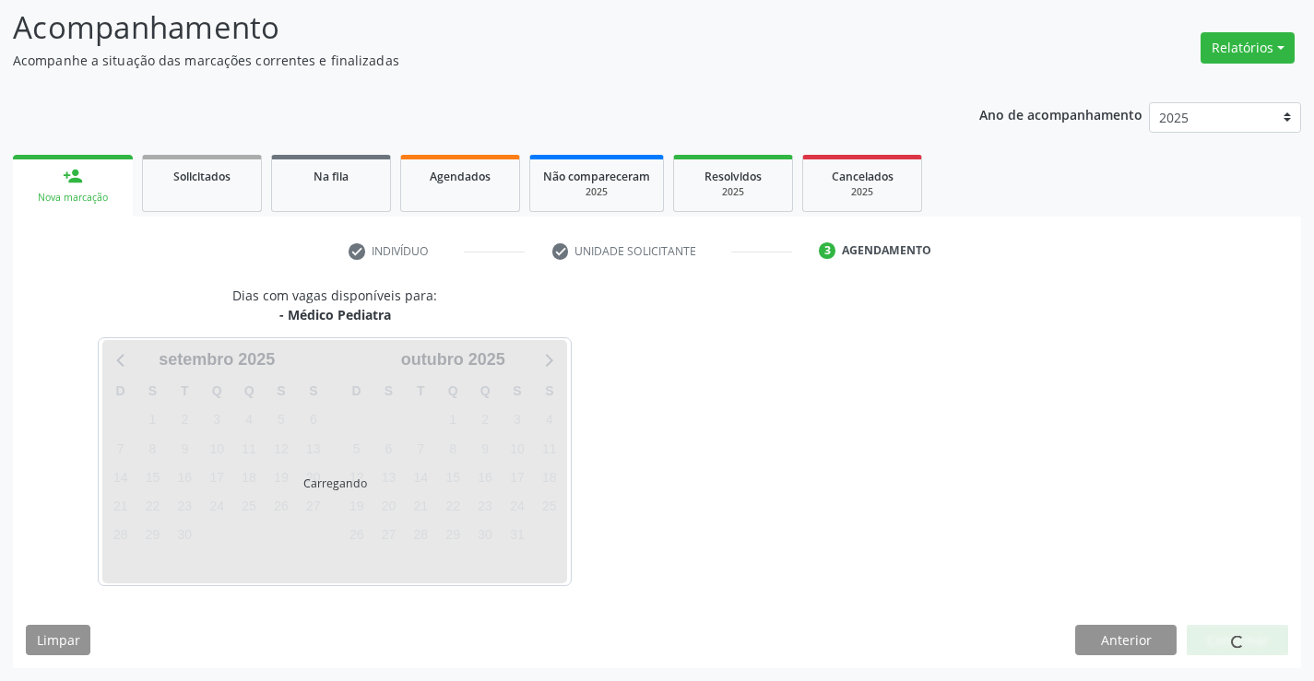
scroll to position [121, 0]
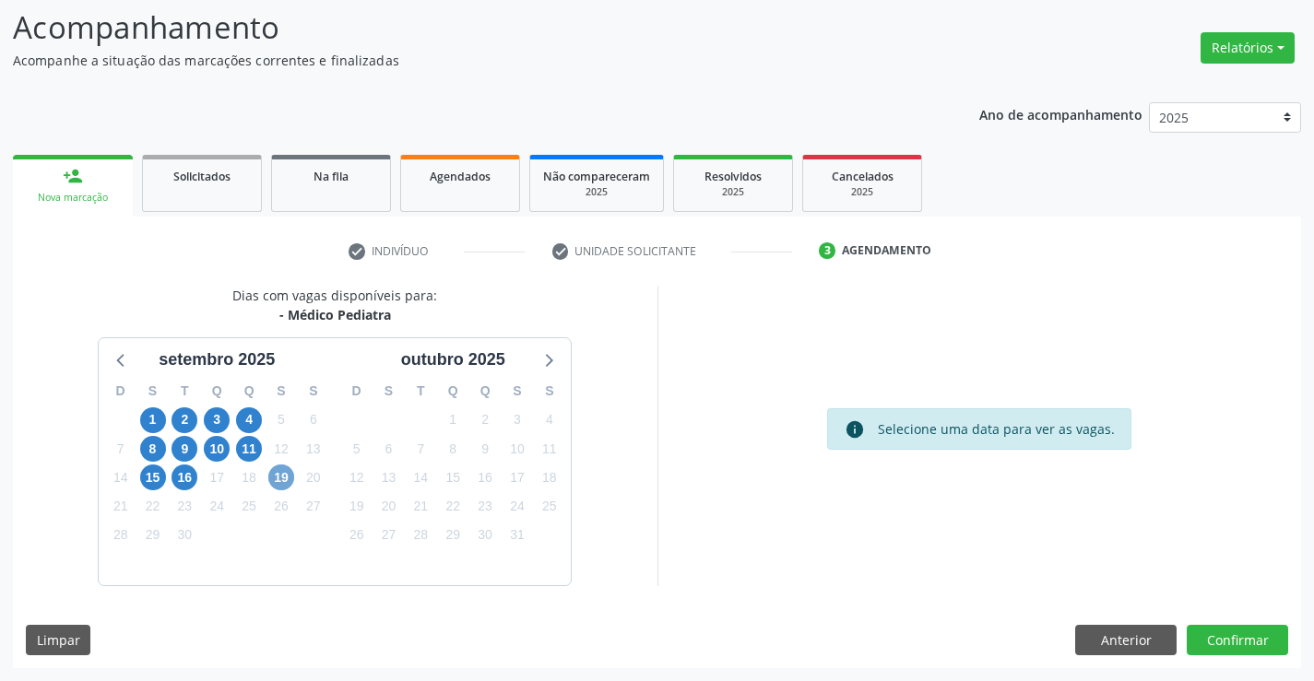
click at [283, 478] on span "19" at bounding box center [281, 478] width 26 height 26
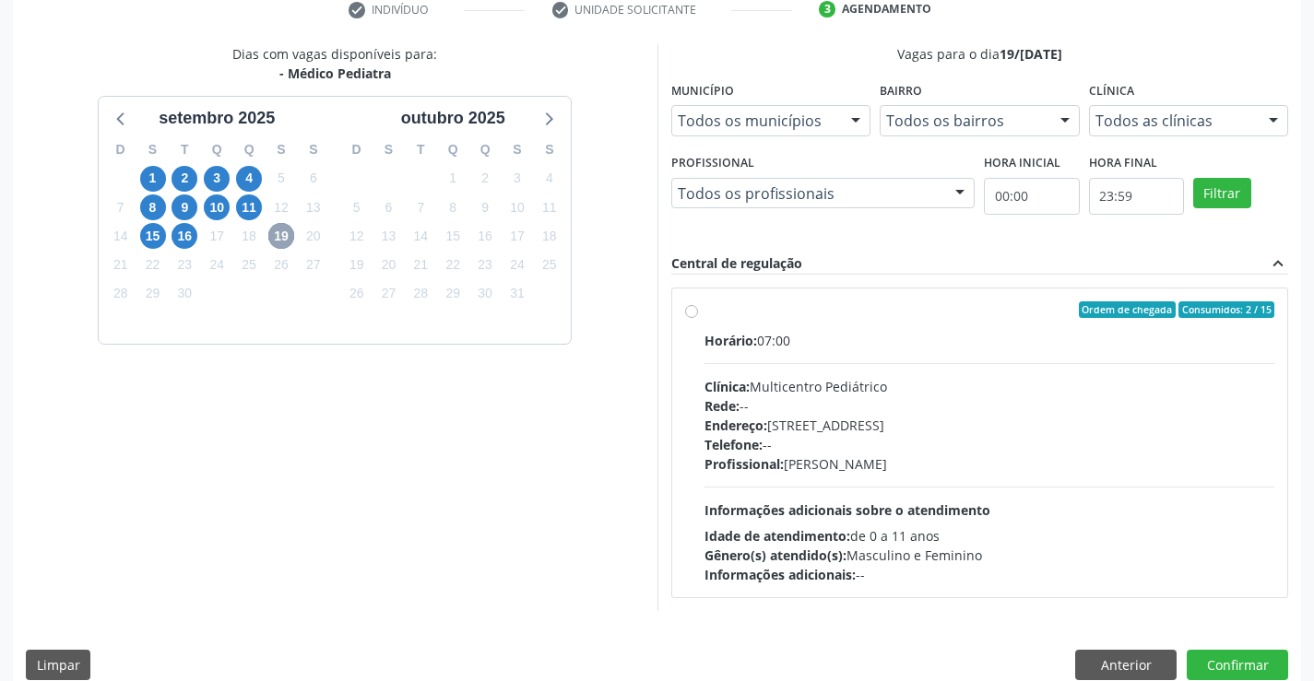
scroll to position [387, 0]
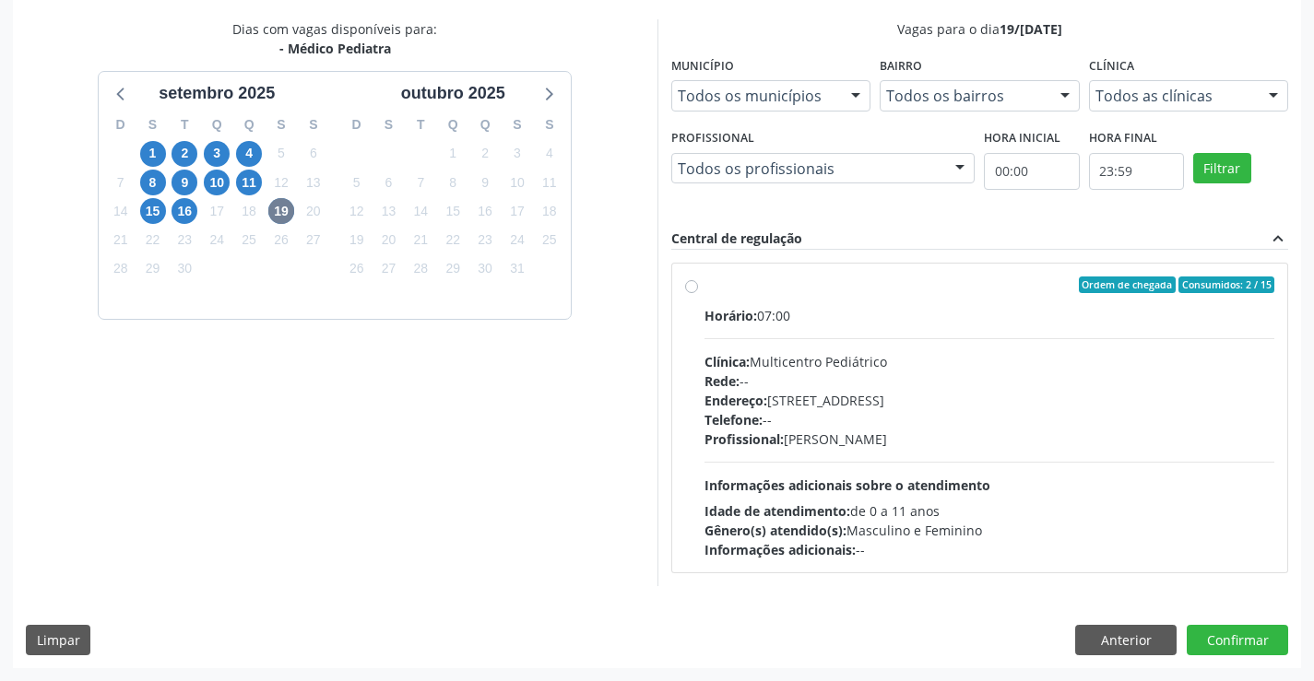
click at [704, 286] on label "Ordem de chegada Consumidos: 2 / 15 Horário: 07:00 Clínica: Multicentro Pediátr…" at bounding box center [989, 418] width 571 height 283
click at [689, 286] on input "Ordem de chegada Consumidos: 2 / 15 Horário: 07:00 Clínica: Multicentro Pediátr…" at bounding box center [691, 285] width 13 height 17
radio input "true"
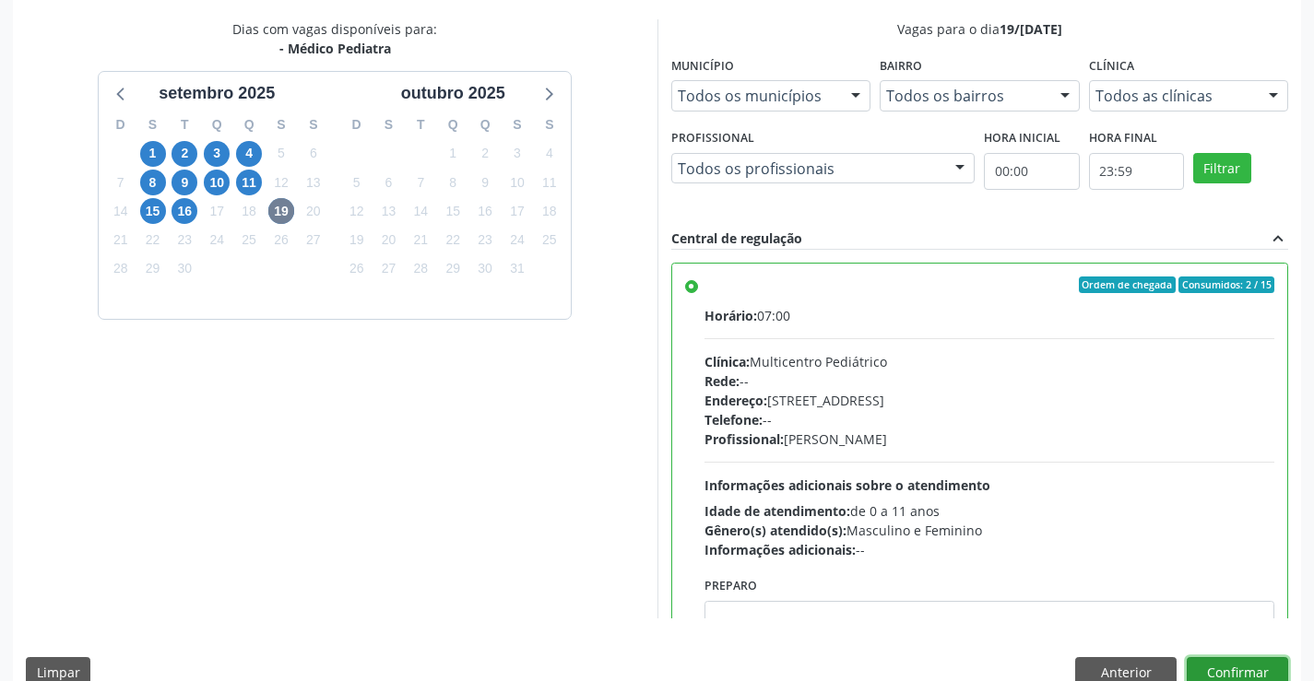
click at [1220, 666] on button "Confirmar" at bounding box center [1237, 672] width 101 height 31
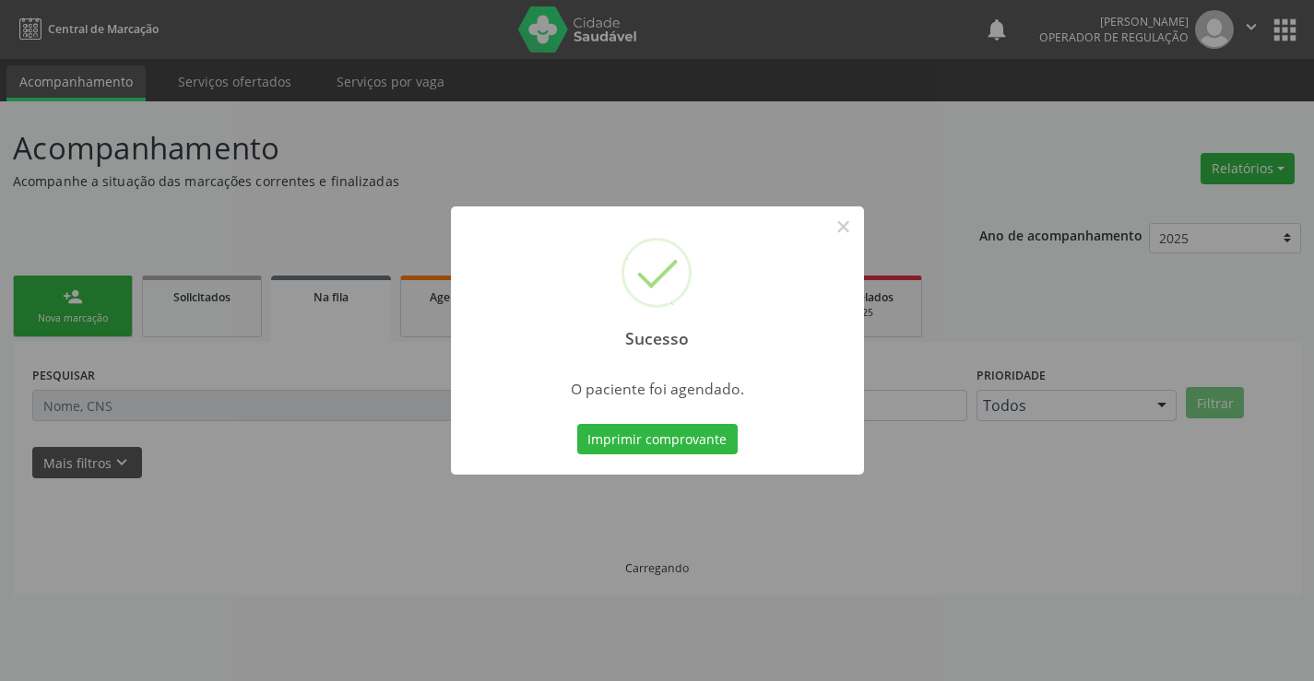
scroll to position [0, 0]
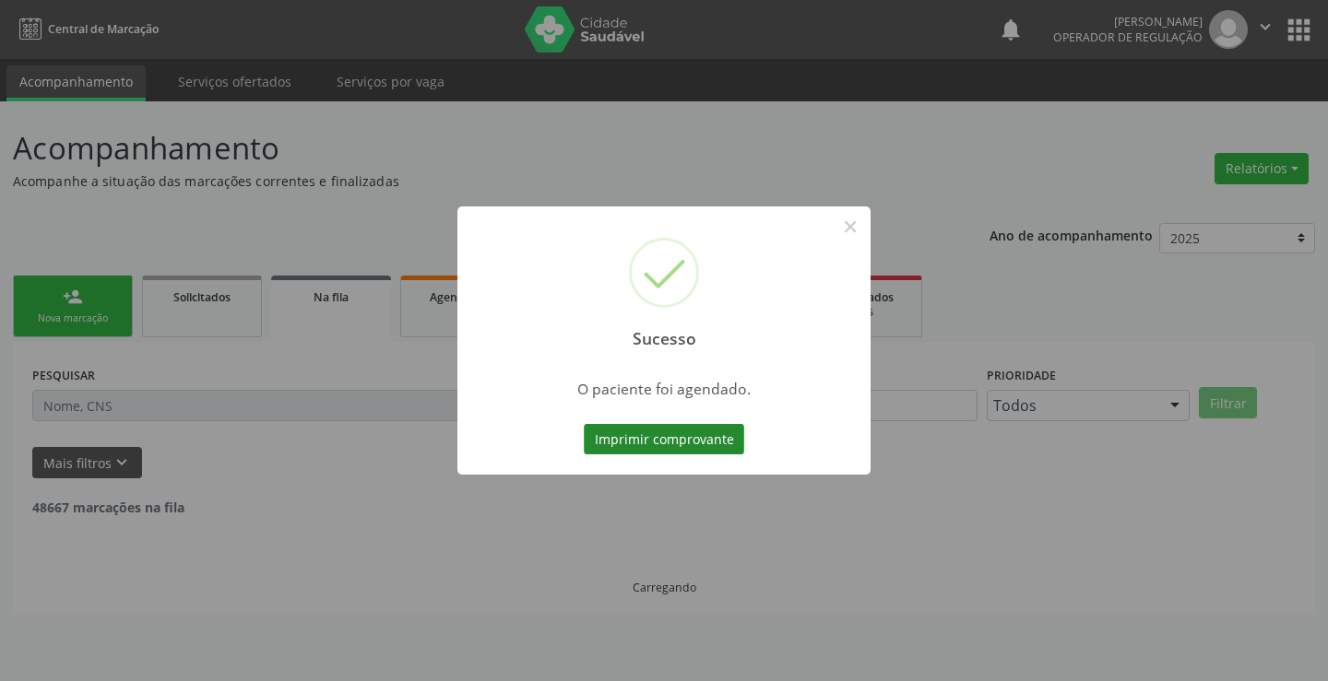
click at [673, 432] on button "Imprimir comprovante" at bounding box center [664, 439] width 160 height 31
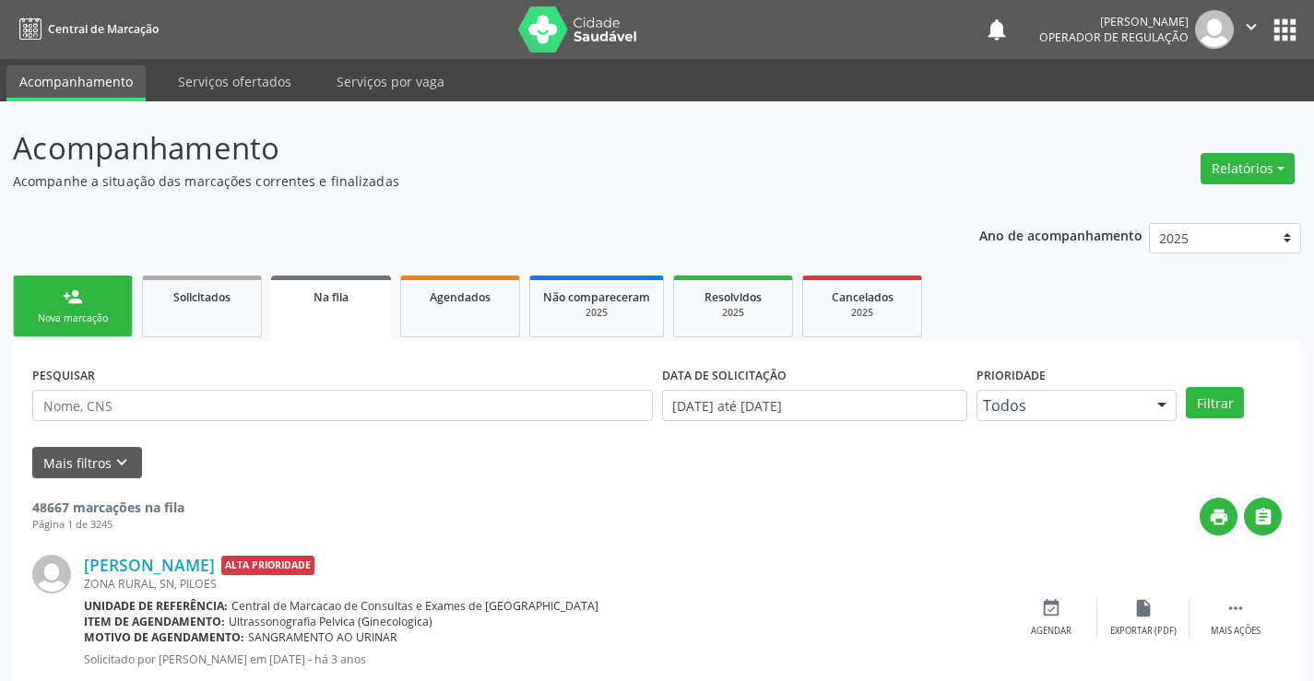
click at [1248, 23] on icon "" at bounding box center [1251, 27] width 20 height 20
click at [1164, 109] on link "Sair" at bounding box center [1203, 113] width 127 height 26
